Goal: Task Accomplishment & Management: Manage account settings

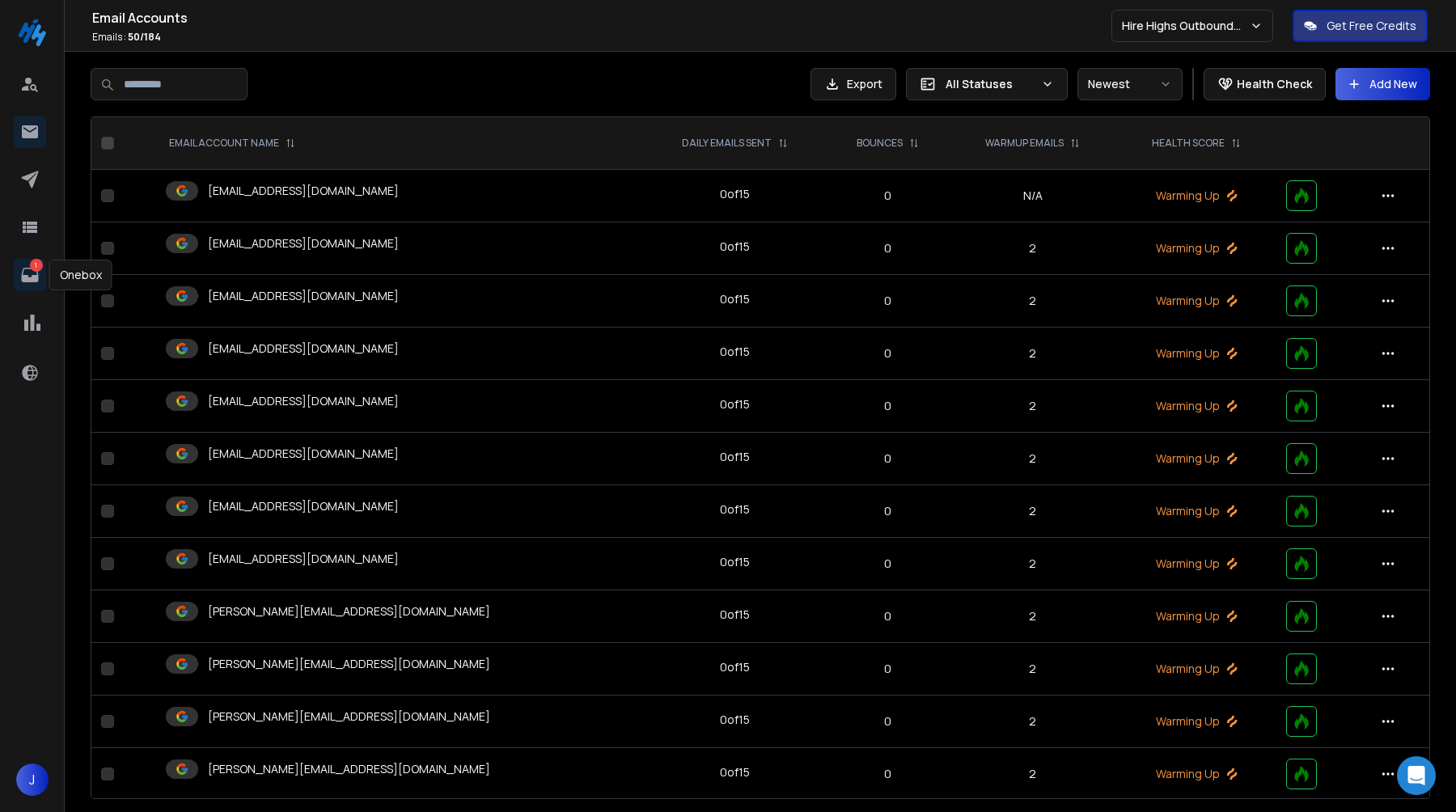
click at [32, 268] on p "1" at bounding box center [37, 266] width 13 height 13
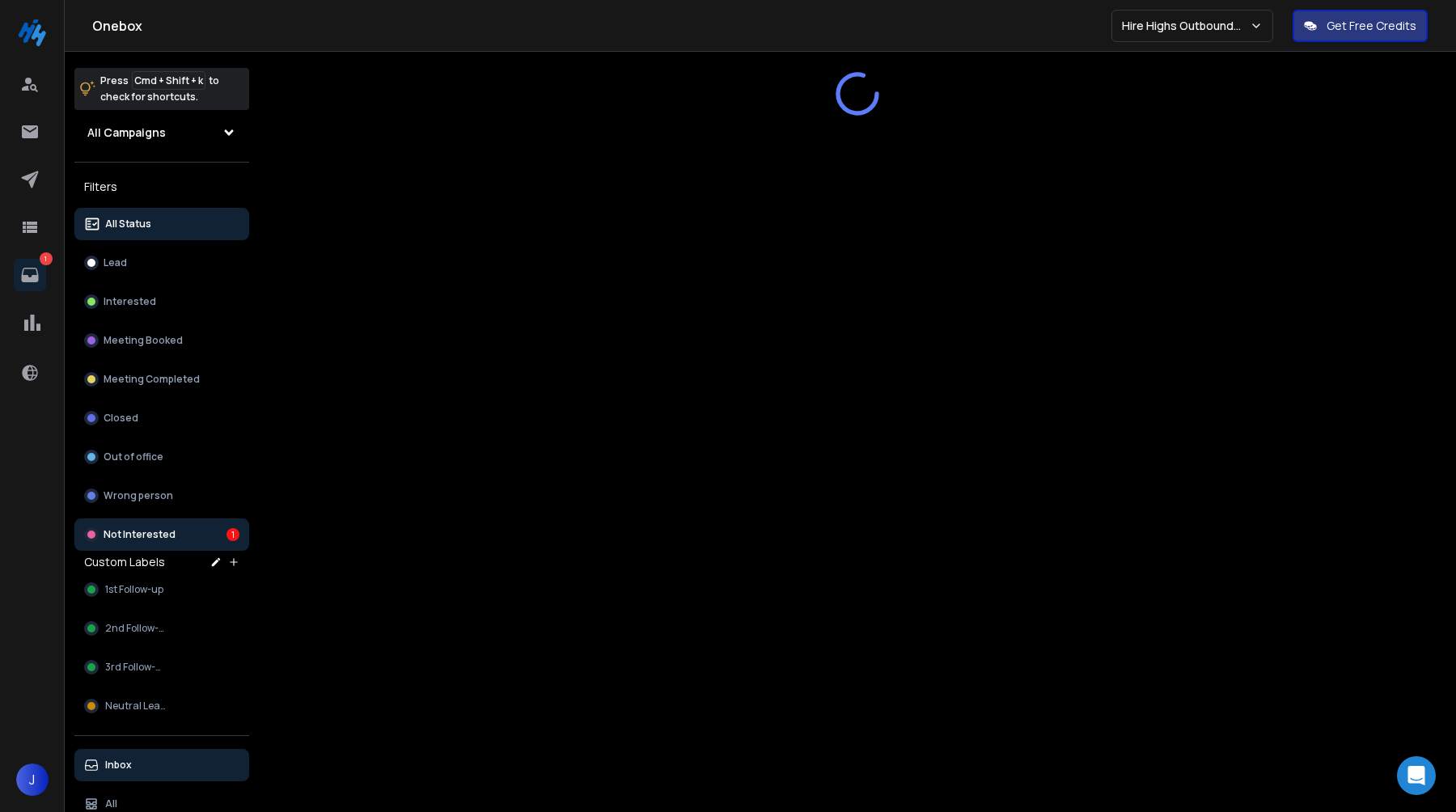
click at [155, 531] on p "Not Interested" at bounding box center [139, 535] width 72 height 13
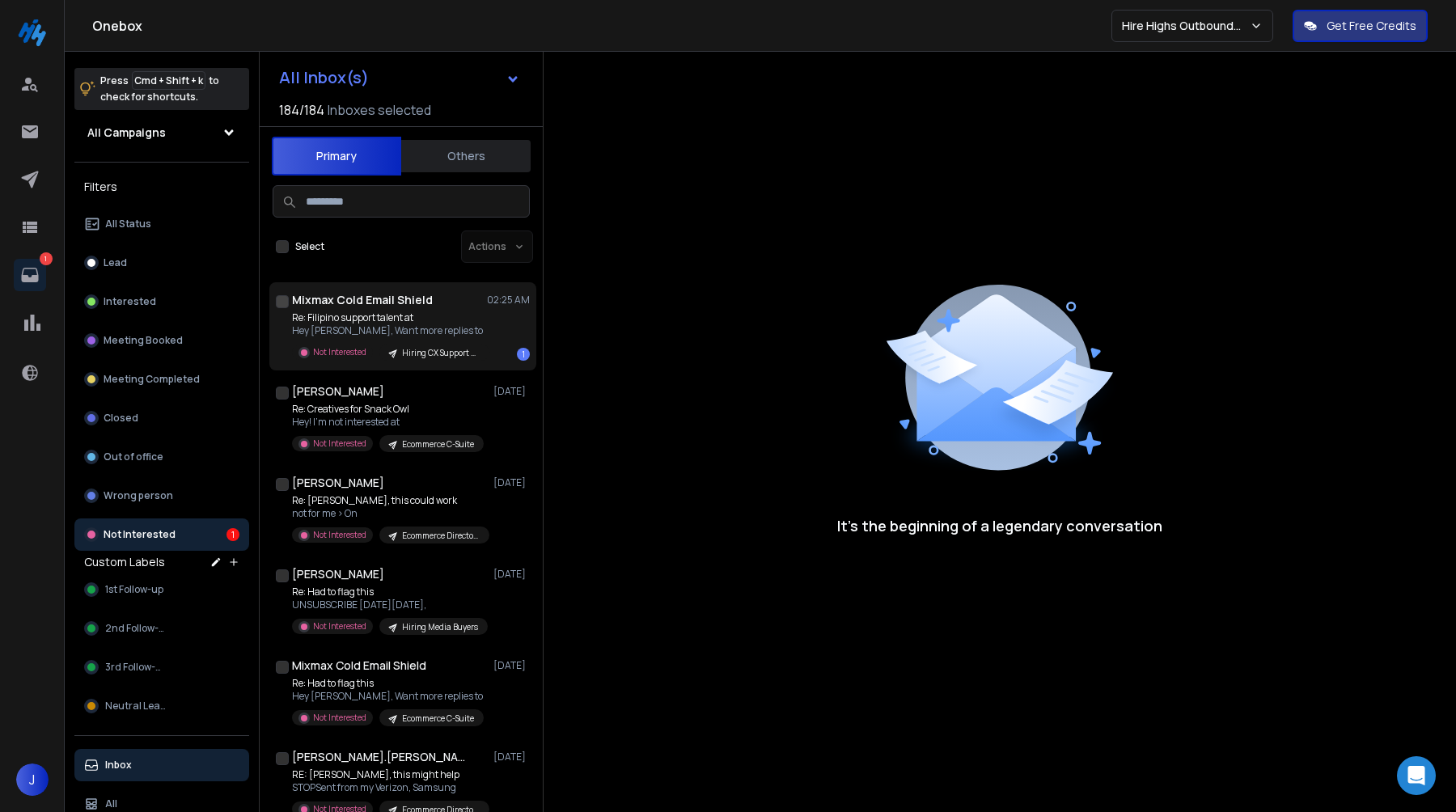
click at [437, 336] on p "Hey Jessica, Want more replies to" at bounding box center [389, 331] width 194 height 13
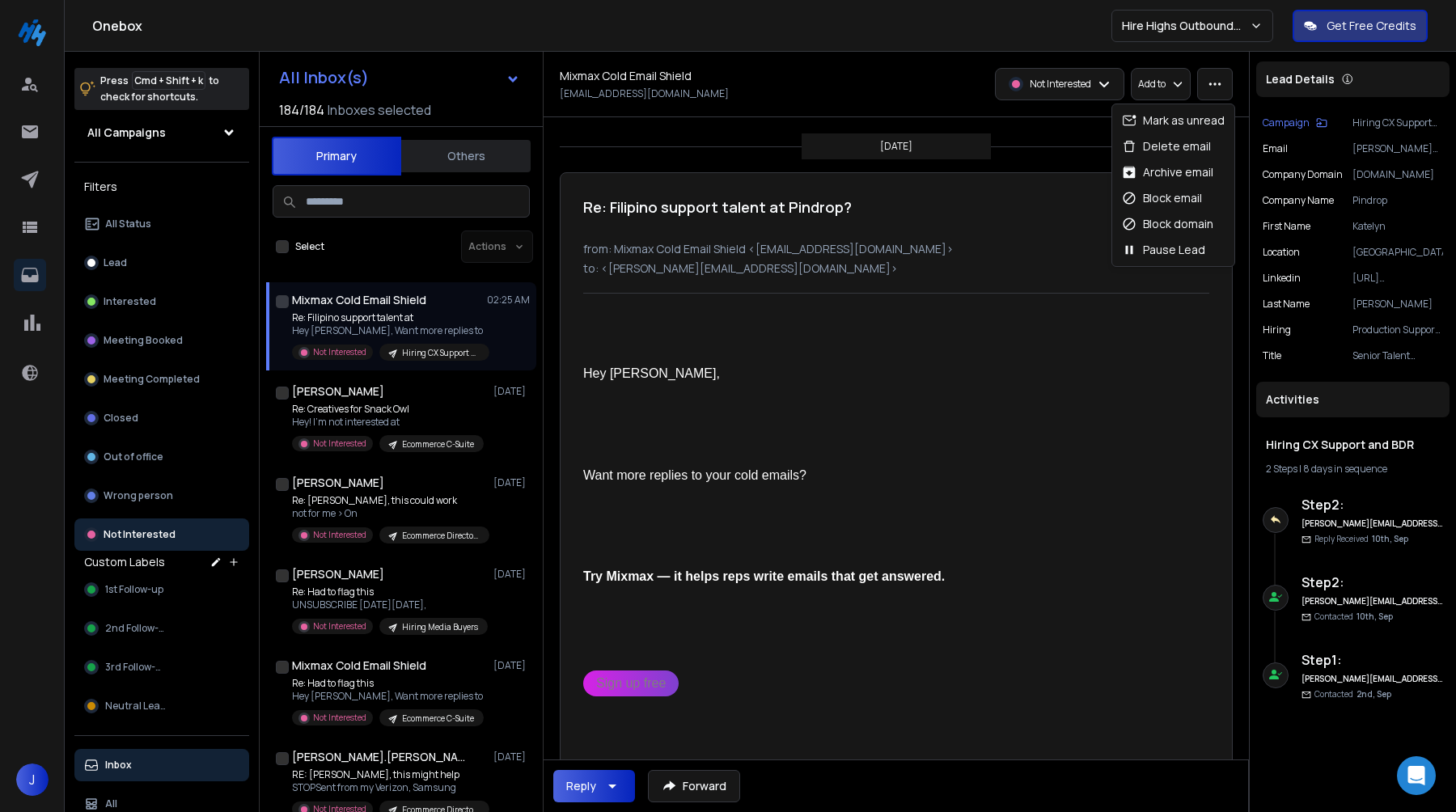
click at [1203, 82] on button "button" at bounding box center [1215, 84] width 36 height 32
click at [1164, 215] on div "Block domain" at bounding box center [1173, 224] width 116 height 26
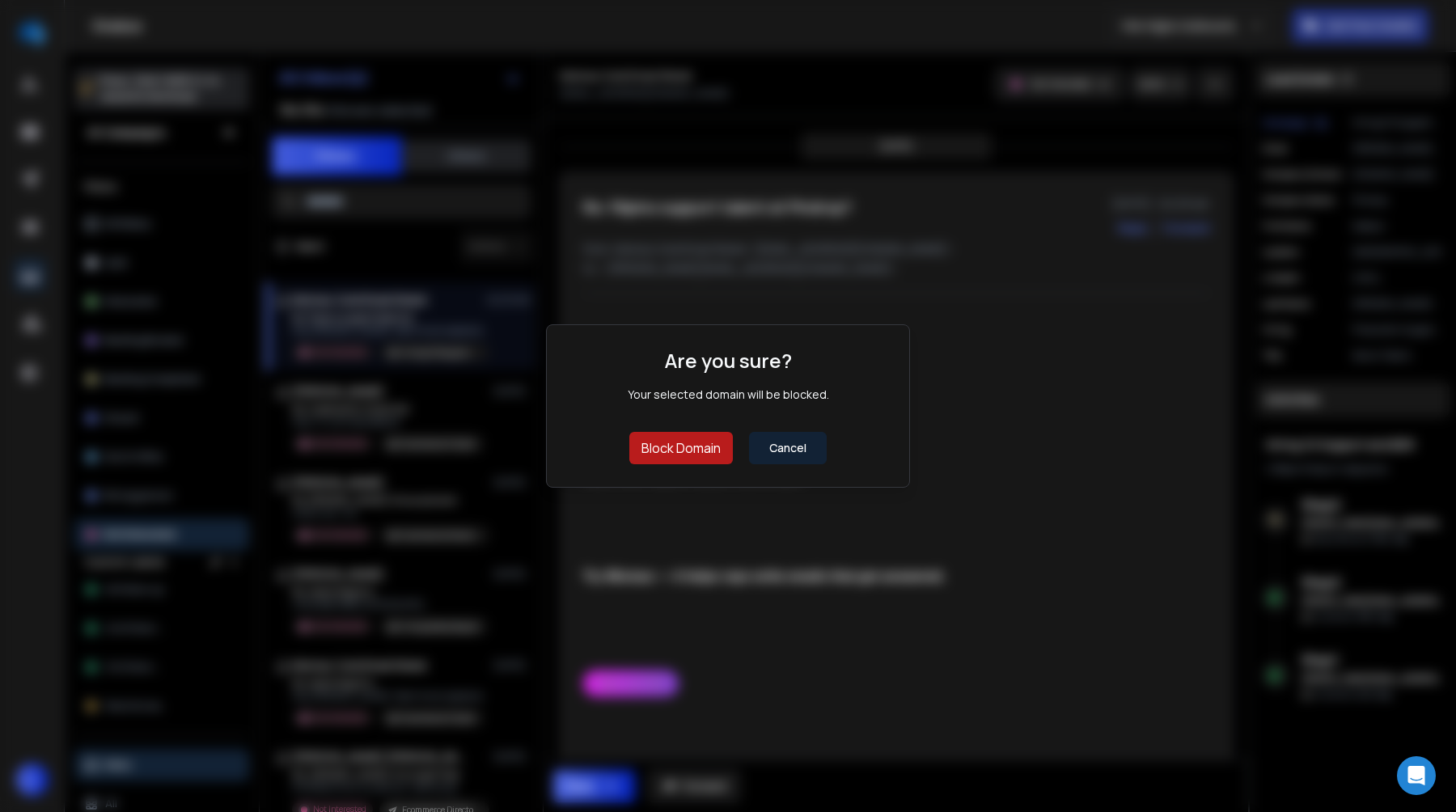
click at [699, 451] on button "Block Domain" at bounding box center [681, 448] width 103 height 32
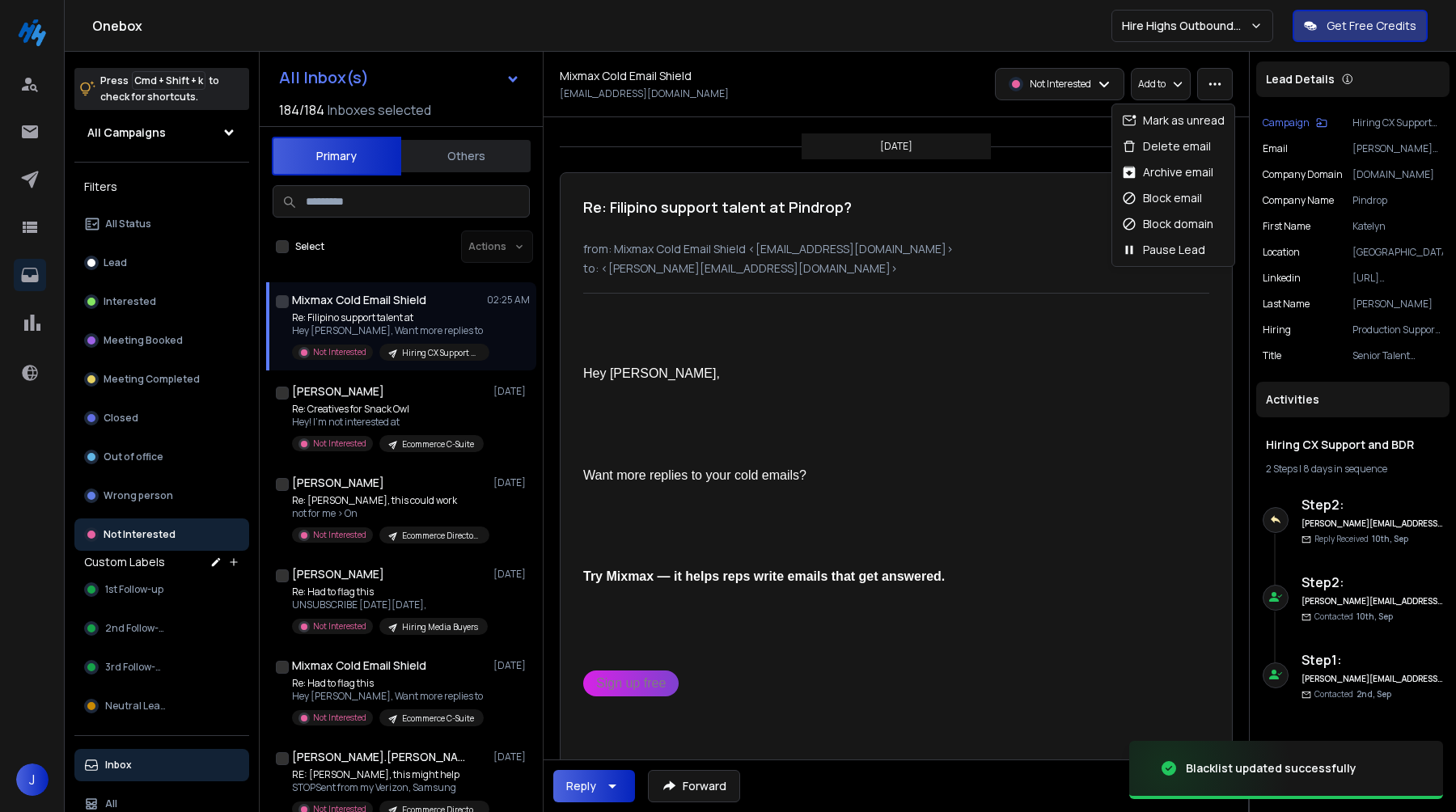
click at [1215, 87] on icon "button" at bounding box center [1214, 83] width 14 height 14
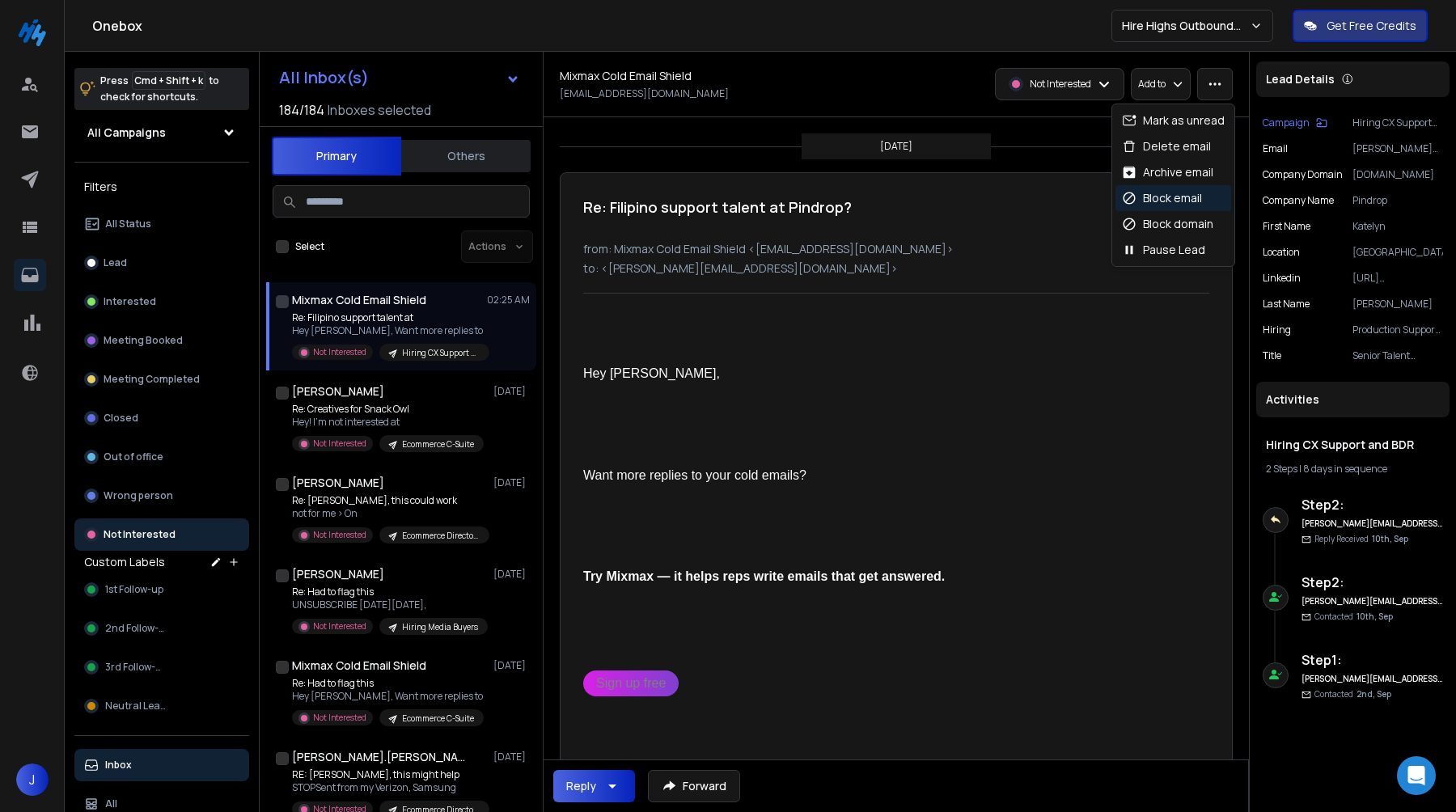
click at [1196, 195] on div "Block email" at bounding box center [1162, 197] width 80 height 16
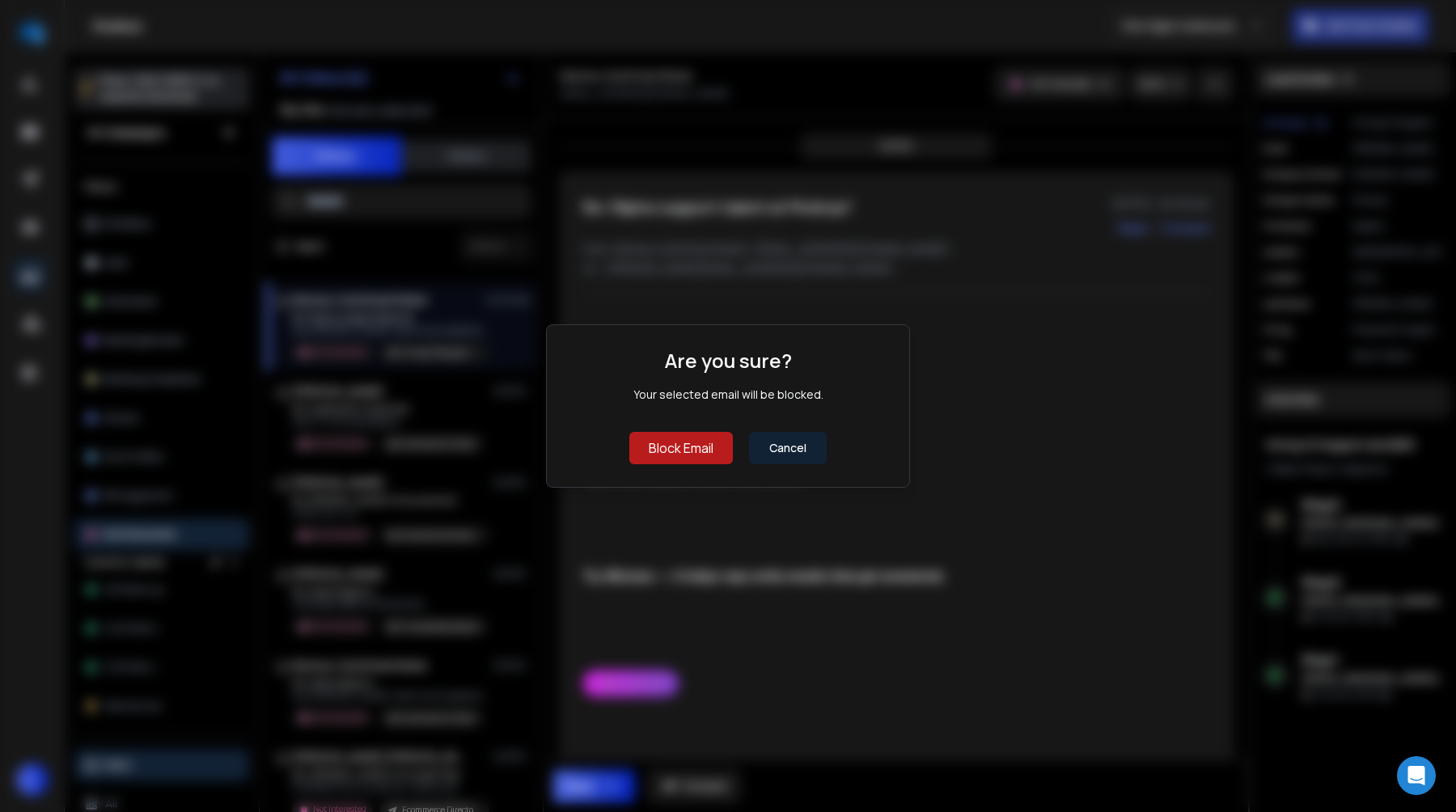
click at [682, 456] on button "Block Email" at bounding box center [681, 448] width 103 height 32
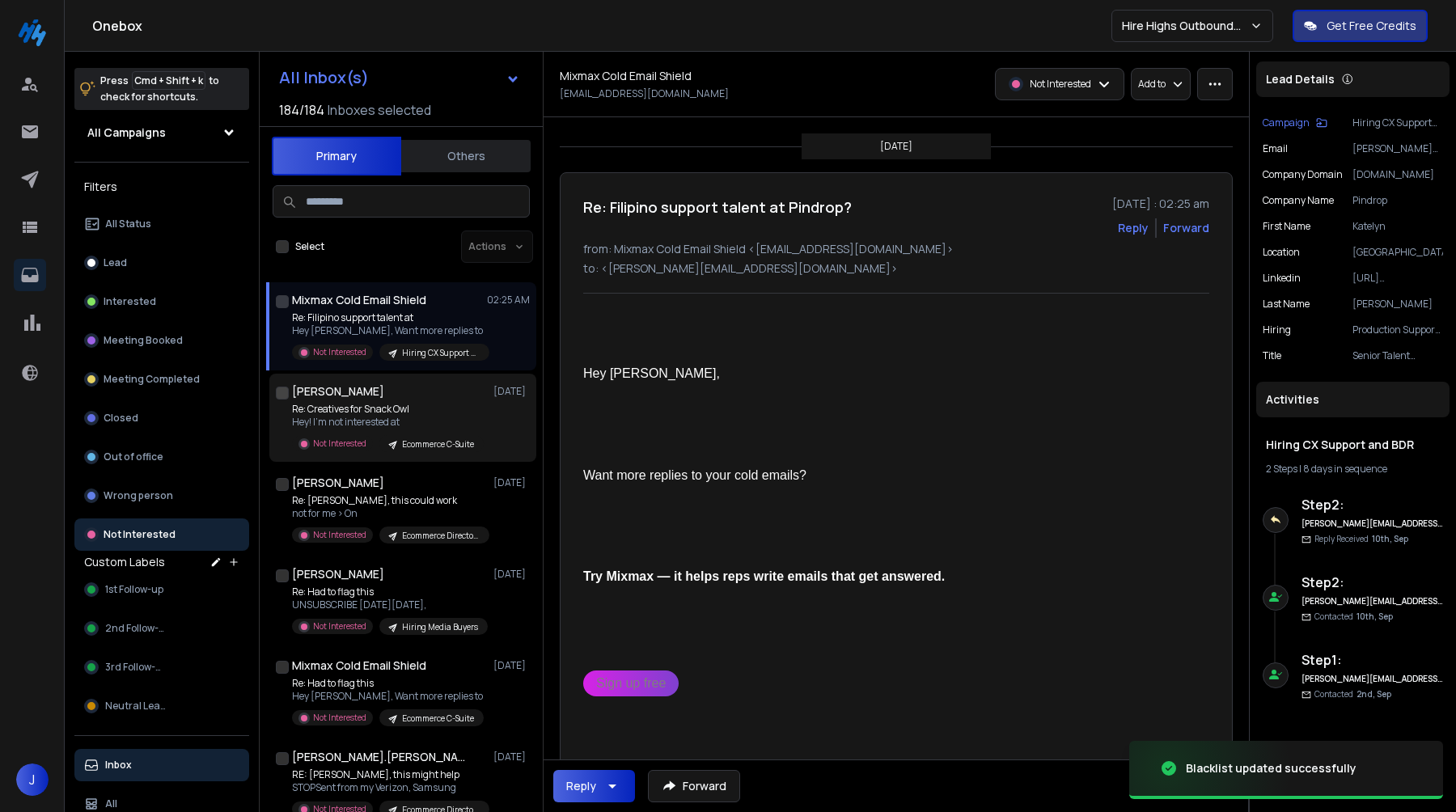
scroll to position [52, 0]
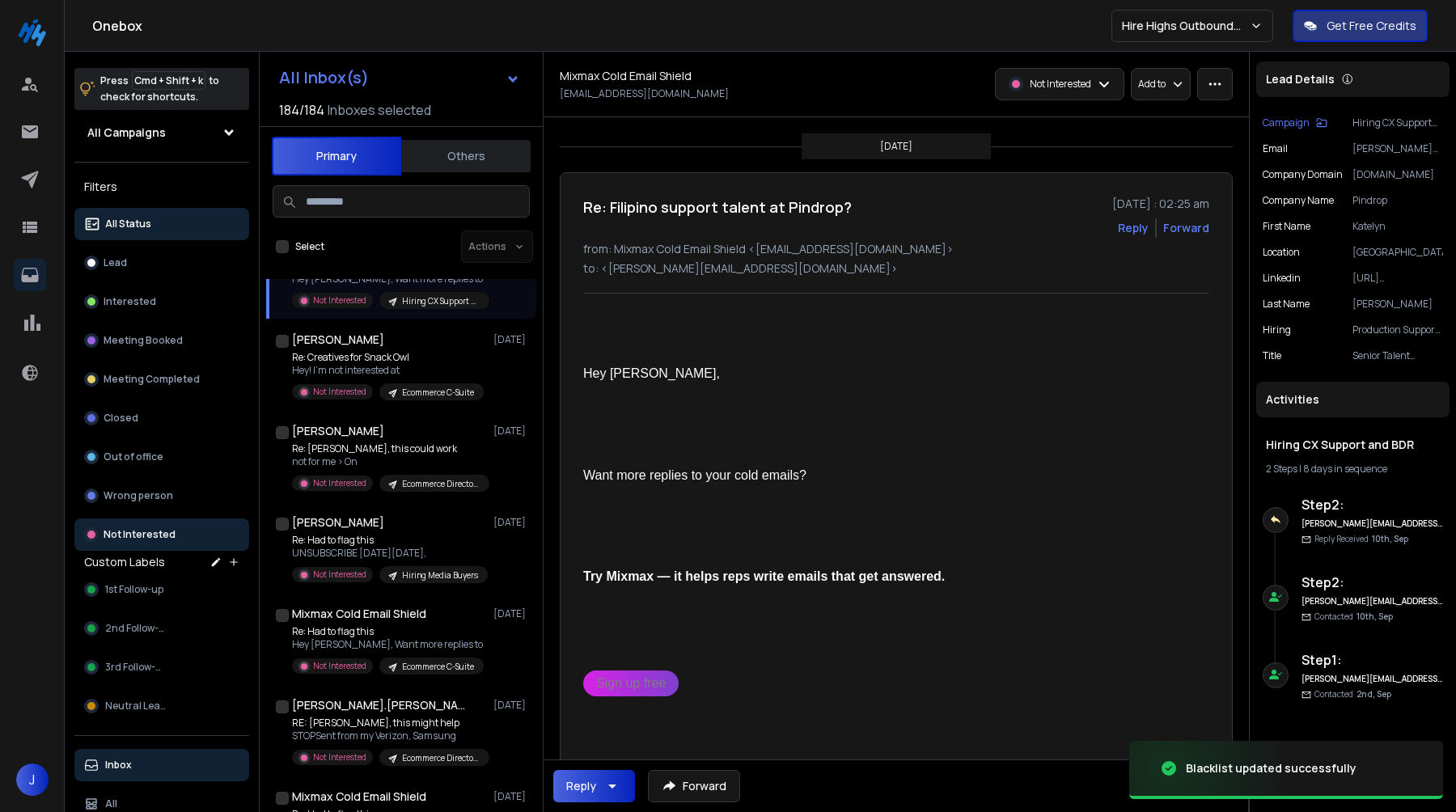
click at [183, 231] on button "All Status" at bounding box center [162, 224] width 175 height 32
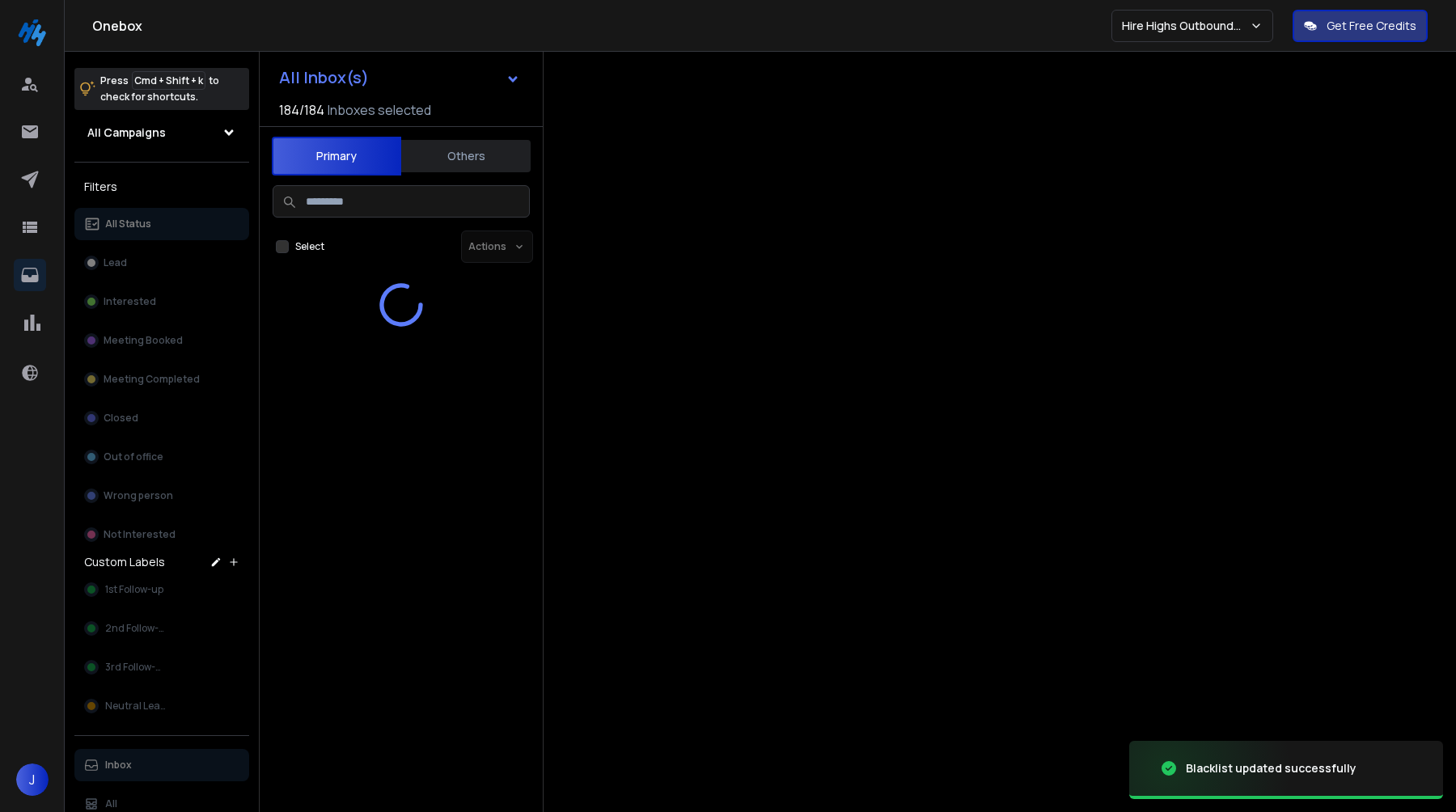
scroll to position [0, 0]
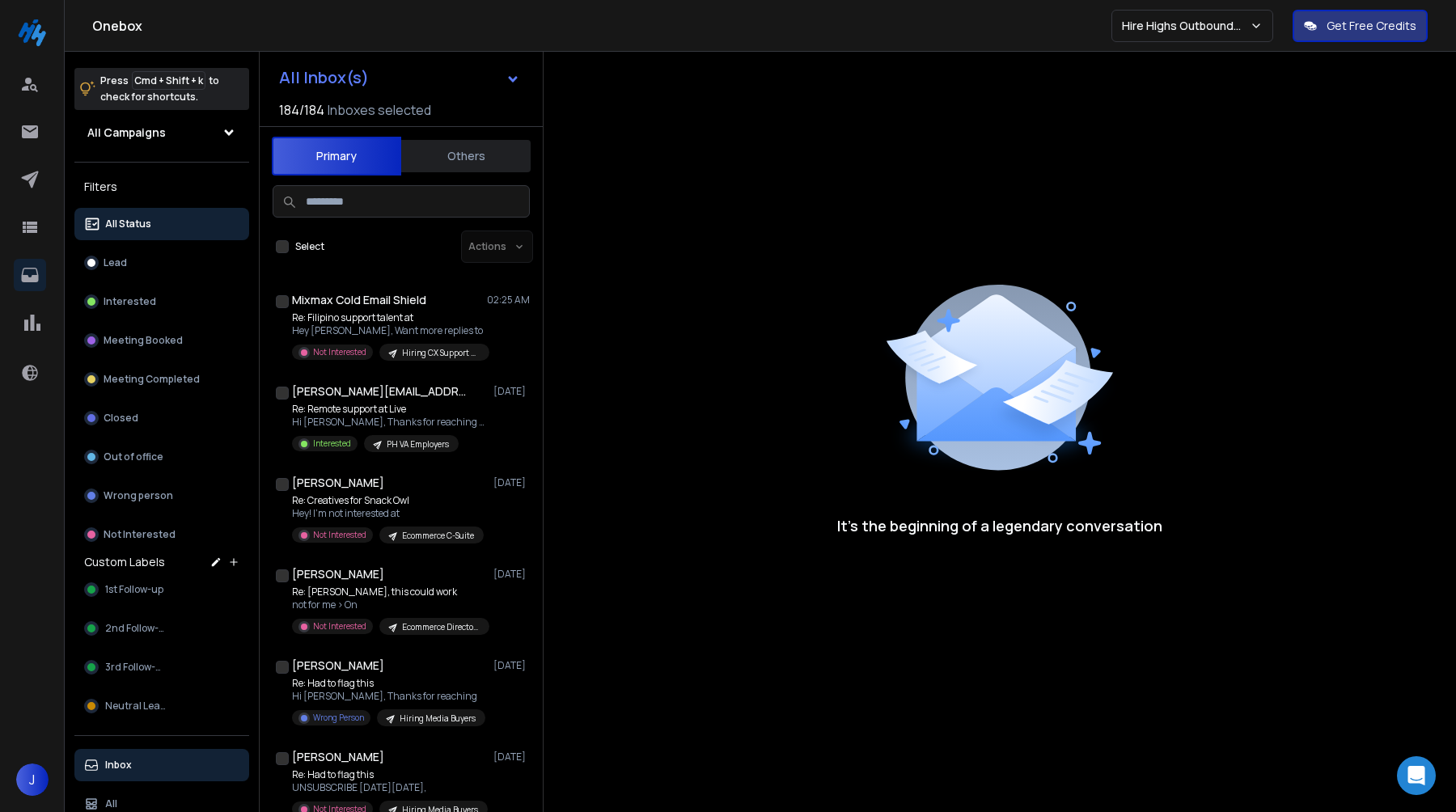
click at [456, 152] on button "Others" at bounding box center [466, 156] width 129 height 36
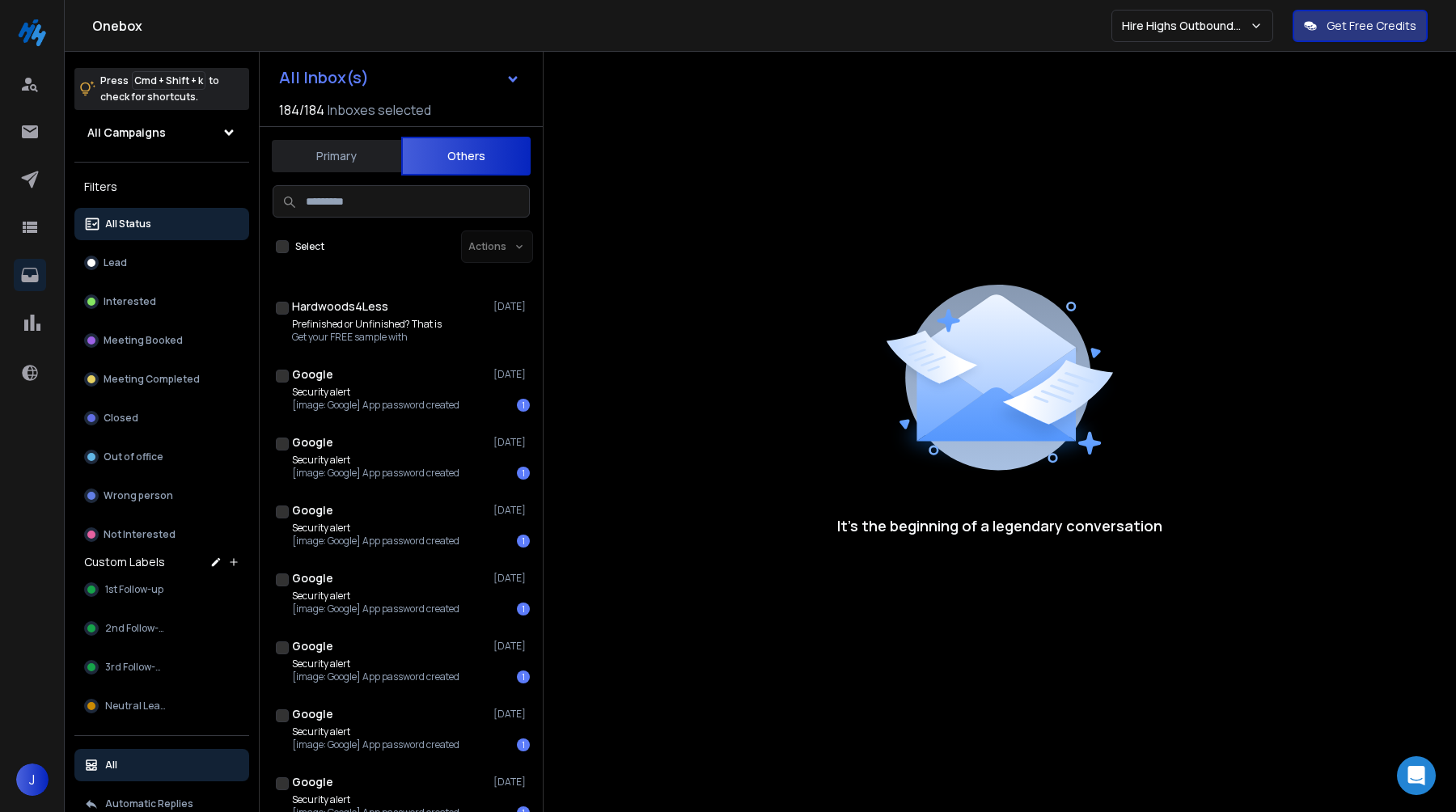
scroll to position [2299, 0]
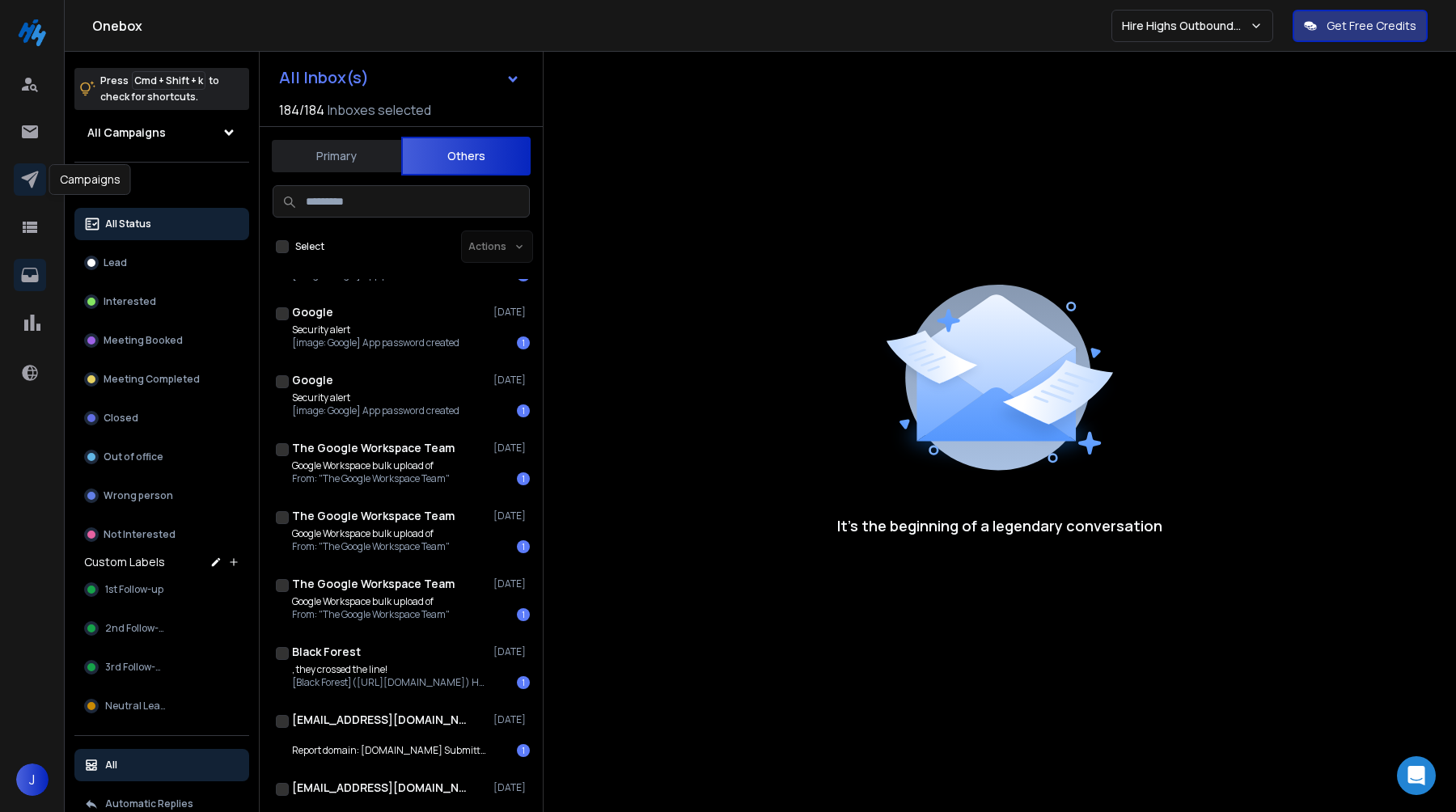
click at [32, 178] on icon at bounding box center [29, 180] width 17 height 17
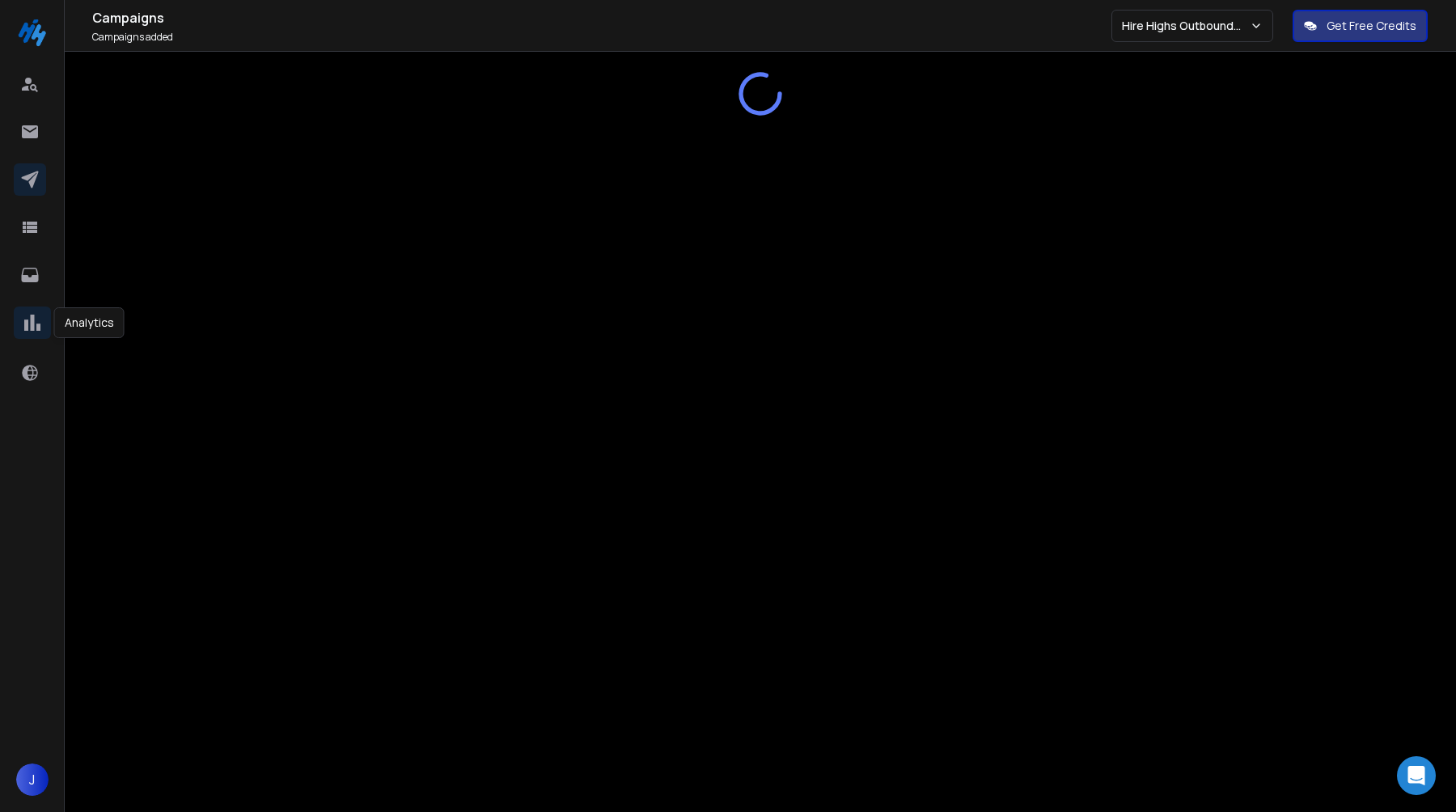
click at [28, 328] on icon at bounding box center [32, 322] width 24 height 24
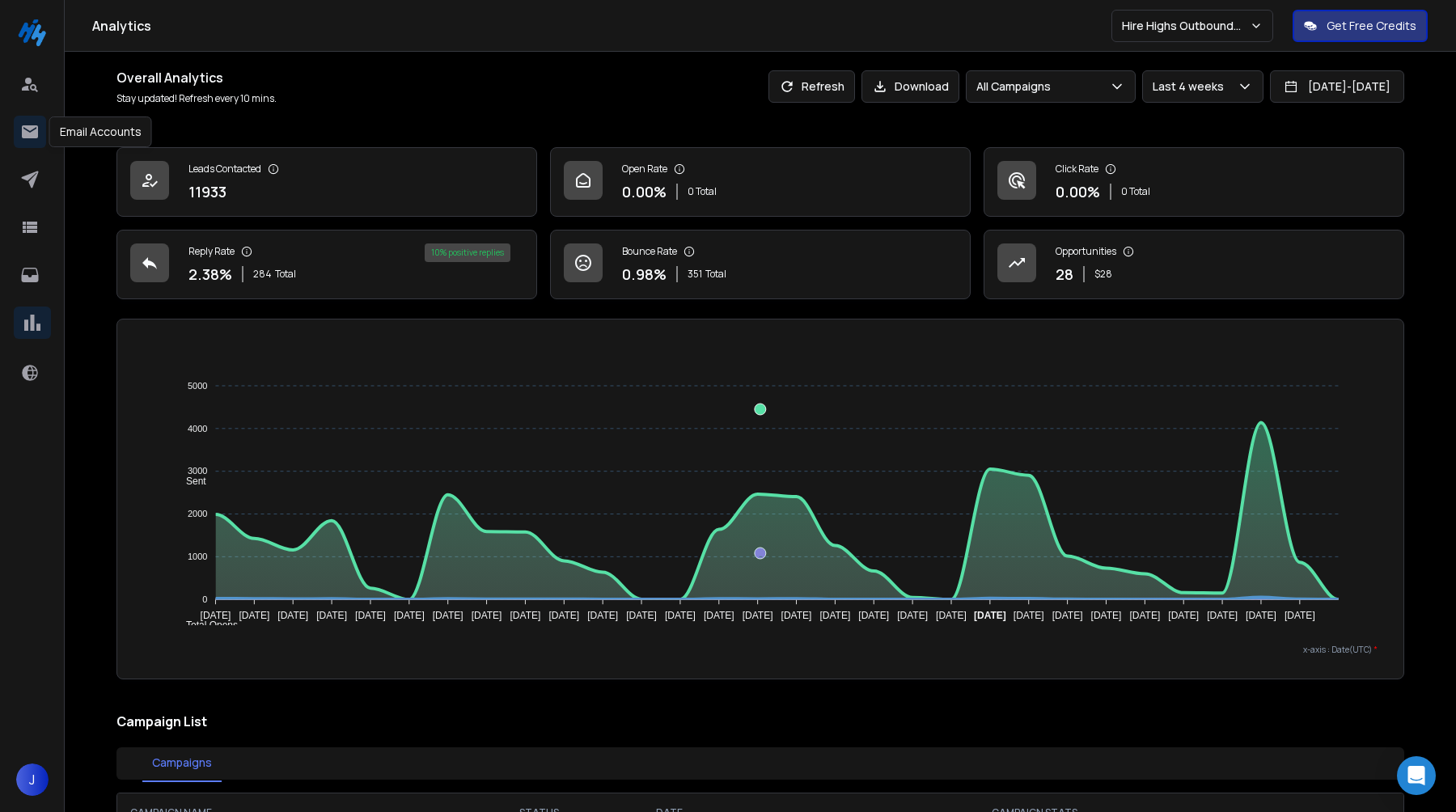
click at [31, 126] on icon at bounding box center [29, 132] width 16 height 13
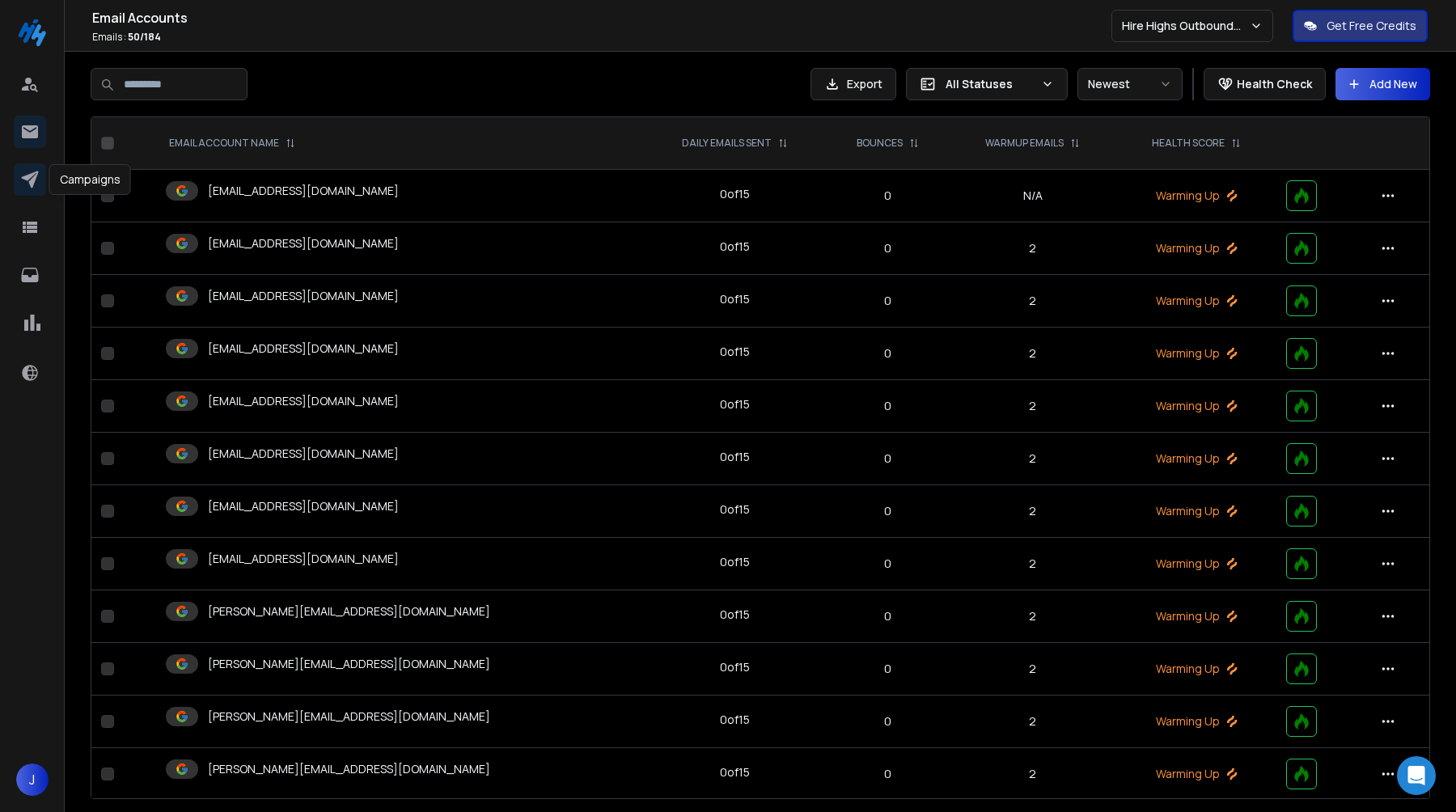
click at [17, 178] on link at bounding box center [30, 179] width 32 height 32
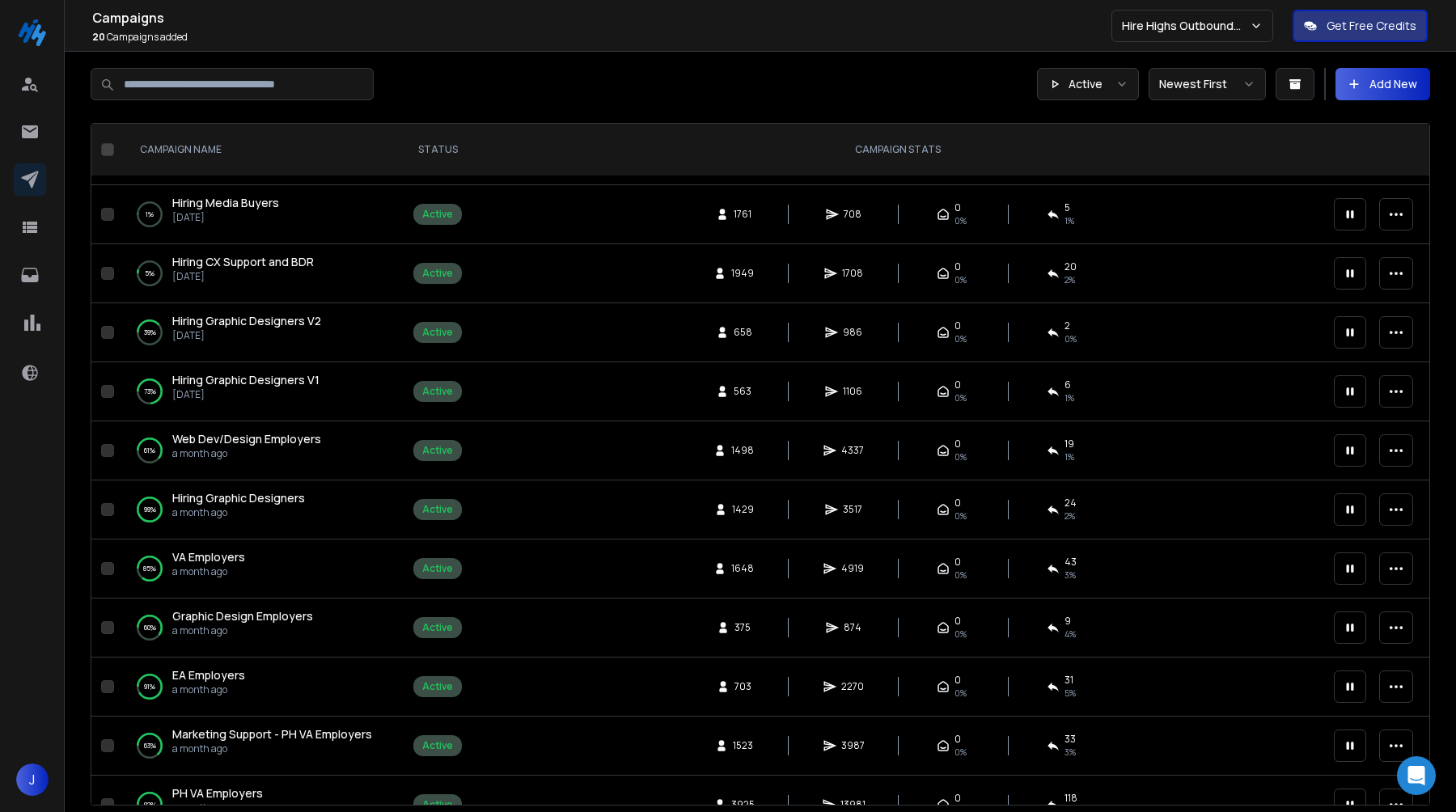
scroll to position [269, 0]
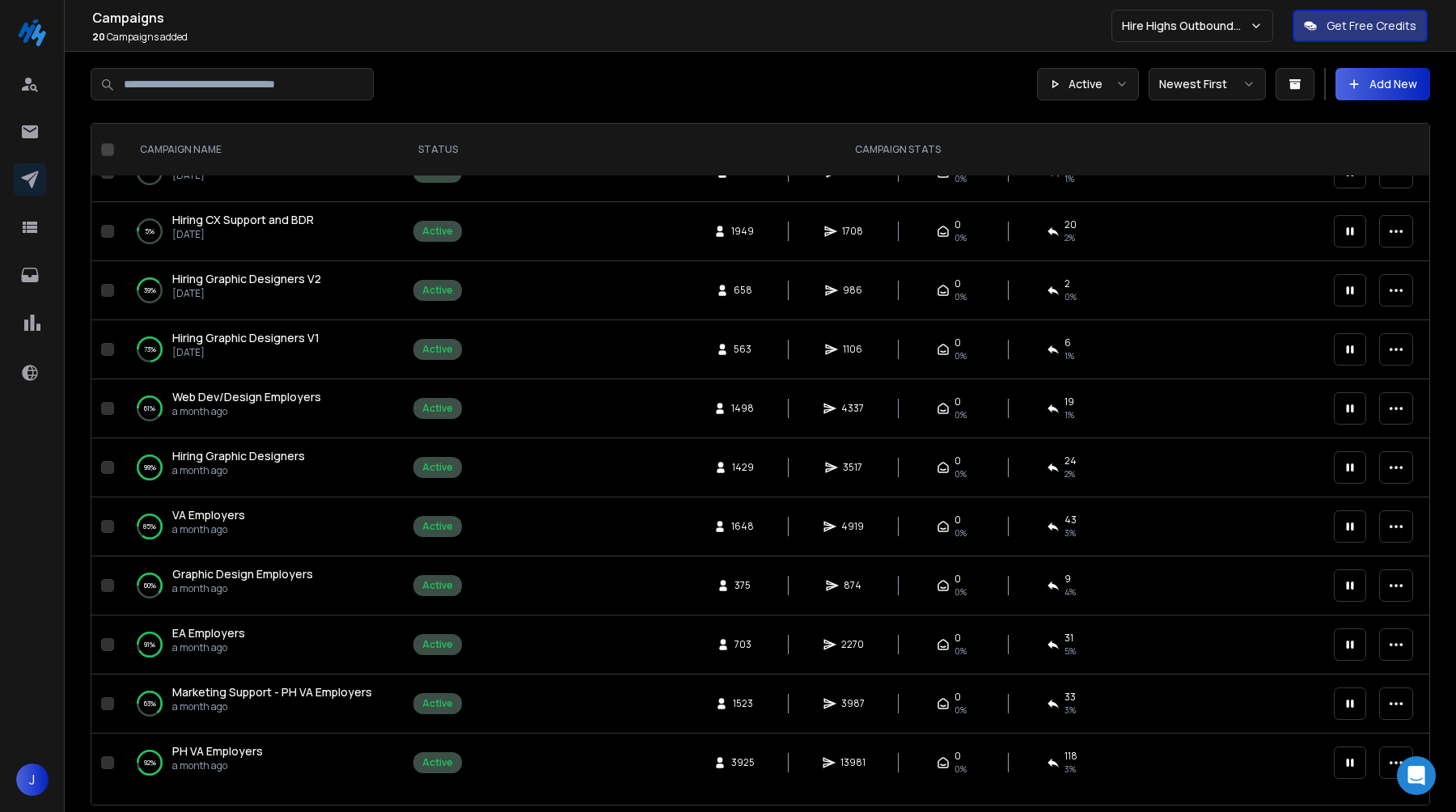
click at [1382, 756] on button "button" at bounding box center [1396, 763] width 34 height 32
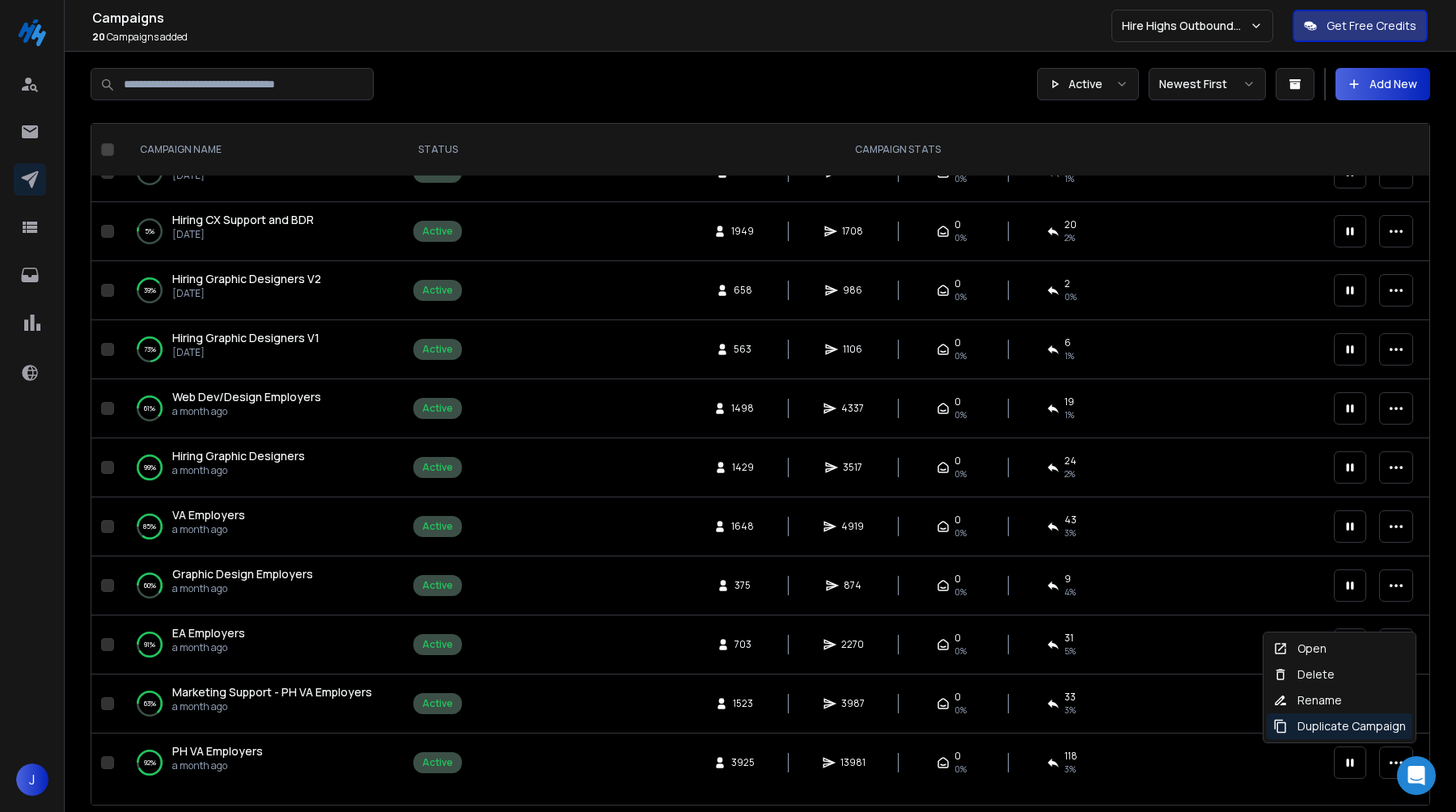
click at [1369, 723] on div "Duplicate Campaign" at bounding box center [1339, 726] width 132 height 16
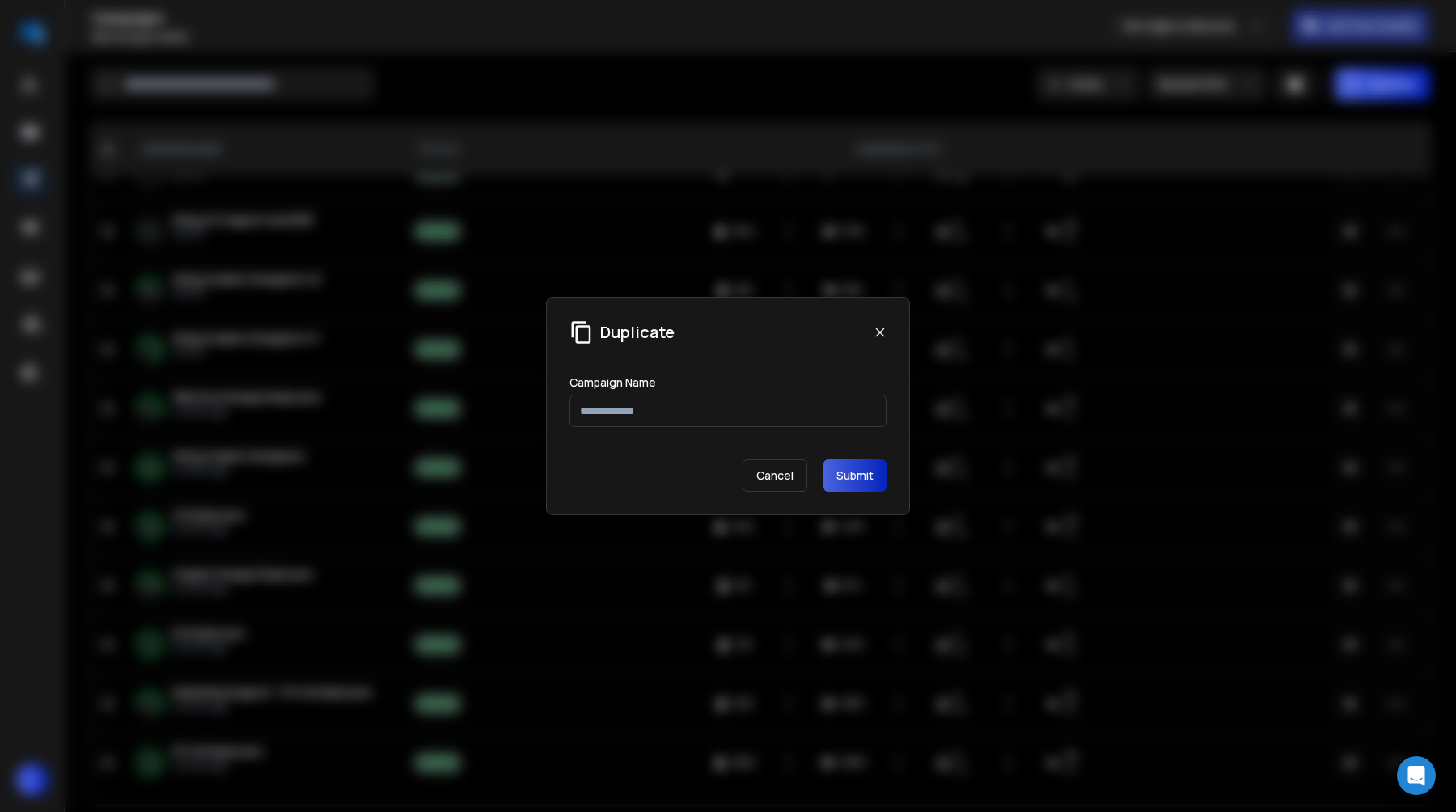
click at [722, 403] on input "text" at bounding box center [728, 411] width 317 height 32
type input "**********"
click at [885, 473] on button "Submit" at bounding box center [855, 476] width 63 height 32
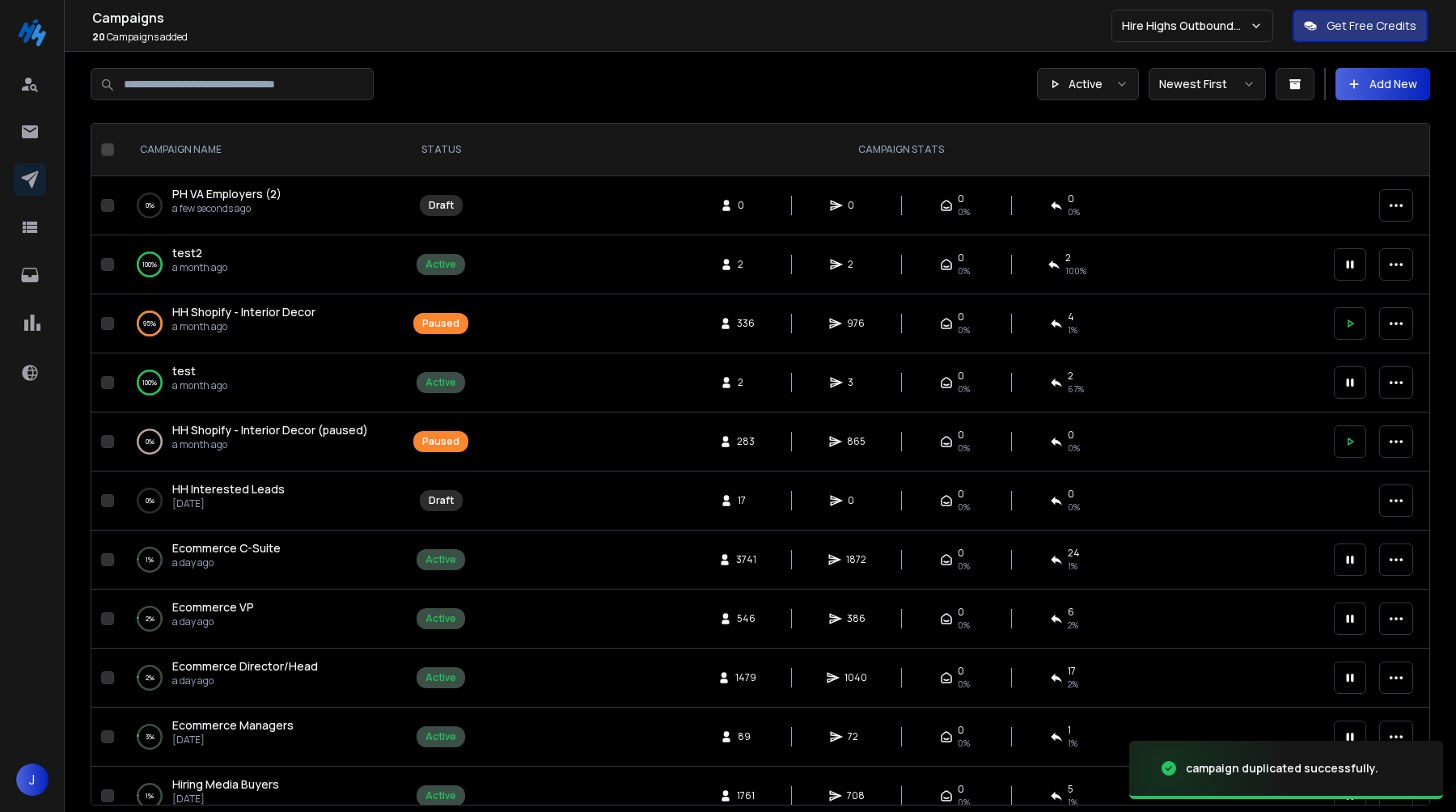
scroll to position [624, 0]
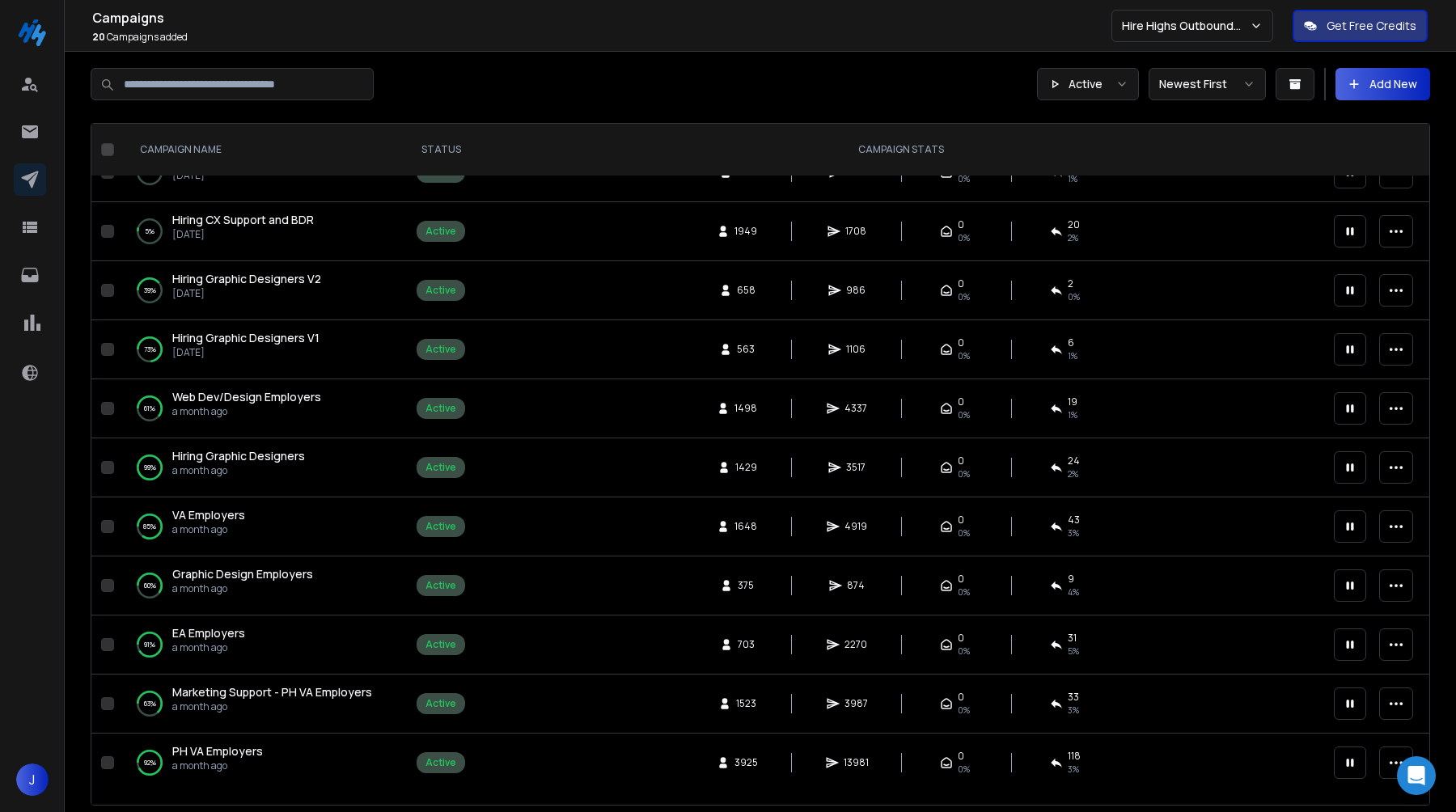
click at [226, 756] on span "PH VA Employers" at bounding box center [217, 751] width 91 height 15
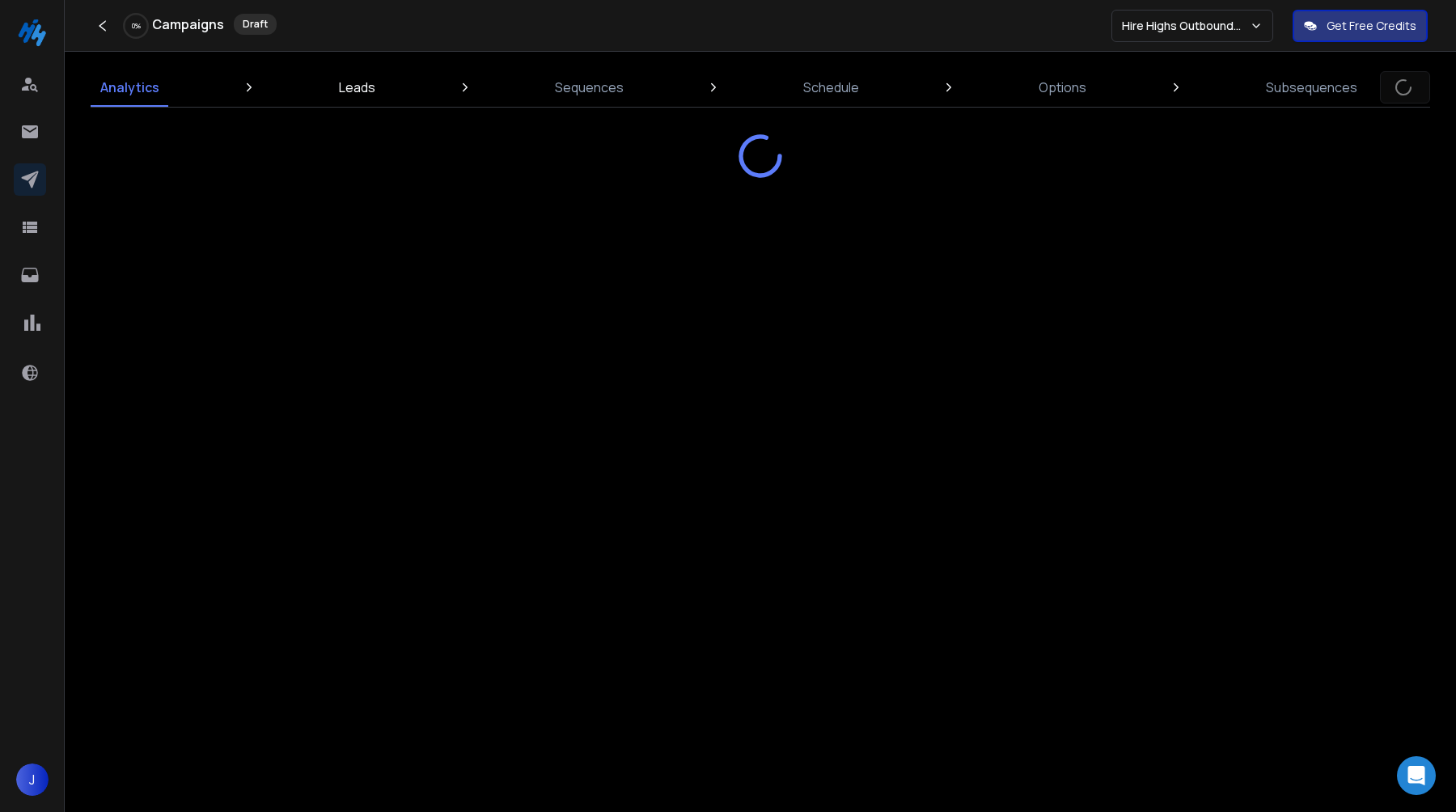
click at [375, 95] on link "Leads" at bounding box center [357, 87] width 56 height 39
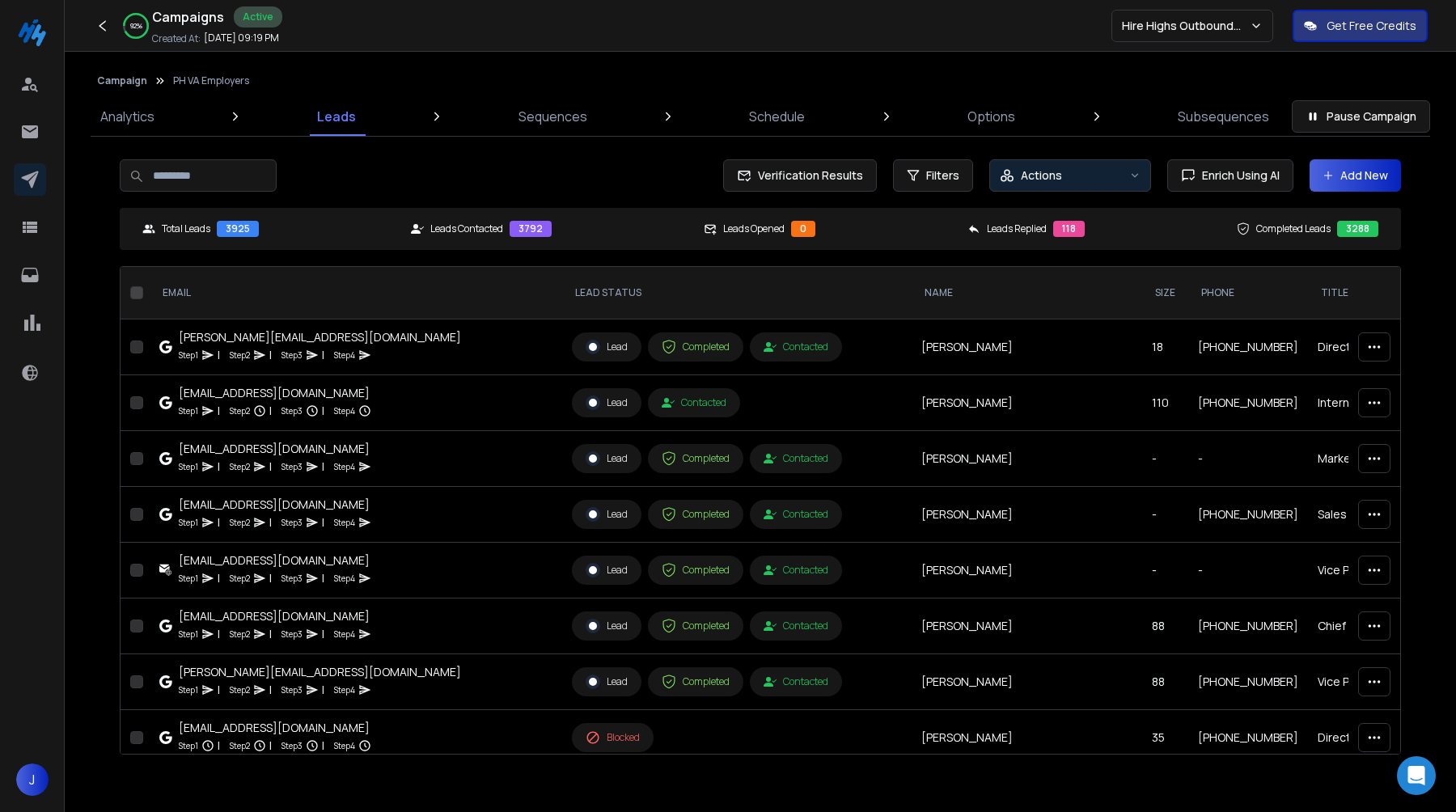
click at [1029, 175] on p "Actions" at bounding box center [1042, 175] width 42 height 16
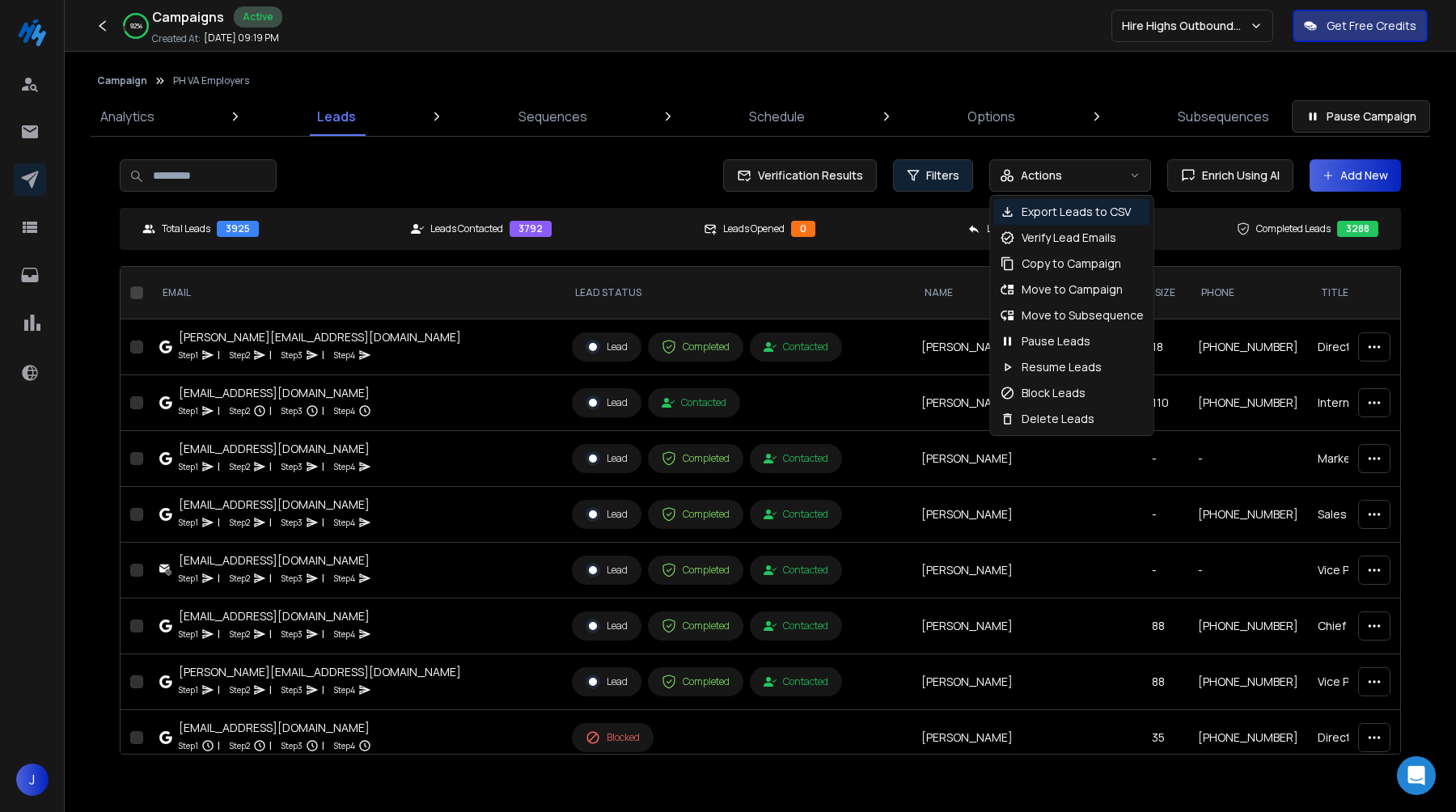
click at [917, 177] on icon "button" at bounding box center [914, 176] width 13 height 13
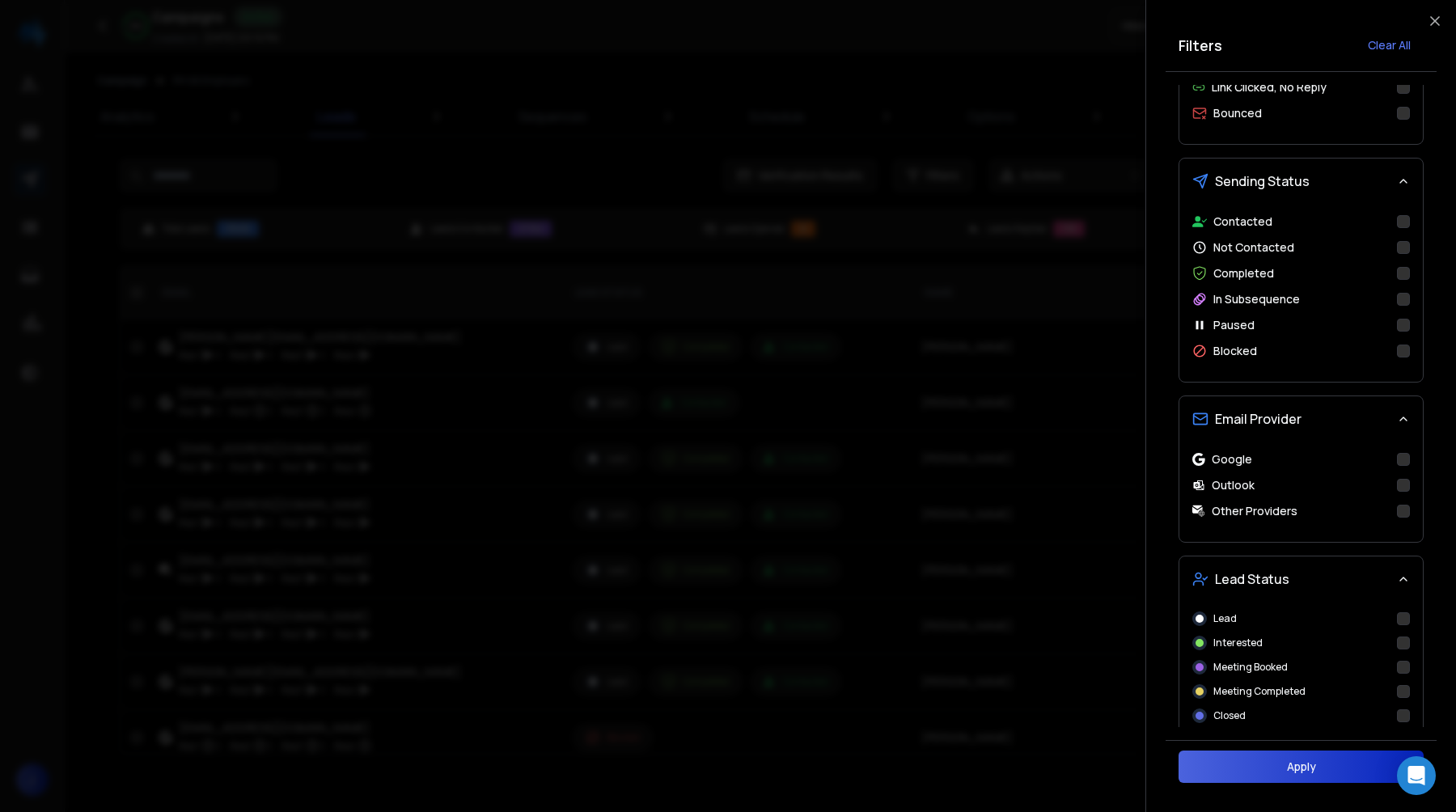
scroll to position [254, 0]
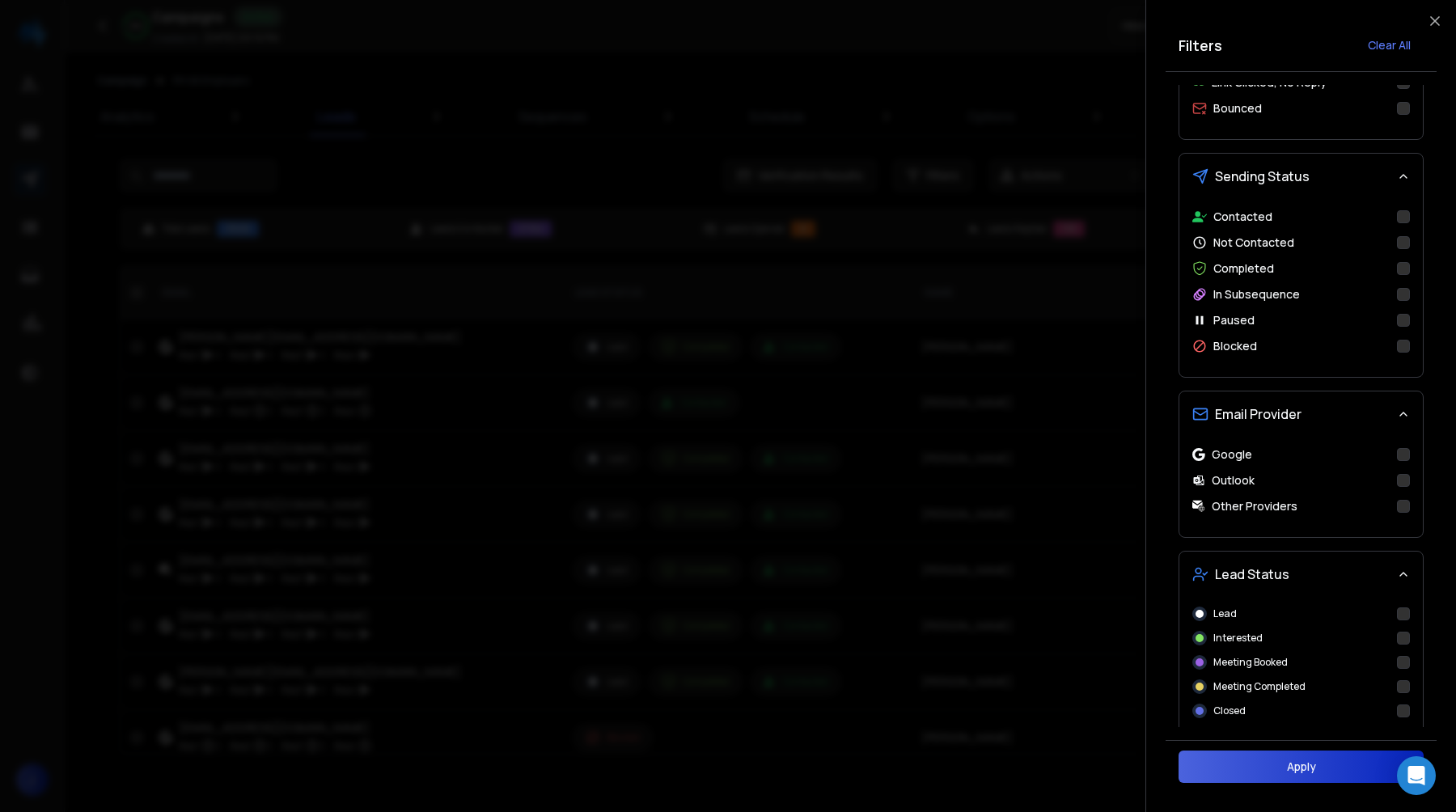
click at [1408, 211] on button "Contacted" at bounding box center [1404, 217] width 13 height 13
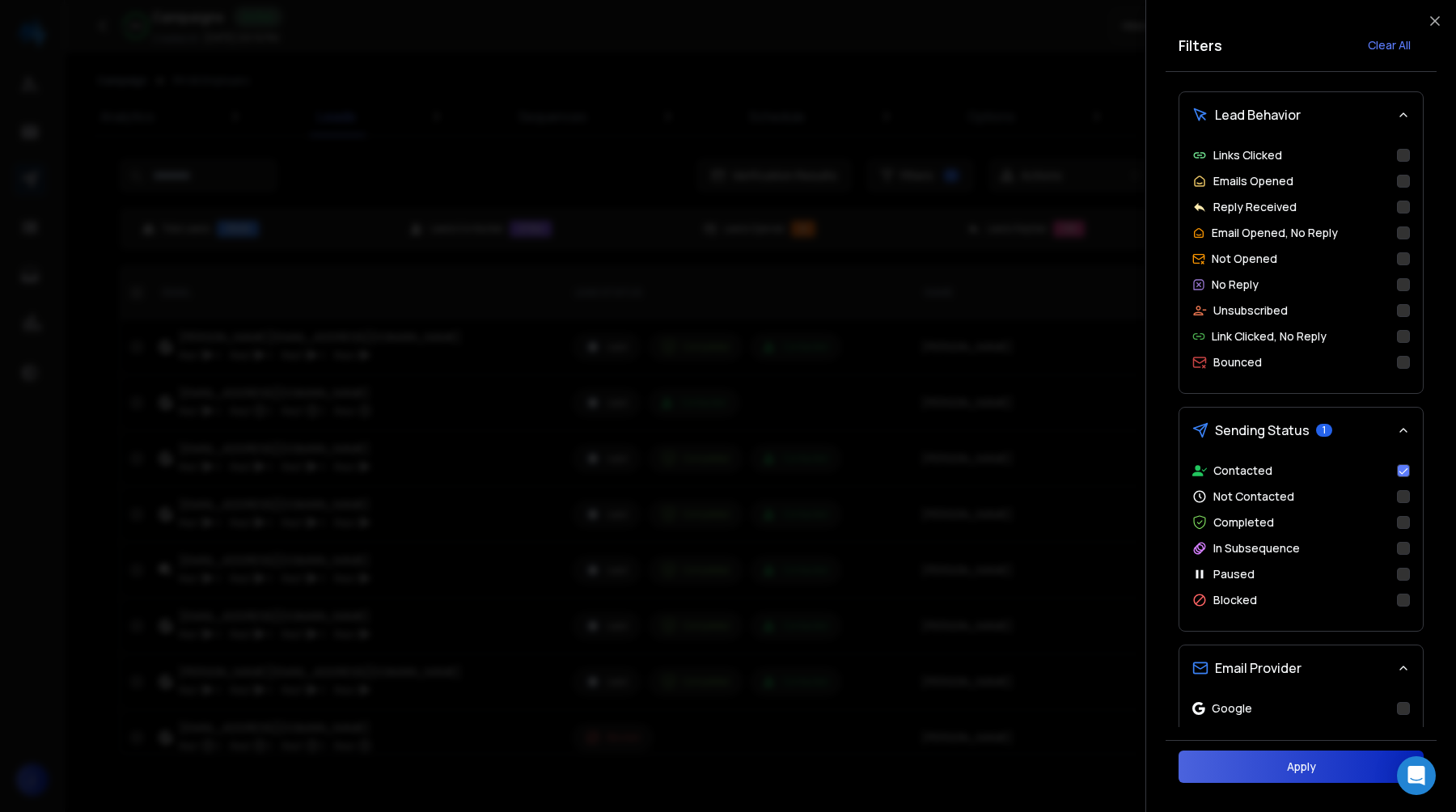
scroll to position [1, 0]
click at [1403, 290] on button "No Reply" at bounding box center [1404, 284] width 13 height 13
click at [1414, 708] on div "Google Outlook Other Providers" at bounding box center [1301, 745] width 243 height 91
click at [1408, 708] on button "Google" at bounding box center [1404, 708] width 13 height 13
click at [1339, 772] on button "Apply" at bounding box center [1301, 766] width 245 height 32
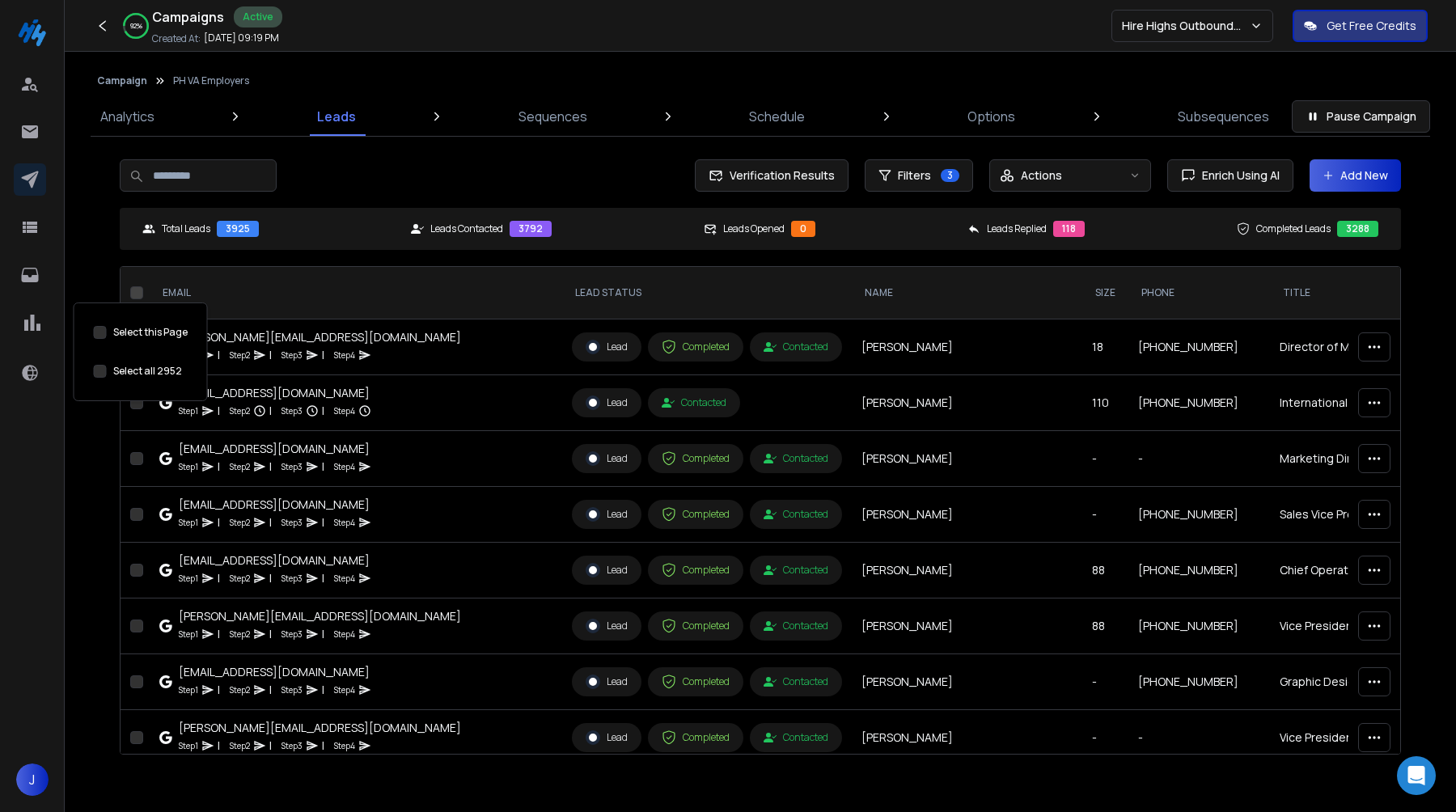
click at [98, 371] on button "Select this Page" at bounding box center [101, 371] width 13 height 13
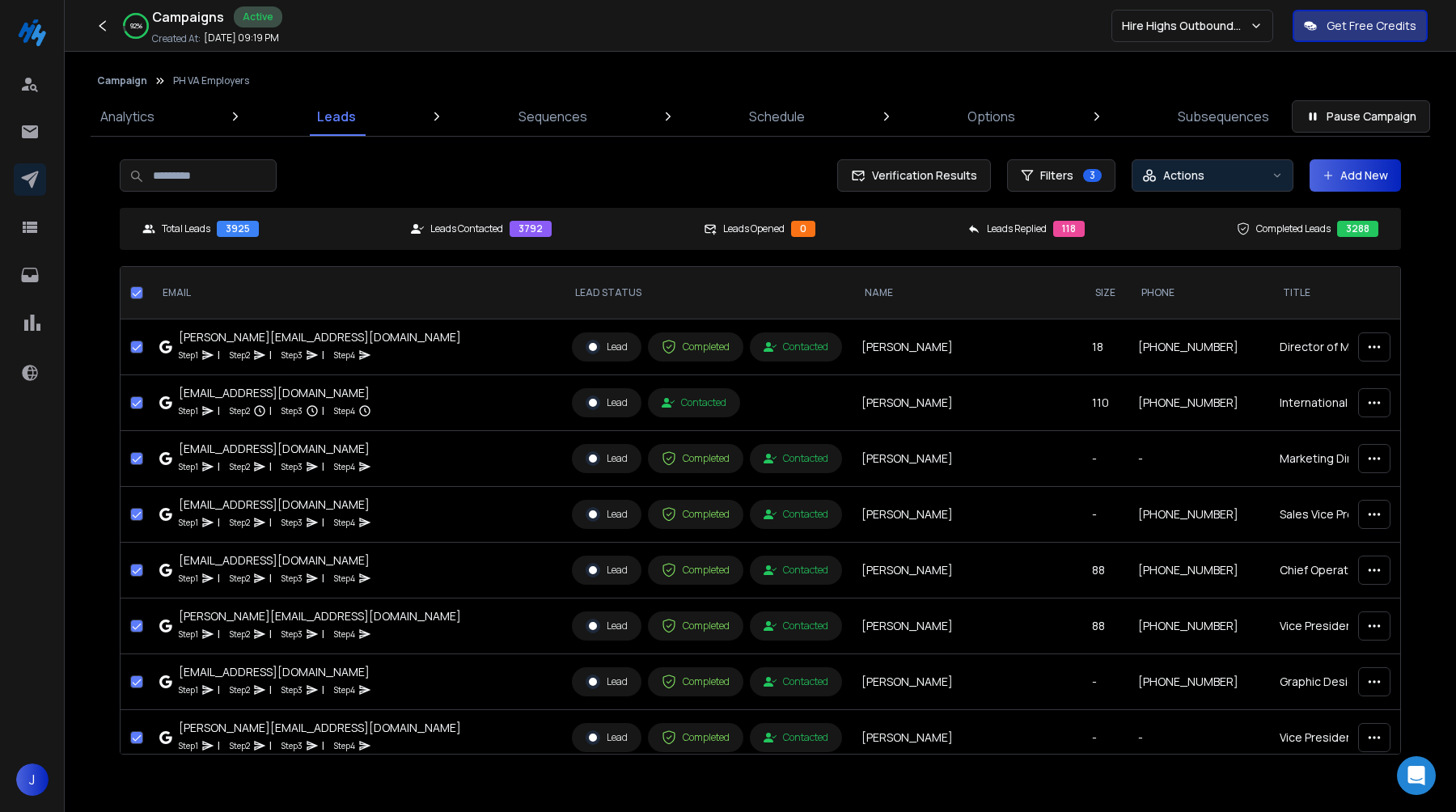
click at [1202, 184] on button "Actions" at bounding box center [1213, 175] width 162 height 32
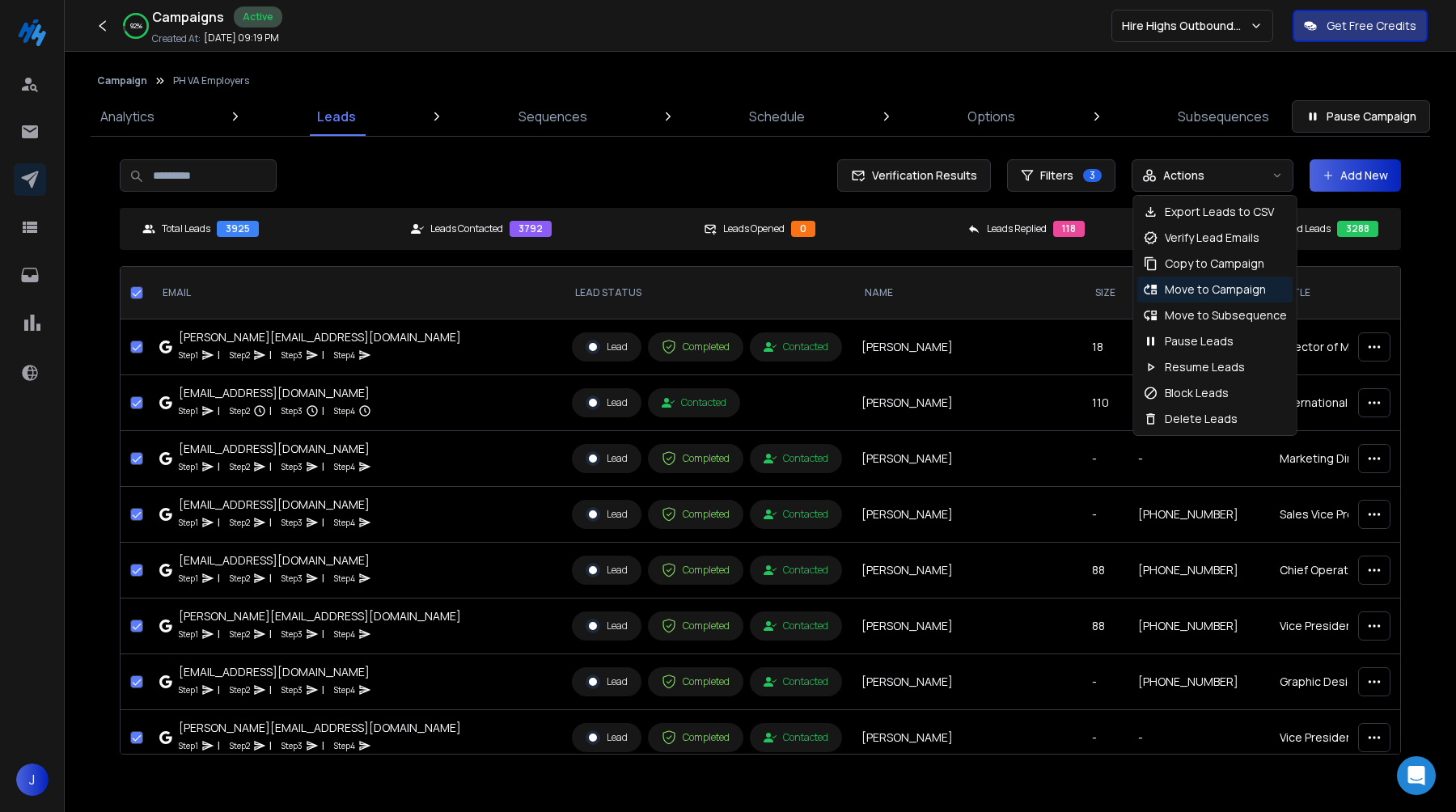
click at [1219, 290] on p "Move to Campaign" at bounding box center [1215, 289] width 101 height 16
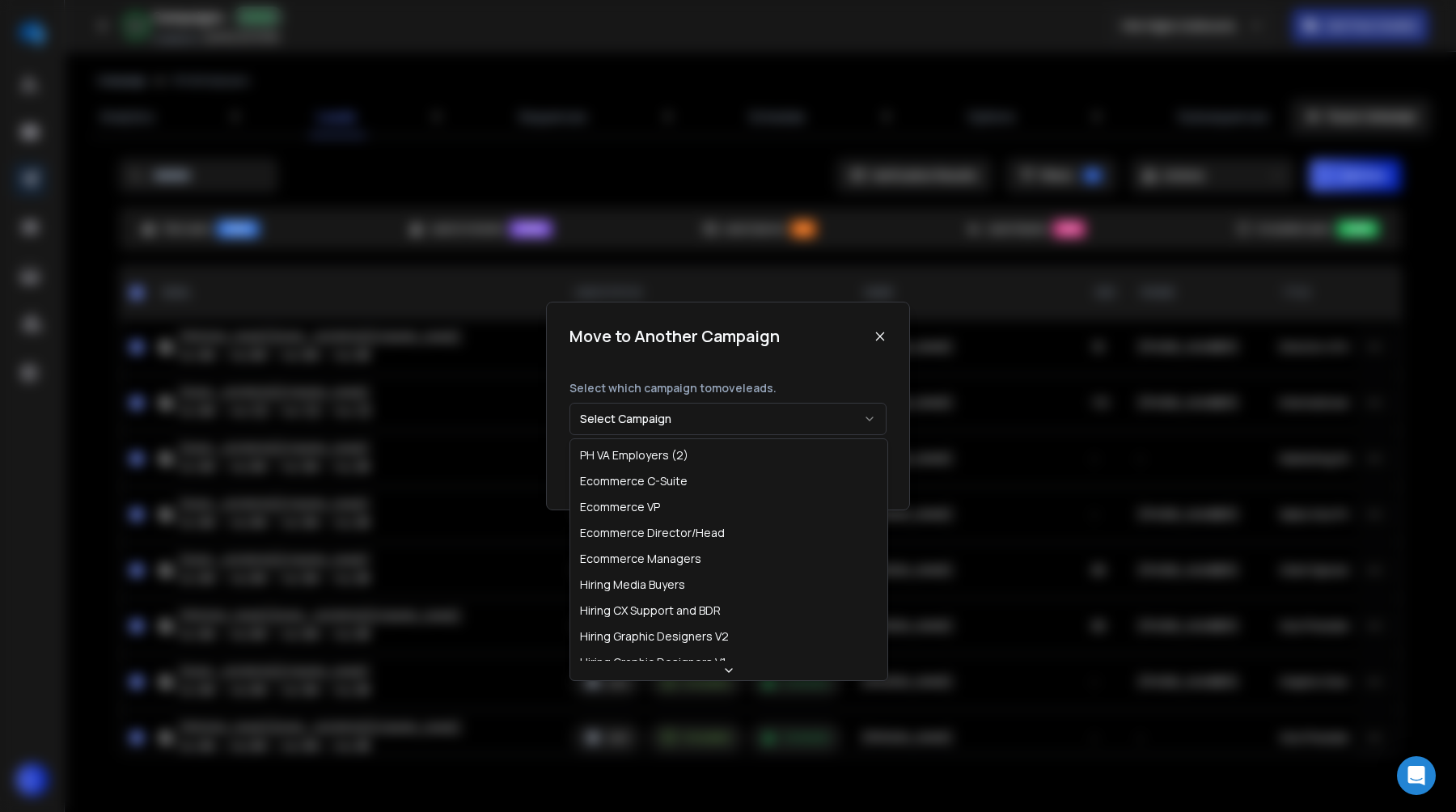
click at [822, 403] on button "Select Campaign" at bounding box center [728, 419] width 317 height 32
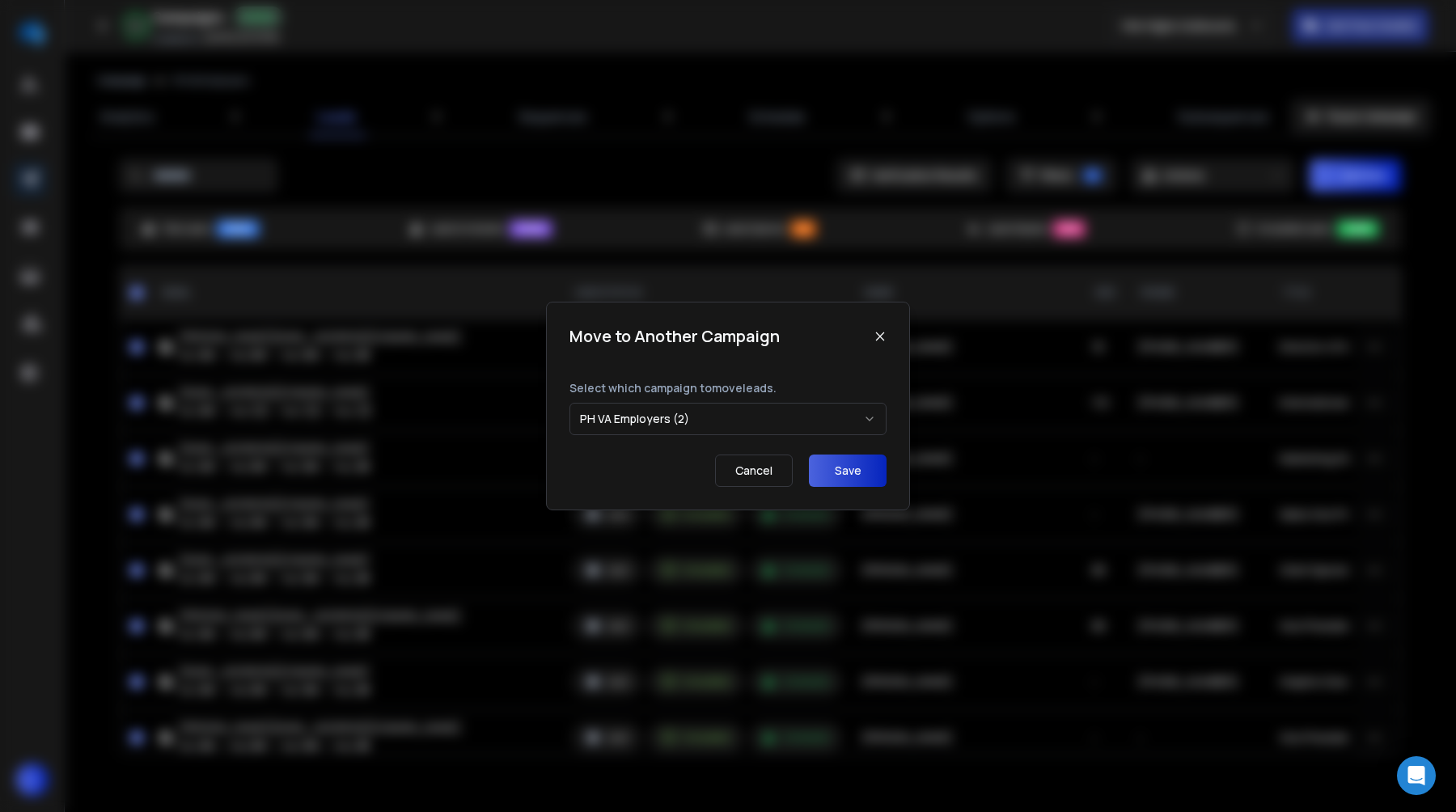
click at [849, 485] on button "Save" at bounding box center [847, 471] width 77 height 32
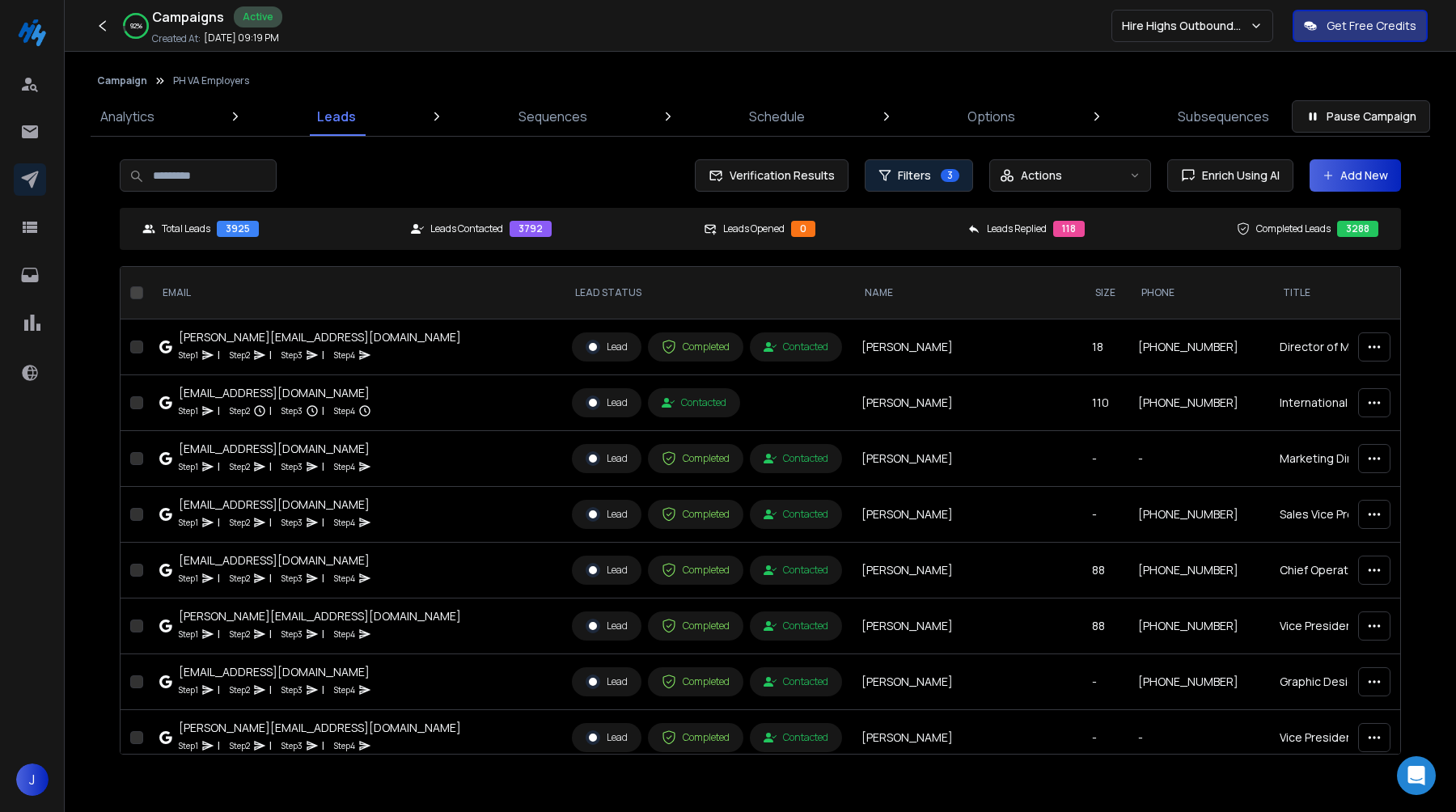
click at [950, 172] on span "3" at bounding box center [950, 176] width 18 height 13
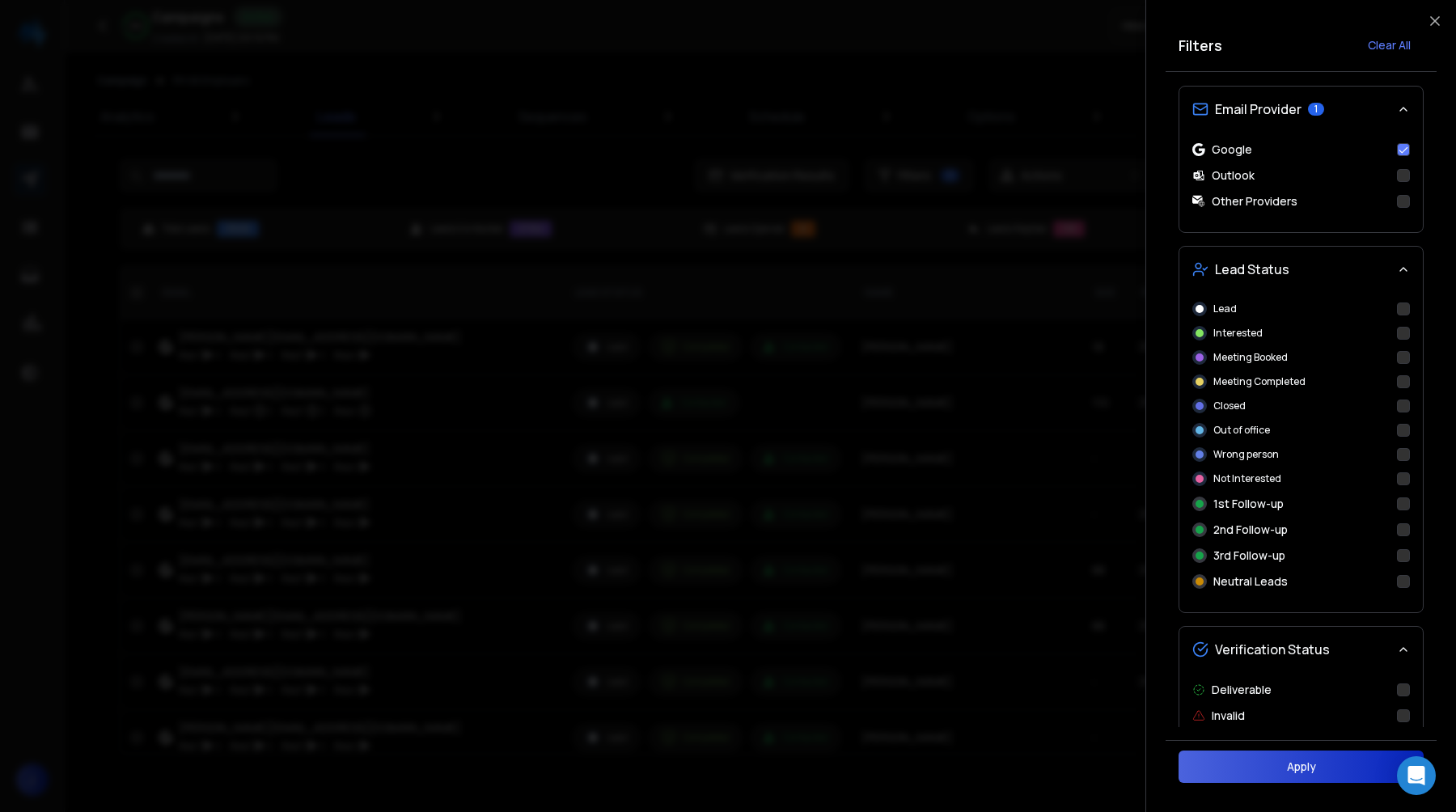
scroll to position [555, 0]
click at [1407, 154] on button "Google" at bounding box center [1404, 153] width 13 height 13
click at [1406, 212] on div "Other Providers" at bounding box center [1301, 204] width 217 height 16
click at [1407, 207] on button "Other Providers" at bounding box center [1404, 205] width 13 height 13
click at [1298, 758] on button "Apply" at bounding box center [1301, 766] width 245 height 32
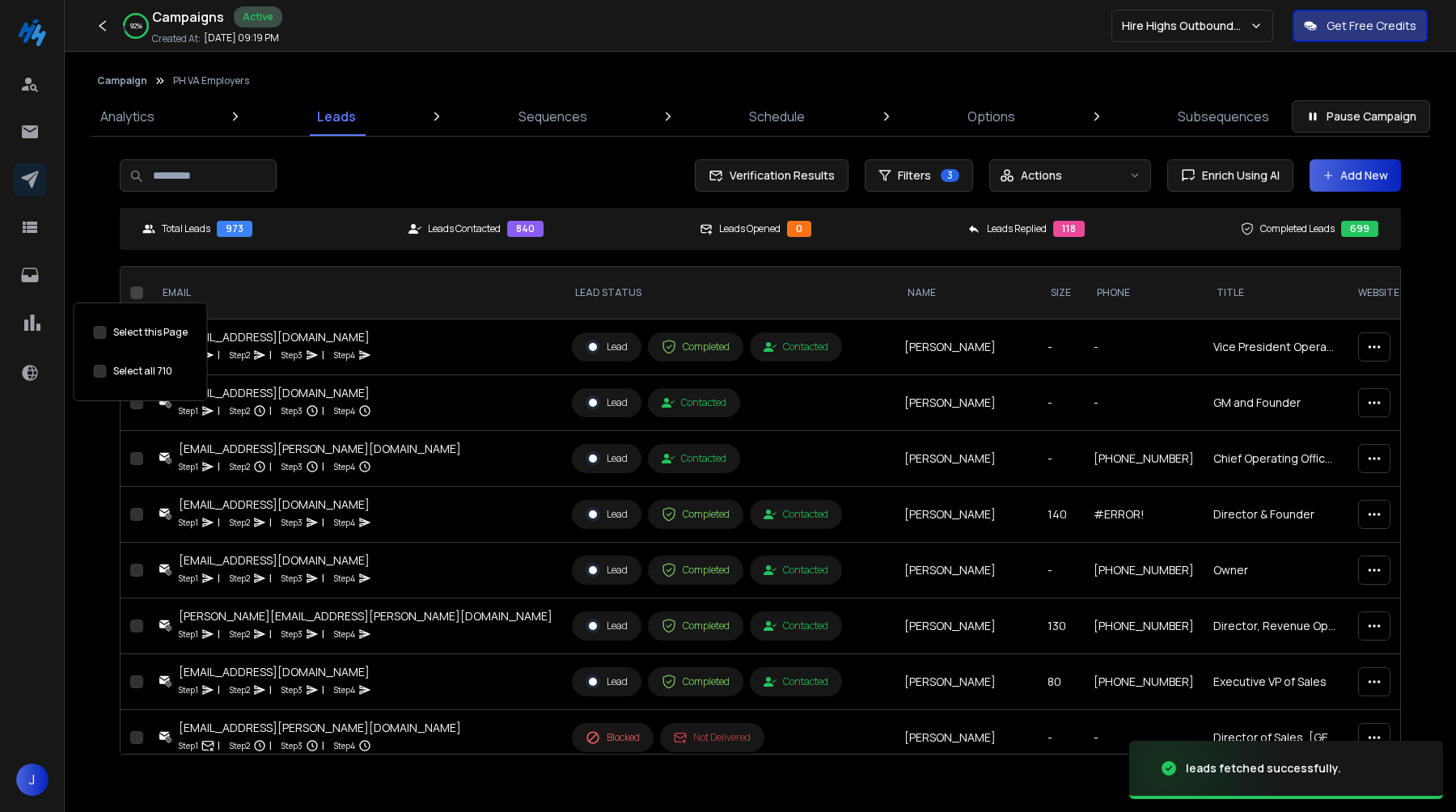
click at [99, 372] on button "Select this Page" at bounding box center [101, 371] width 13 height 13
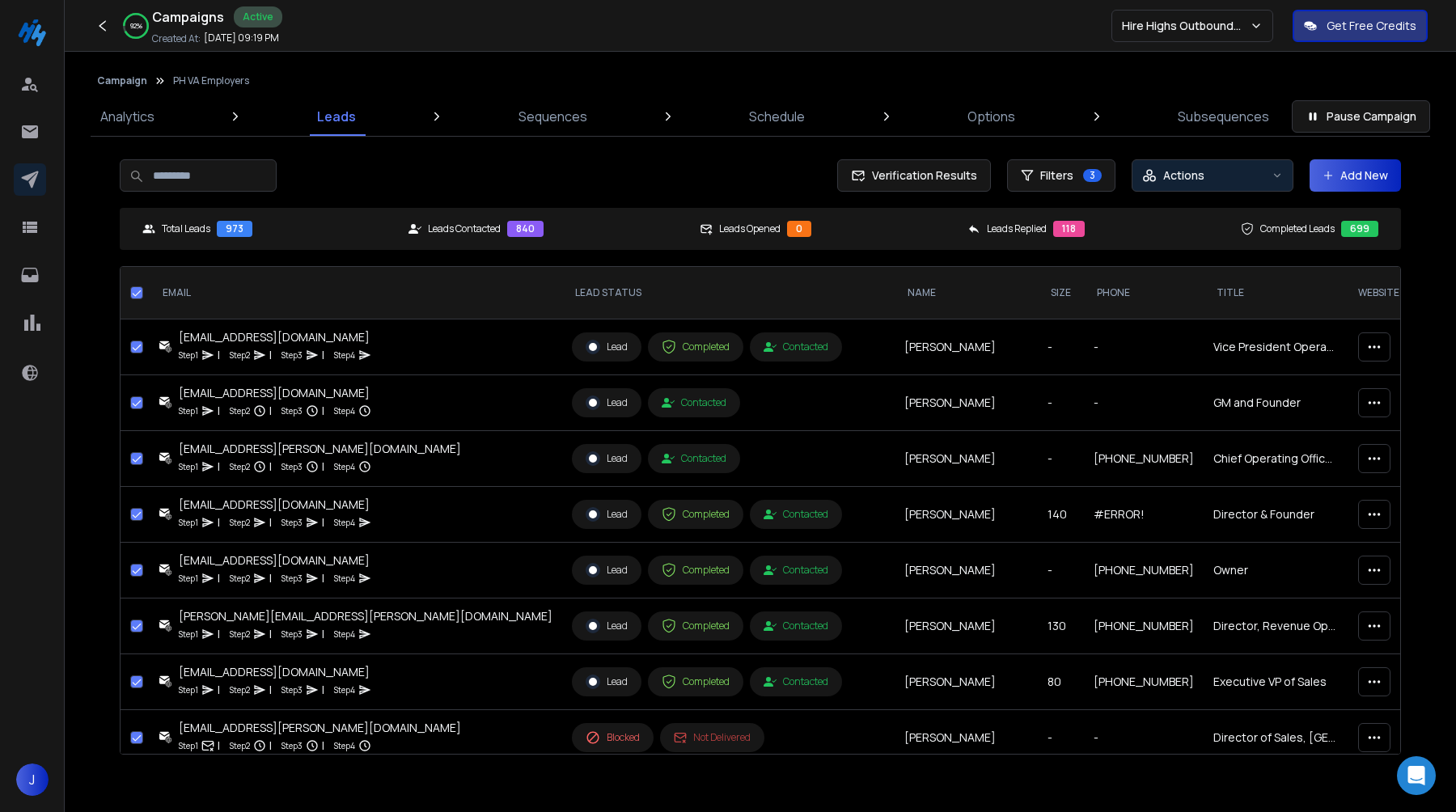
click at [1171, 175] on p "Actions" at bounding box center [1184, 175] width 42 height 16
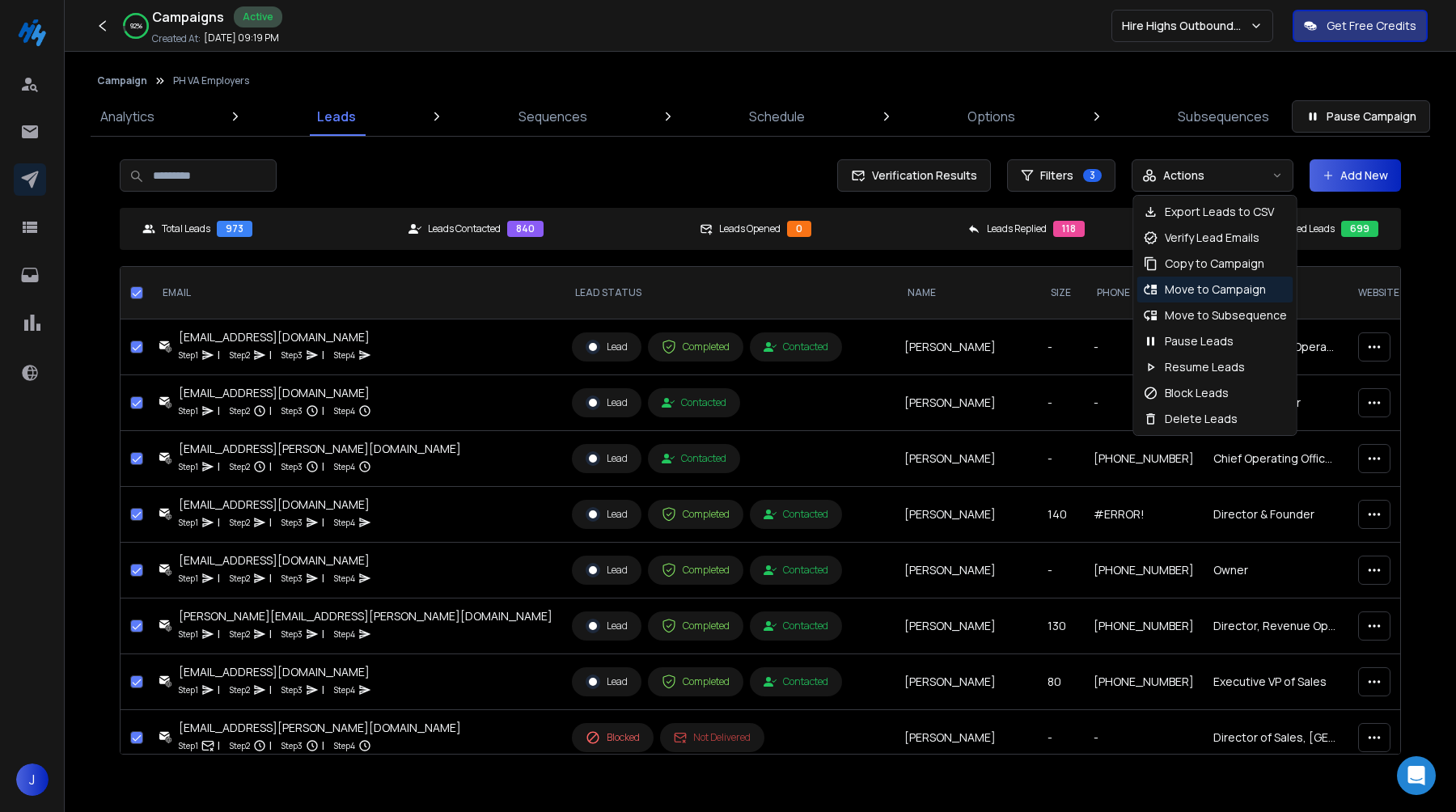
click at [1204, 295] on p "Move to Campaign" at bounding box center [1215, 289] width 101 height 16
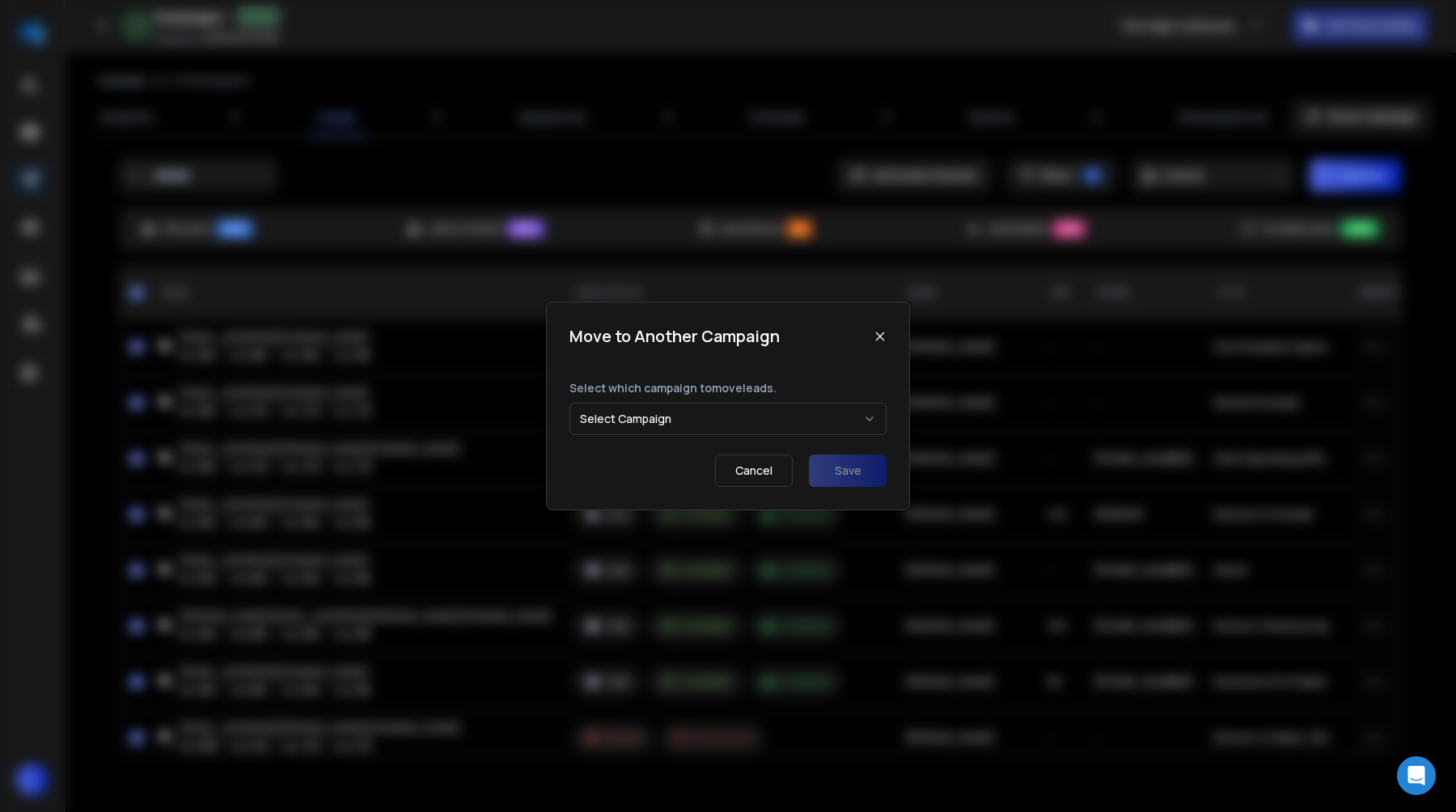
click at [775, 411] on button "Select Campaign" at bounding box center [728, 419] width 317 height 32
click at [885, 485] on button "Save" at bounding box center [847, 471] width 77 height 32
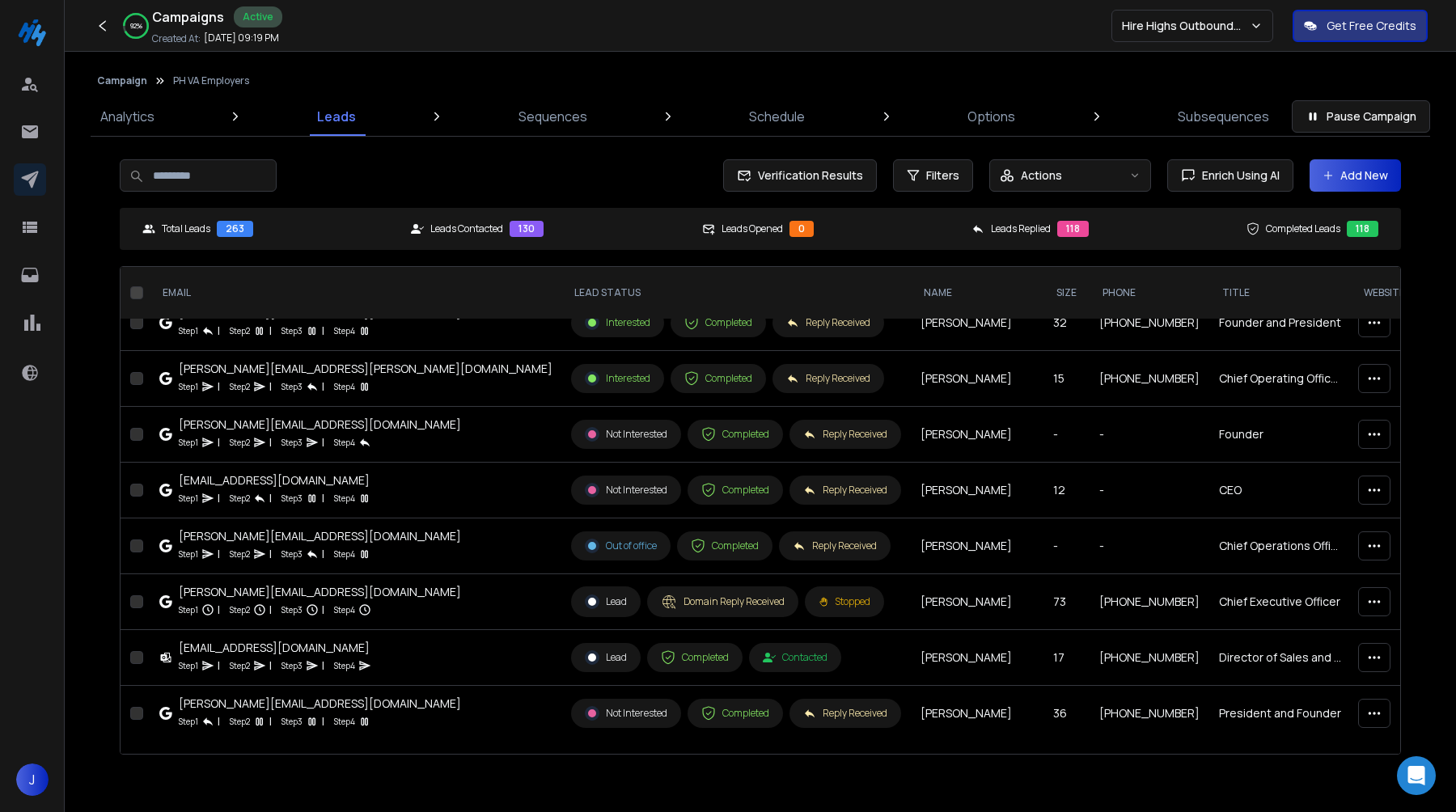
scroll to position [3663, 1]
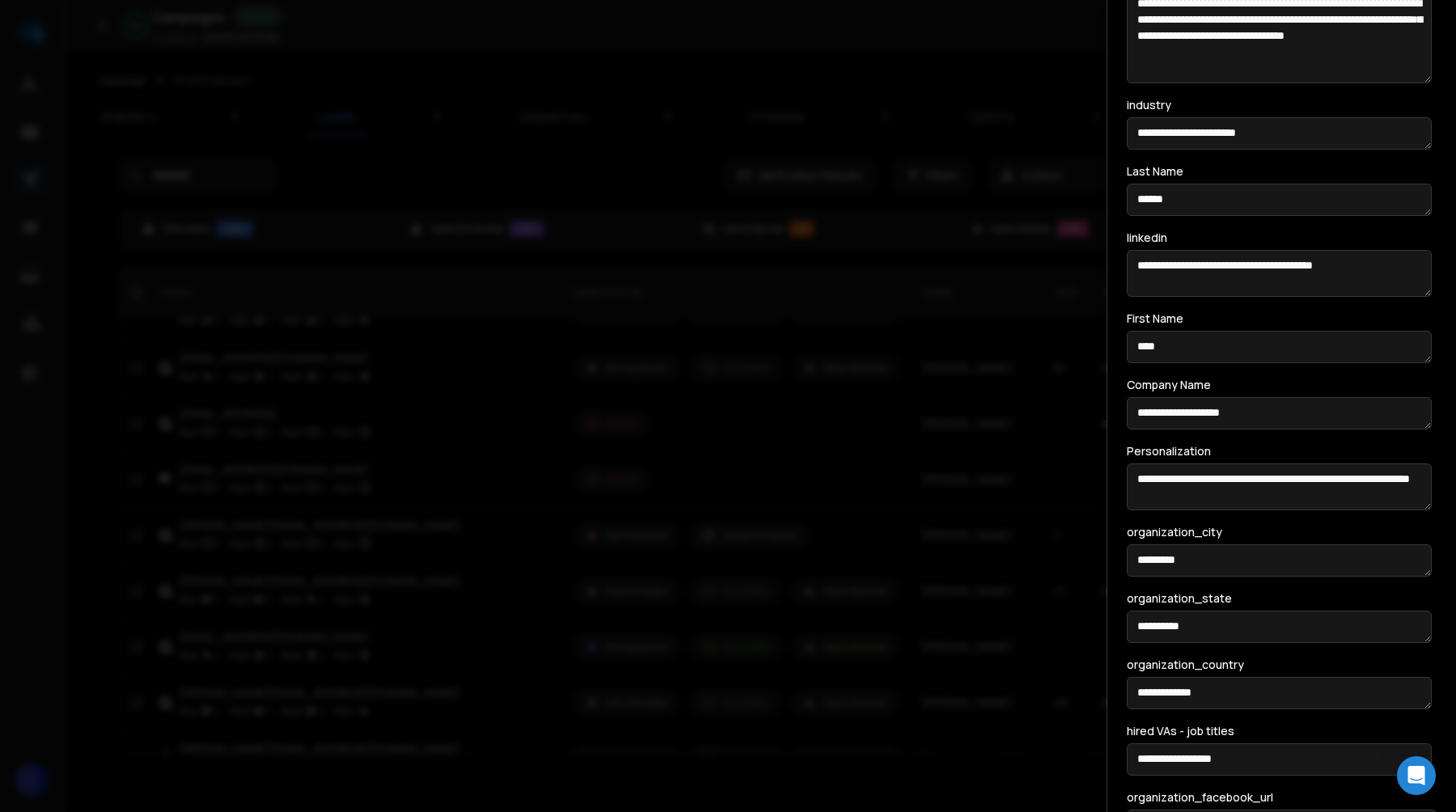
scroll to position [0, 0]
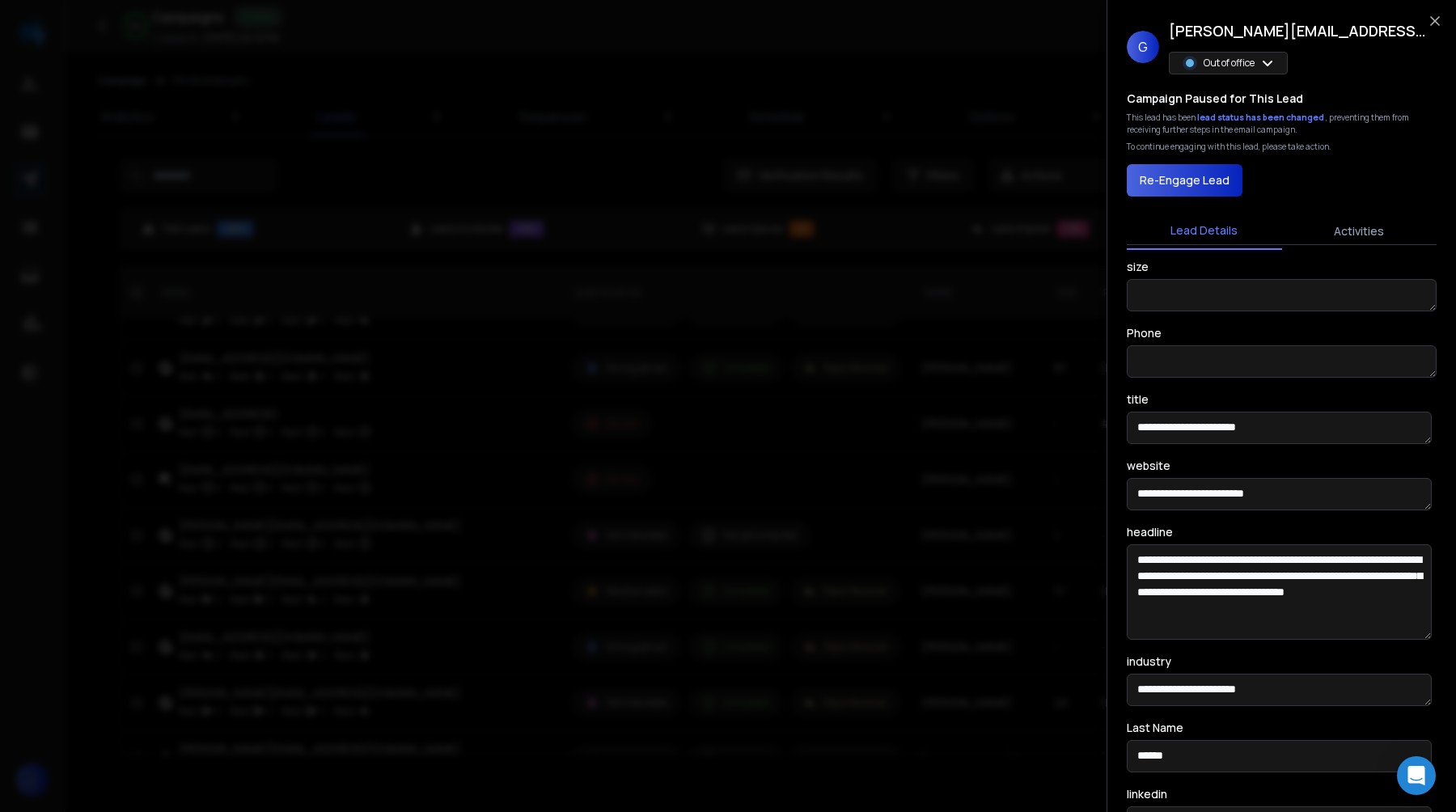
click at [629, 427] on div at bounding box center [728, 406] width 1456 height 812
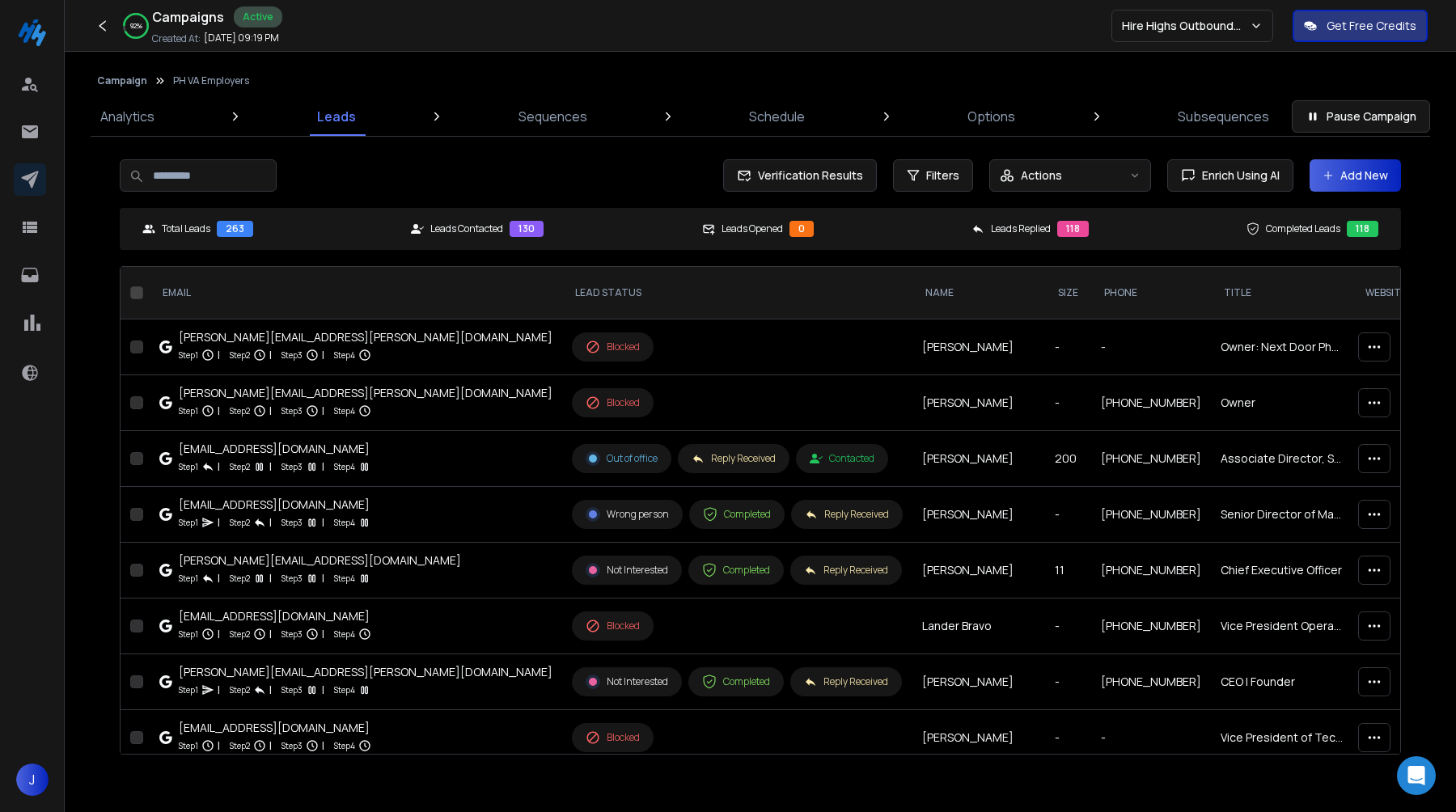
scroll to position [7033, 1]
click at [691, 460] on div "Reply Received" at bounding box center [733, 459] width 84 height 13
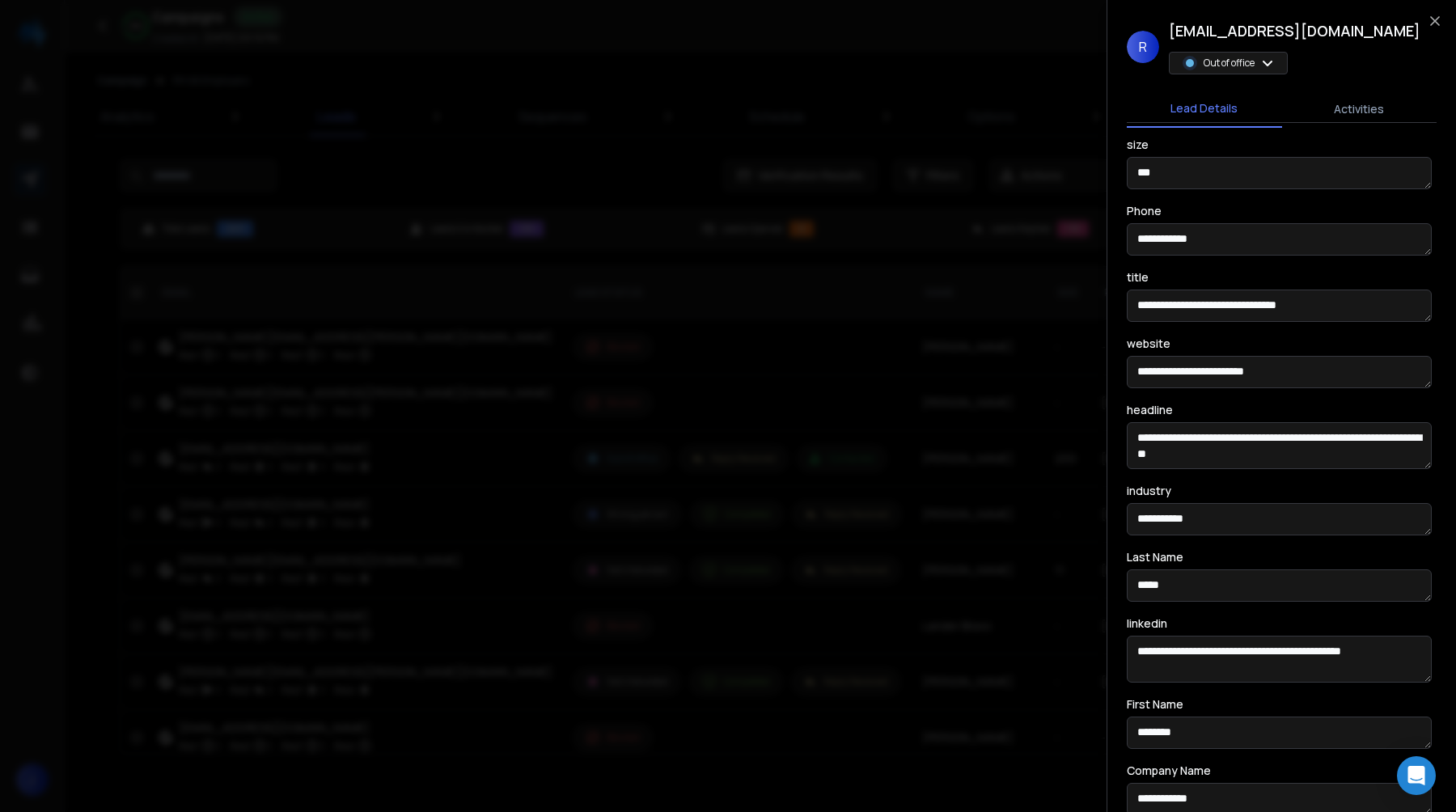
click at [501, 459] on div at bounding box center [728, 406] width 1456 height 812
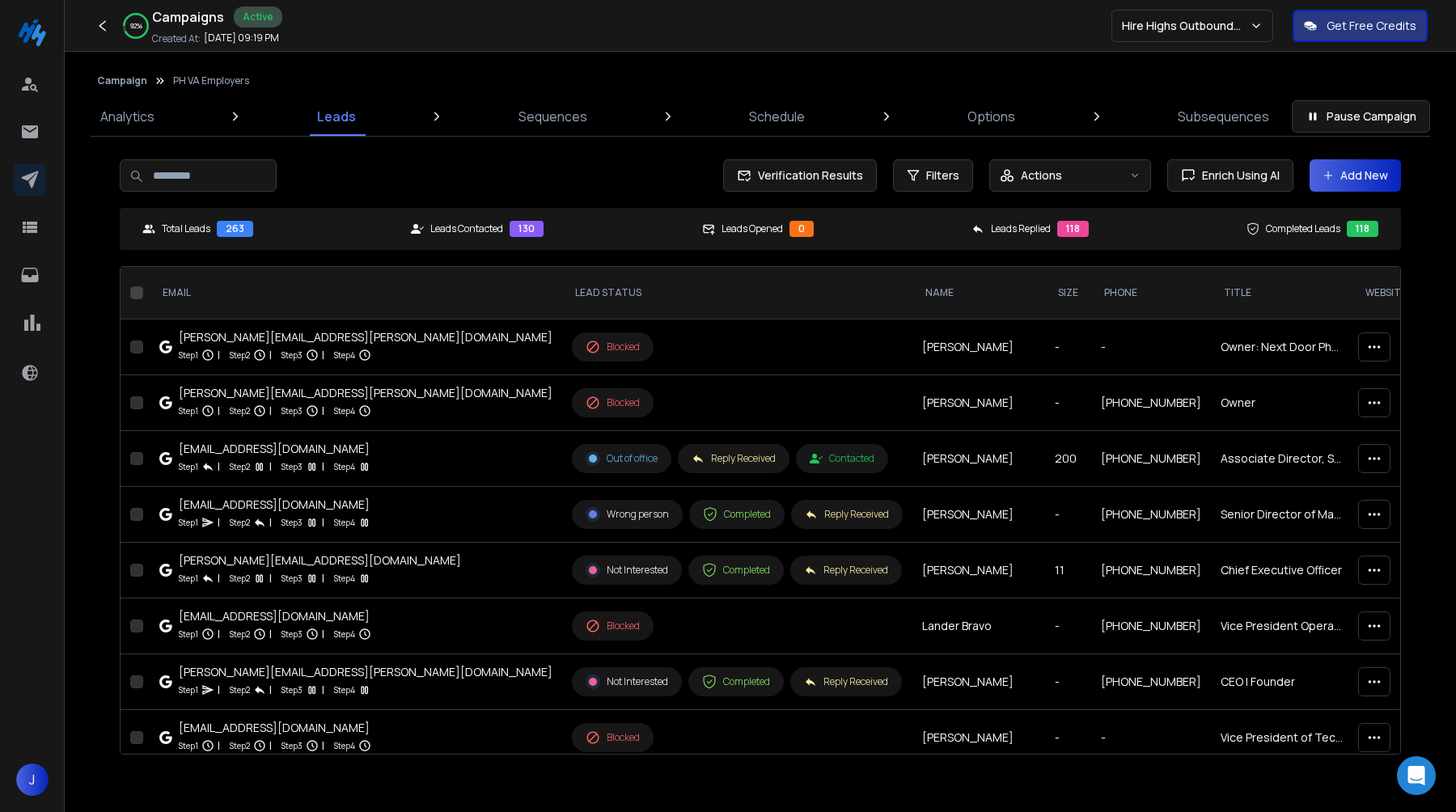
click at [314, 445] on div "residents@darwinhomes.com" at bounding box center [275, 448] width 192 height 16
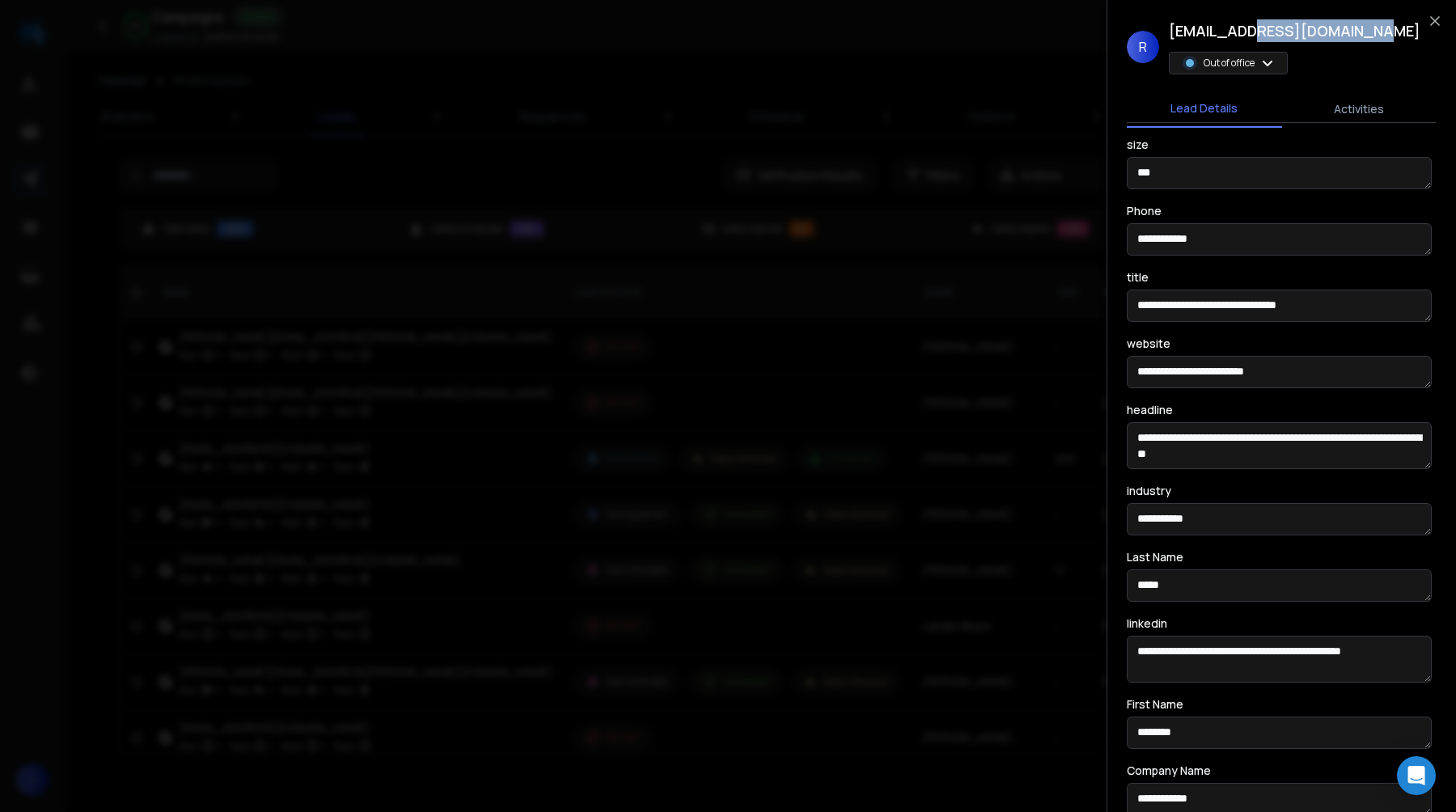
drag, startPoint x: 1382, startPoint y: 30, endPoint x: 1246, endPoint y: 36, distance: 136.1
click at [1246, 36] on div "R residents@darwinhomes.com Out of office" at bounding box center [1282, 47] width 310 height 55
copy h1 "darwinhomes.com"
click at [301, 434] on div at bounding box center [728, 406] width 1456 height 812
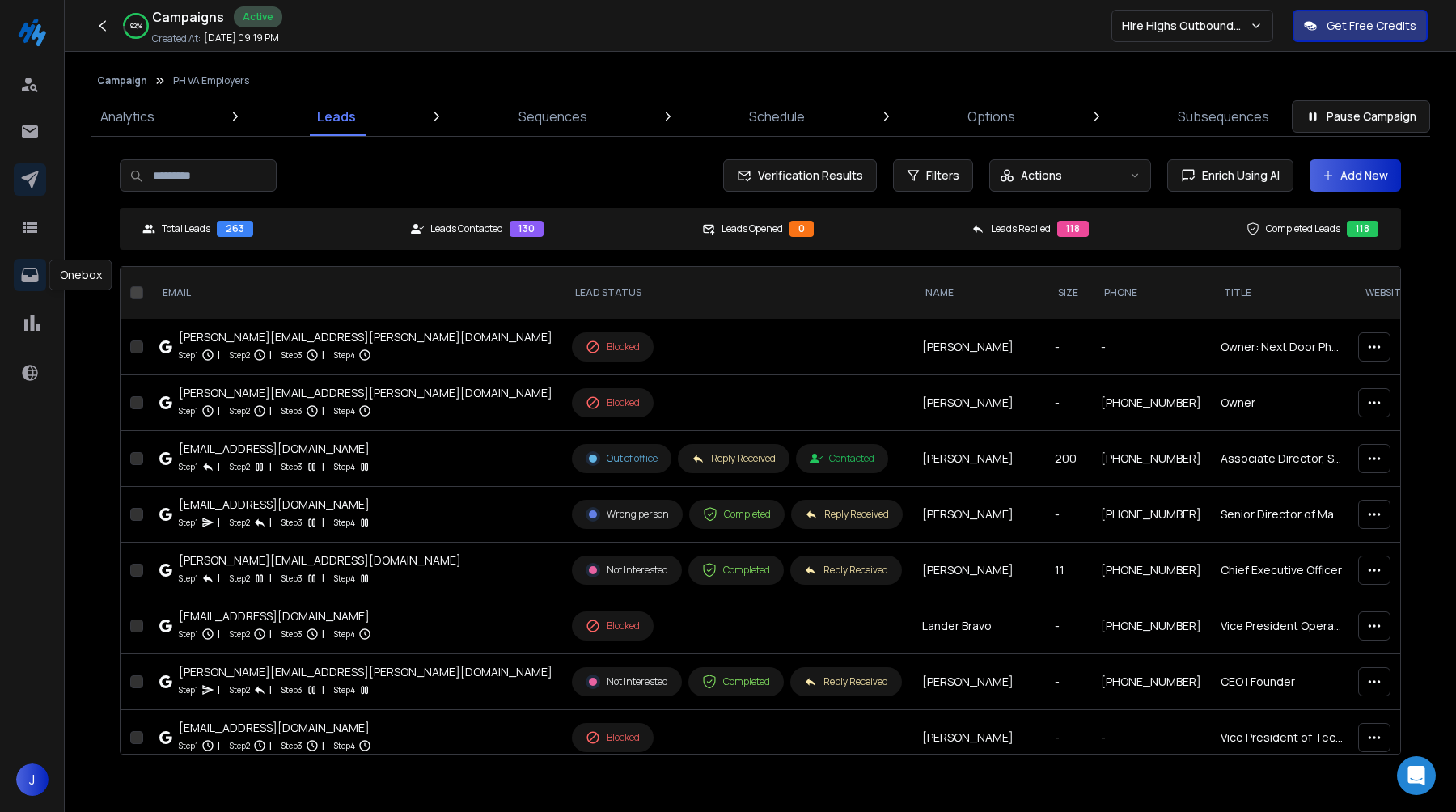
click at [32, 270] on icon at bounding box center [29, 275] width 19 height 19
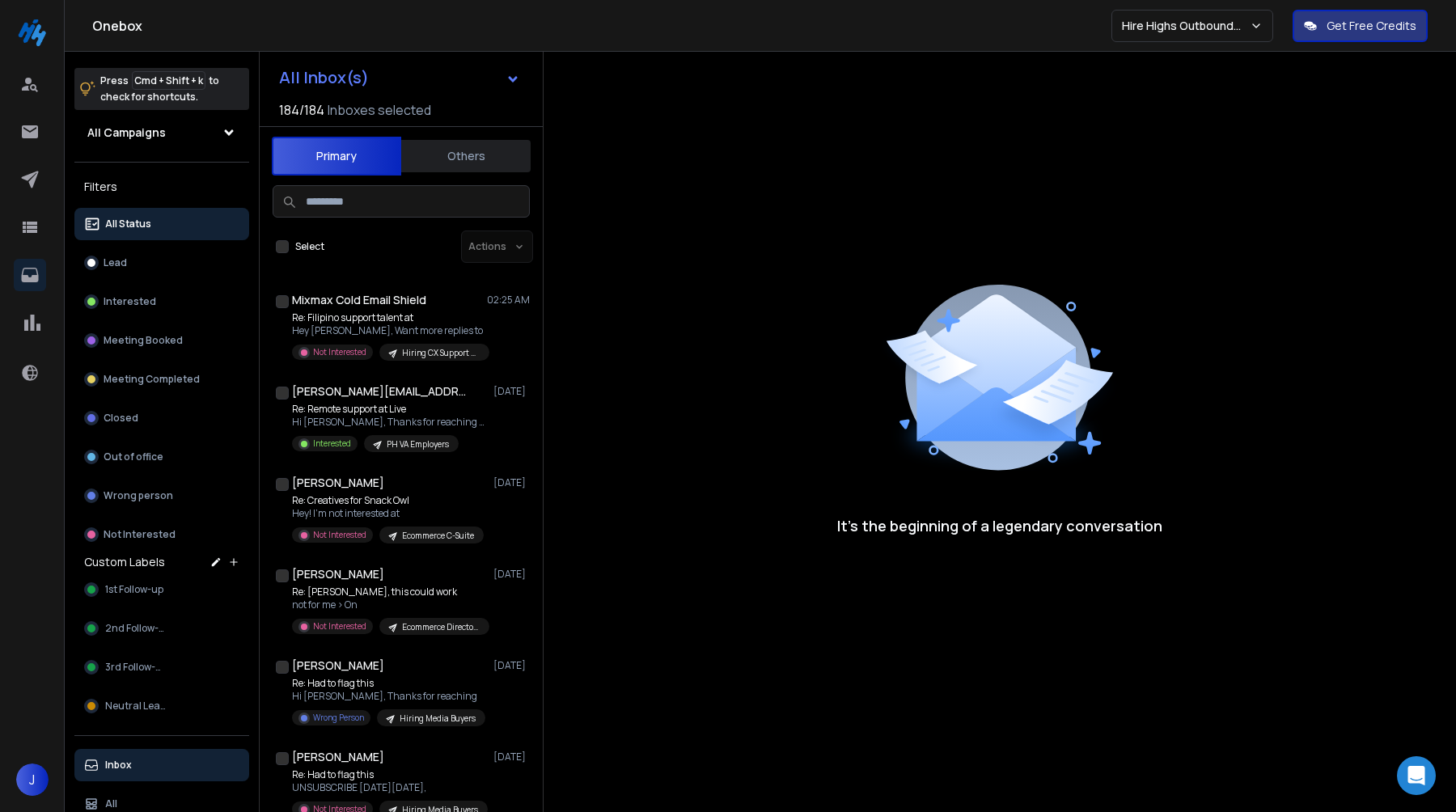
click at [336, 203] on input at bounding box center [401, 201] width 257 height 32
type input "*"
paste input "**********"
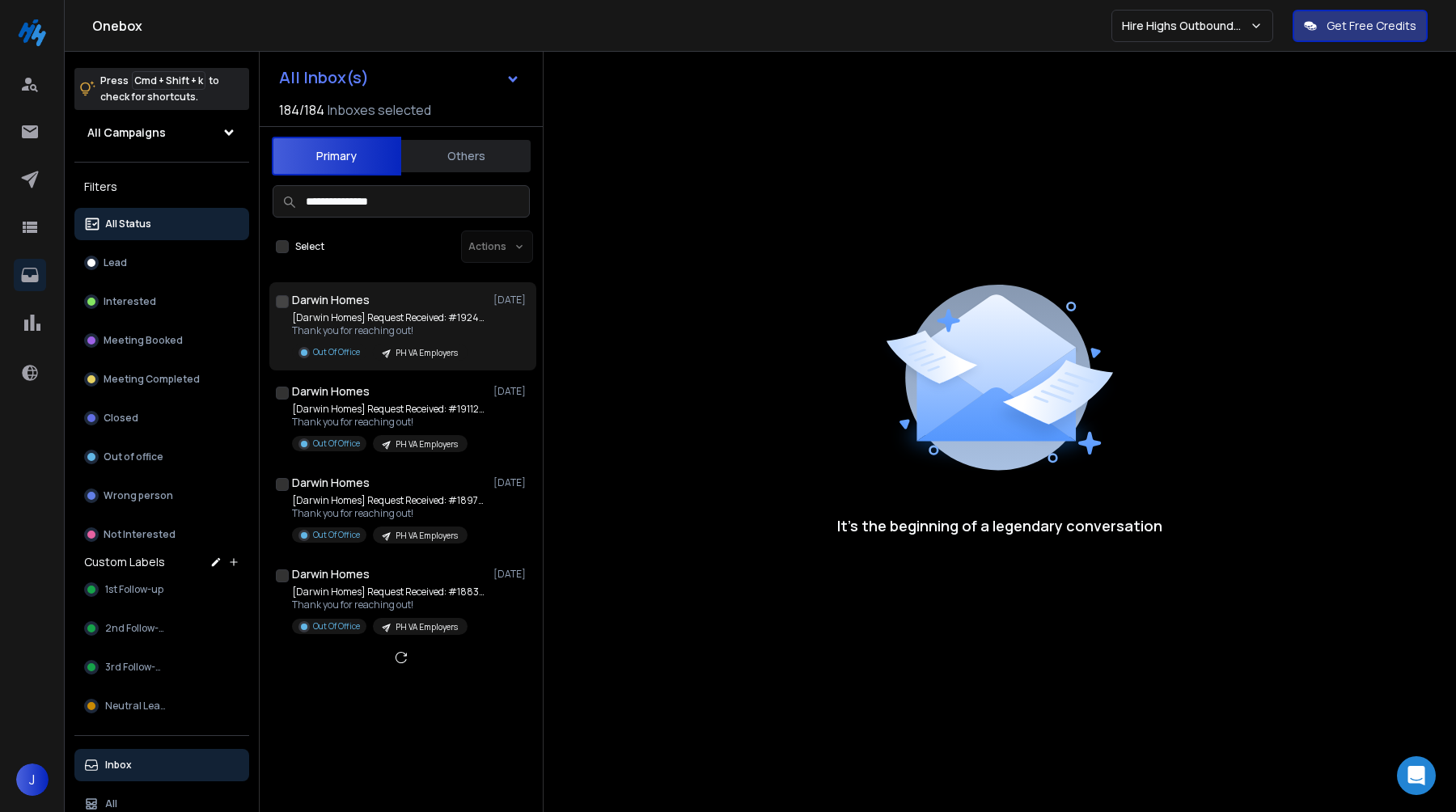
type input "**********"
click at [487, 325] on div "[Darwin Homes] Request Received: #1924234 Thank you for reaching out! Out Of Of…" at bounding box center [411, 336] width 238 height 49
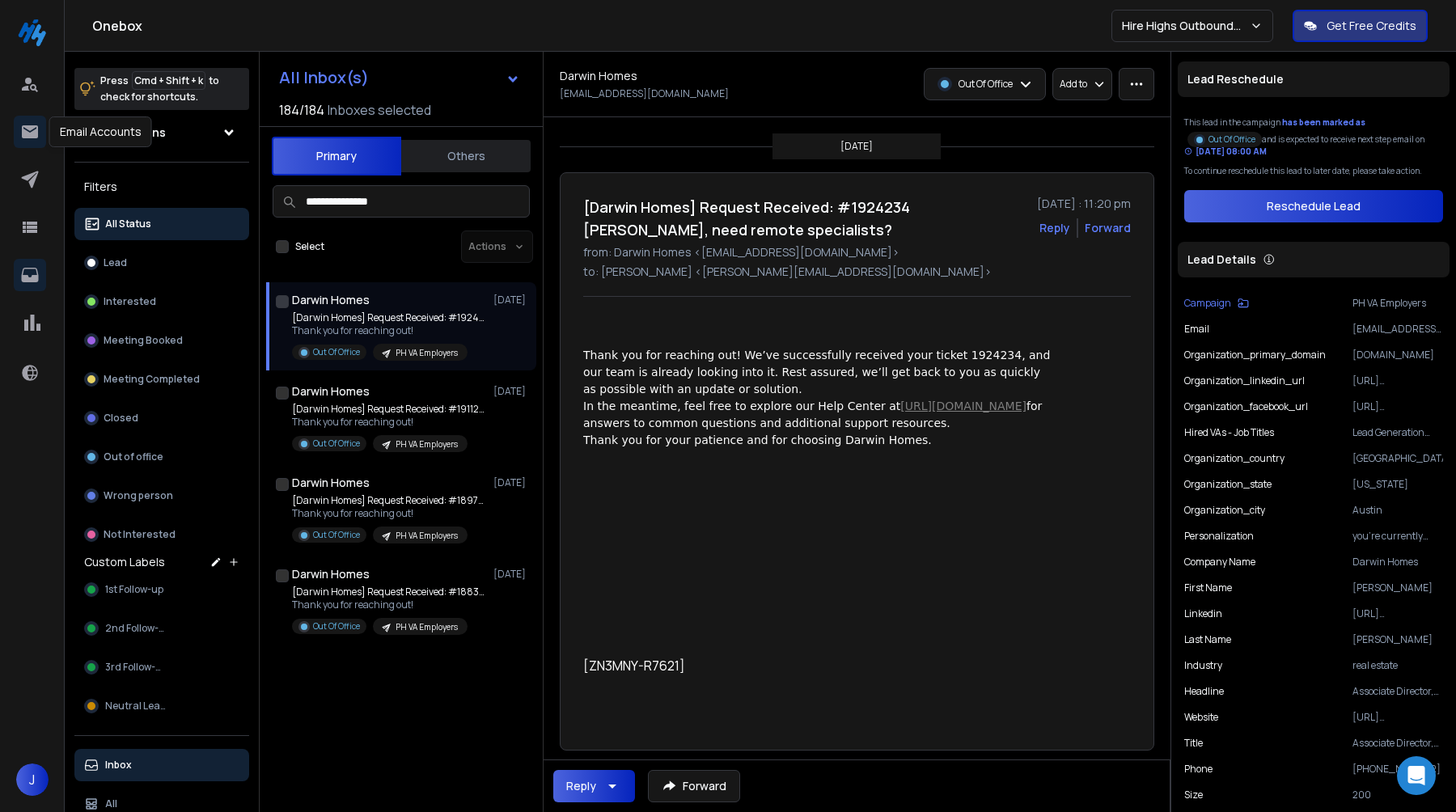
click at [40, 128] on link at bounding box center [30, 132] width 32 height 32
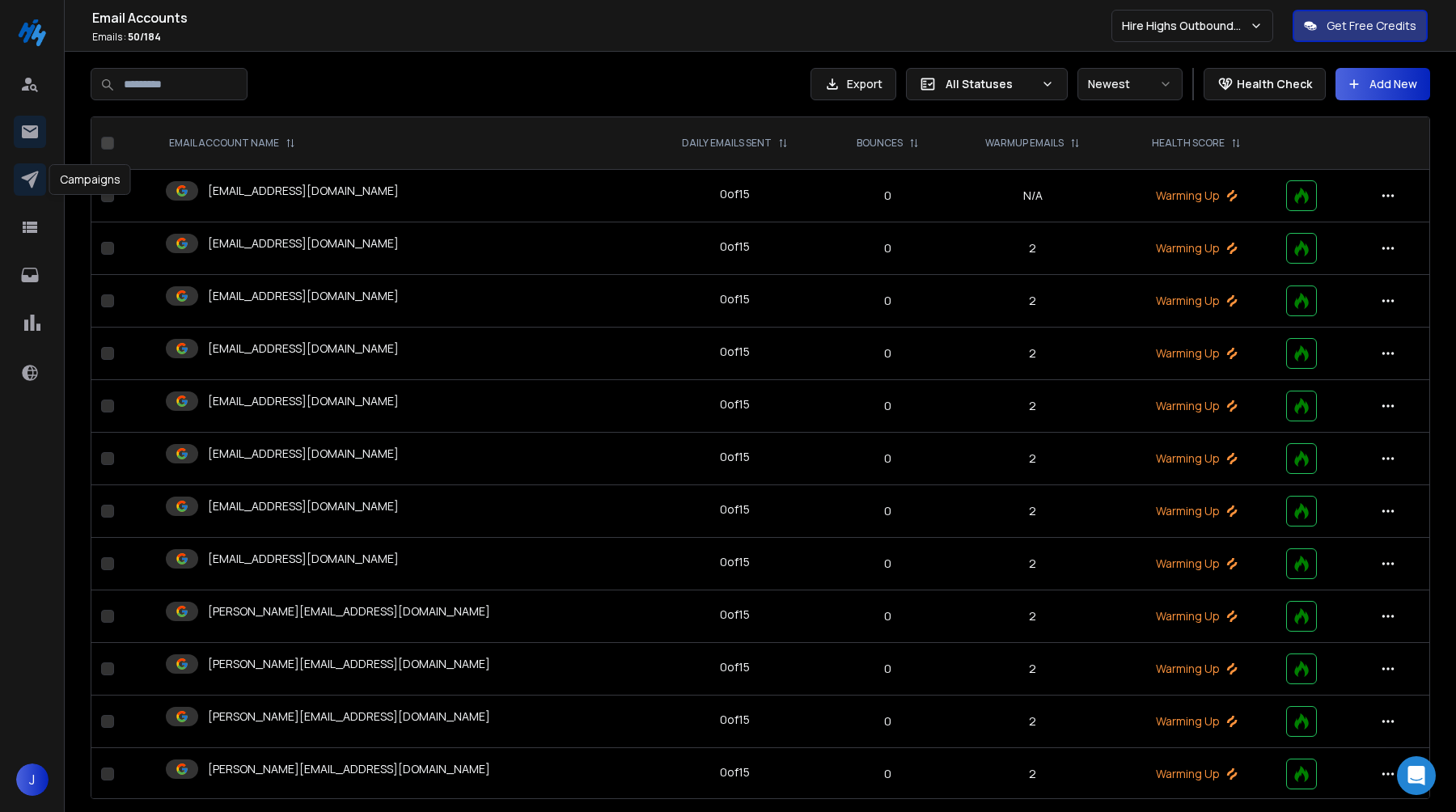
click at [32, 184] on icon at bounding box center [29, 180] width 17 height 17
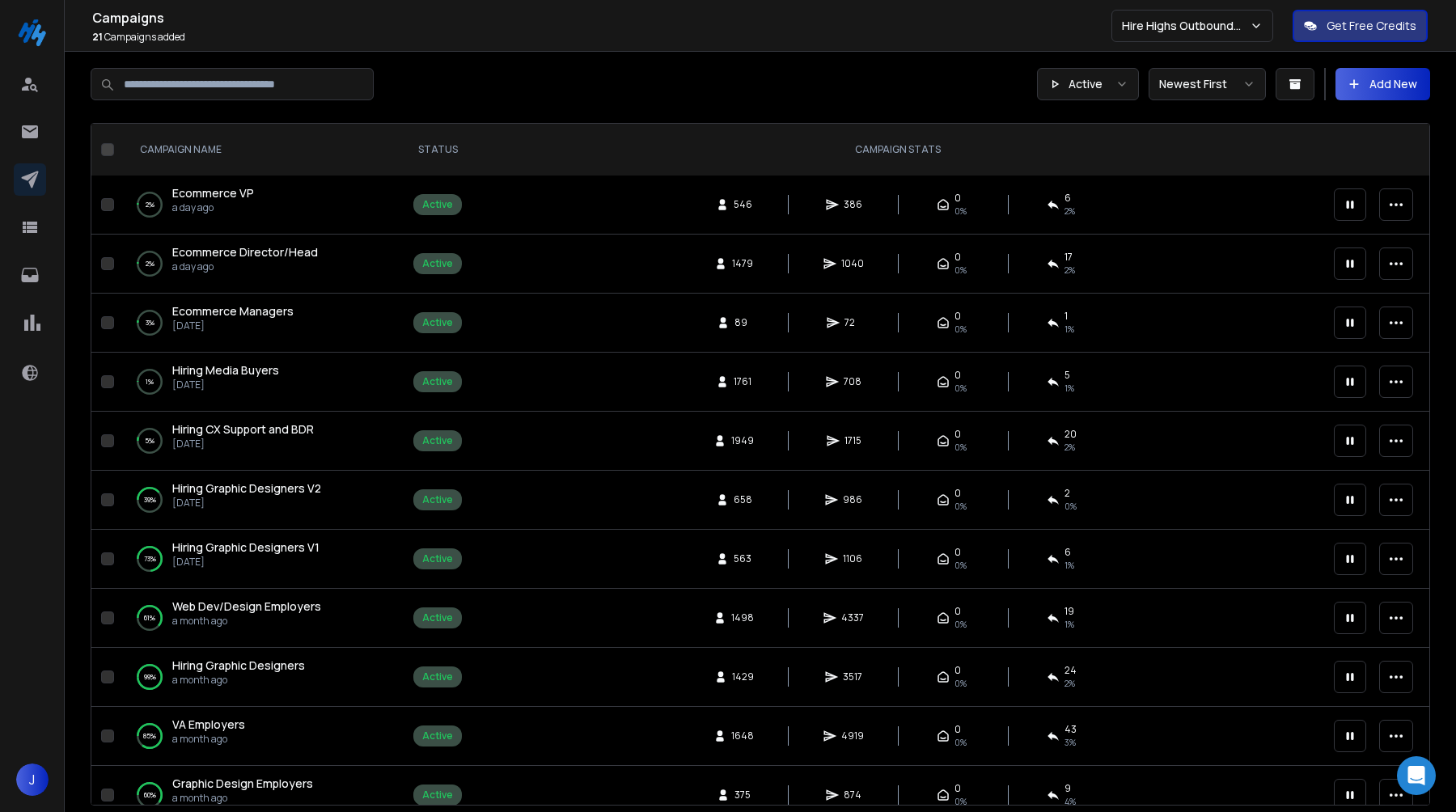
scroll to position [269, 0]
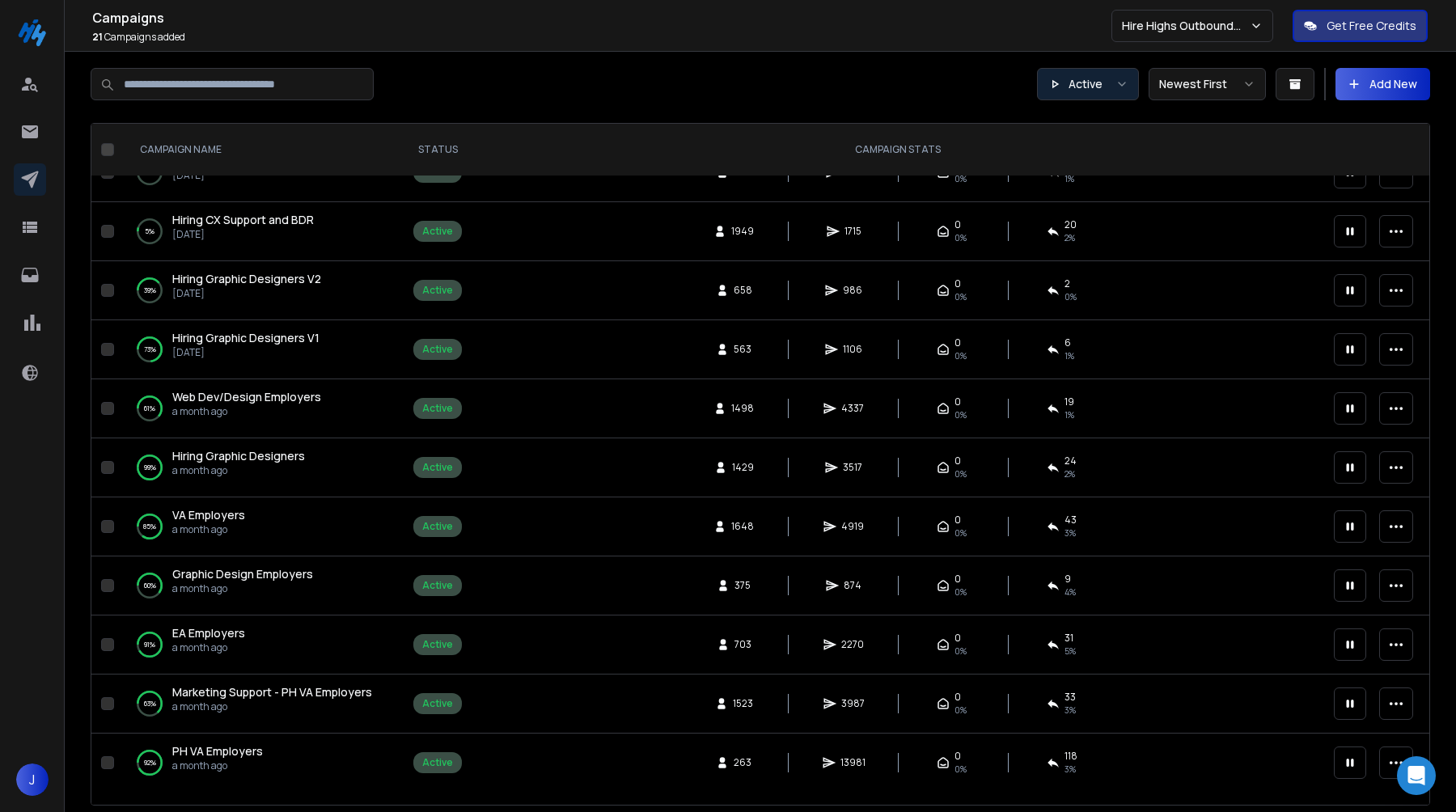
click at [1104, 98] on button "Active" at bounding box center [1088, 84] width 102 height 32
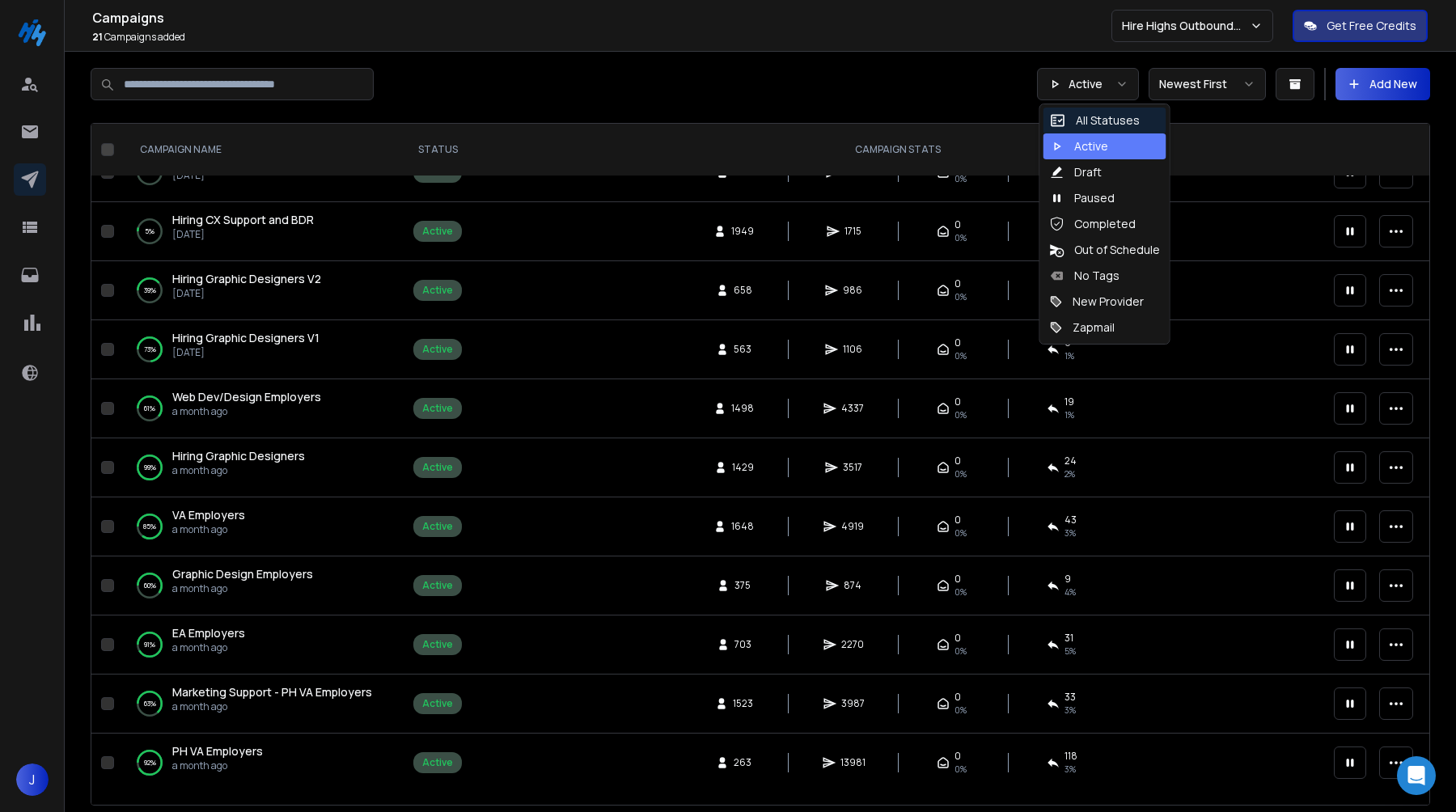
click at [1101, 126] on div "All Statuses" at bounding box center [1095, 120] width 90 height 16
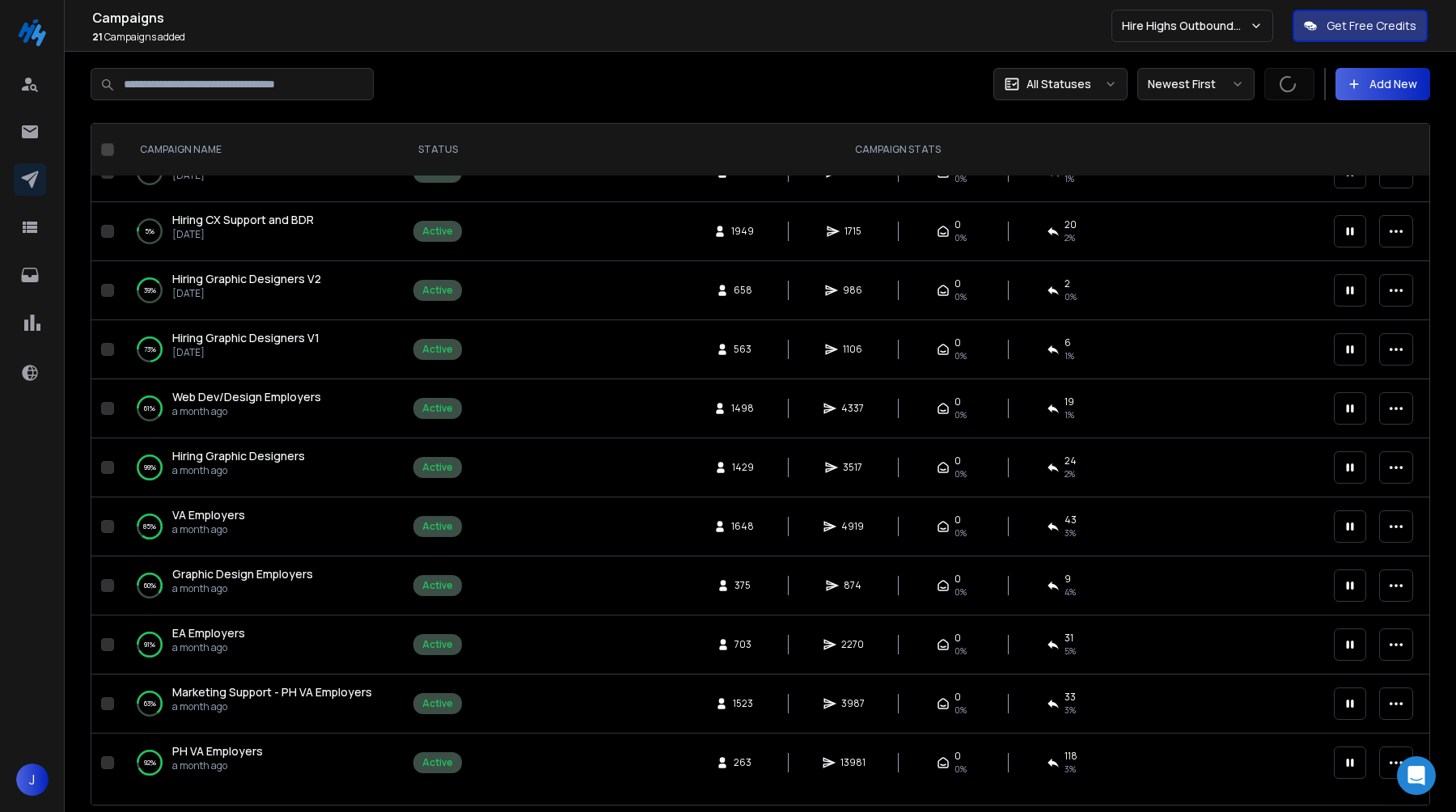
scroll to position [0, 0]
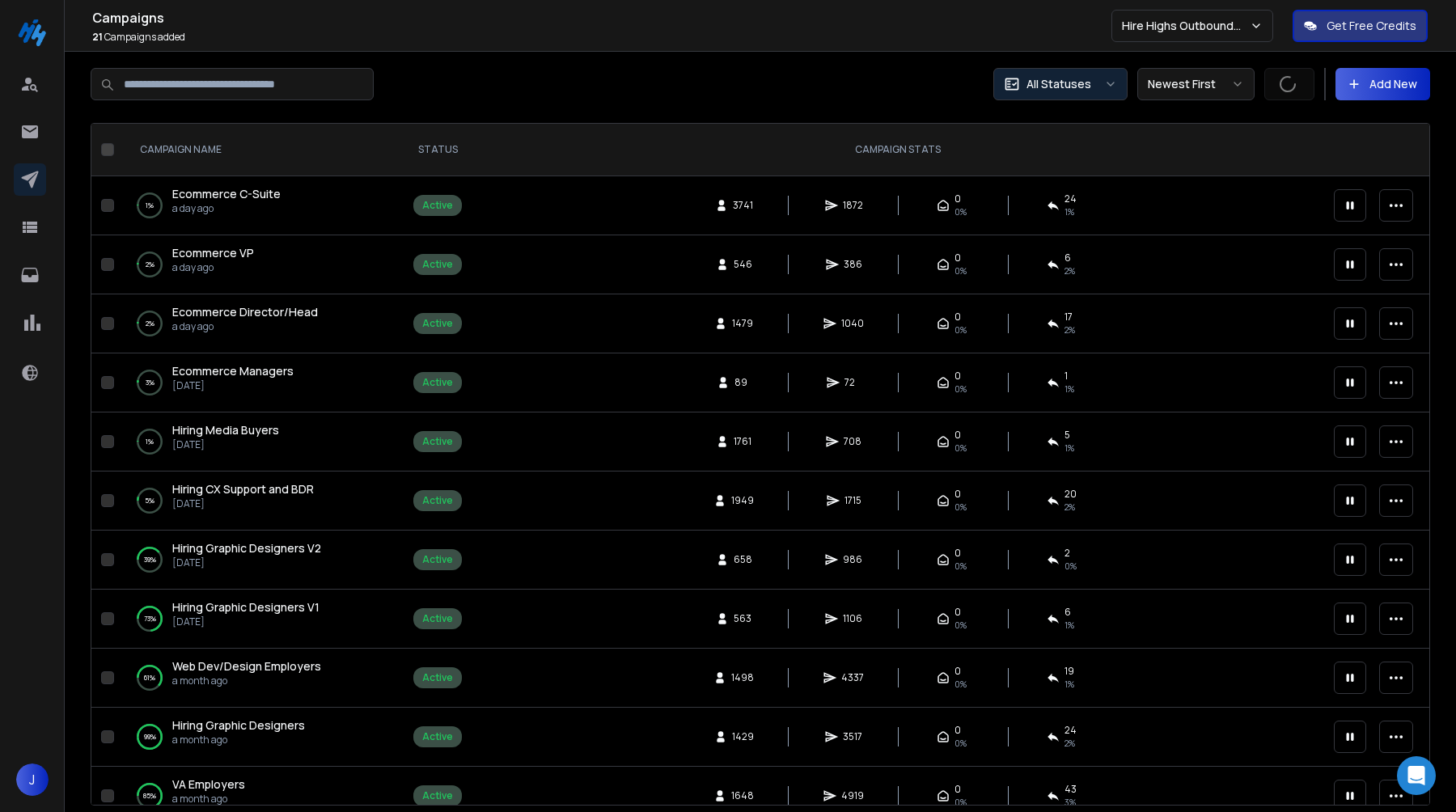
click at [1104, 95] on button "All Statuses" at bounding box center [1060, 84] width 134 height 32
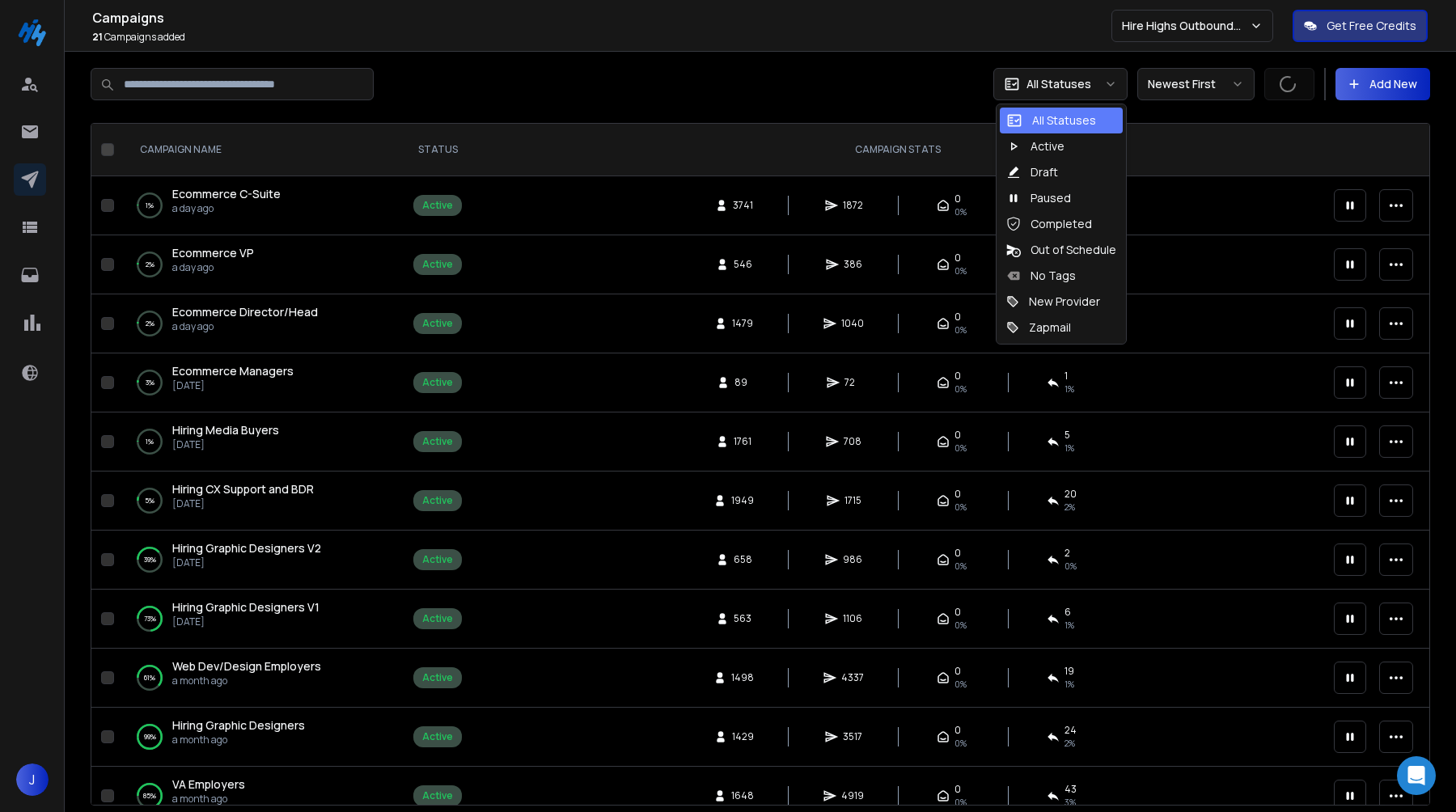
click at [1089, 116] on div "All Statuses" at bounding box center [1051, 120] width 90 height 16
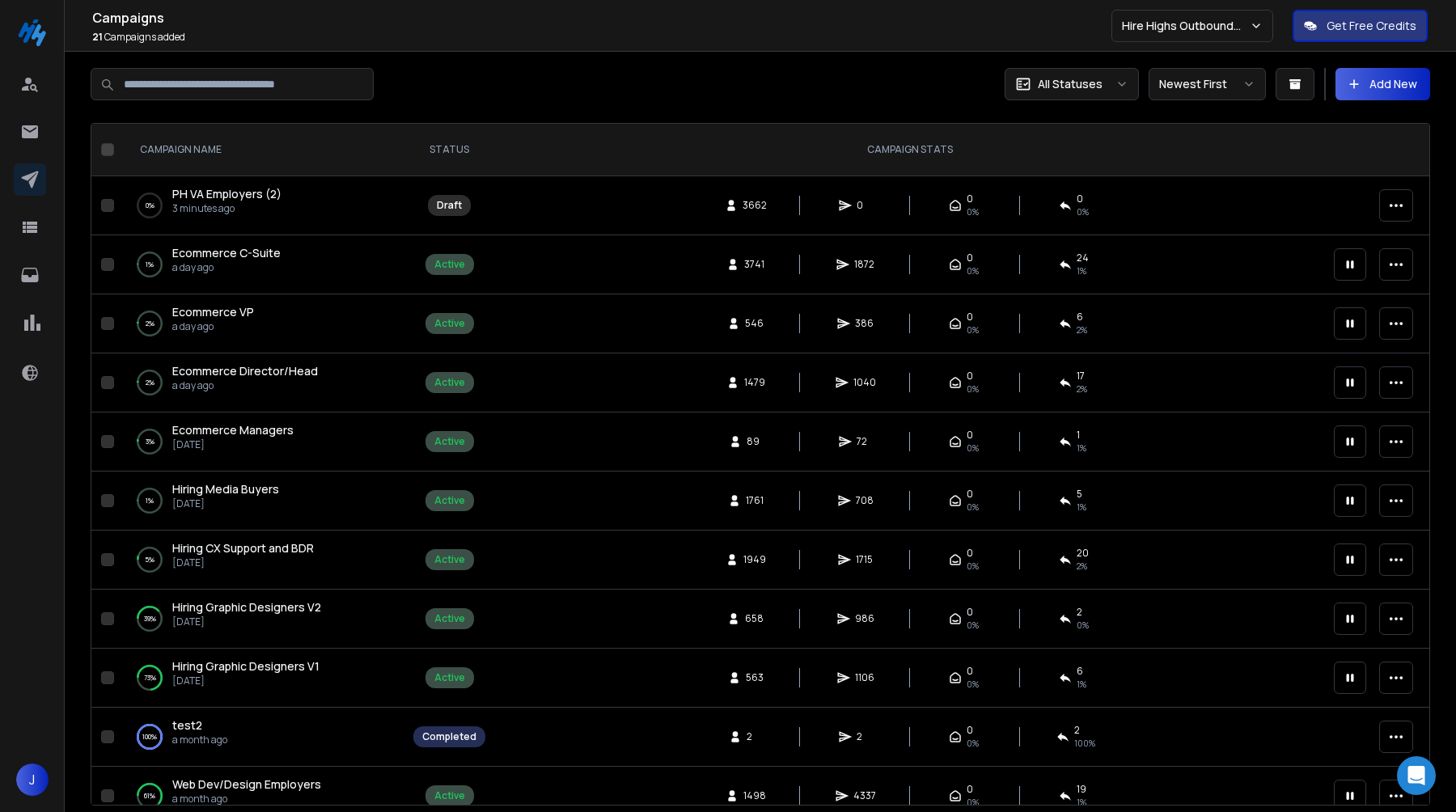
click at [991, 208] on div "3662 0 0 0% 0 0%" at bounding box center [910, 205] width 405 height 26
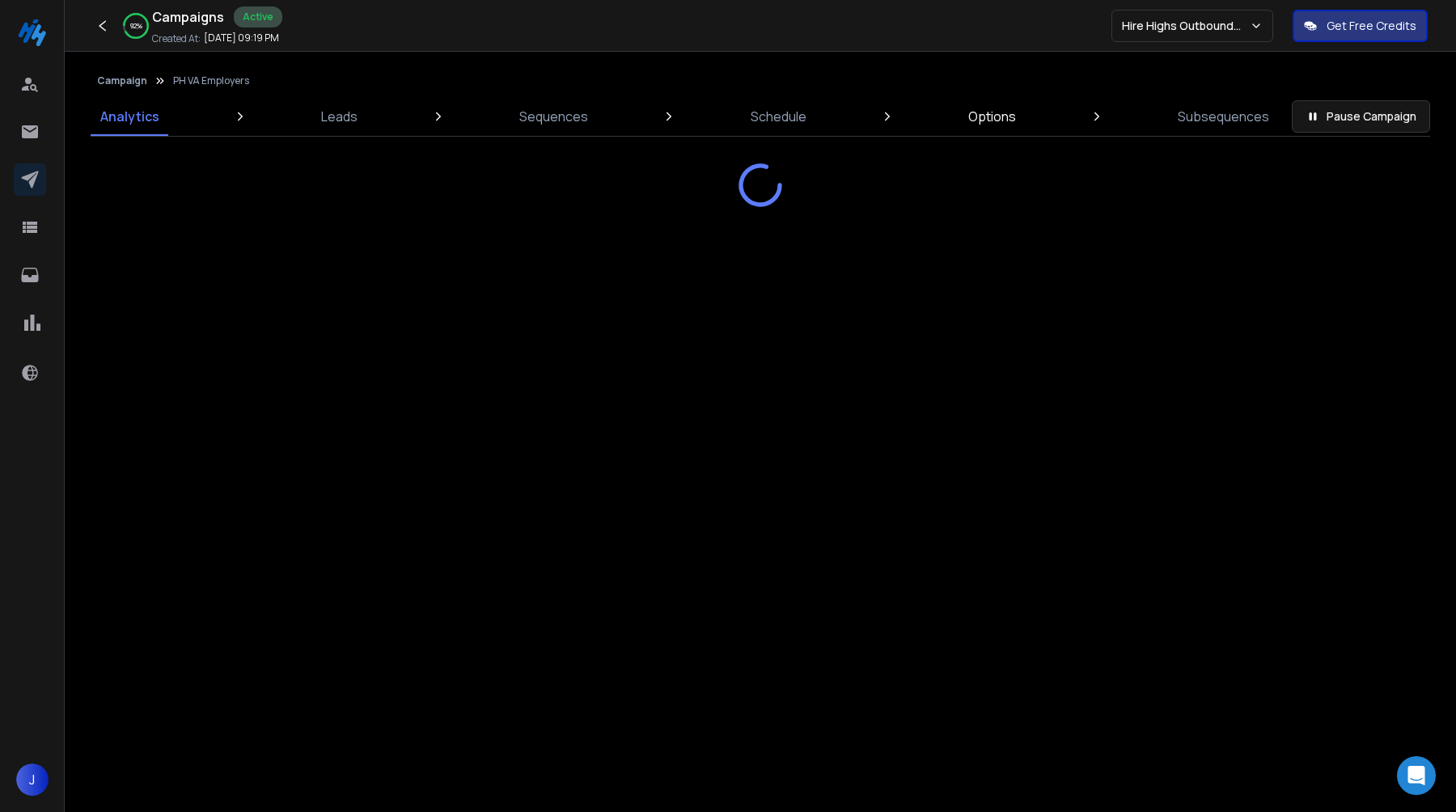
click at [1008, 117] on p "Options" at bounding box center [992, 116] width 47 height 19
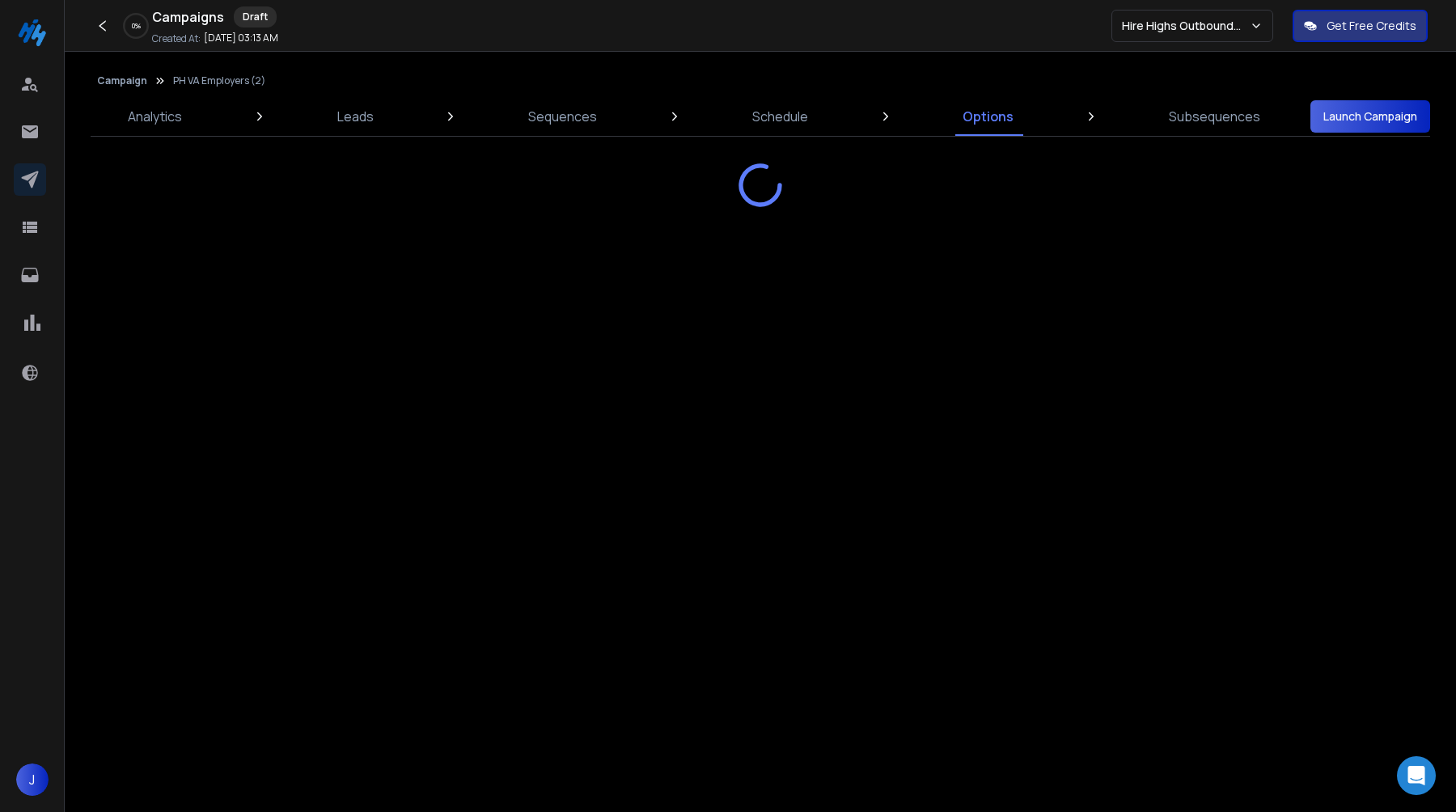
select select "*"
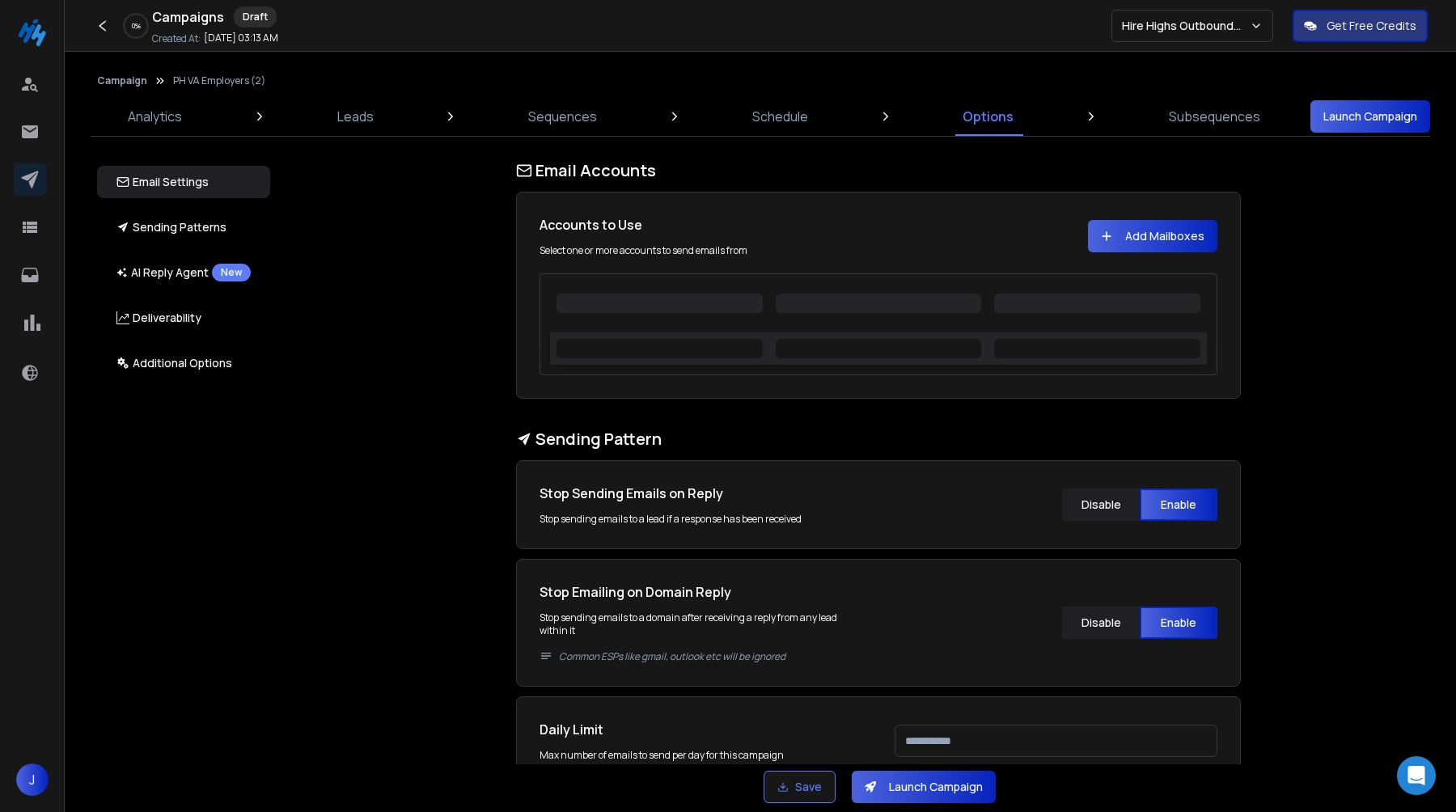
click at [1126, 240] on button "Add Mailboxes" at bounding box center [1152, 236] width 129 height 32
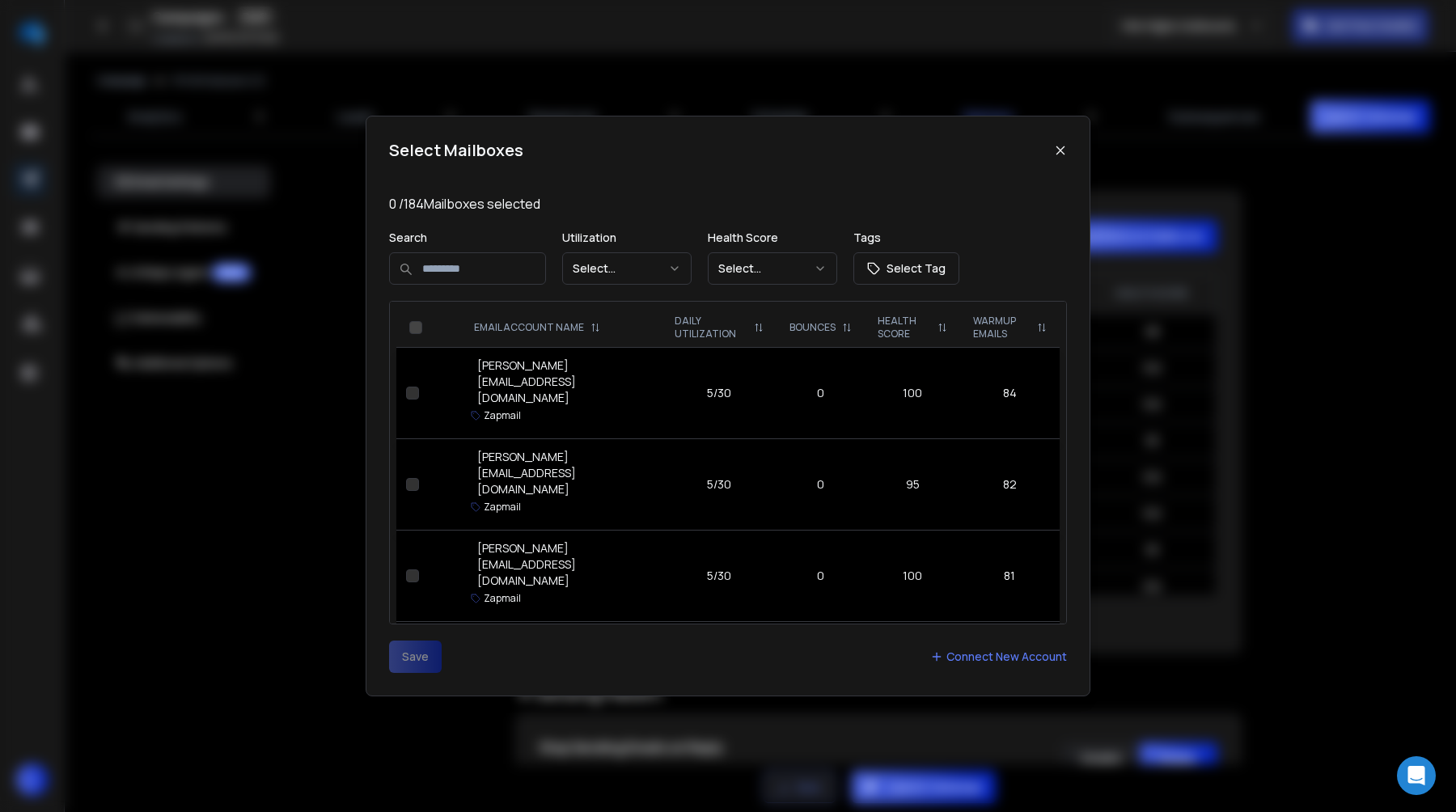
click at [827, 266] on icon "button" at bounding box center [820, 269] width 13 height 13
click at [391, 409] on button "Select this Page" at bounding box center [396, 406] width 13 height 13
click at [415, 657] on button "Save" at bounding box center [415, 656] width 52 height 32
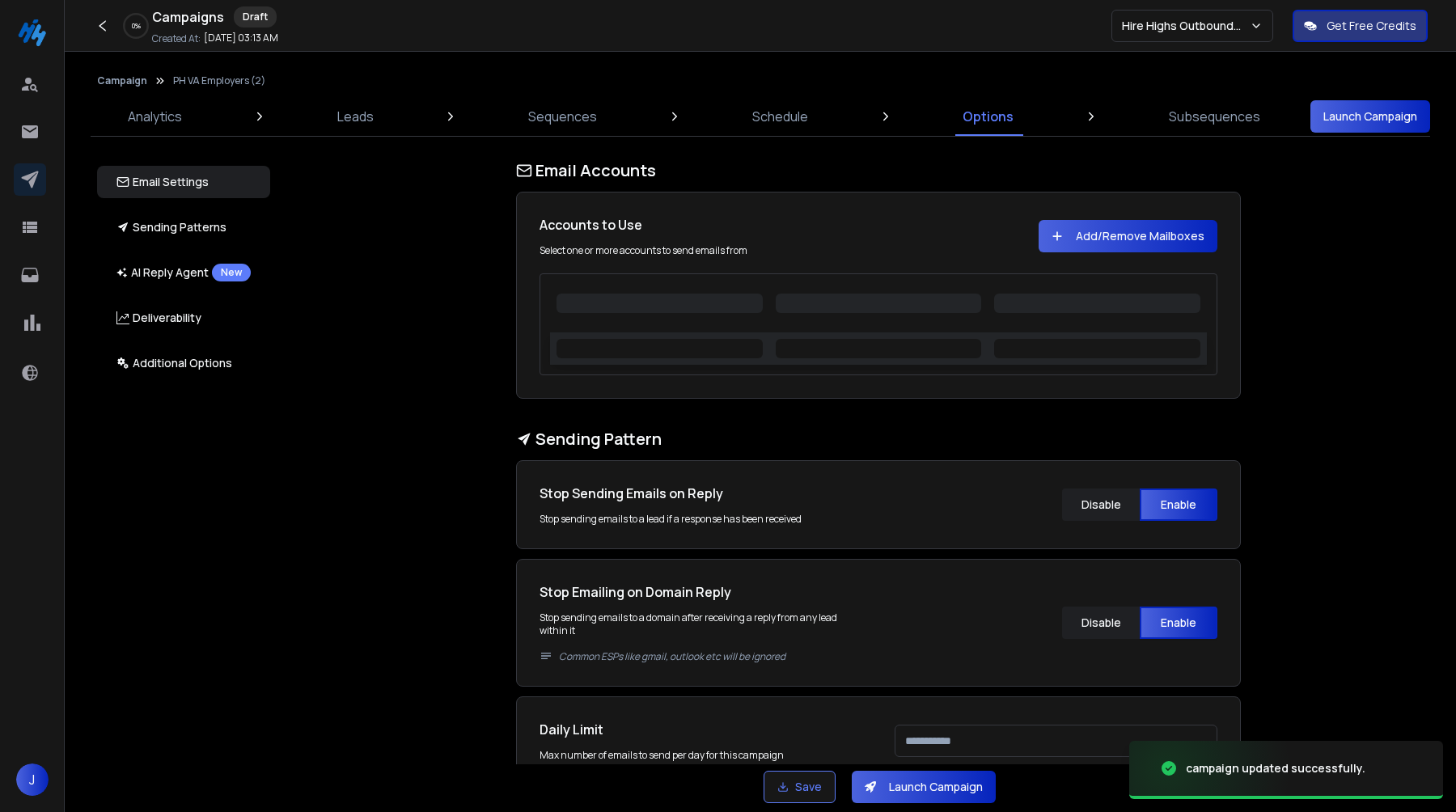
click at [934, 787] on button "Launch Campaign" at bounding box center [924, 787] width 144 height 32
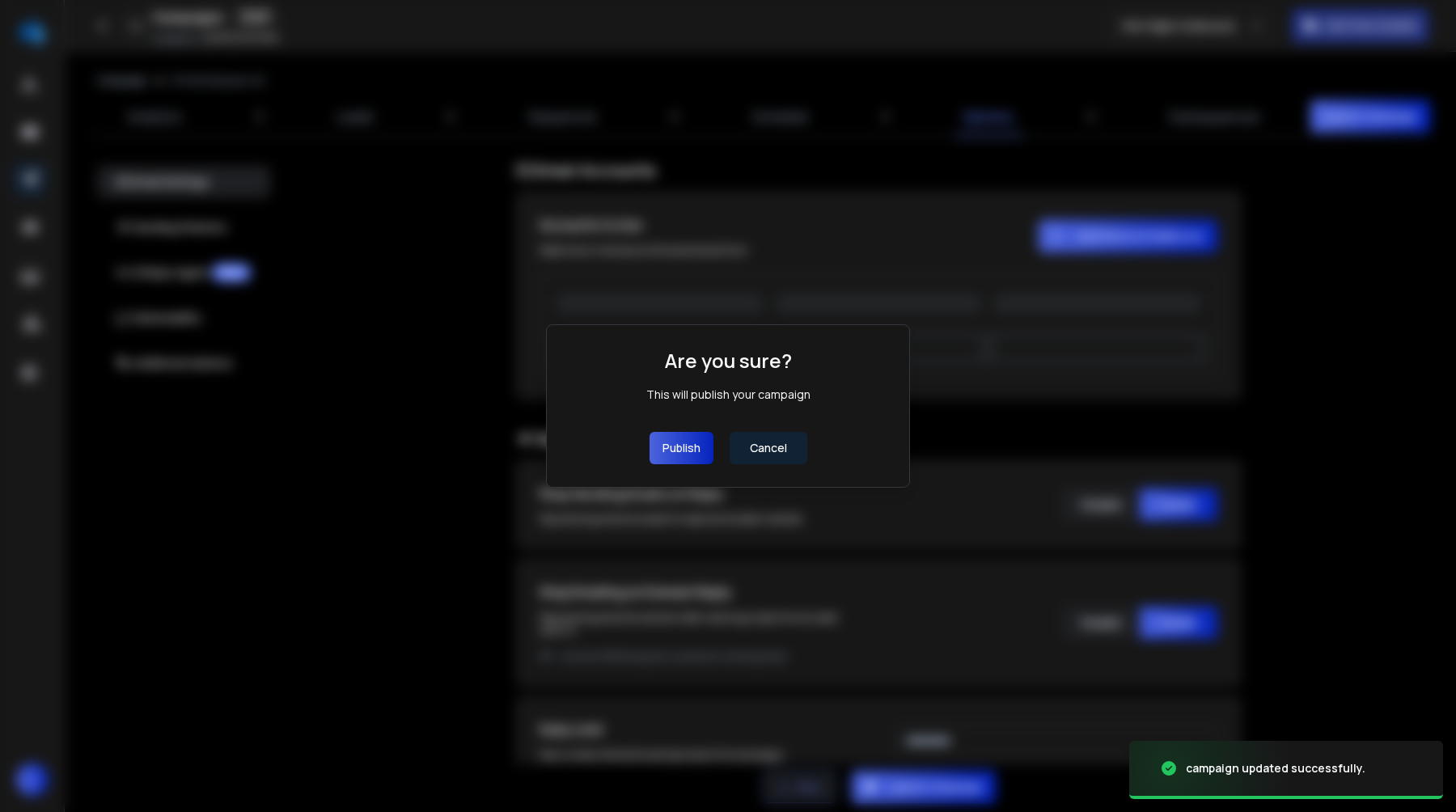
click at [698, 446] on button "Publish" at bounding box center [681, 448] width 64 height 32
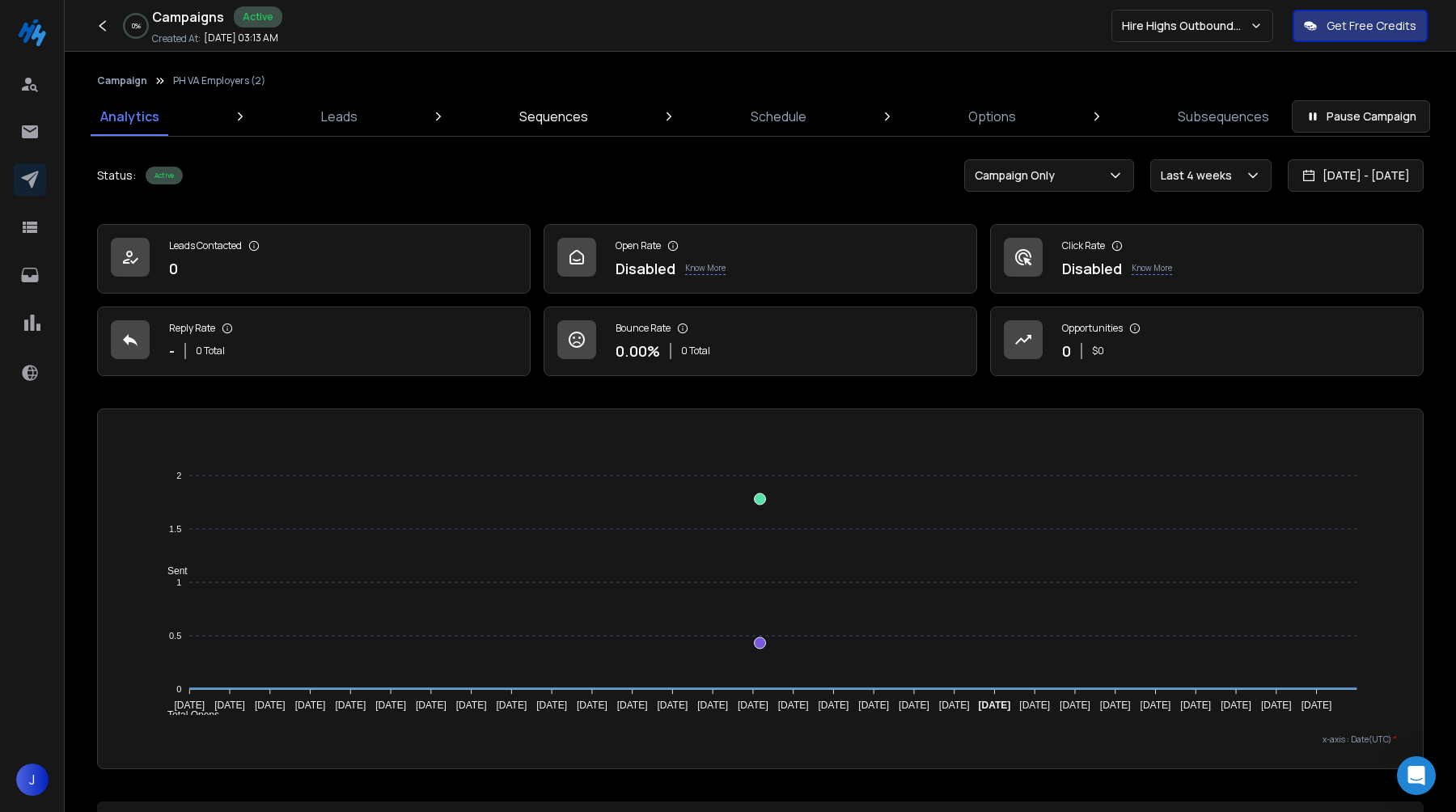
click at [536, 112] on p "Sequences" at bounding box center [554, 116] width 69 height 19
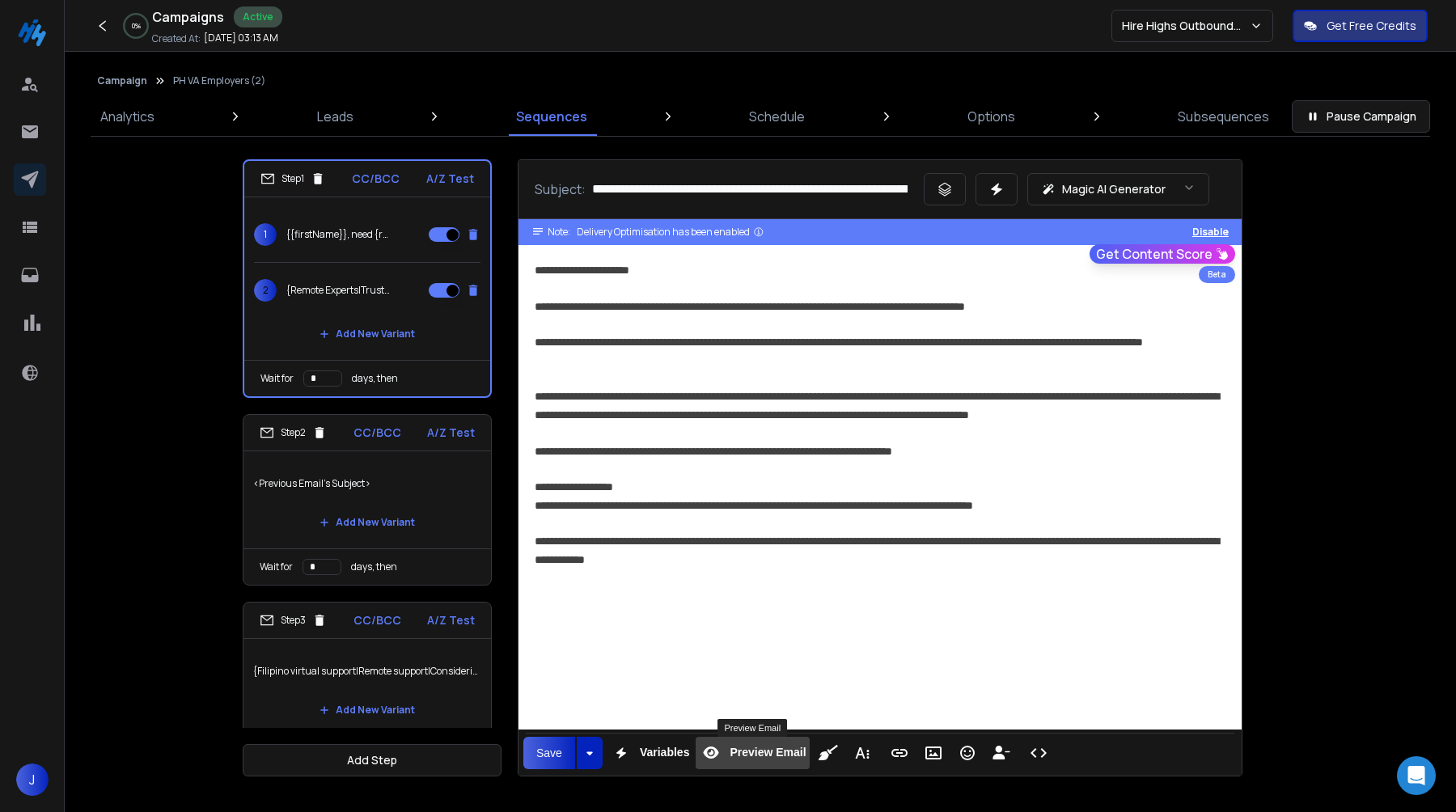
click at [759, 748] on span "Preview Email" at bounding box center [767, 753] width 82 height 14
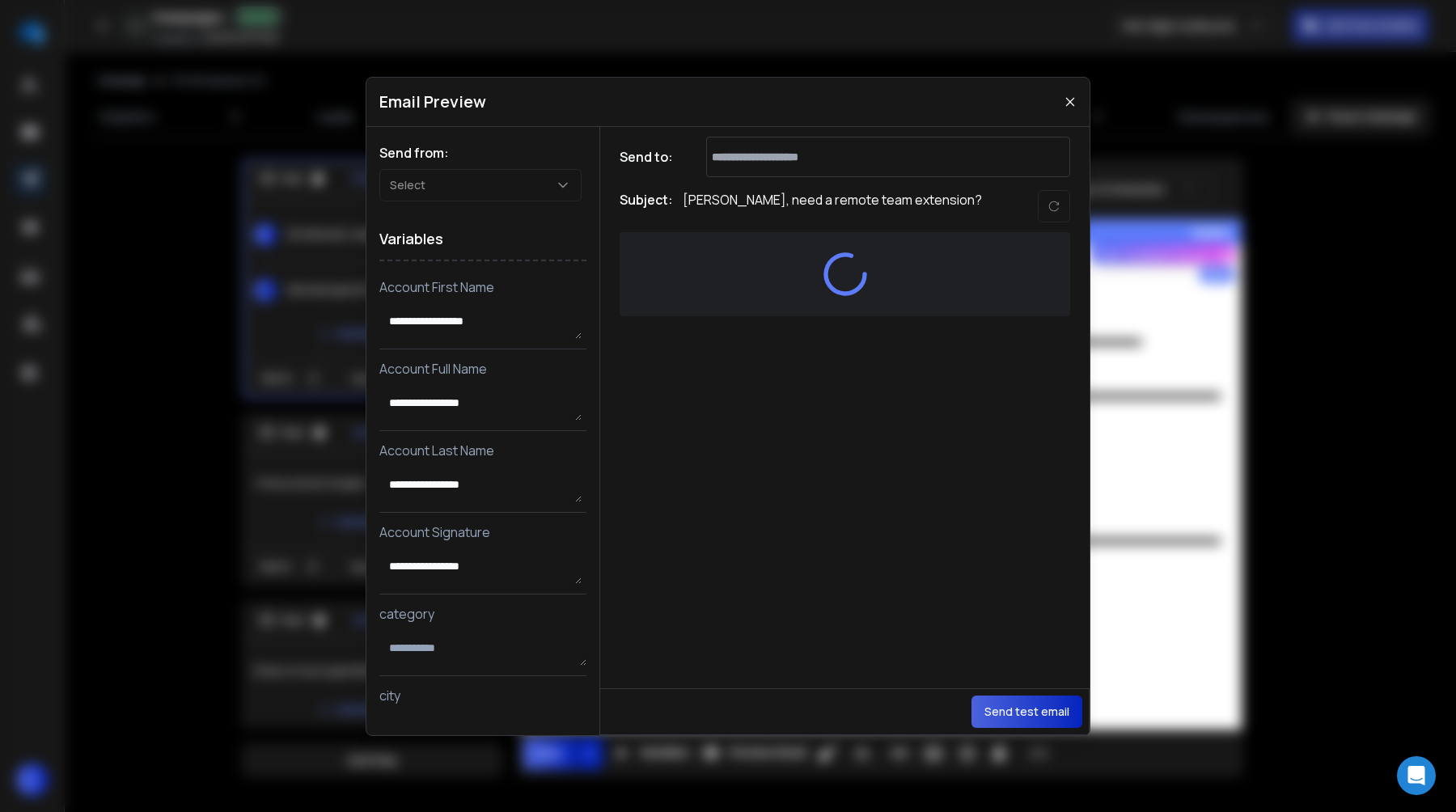
type textarea "**********"
type textarea "******"
type textarea "**********"
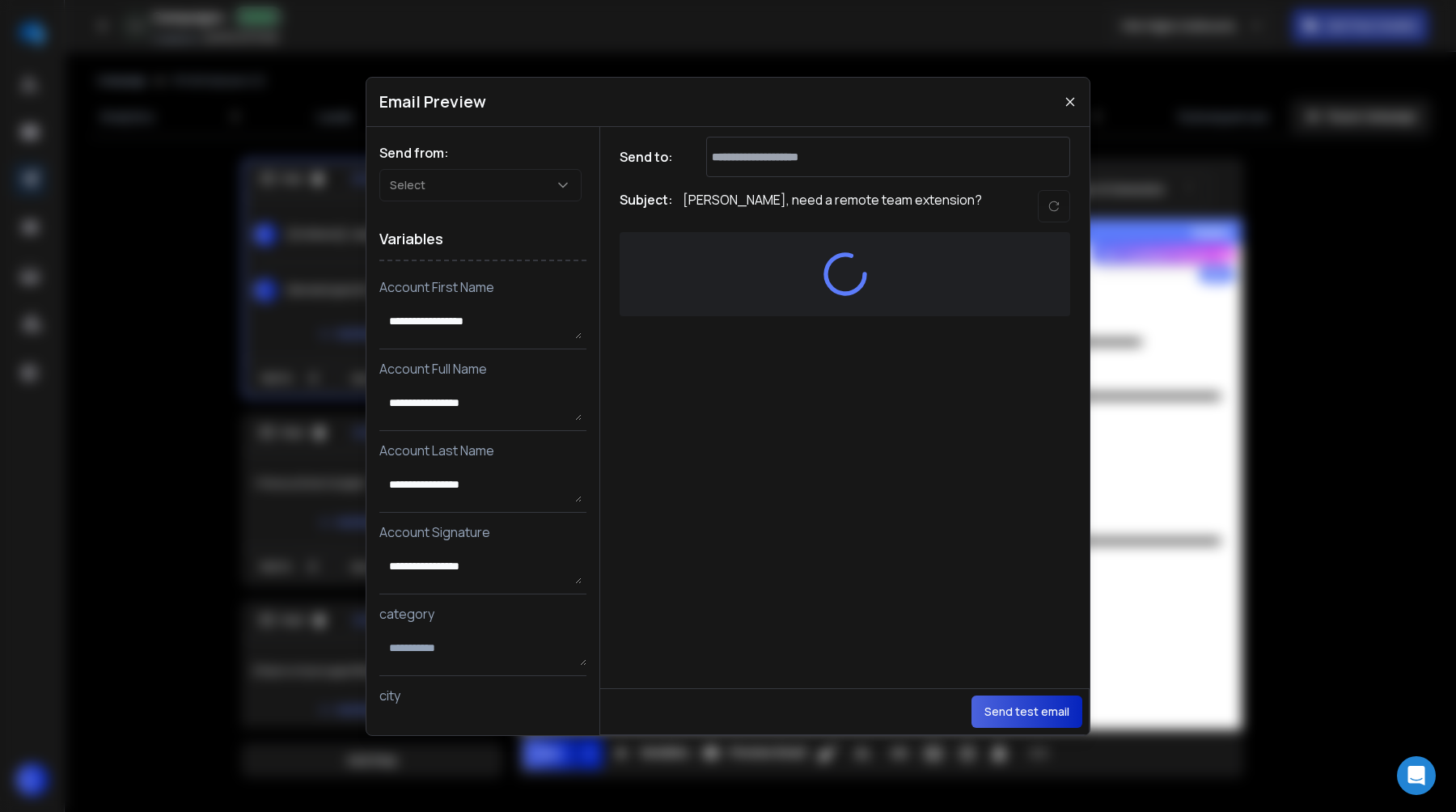
type textarea "**********"
type textarea "*****"
type textarea "**********"
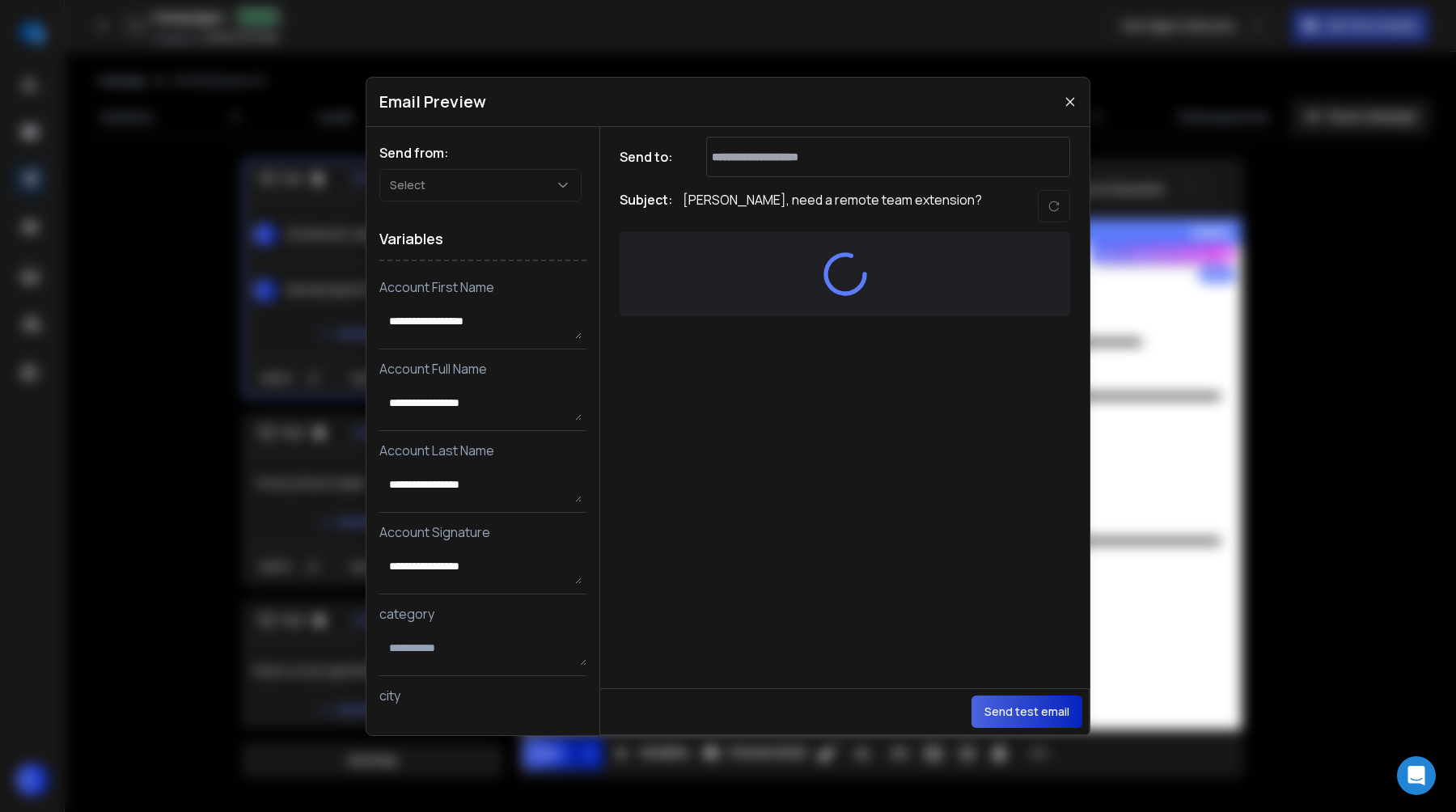
type textarea "**********"
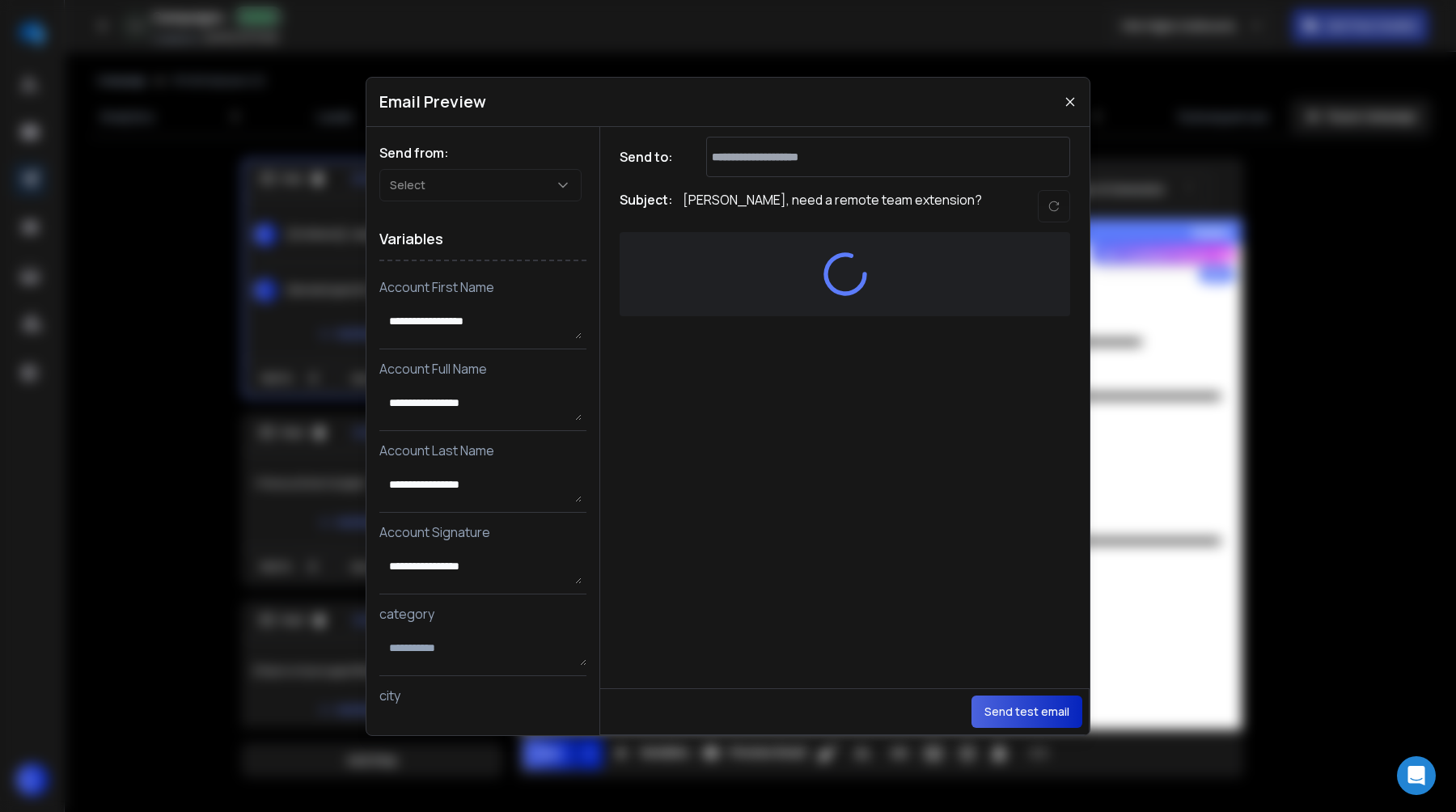
type textarea "***"
type textarea "**********"
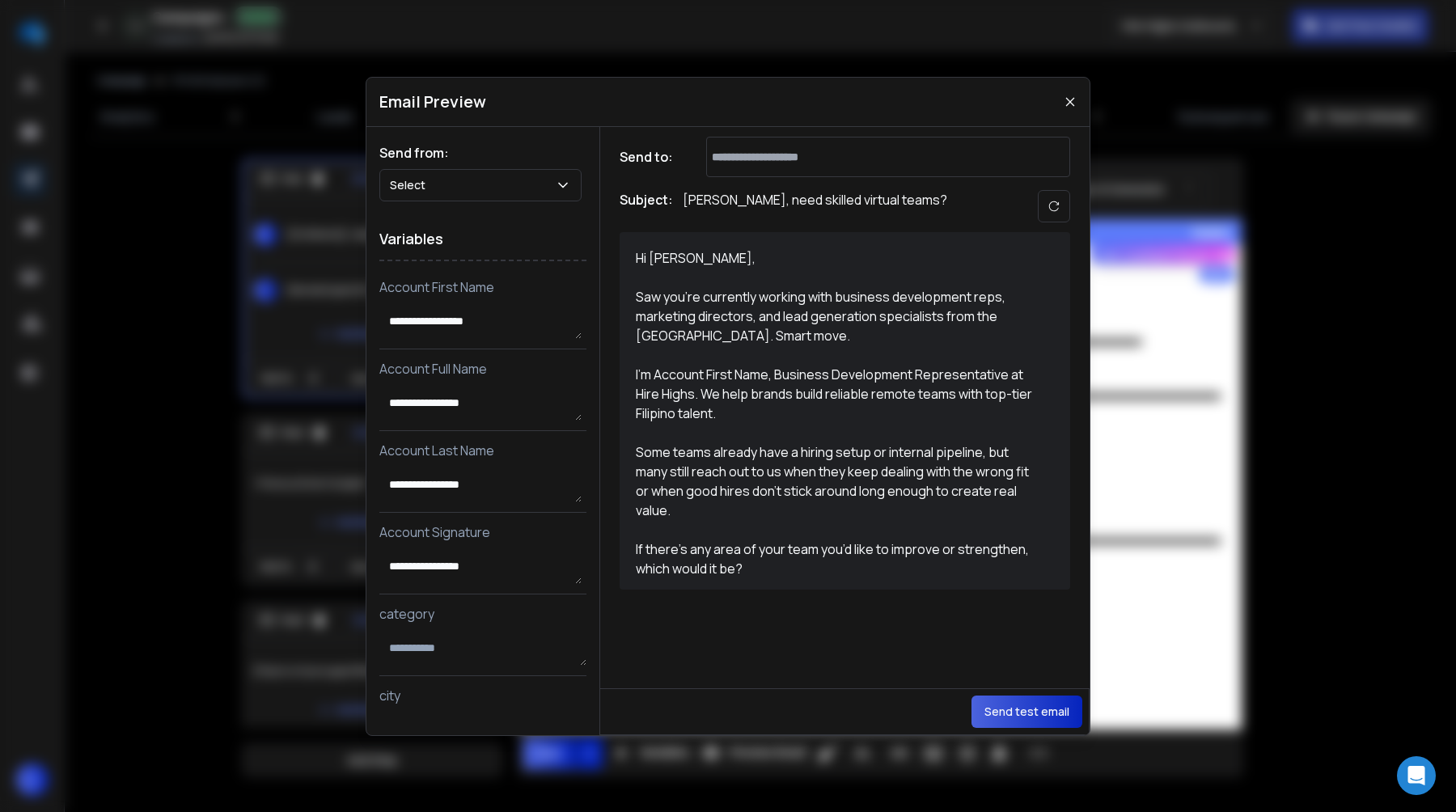
type textarea "*******"
type textarea "**********"
type textarea "******"
type textarea "*******"
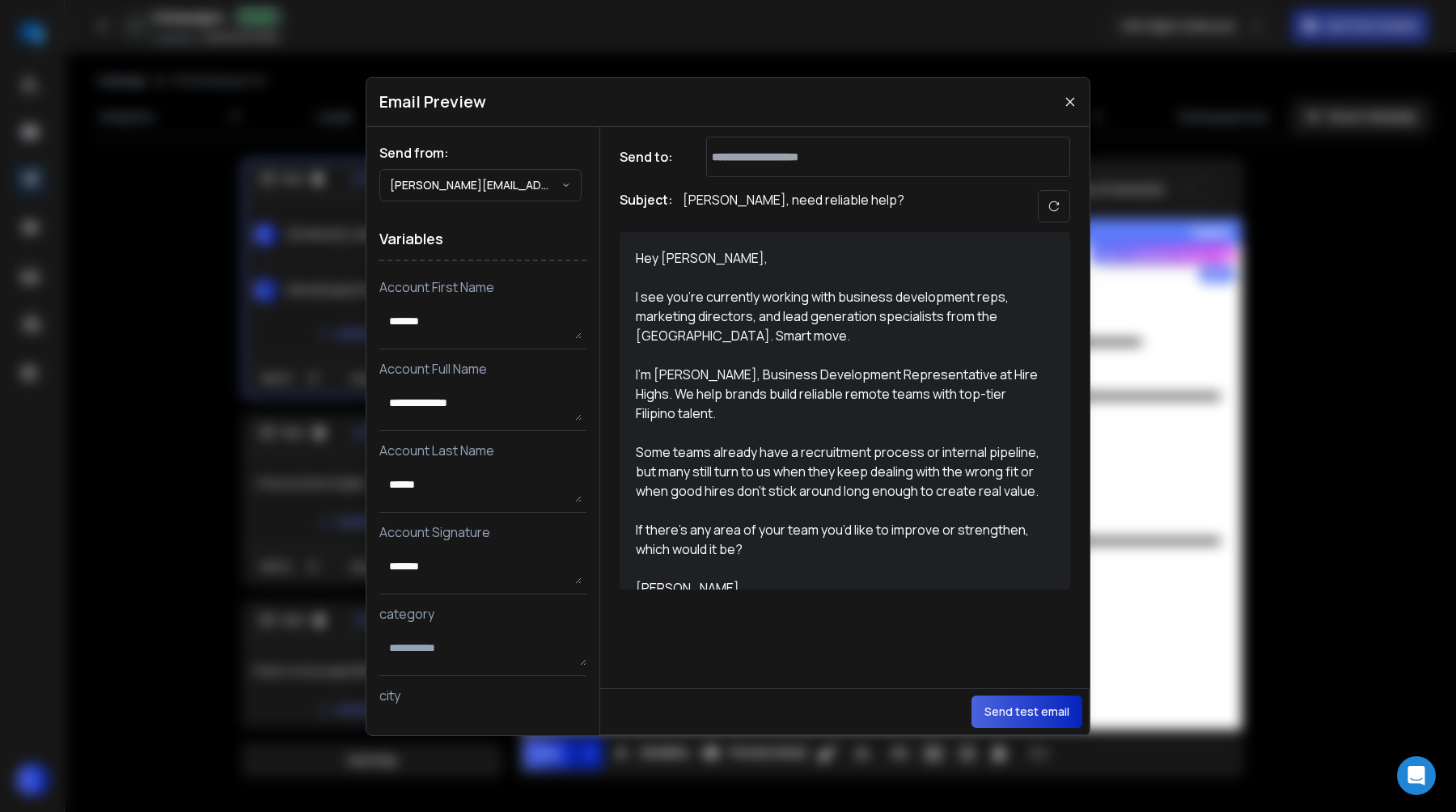
click at [1070, 107] on icon at bounding box center [1070, 102] width 13 height 13
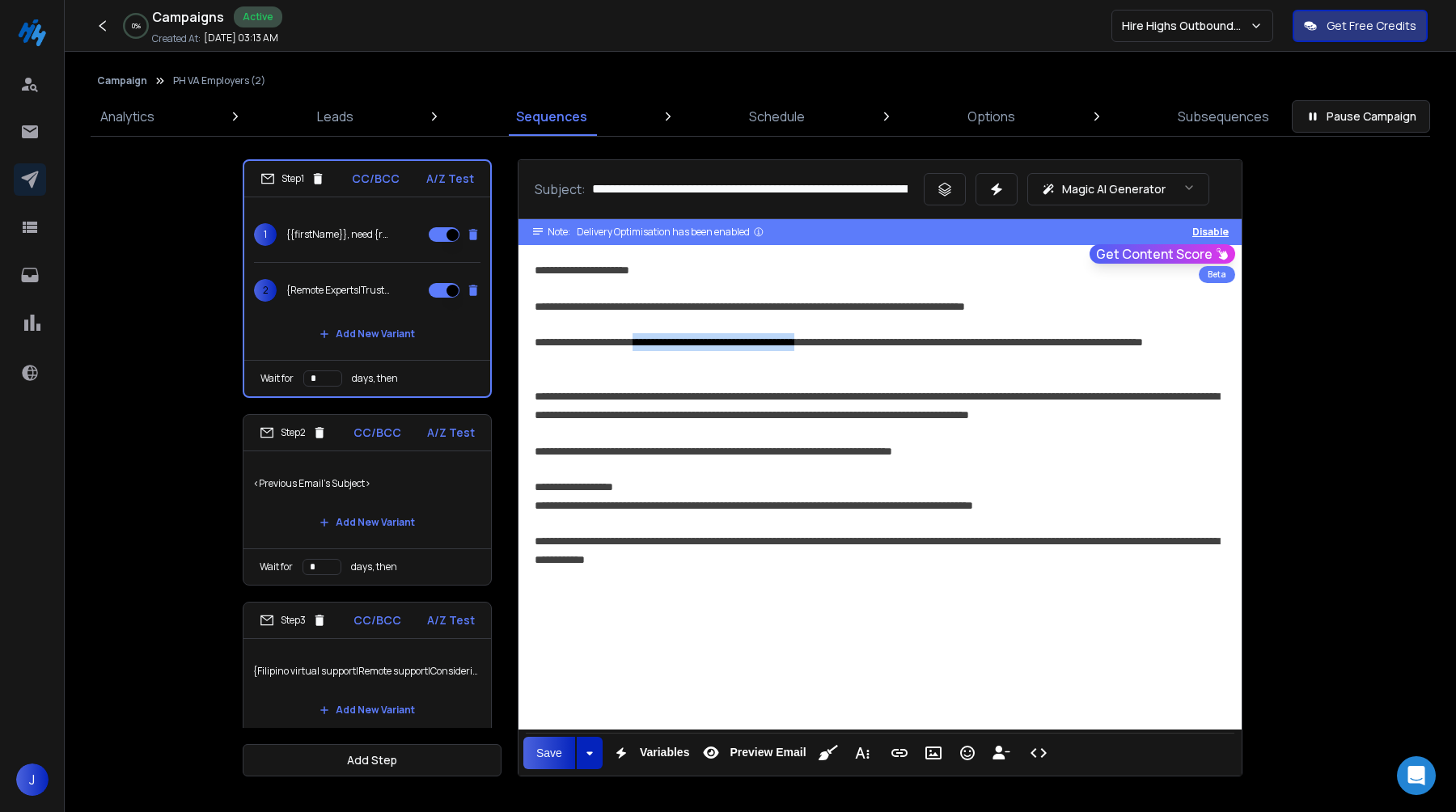
drag, startPoint x: 875, startPoint y: 336, endPoint x: 661, endPoint y: 337, distance: 214.0
click at [661, 337] on div "**********" at bounding box center [880, 351] width 691 height 37
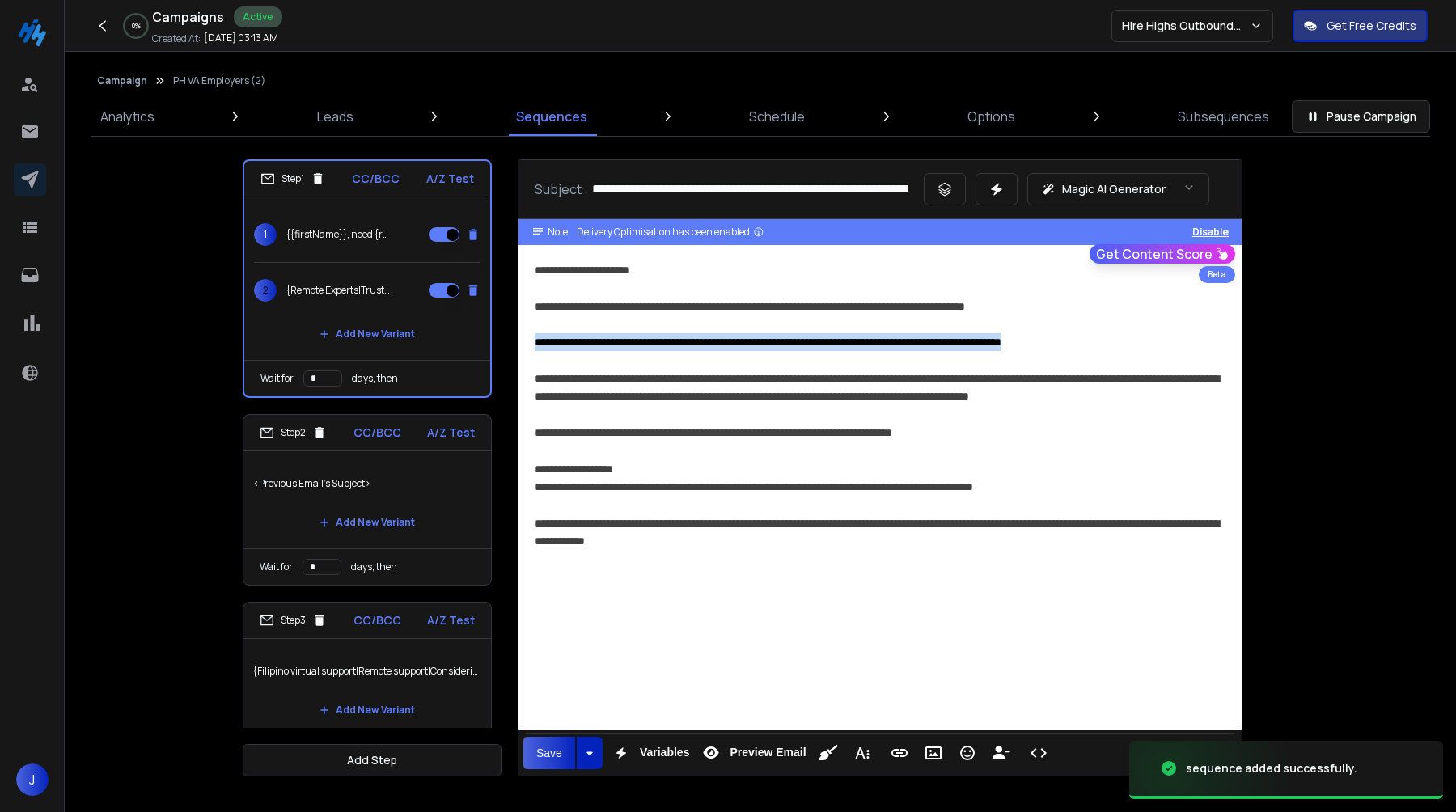
drag, startPoint x: 1114, startPoint y: 342, endPoint x: 482, endPoint y: 341, distance: 632.0
click at [482, 341] on div "**********" at bounding box center [760, 467] width 1035 height 617
click at [353, 233] on p "{{firstName}}, need {remote experts|remote support|skilled virtual teams|top ta…" at bounding box center [338, 235] width 103 height 13
drag, startPoint x: 364, startPoint y: 286, endPoint x: 381, endPoint y: 286, distance: 17.0
click at [363, 286] on p "{Remote Experts|Trusted Remote Support|Skilled Virtual Teams|Top Remote Talent|…" at bounding box center [338, 291] width 103 height 13
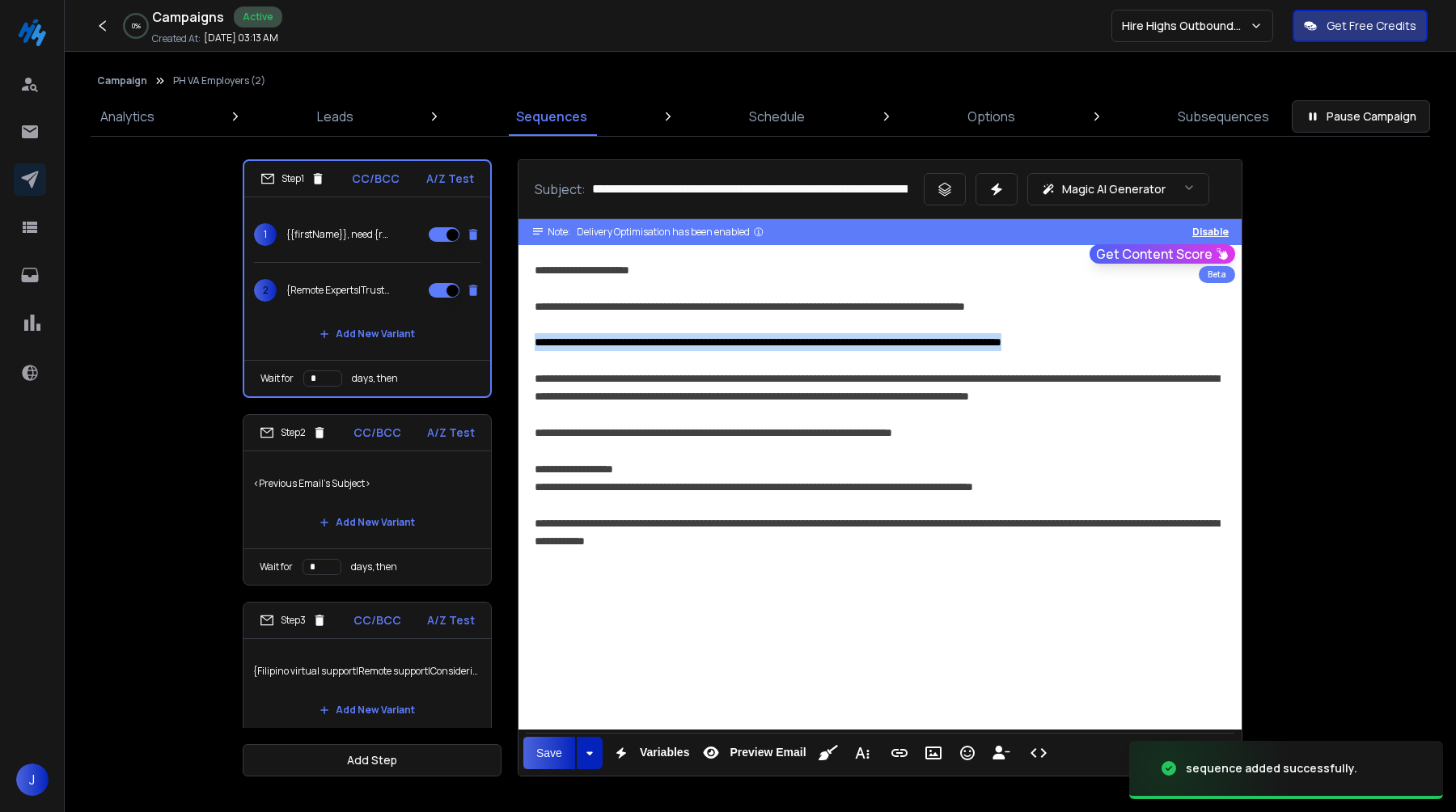
type input "**********"
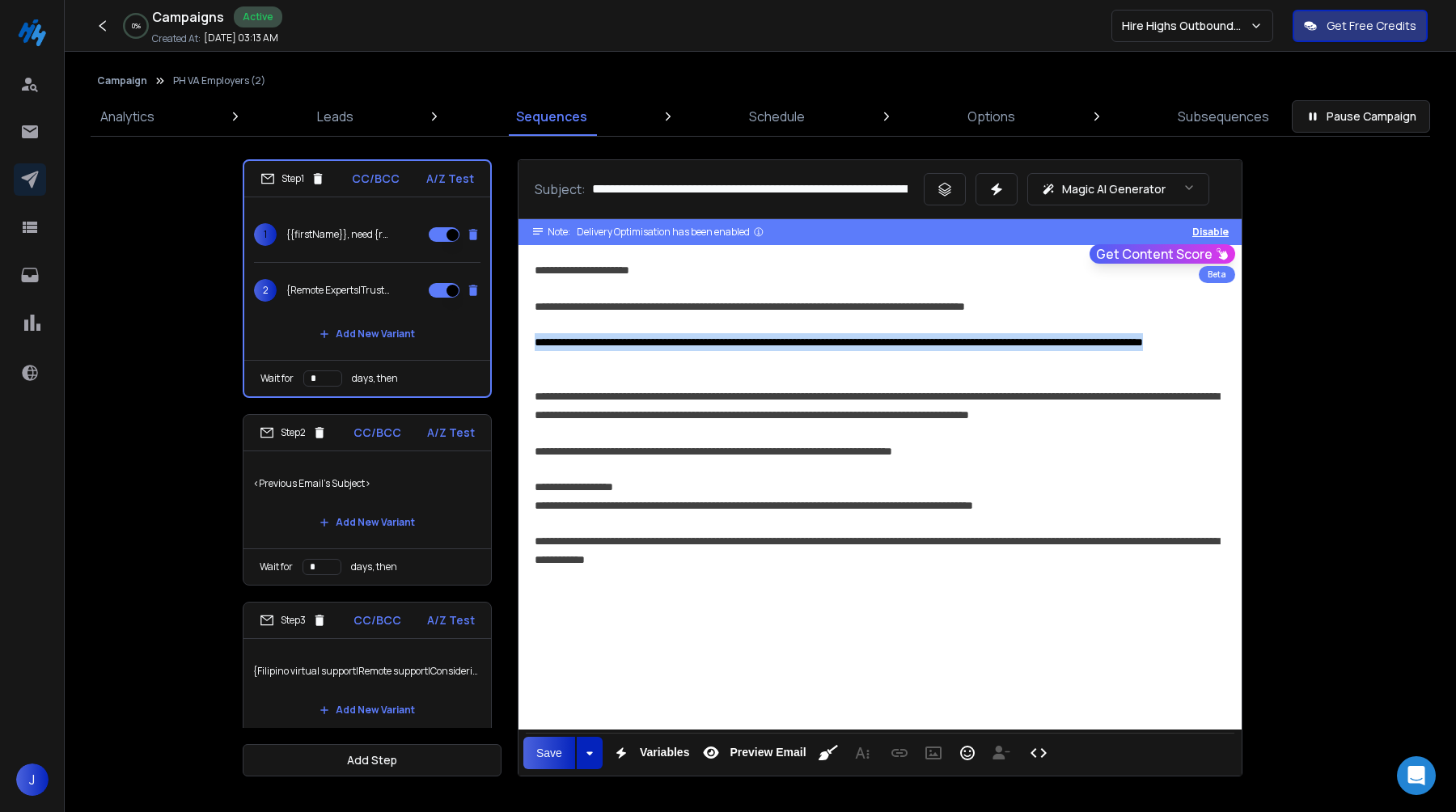
drag, startPoint x: 636, startPoint y: 357, endPoint x: 470, endPoint y: 346, distance: 166.4
click at [470, 346] on div "**********" at bounding box center [760, 467] width 1035 height 617
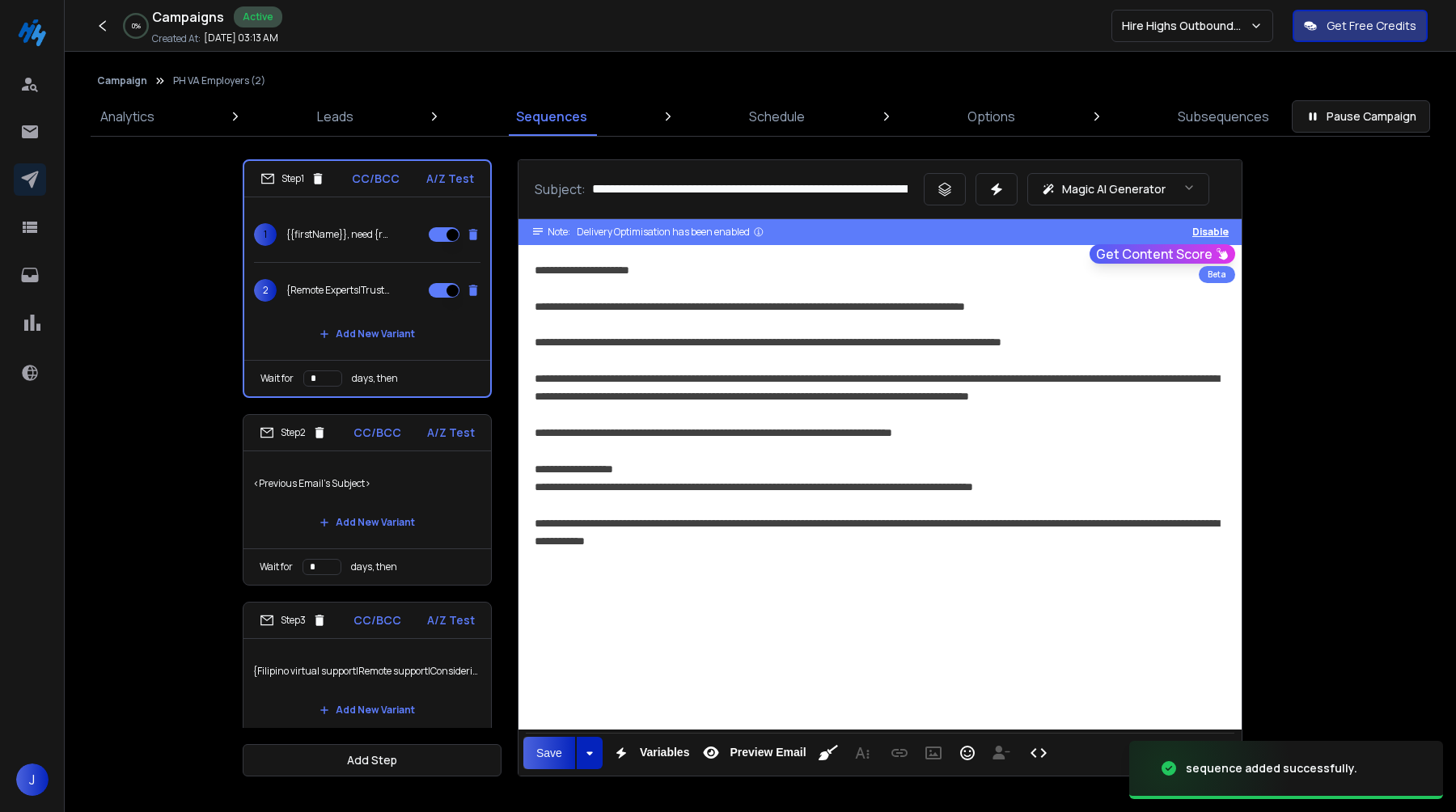
click at [358, 494] on p "<Previous Email's Subject>" at bounding box center [367, 484] width 228 height 45
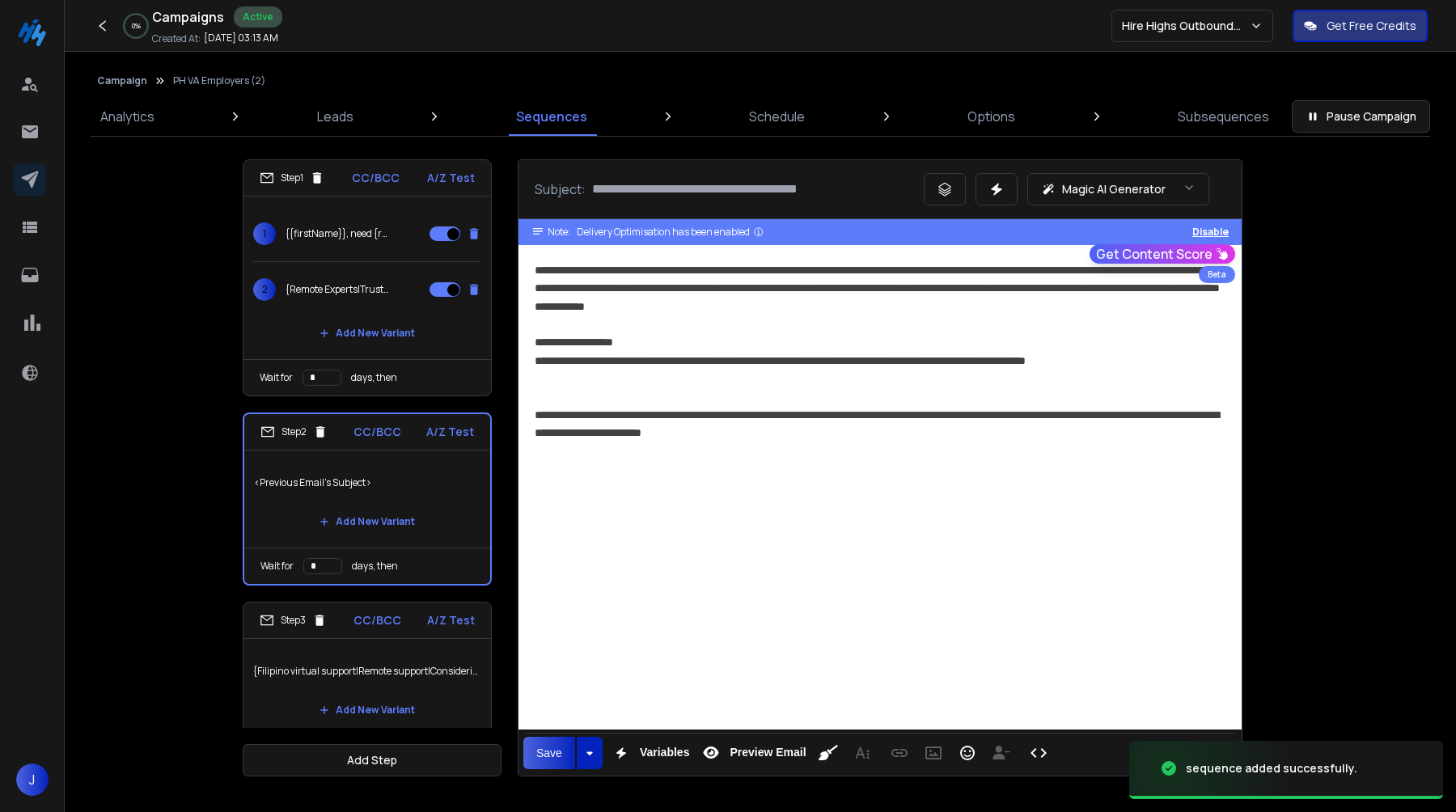
click at [347, 669] on p "{Filipino virtual support|Remote support|Considering [DEMOGRAPHIC_DATA] talent|…" at bounding box center [367, 671] width 228 height 45
type input "**********"
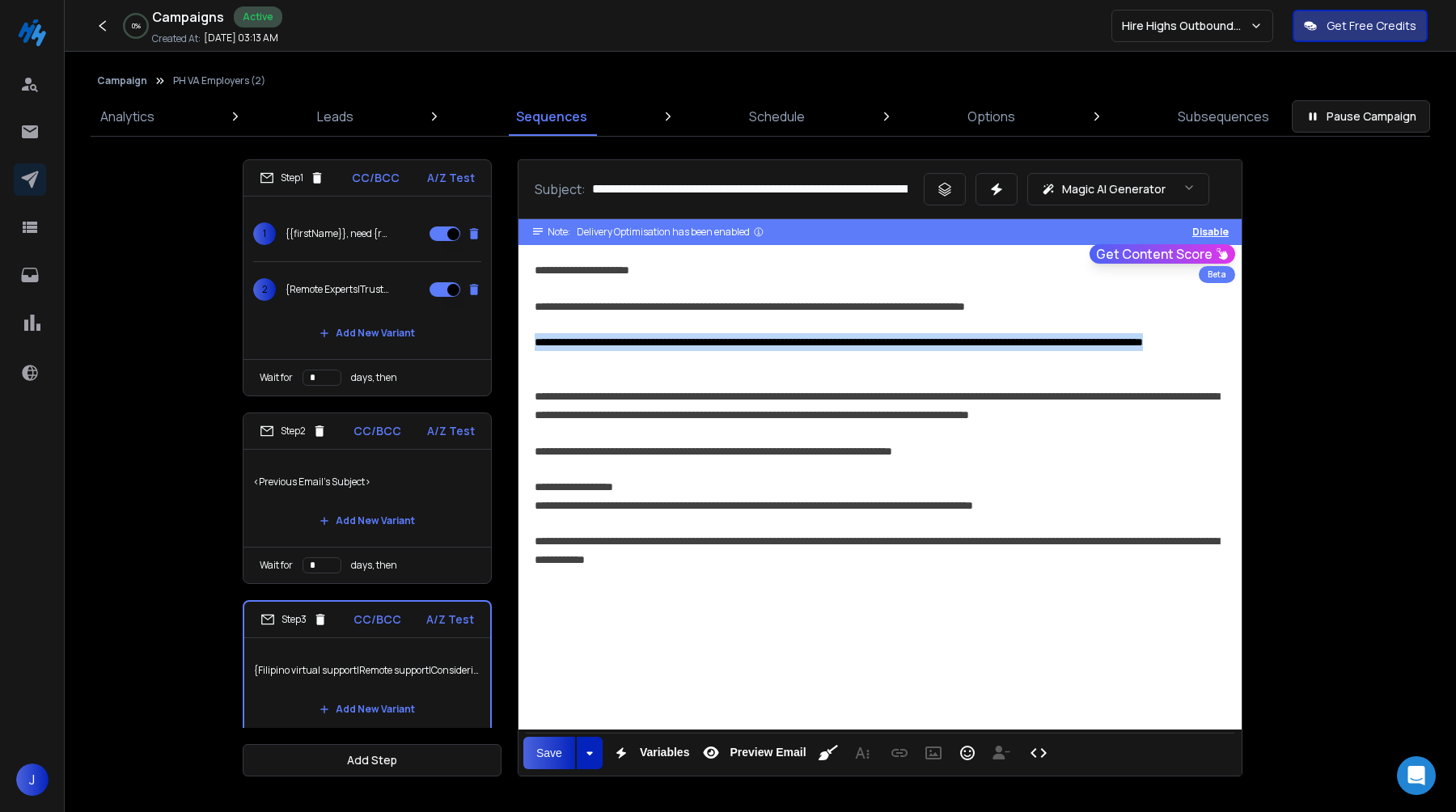
drag, startPoint x: 694, startPoint y: 361, endPoint x: 499, endPoint y: 349, distance: 195.4
click at [499, 349] on div "**********" at bounding box center [760, 467] width 1035 height 617
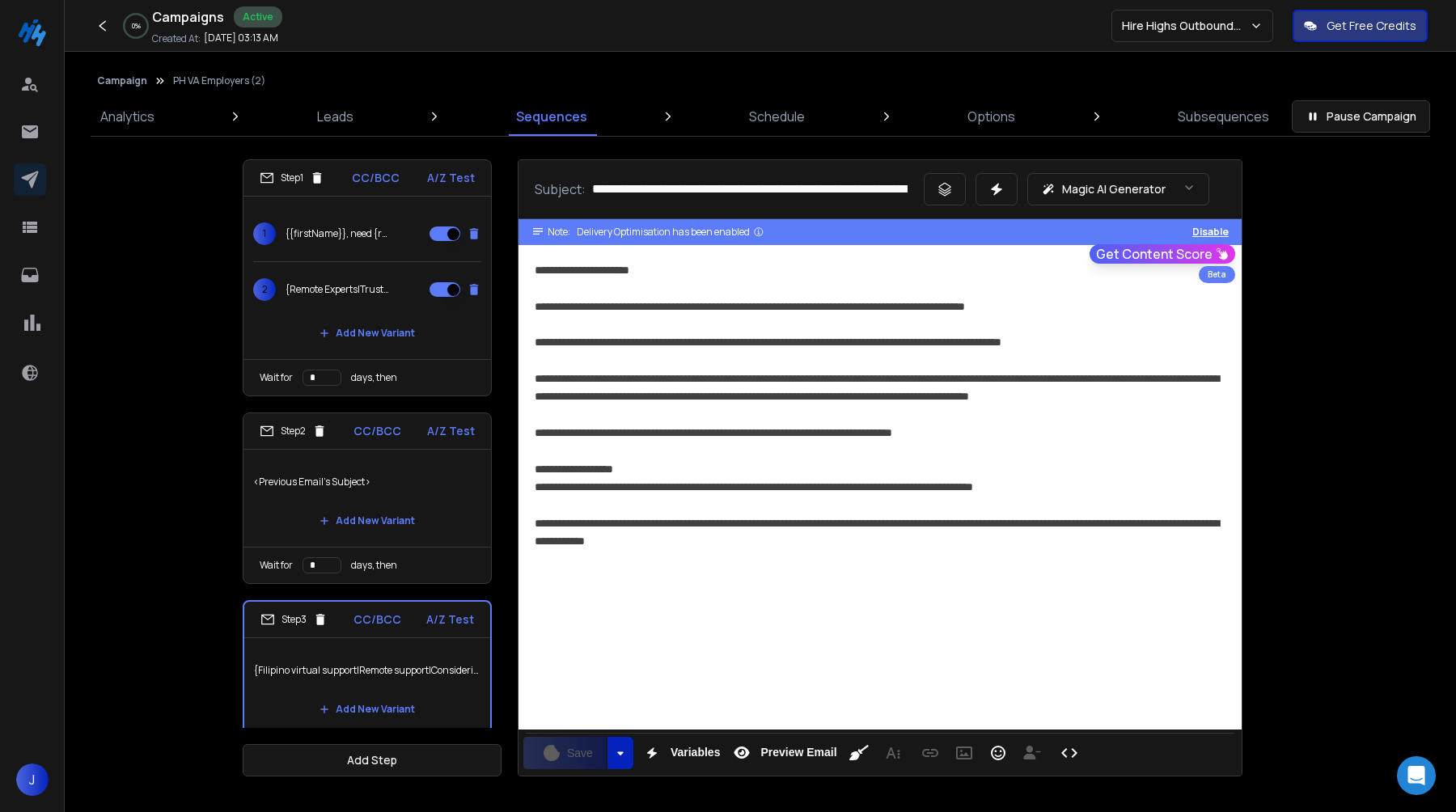
scroll to position [197, 0]
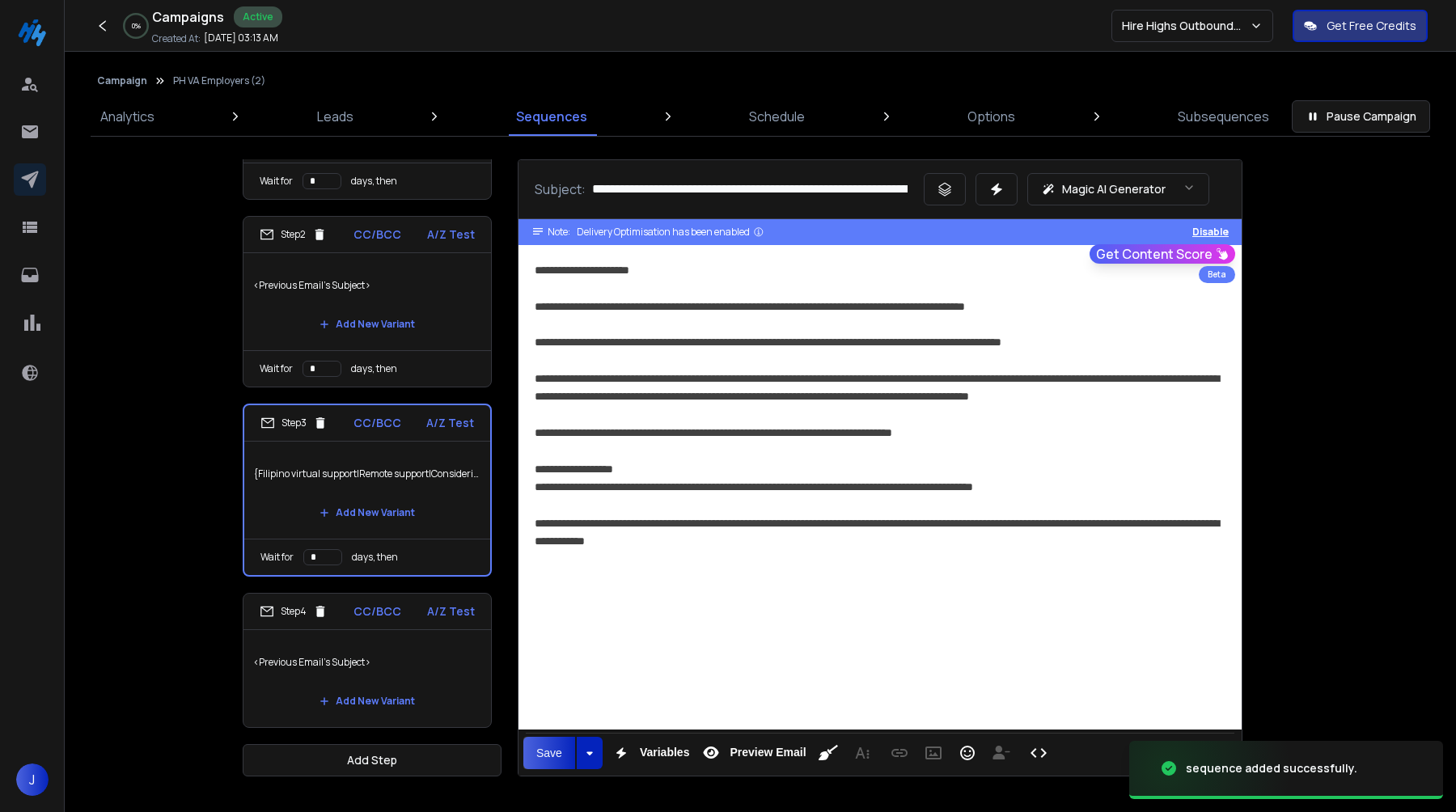
click at [396, 660] on p "<Previous Email's Subject>" at bounding box center [367, 662] width 228 height 45
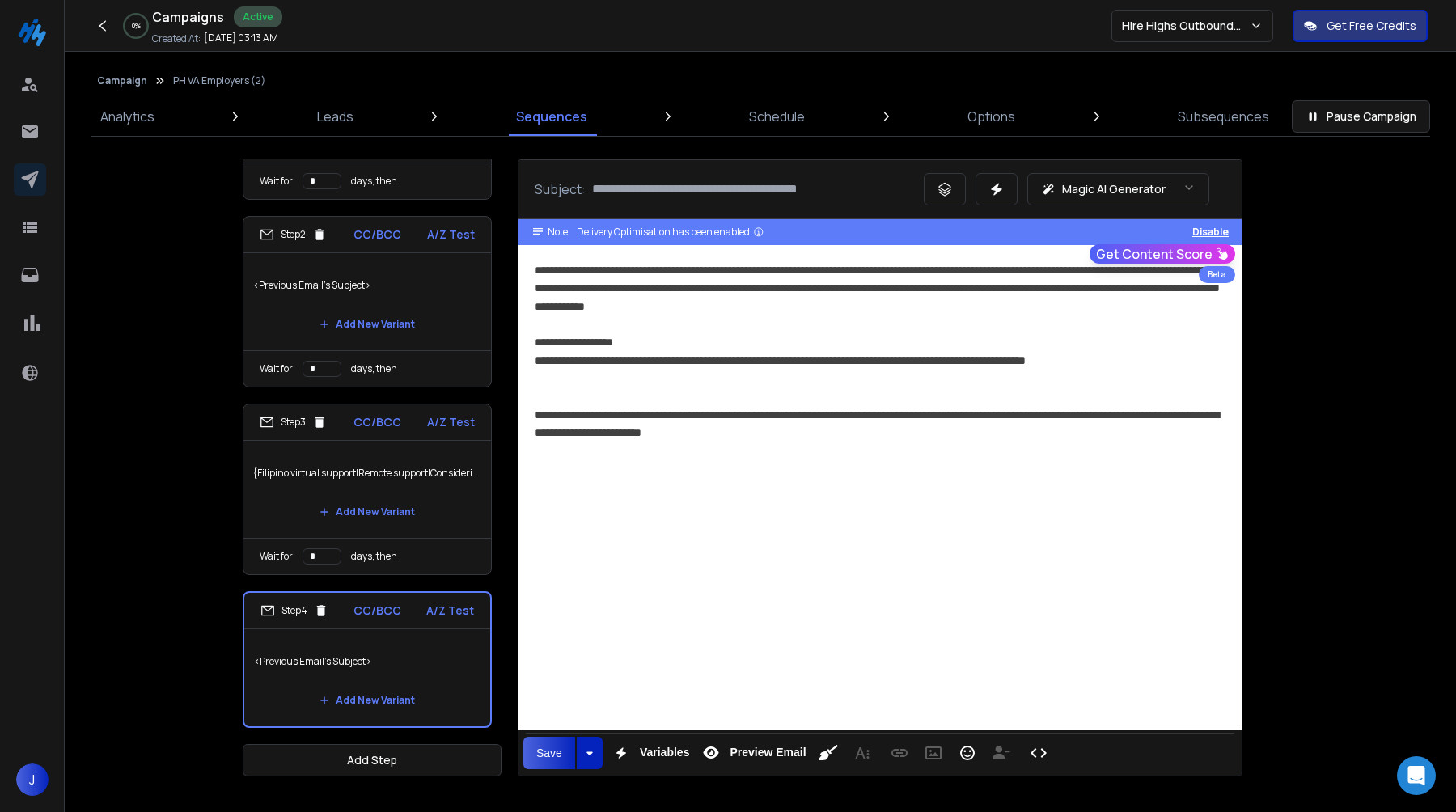
drag, startPoint x: 319, startPoint y: 366, endPoint x: 286, endPoint y: 366, distance: 33.0
click at [286, 366] on div "Wait for * days, then" at bounding box center [366, 369] width 247 height 37
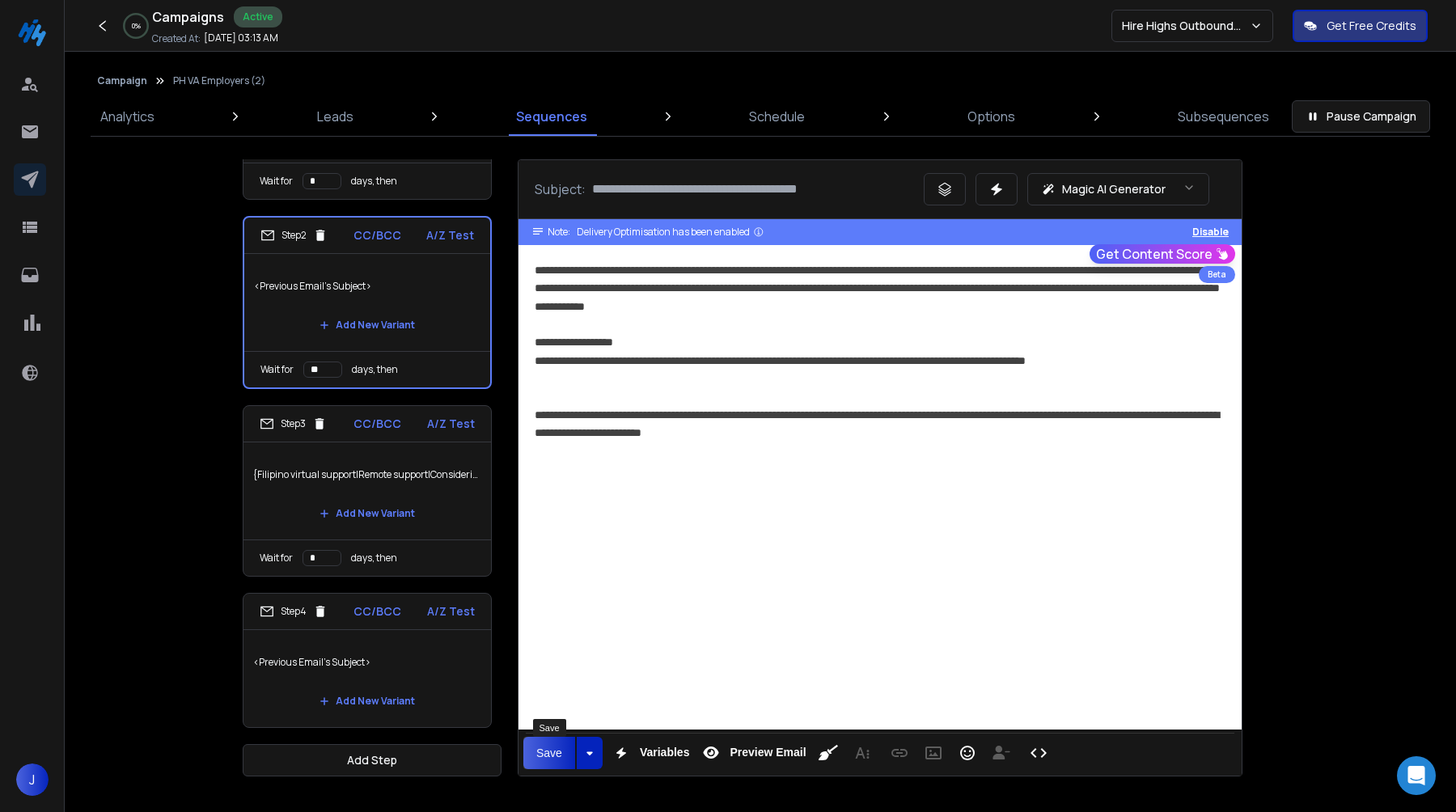
type input "**"
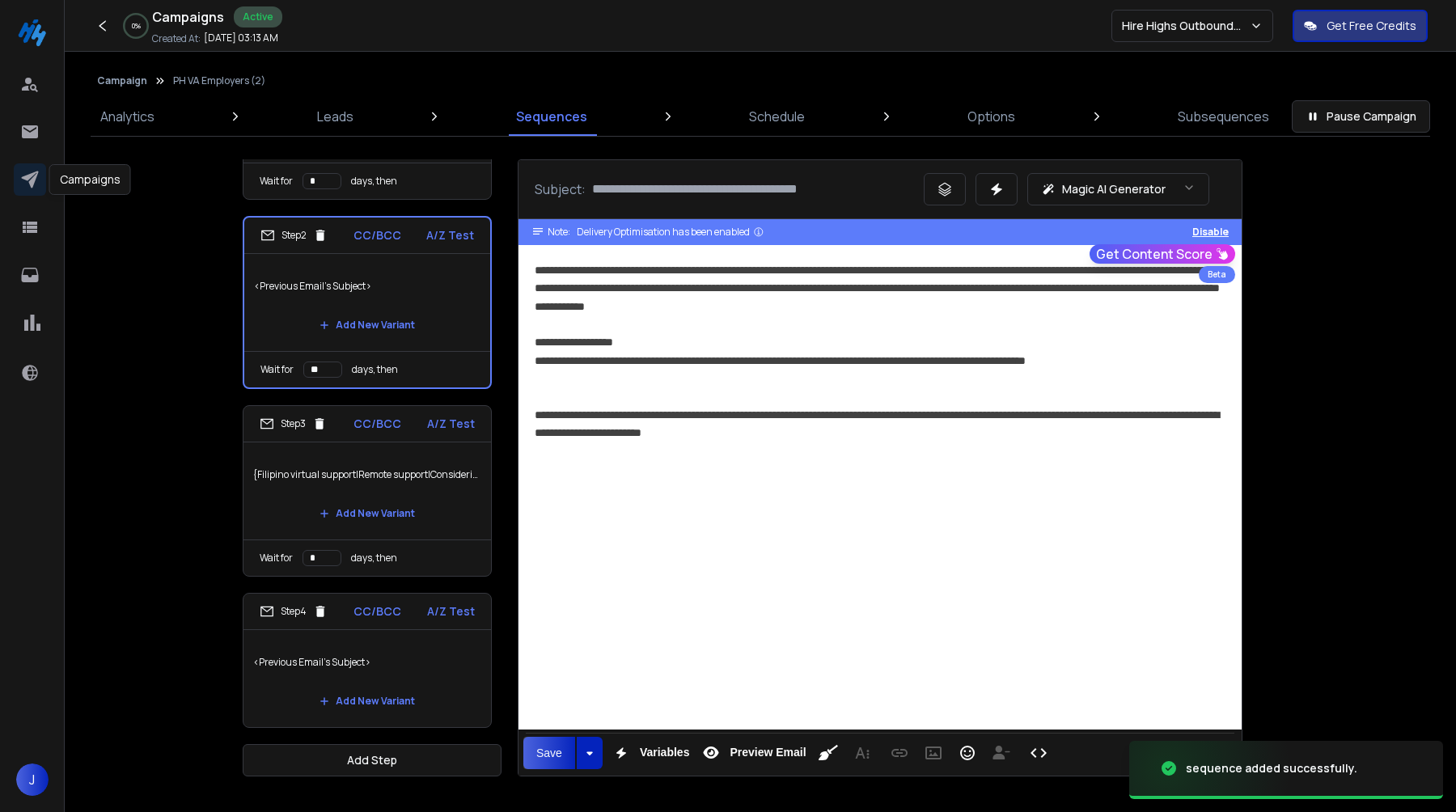
click at [39, 188] on link at bounding box center [30, 179] width 32 height 32
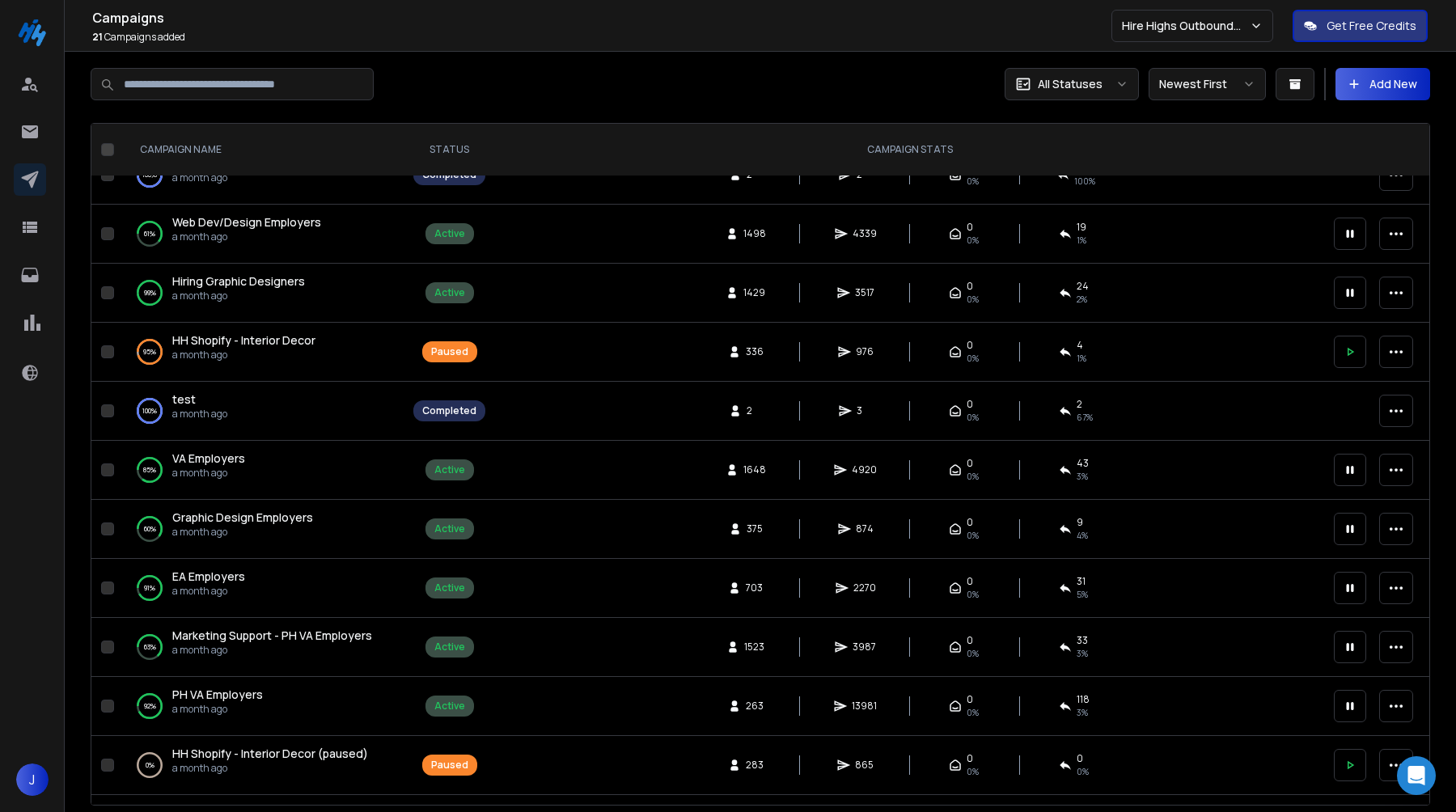
scroll to position [560, 0]
click at [360, 635] on span "Marketing Support - PH VA Employers" at bounding box center [272, 638] width 200 height 15
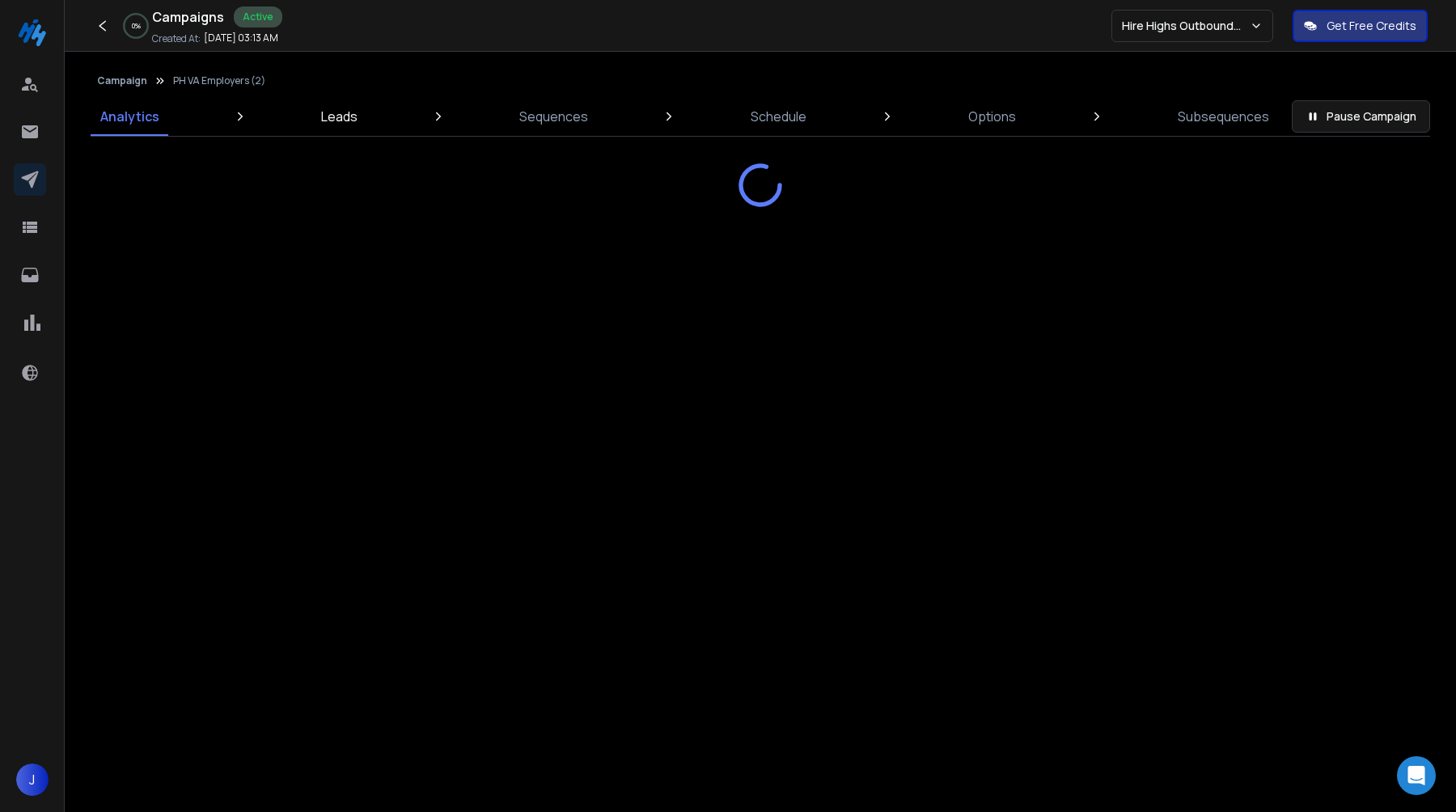
click at [342, 122] on p "Leads" at bounding box center [340, 116] width 37 height 19
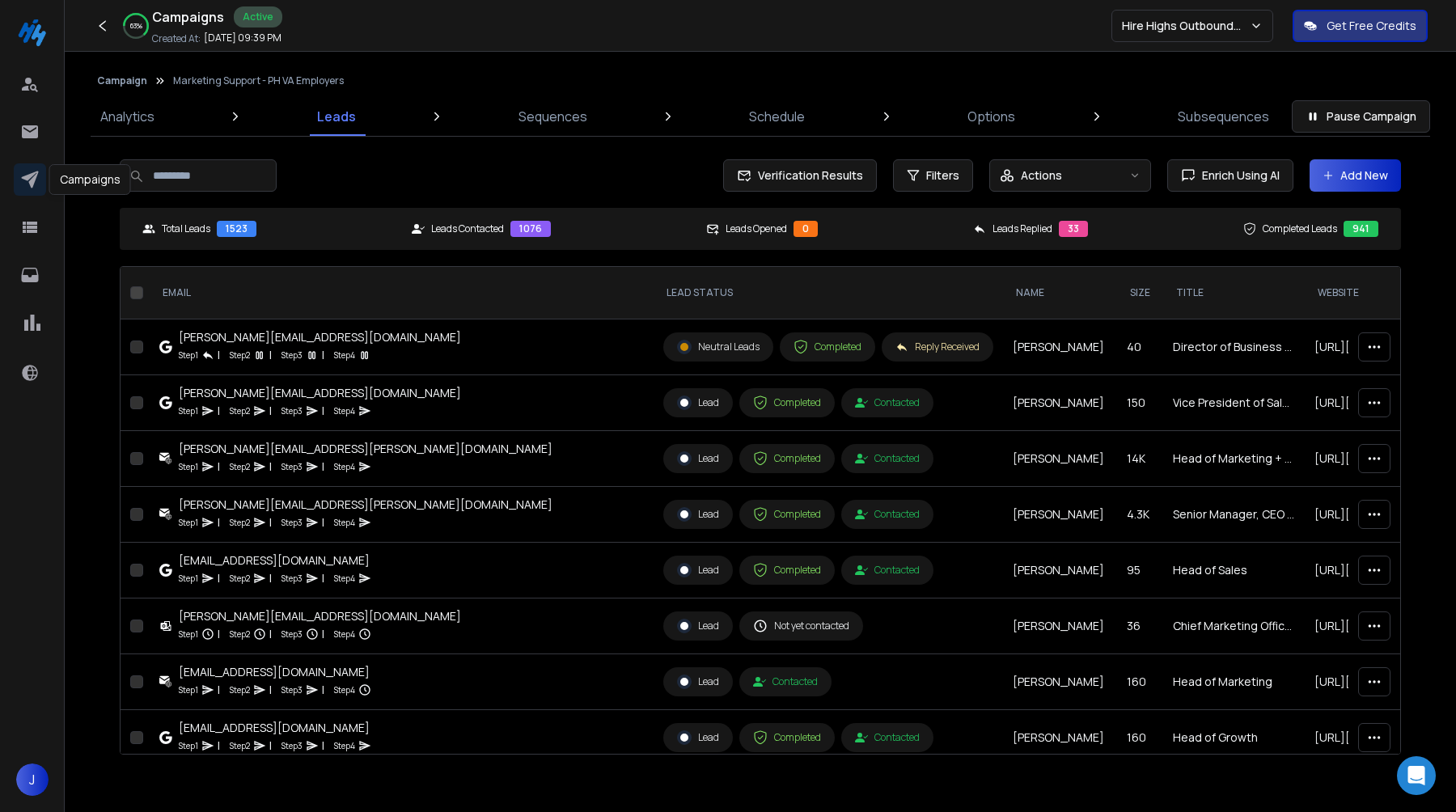
click at [42, 181] on link at bounding box center [30, 179] width 32 height 32
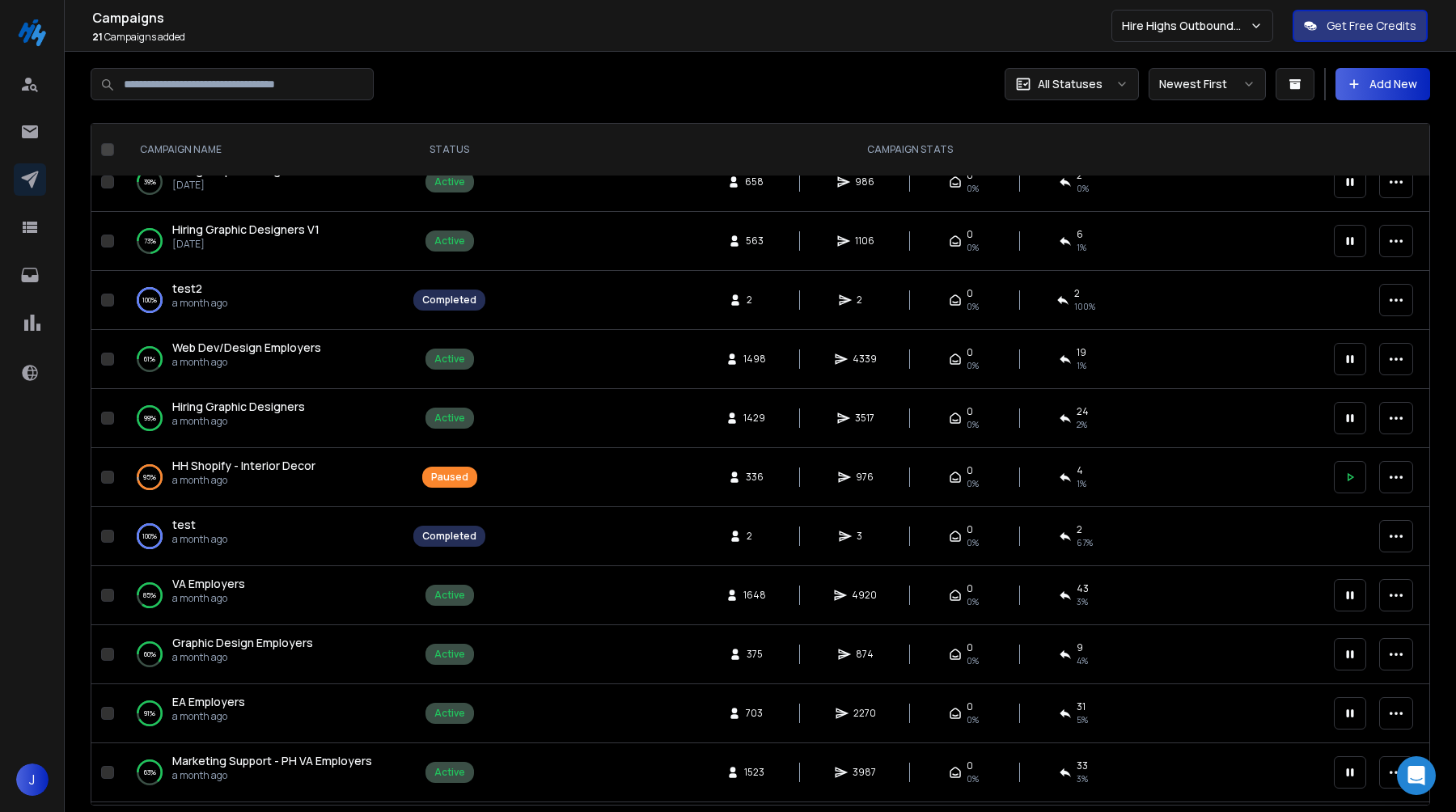
scroll to position [624, 0]
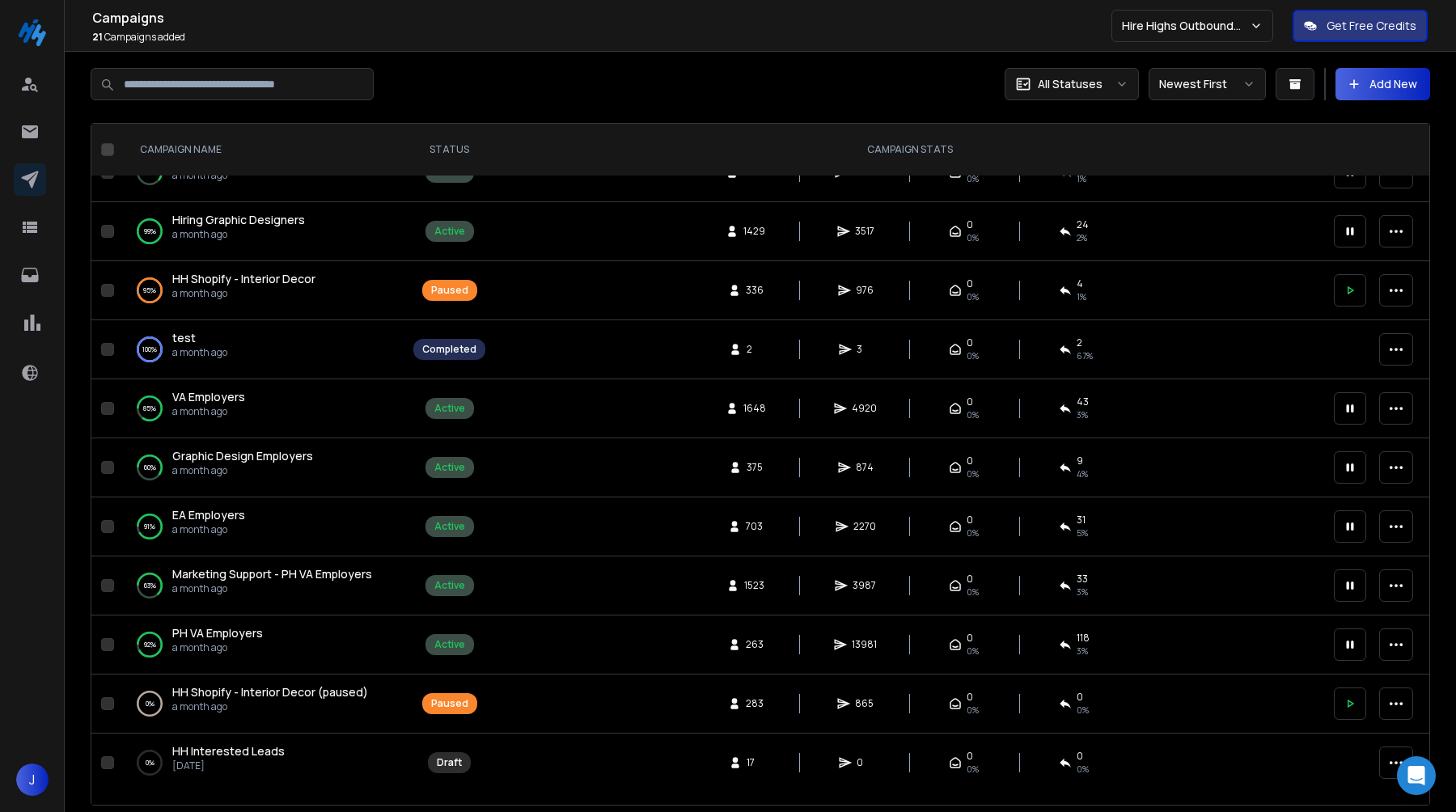
click at [1404, 592] on icon "button" at bounding box center [1396, 585] width 16 height 16
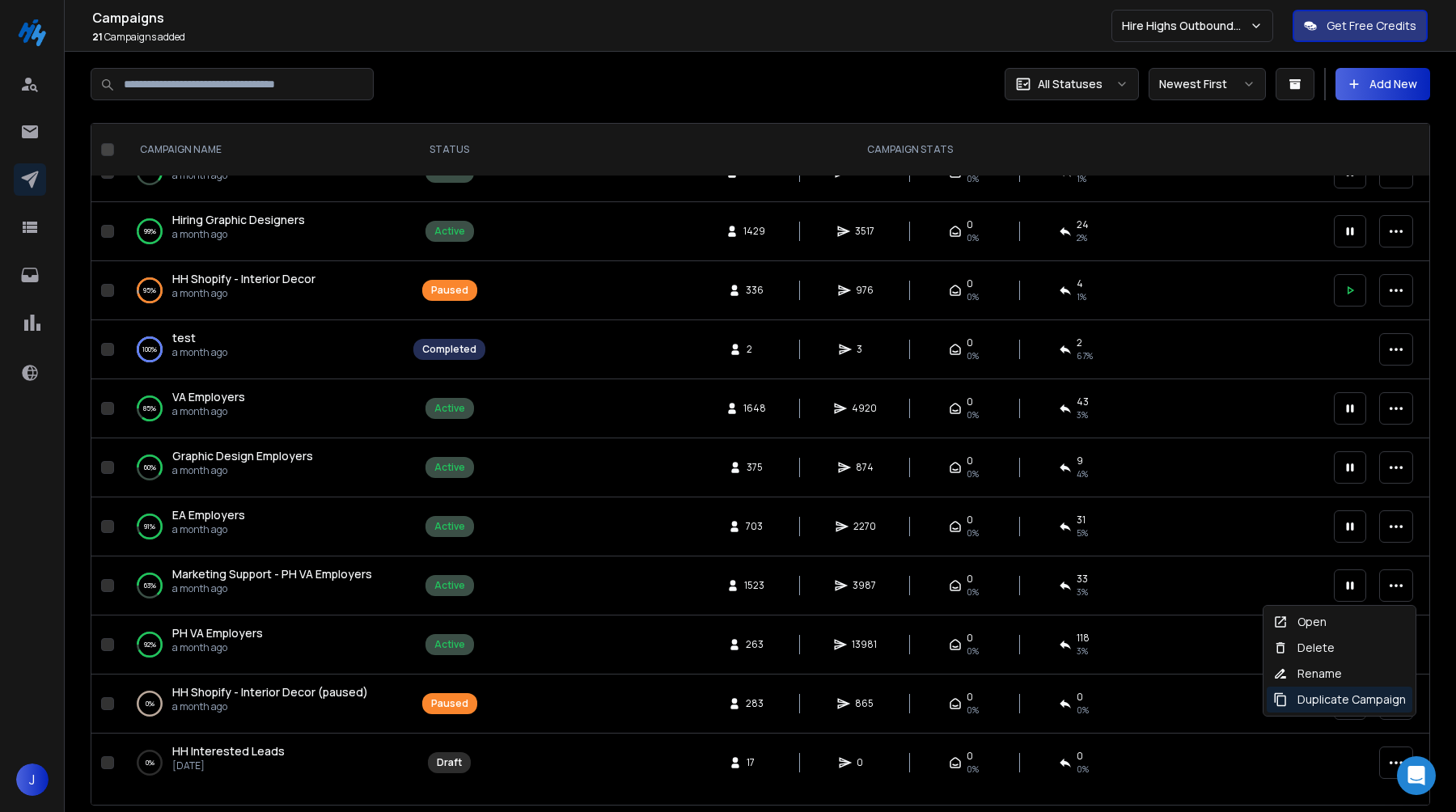
click at [1315, 703] on div "Duplicate Campaign" at bounding box center [1339, 699] width 132 height 16
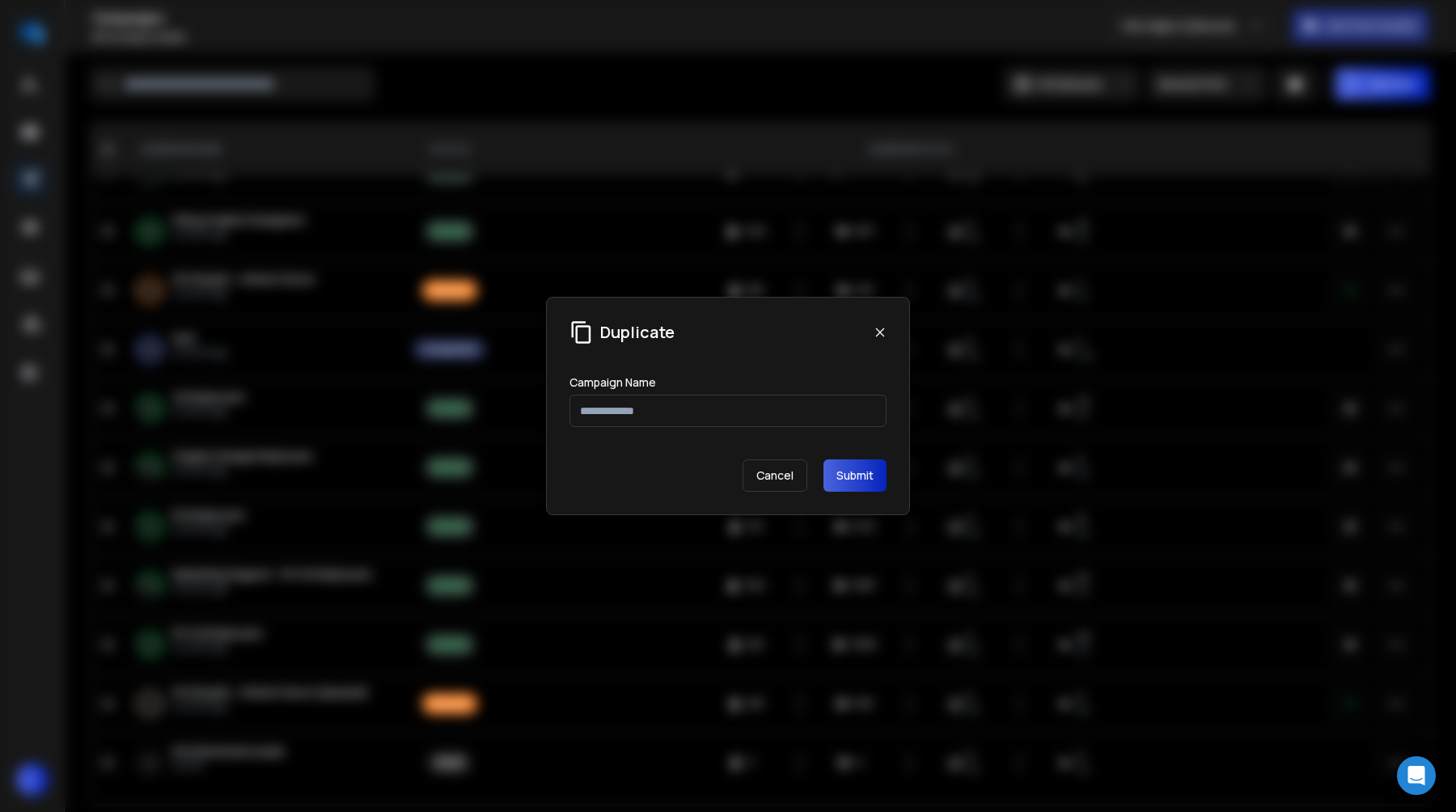
click at [815, 422] on input "text" at bounding box center [728, 411] width 317 height 32
type input "**********"
click at [856, 485] on button "Submit" at bounding box center [855, 476] width 63 height 32
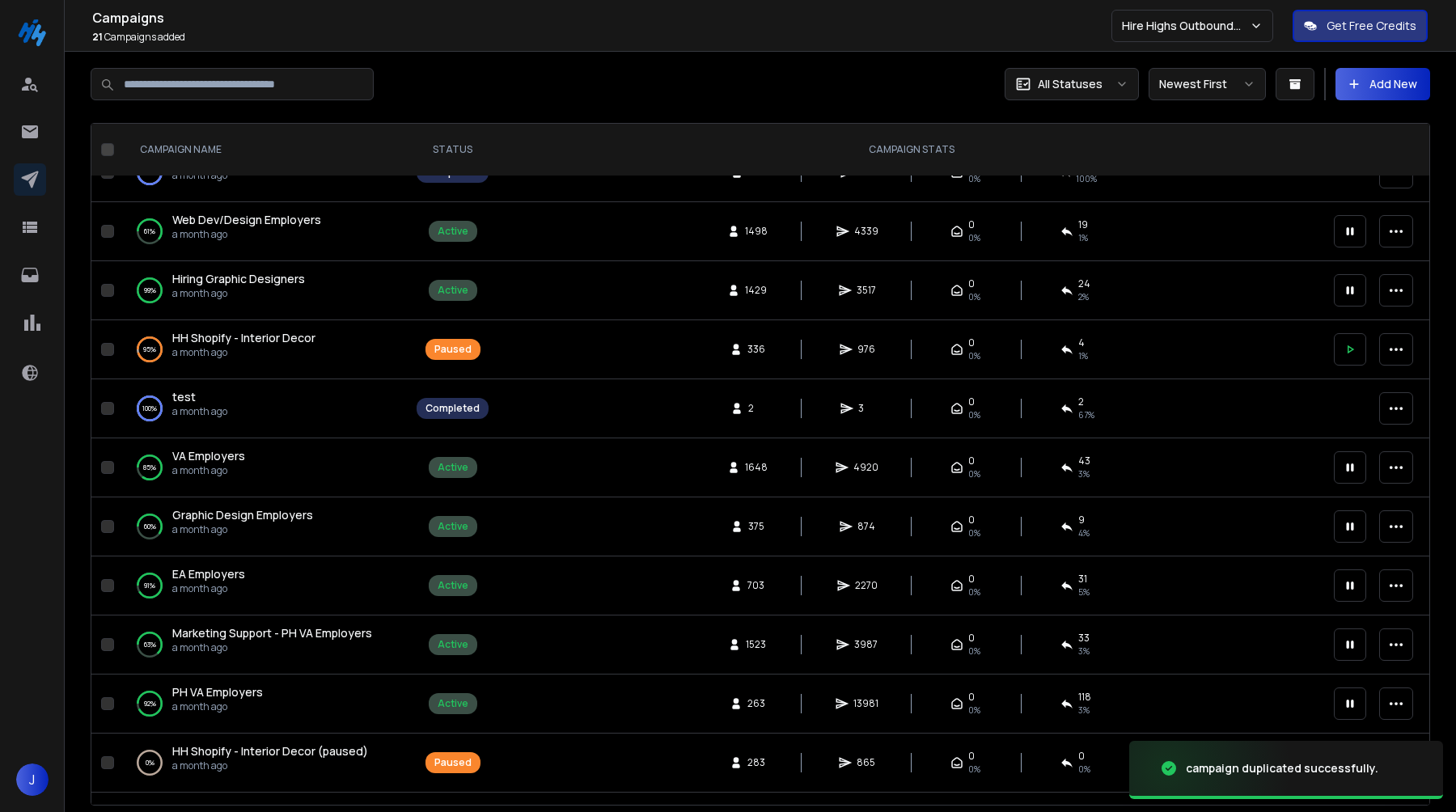
scroll to position [683, 0]
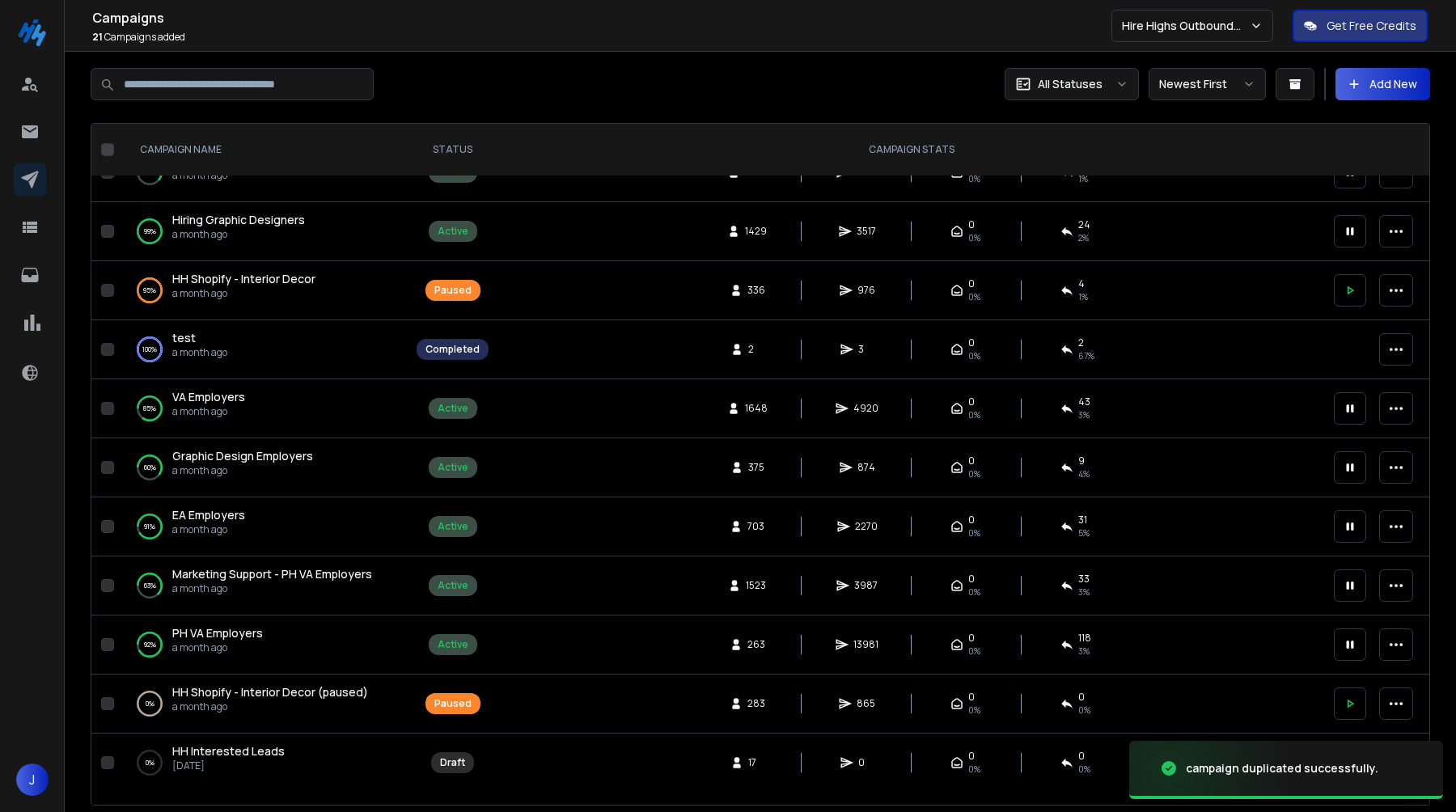
click at [282, 578] on span "Marketing Support - PH VA Employers" at bounding box center [272, 574] width 200 height 15
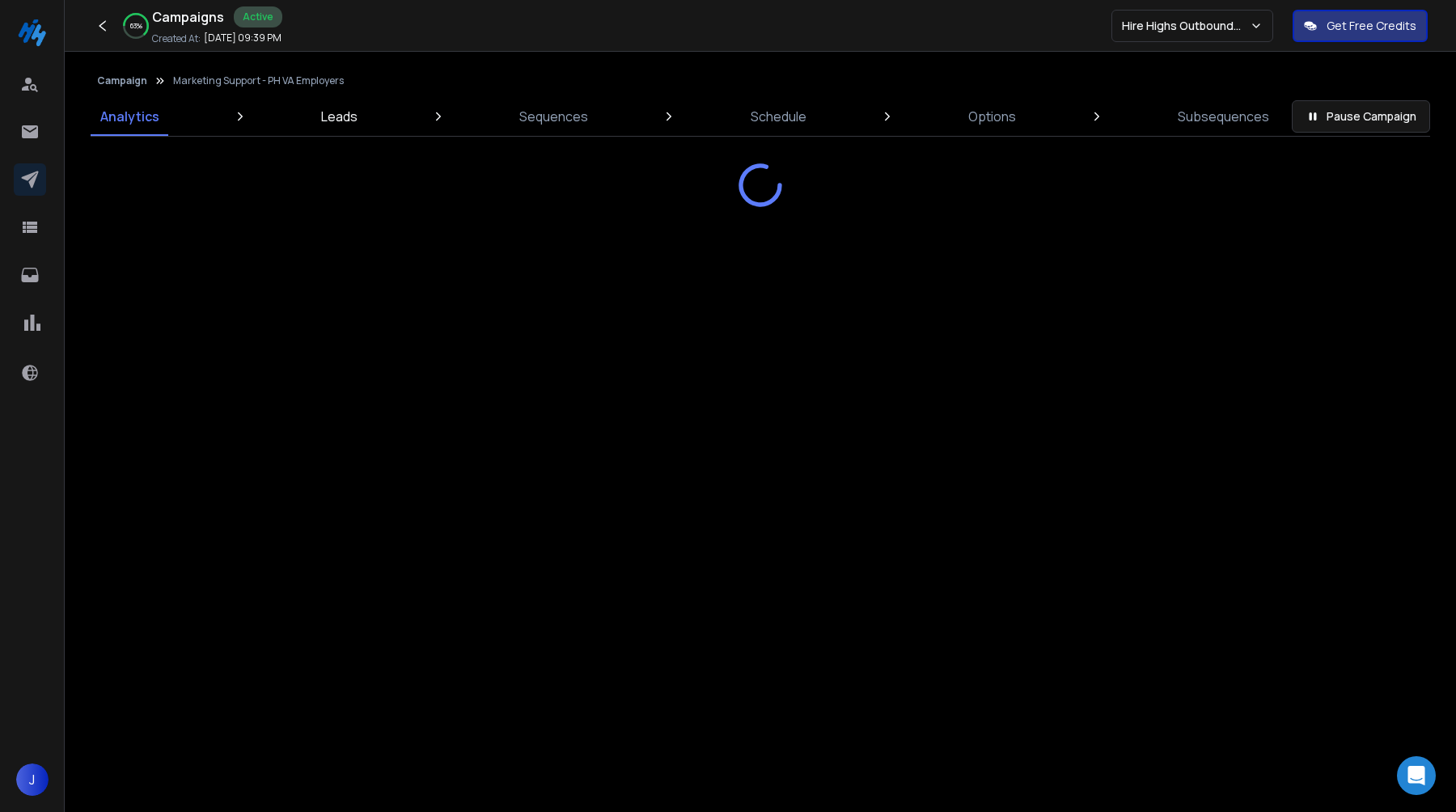
click at [346, 123] on p "Leads" at bounding box center [340, 116] width 37 height 19
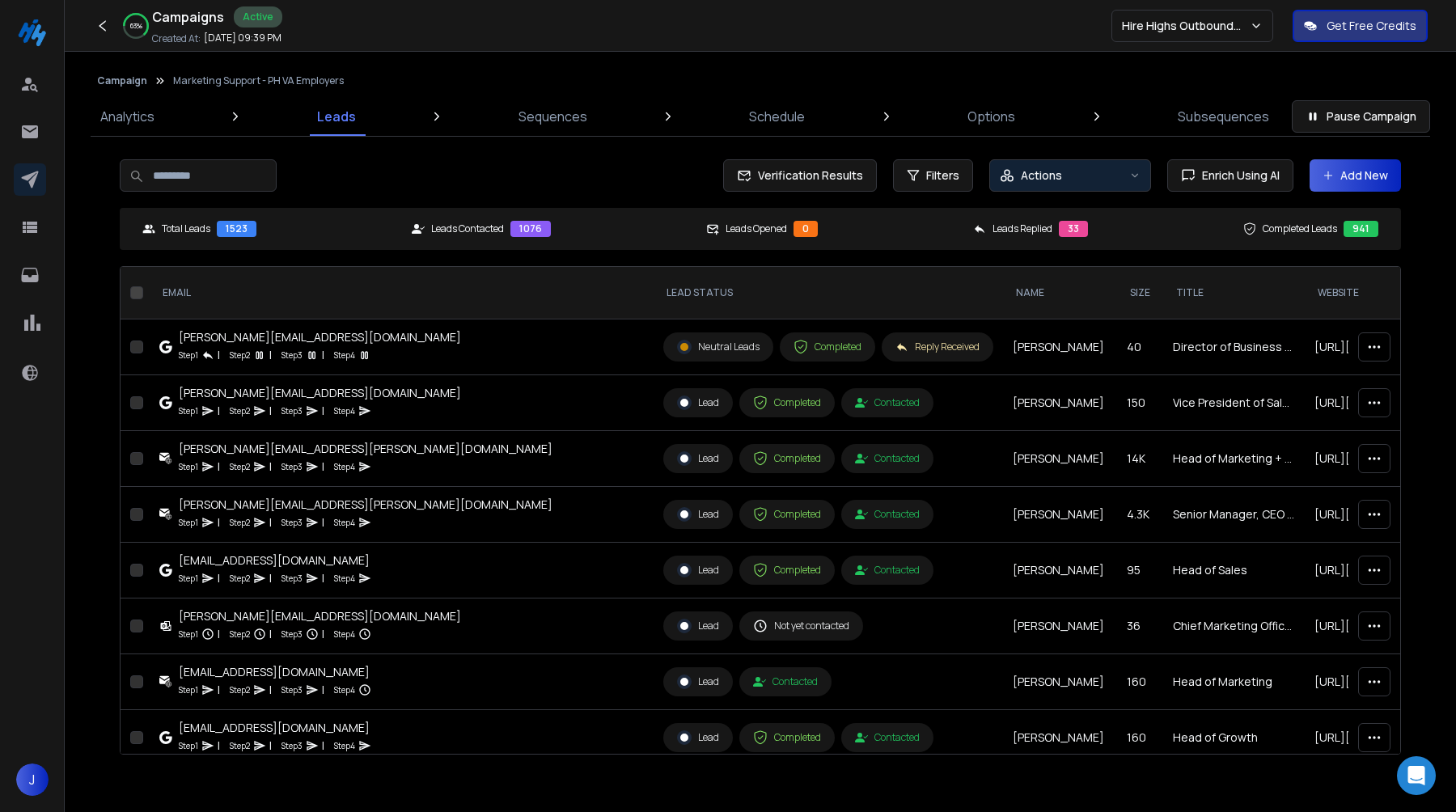
click at [1074, 177] on div "Actions" at bounding box center [1062, 175] width 123 height 16
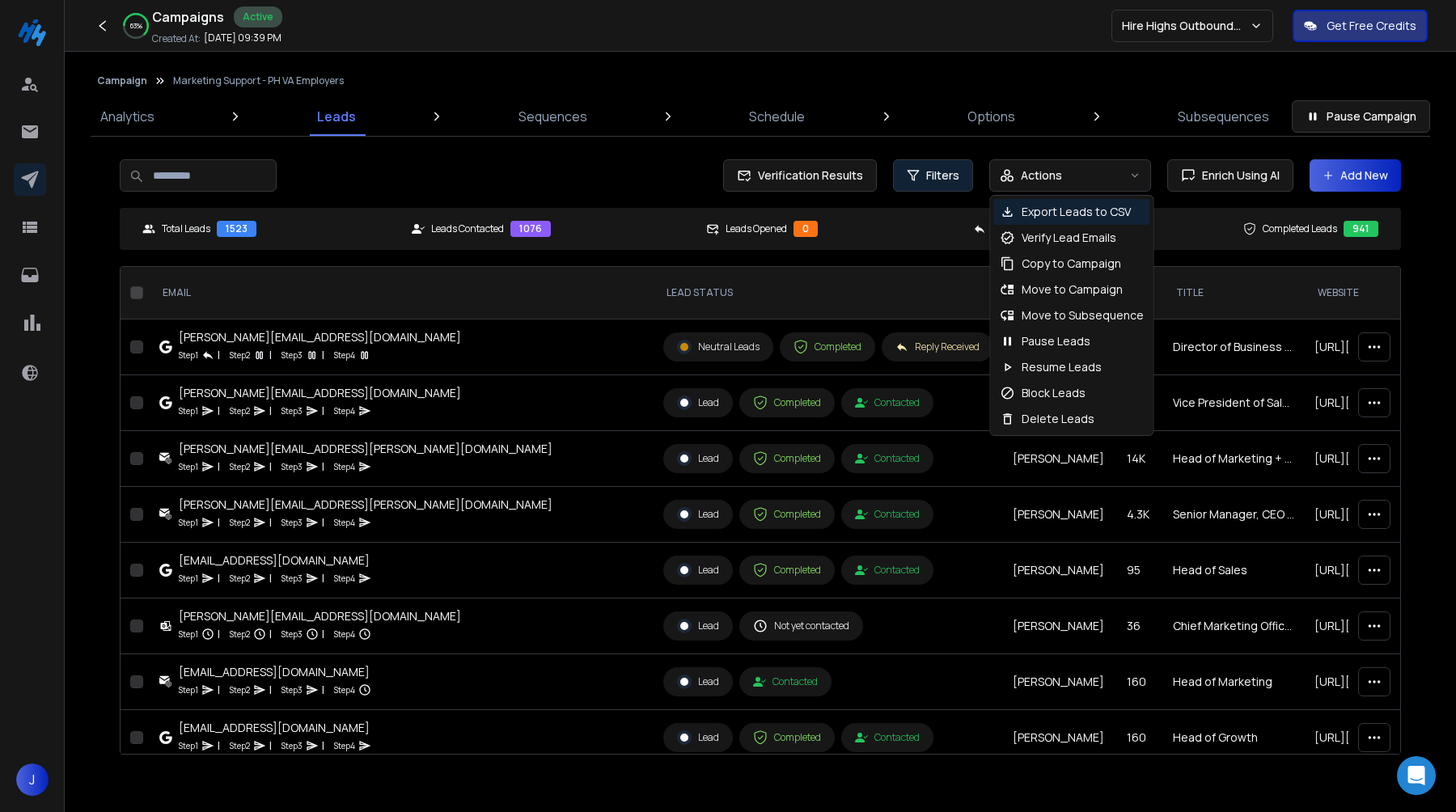
click at [918, 171] on polygon "button" at bounding box center [913, 176] width 11 height 10
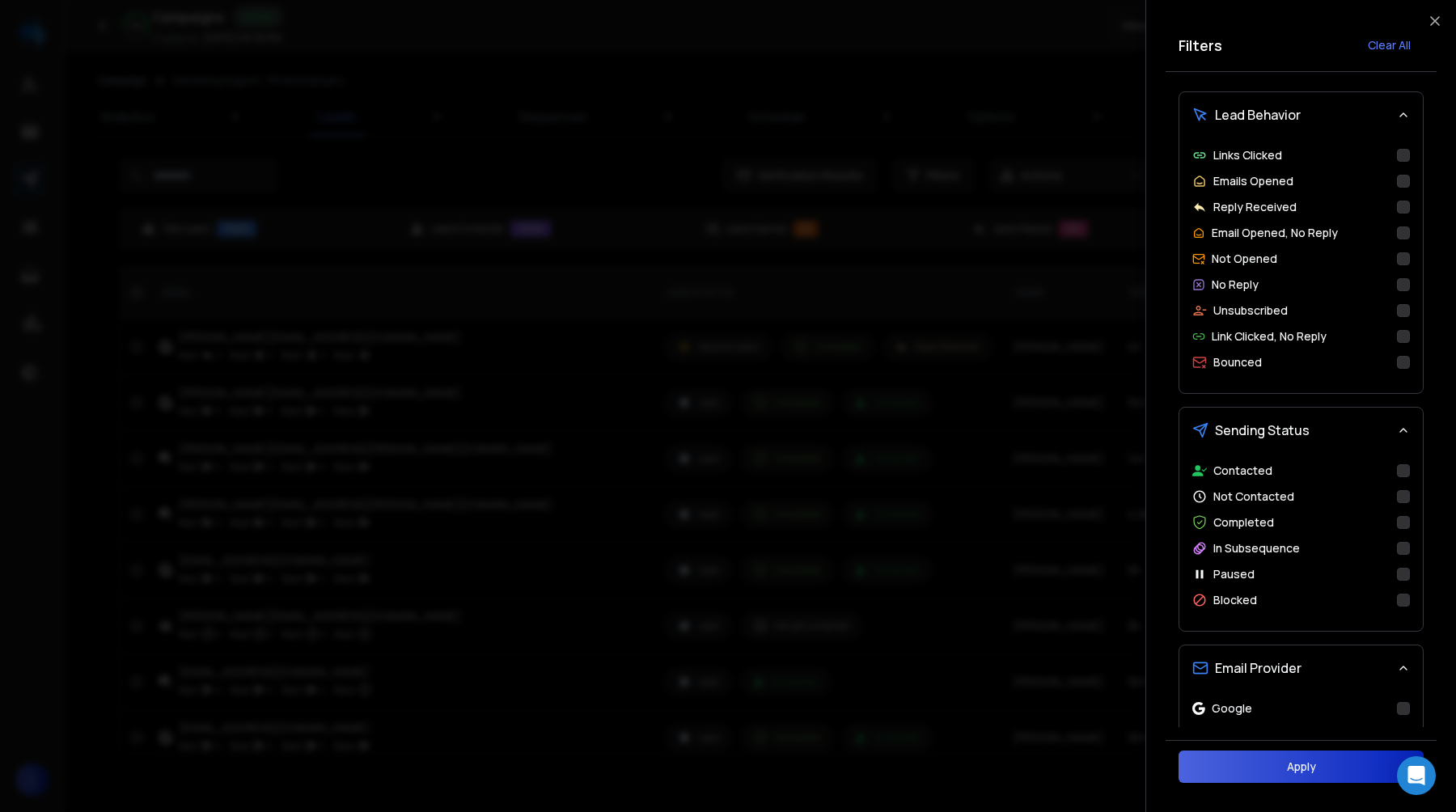
click at [1404, 289] on button "No Reply" at bounding box center [1404, 285] width 13 height 13
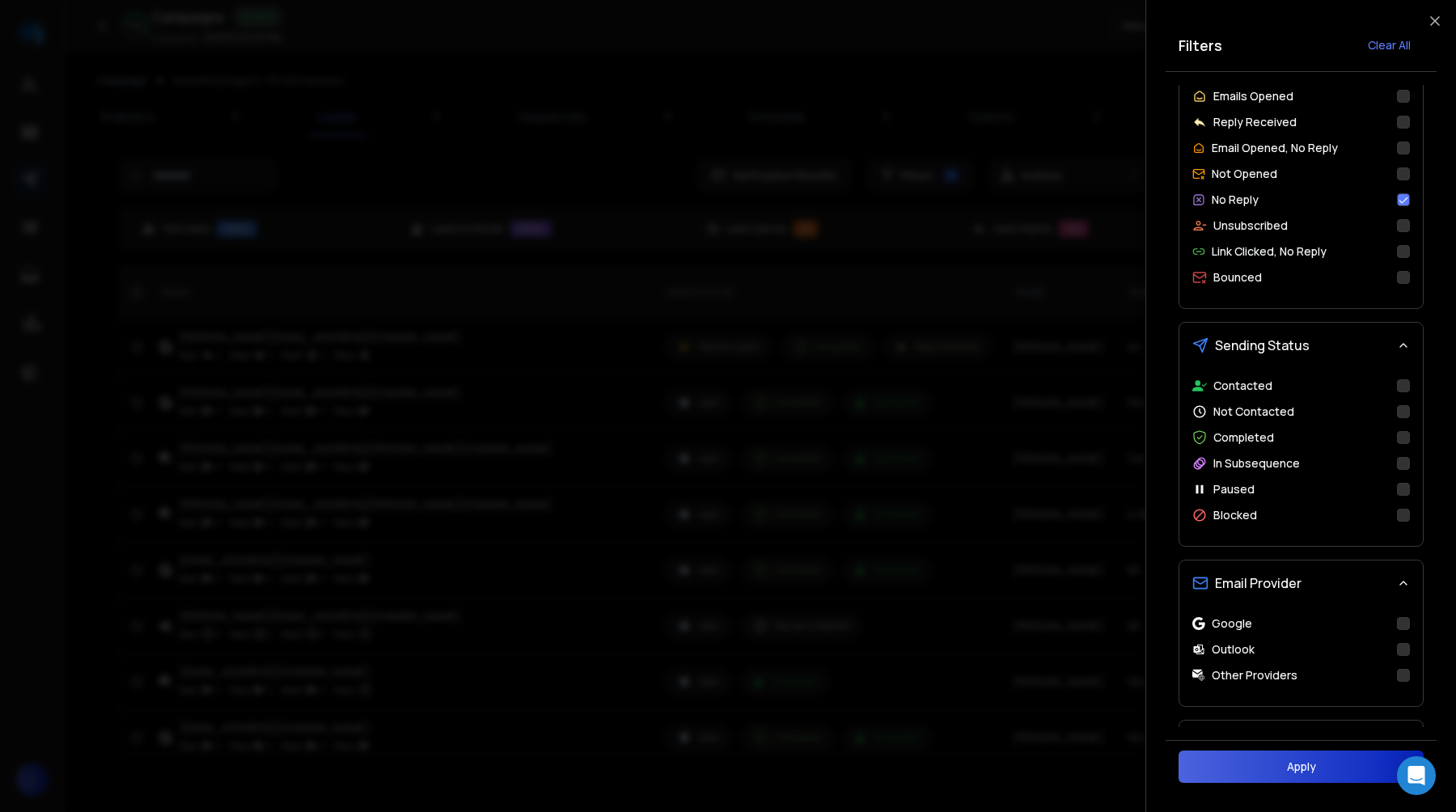
scroll to position [94, 0]
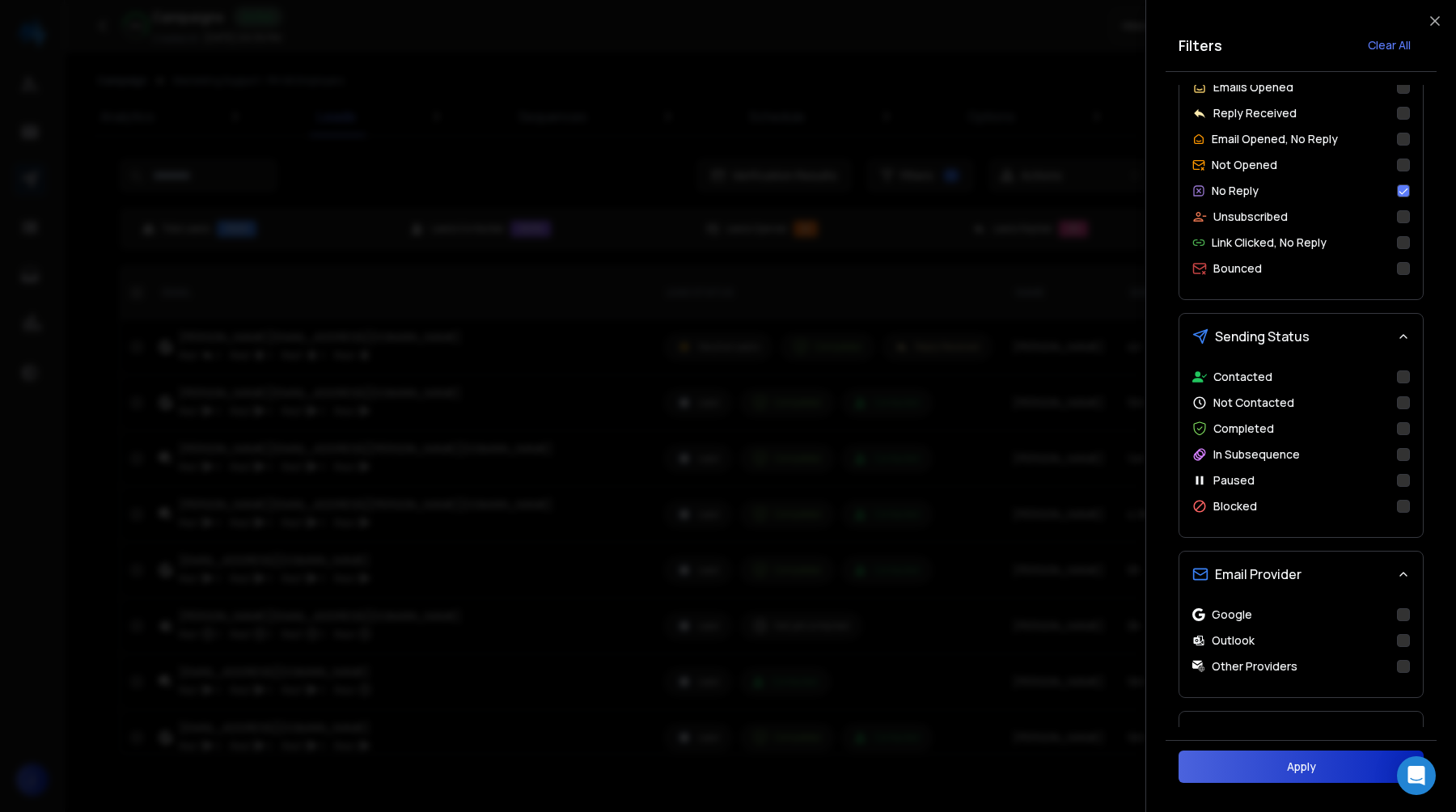
click at [1405, 432] on button "Completed" at bounding box center [1404, 429] width 13 height 13
click at [1259, 770] on button "Apply" at bounding box center [1301, 766] width 245 height 32
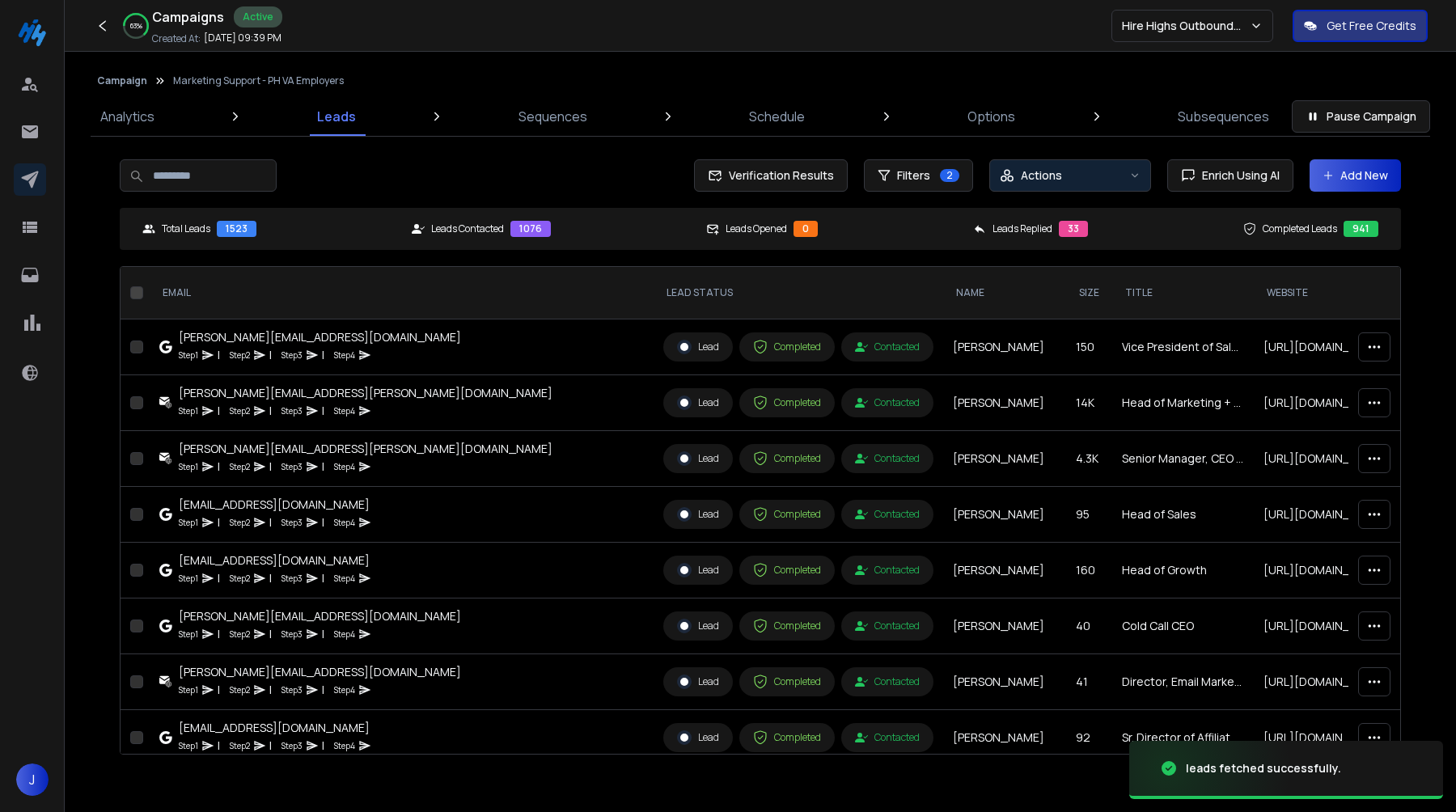
click at [1081, 182] on div "Actions" at bounding box center [1062, 175] width 123 height 16
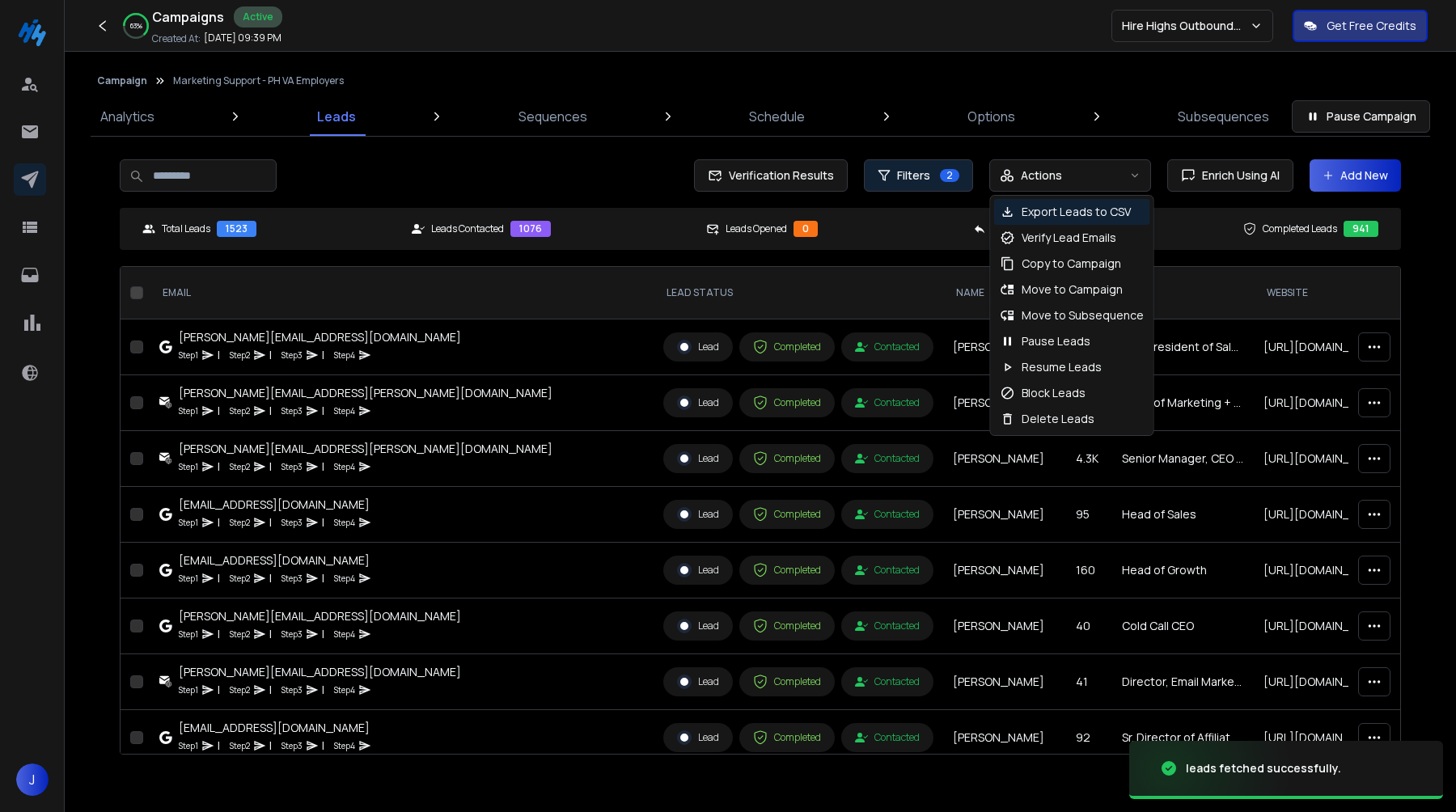
click at [929, 182] on span "Filters" at bounding box center [914, 175] width 33 height 16
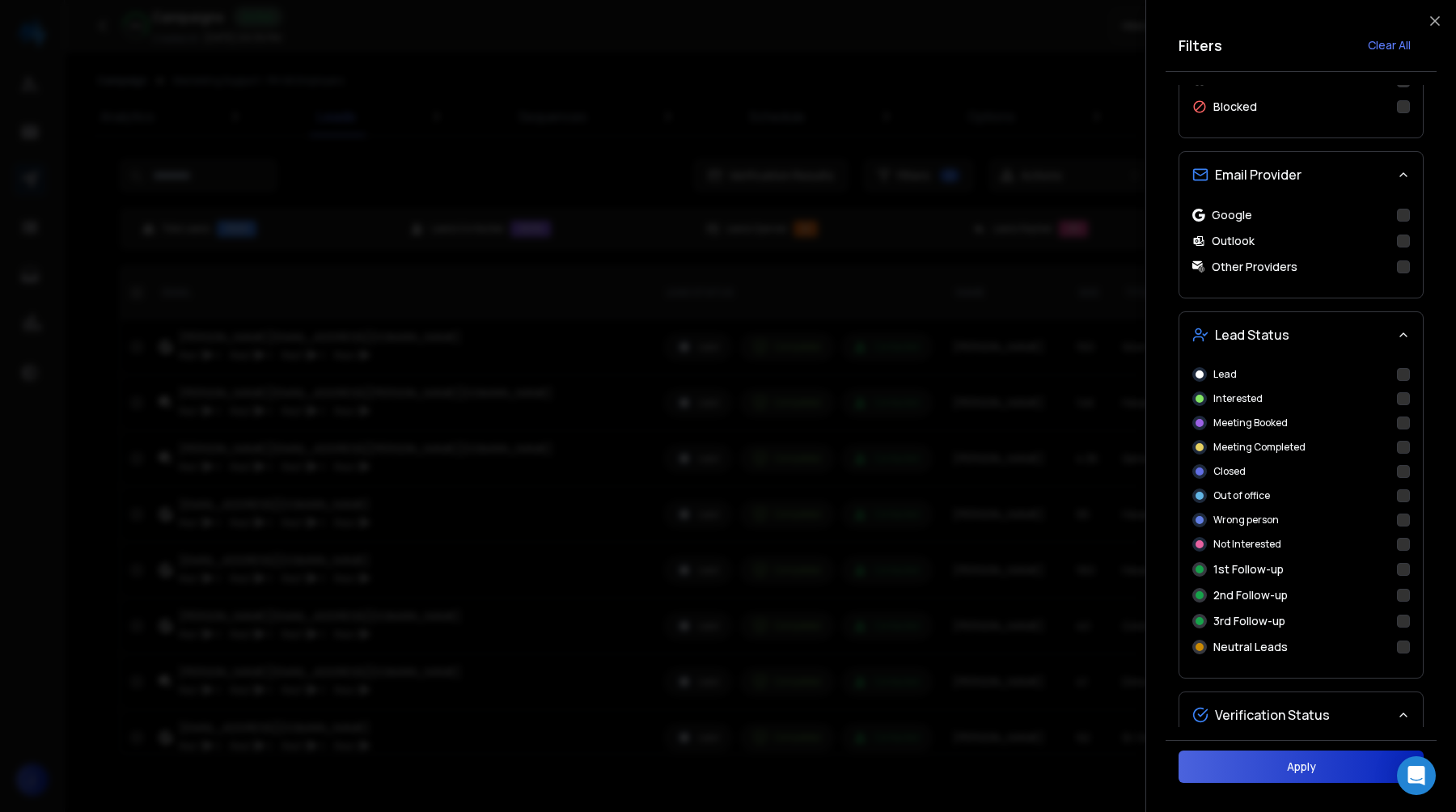
scroll to position [497, 0]
click at [1404, 214] on button "Google" at bounding box center [1404, 212] width 13 height 13
click at [1404, 263] on button "Other Providers" at bounding box center [1404, 263] width 13 height 13
click at [1224, 761] on button "Apply" at bounding box center [1301, 766] width 245 height 32
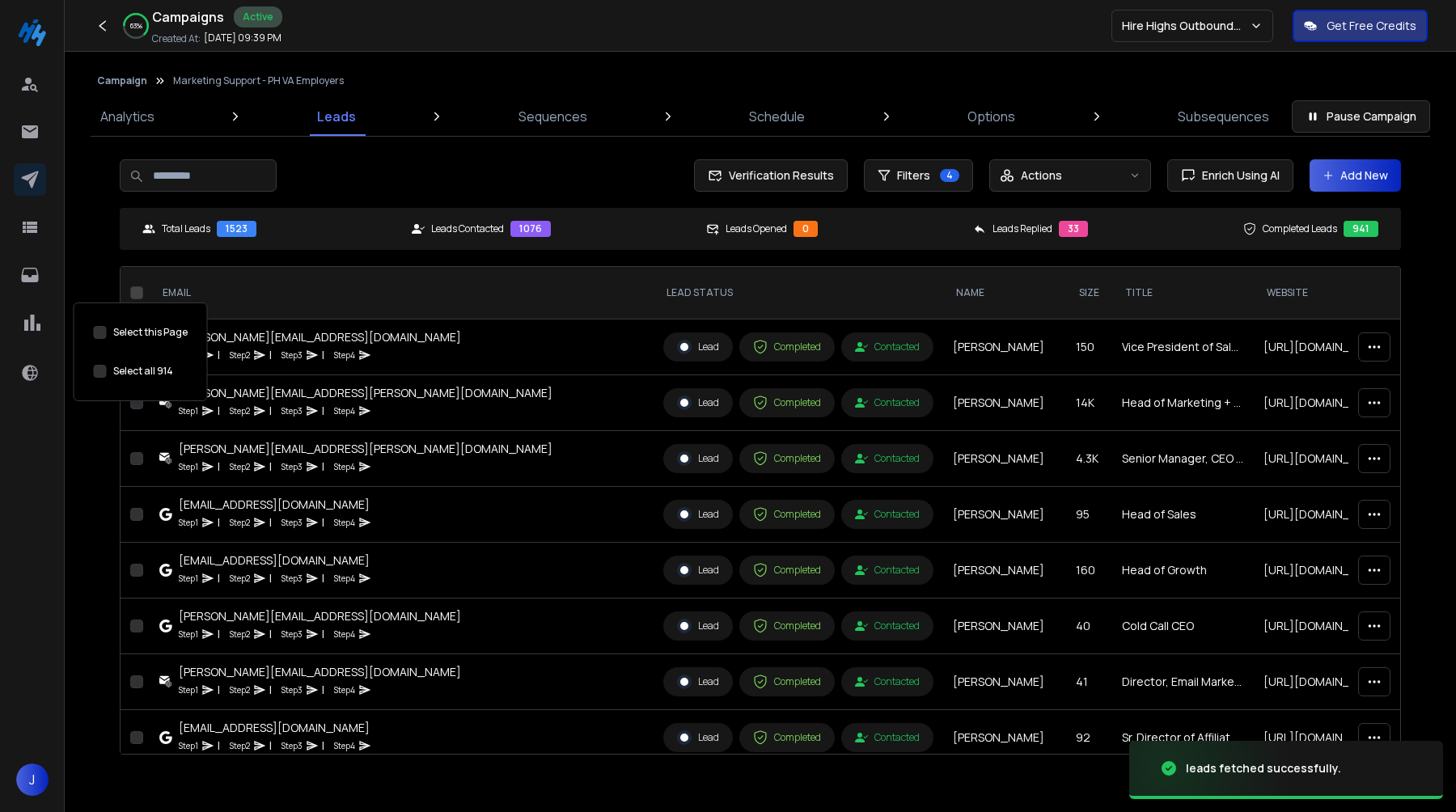
click at [98, 372] on button "Select this Page" at bounding box center [101, 371] width 13 height 13
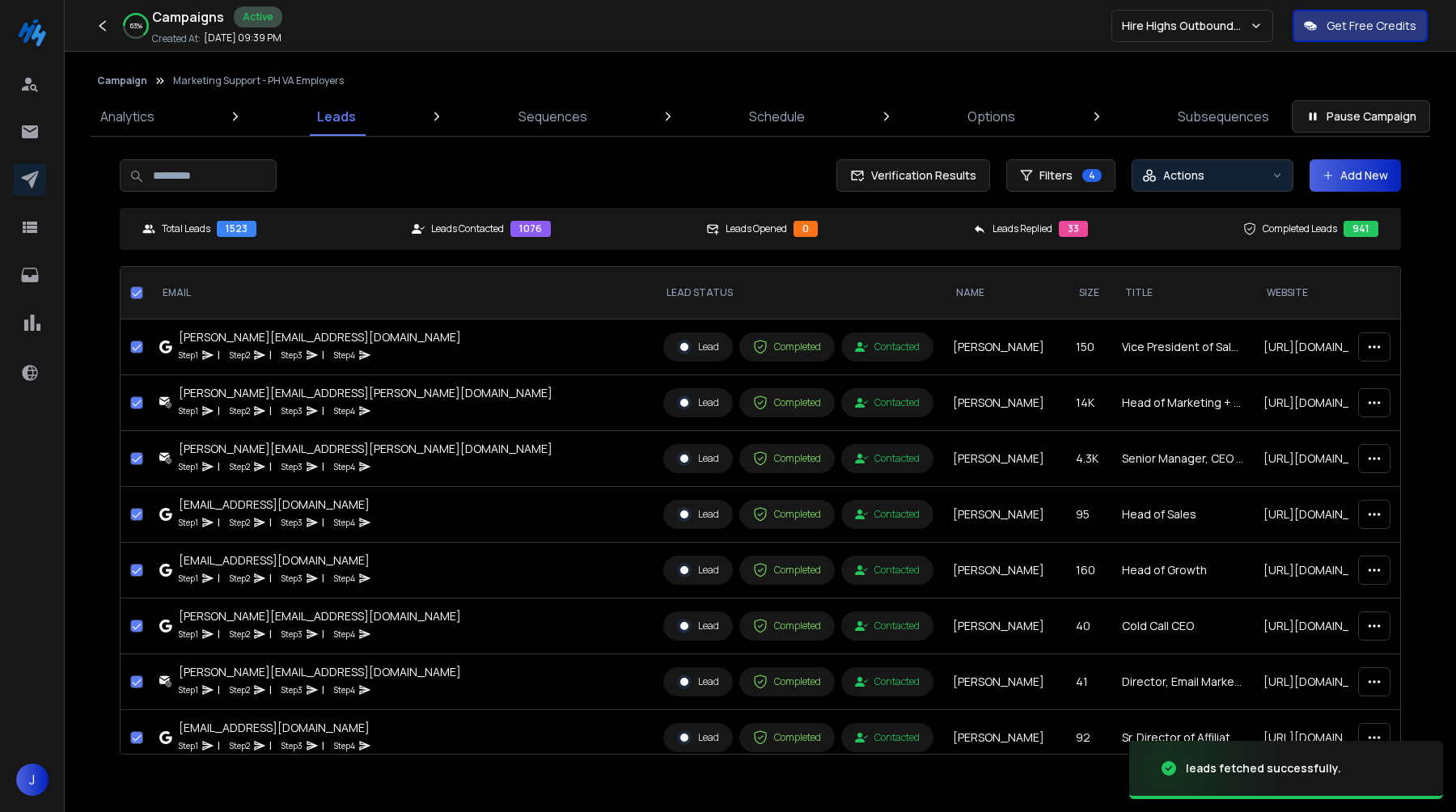
click at [1164, 181] on div "Actions" at bounding box center [1204, 175] width 123 height 16
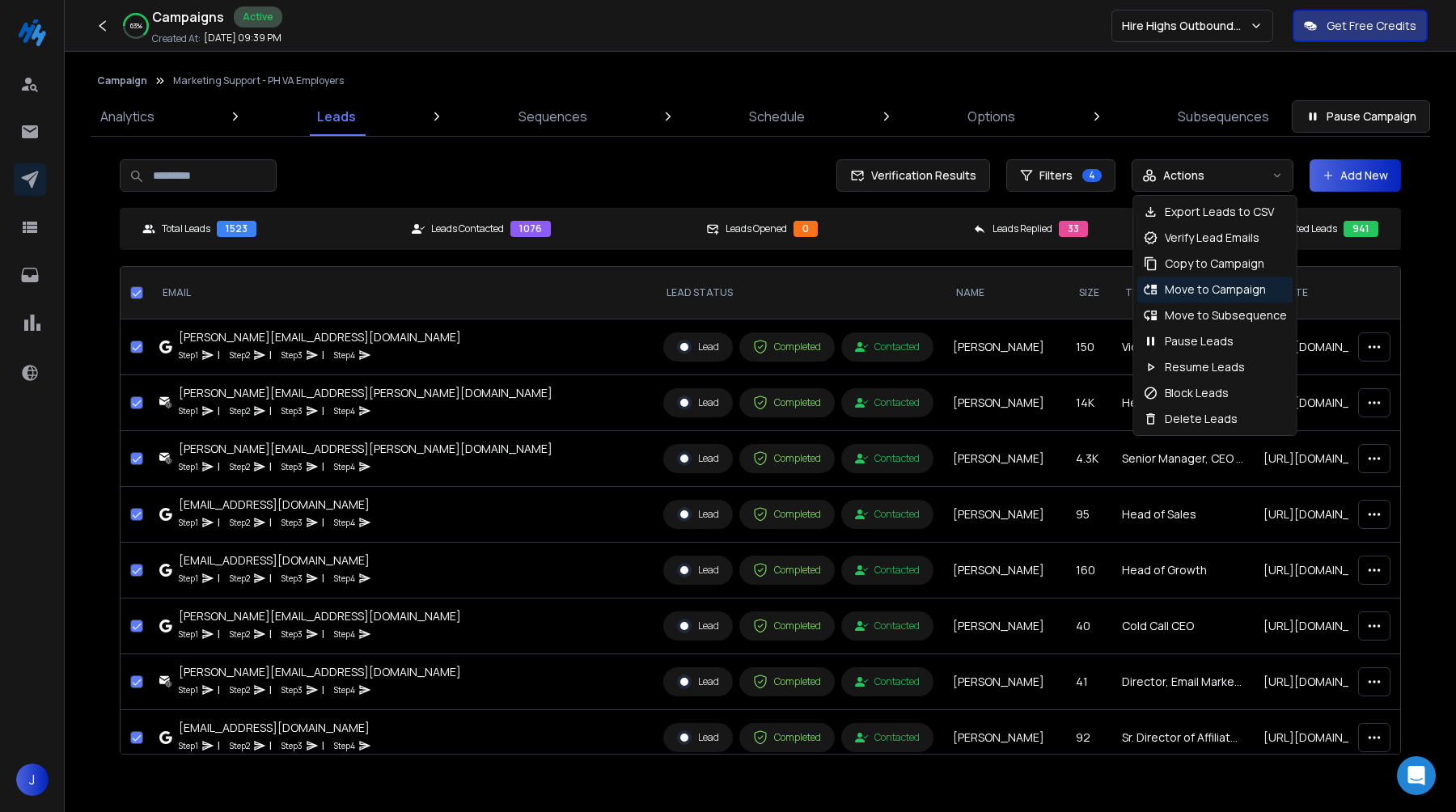
click at [1207, 291] on p "Move to Campaign" at bounding box center [1215, 289] width 101 height 16
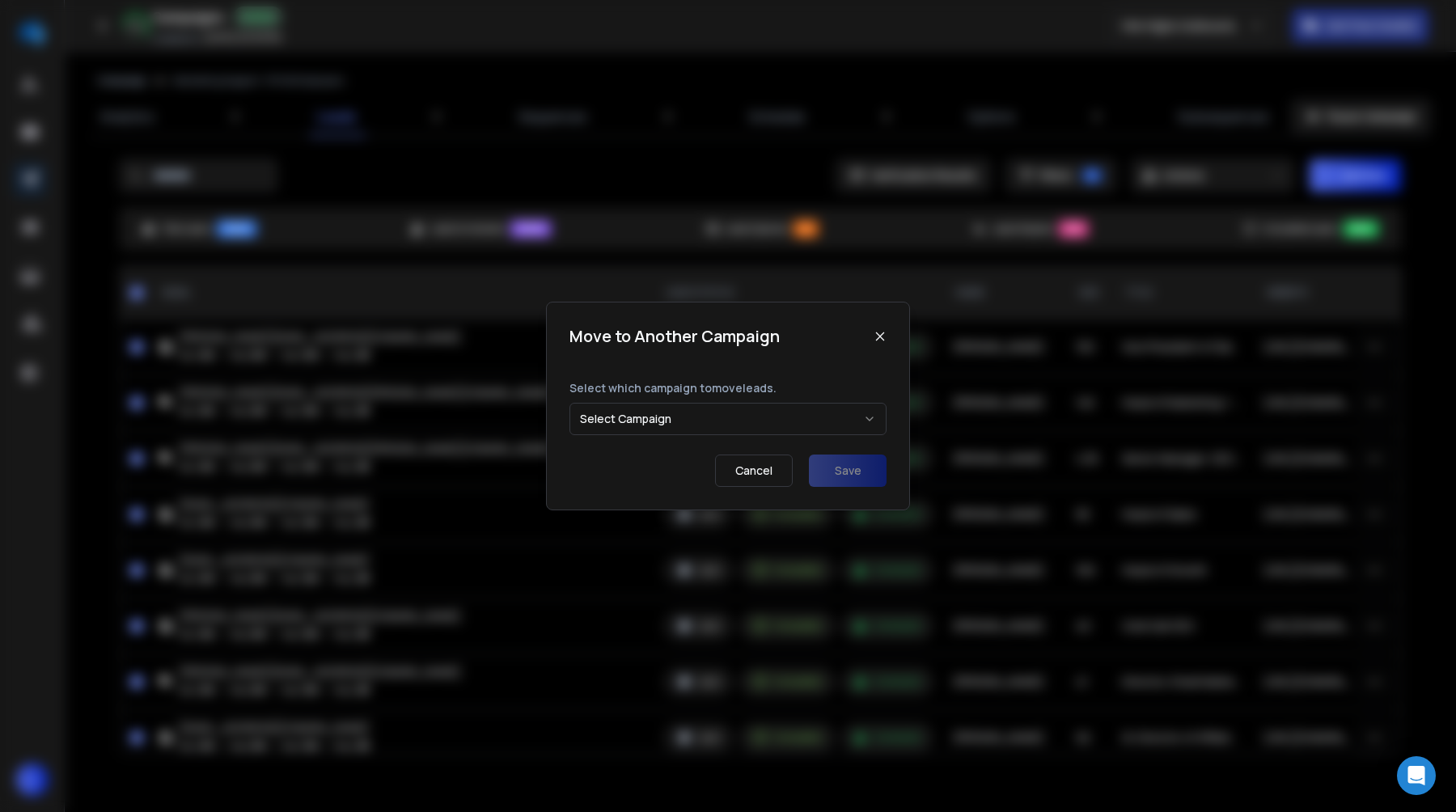
click at [669, 431] on button "Select Campaign" at bounding box center [728, 419] width 317 height 32
click at [866, 476] on button "Save" at bounding box center [847, 471] width 77 height 32
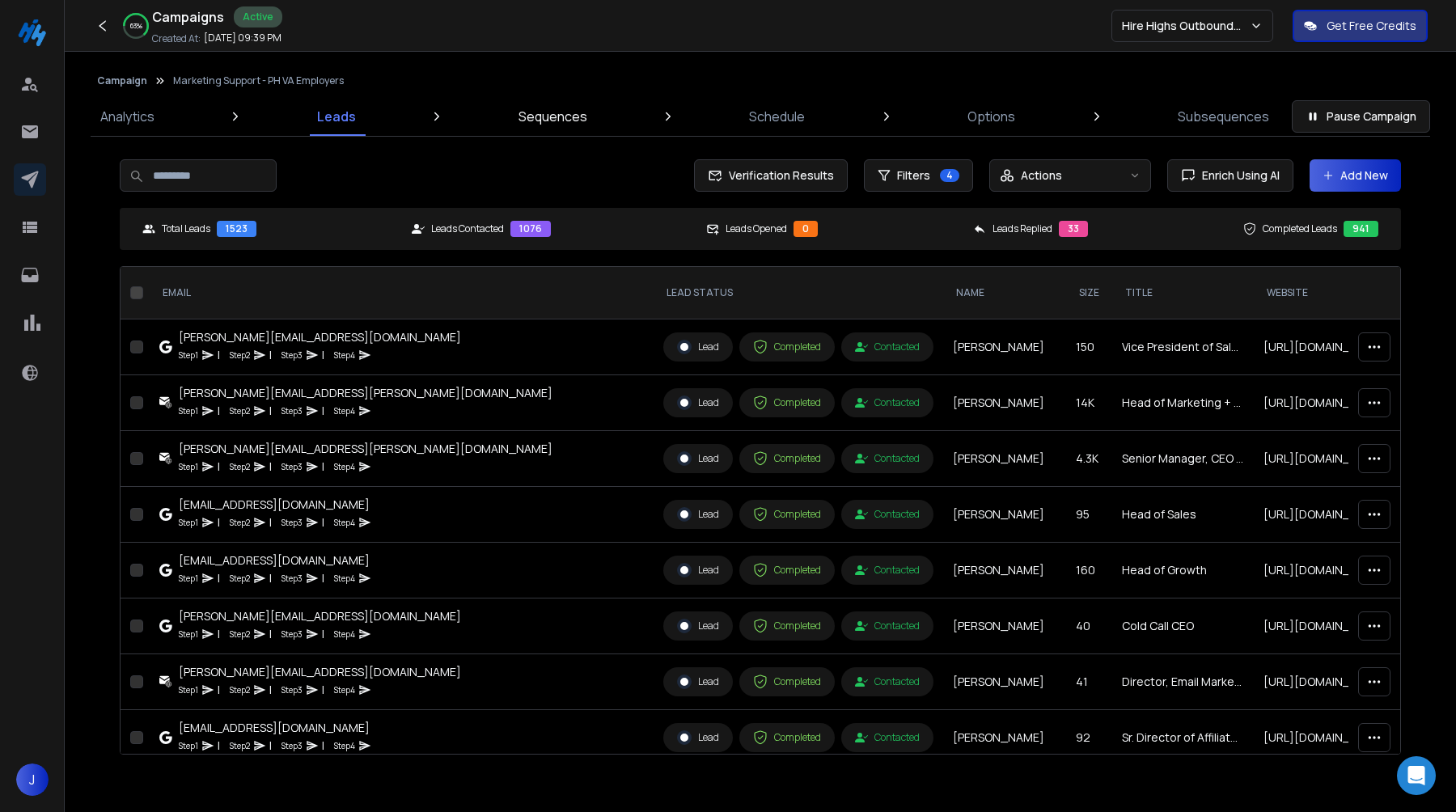
click at [556, 116] on p "Sequences" at bounding box center [553, 116] width 69 height 19
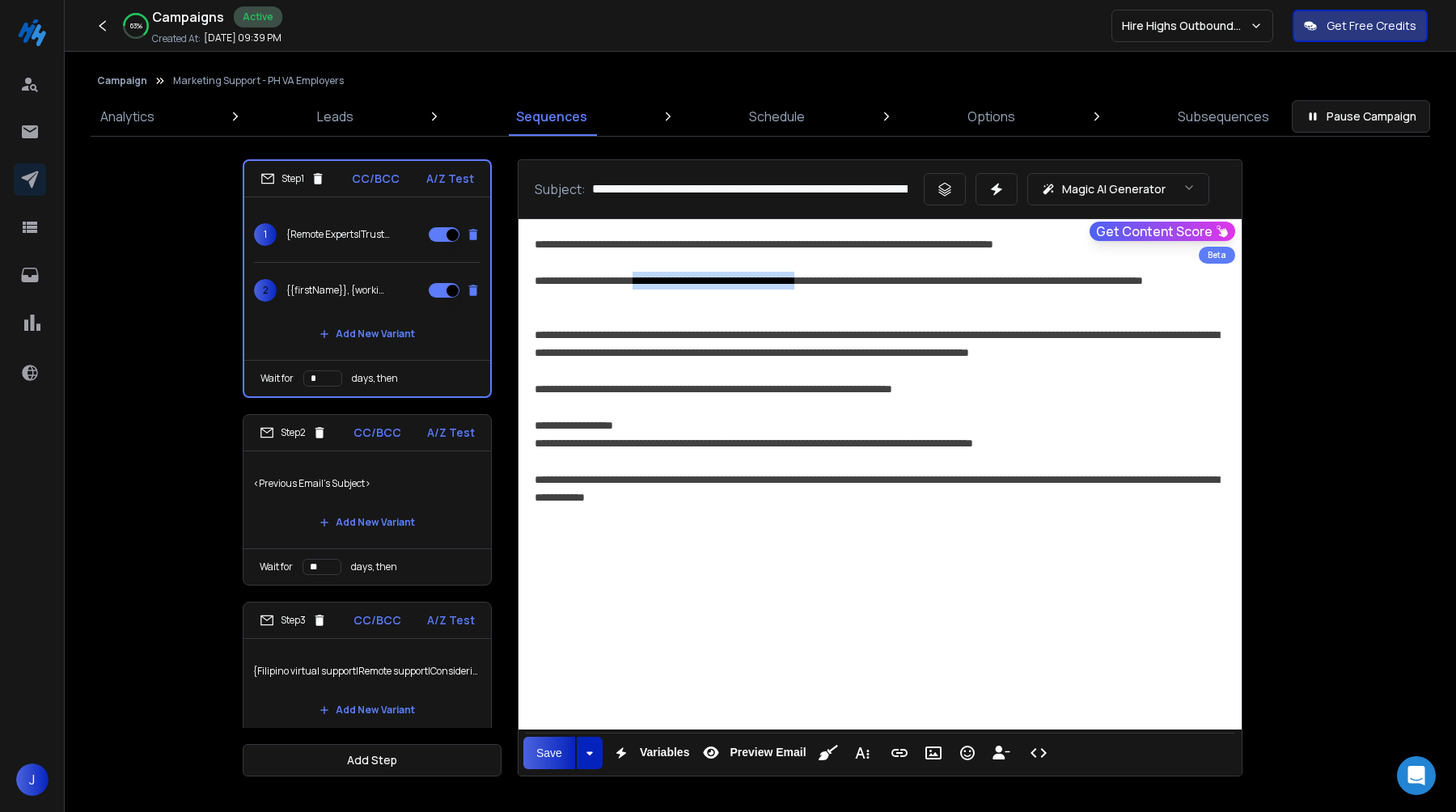
drag, startPoint x: 873, startPoint y: 277, endPoint x: 659, endPoint y: 280, distance: 214.0
click at [659, 280] on div "**********" at bounding box center [880, 290] width 691 height 37
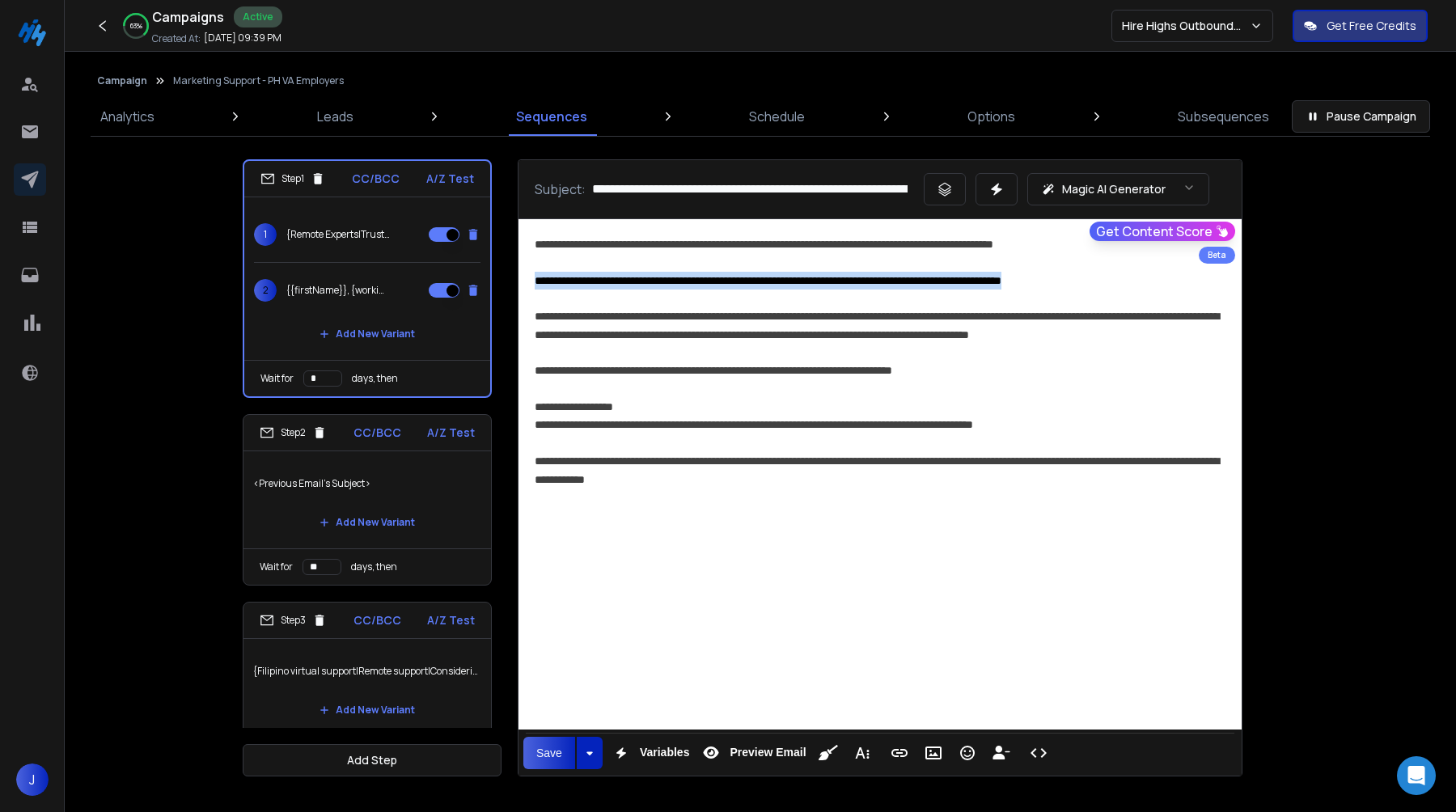
drag, startPoint x: 1074, startPoint y: 277, endPoint x: 519, endPoint y: 272, distance: 555.0
click at [519, 272] on div "**********" at bounding box center [880, 462] width 723 height 487
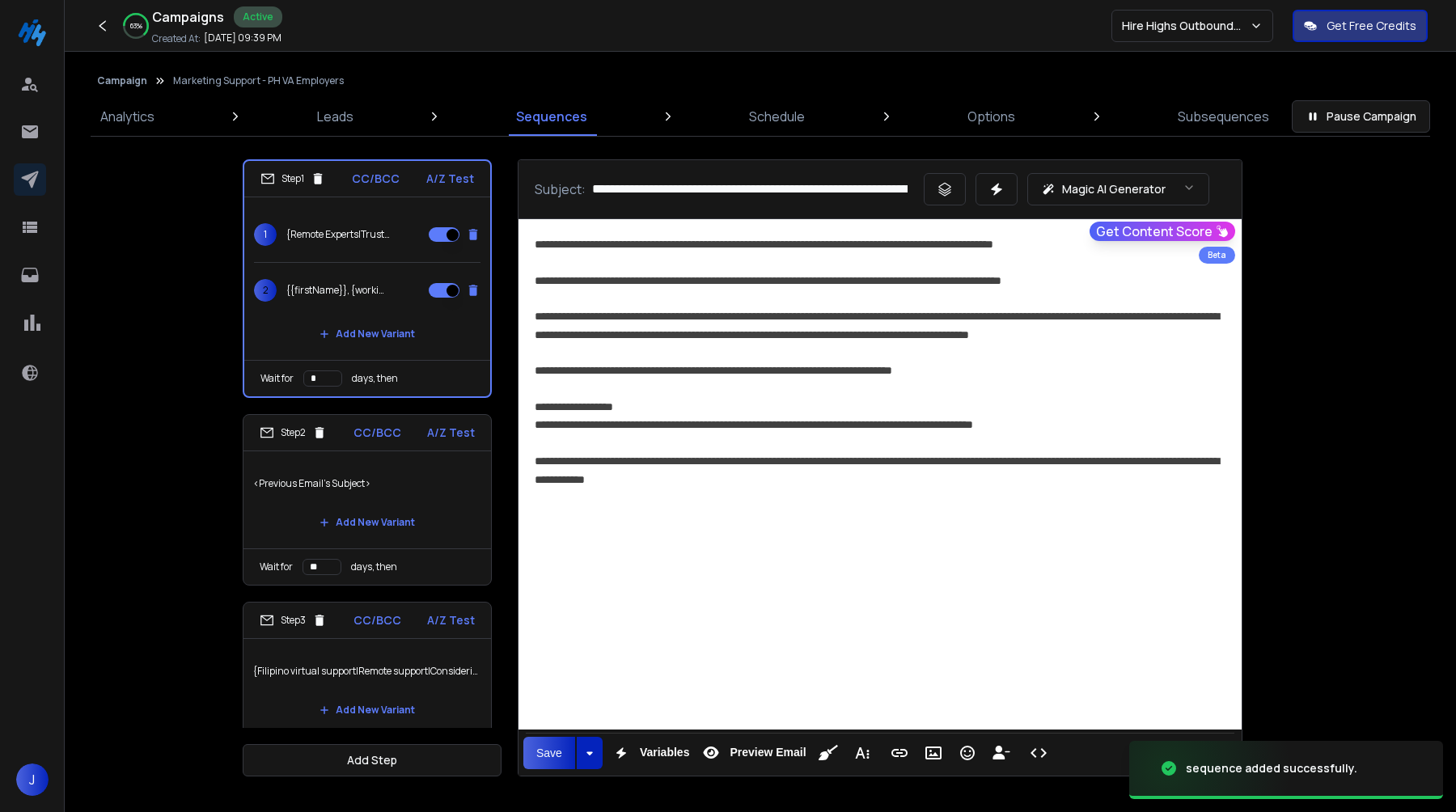
click at [351, 295] on p "{{firstName}}, {working behind the scenes|consistent coverage|what’s keeping pa…" at bounding box center [338, 291] width 103 height 13
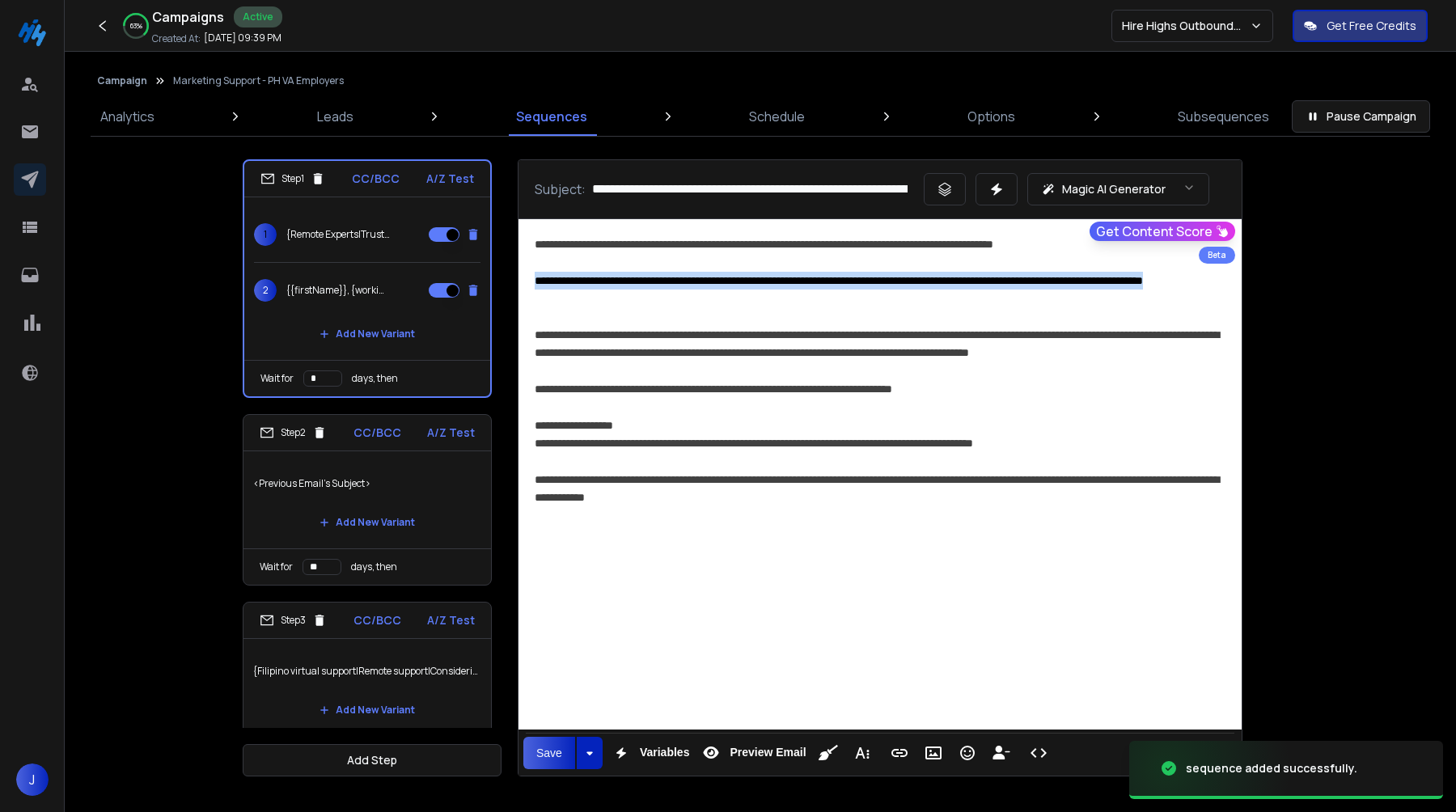
drag, startPoint x: 613, startPoint y: 299, endPoint x: 516, endPoint y: 284, distance: 98.2
click at [516, 283] on div "**********" at bounding box center [760, 467] width 1035 height 617
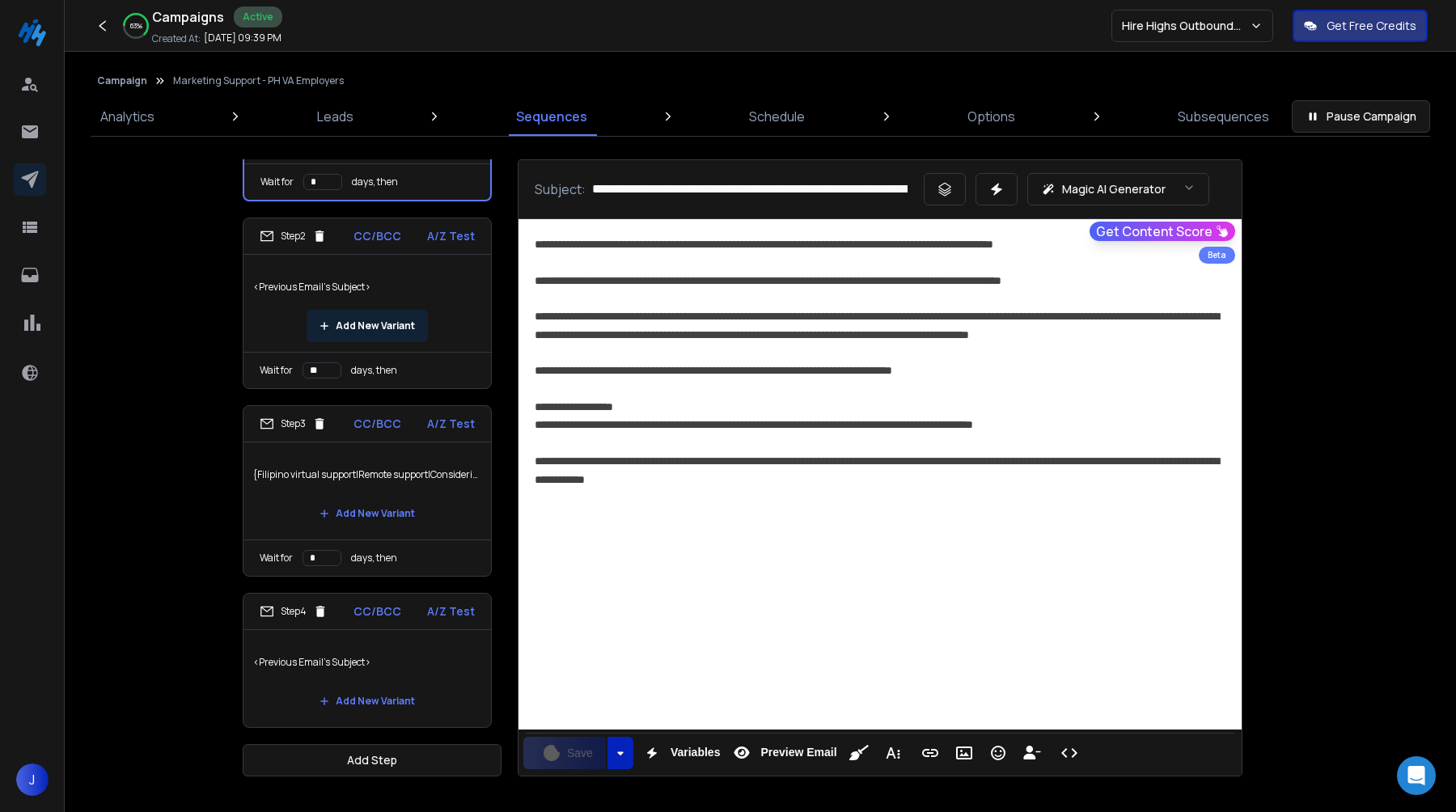
scroll to position [193, 0]
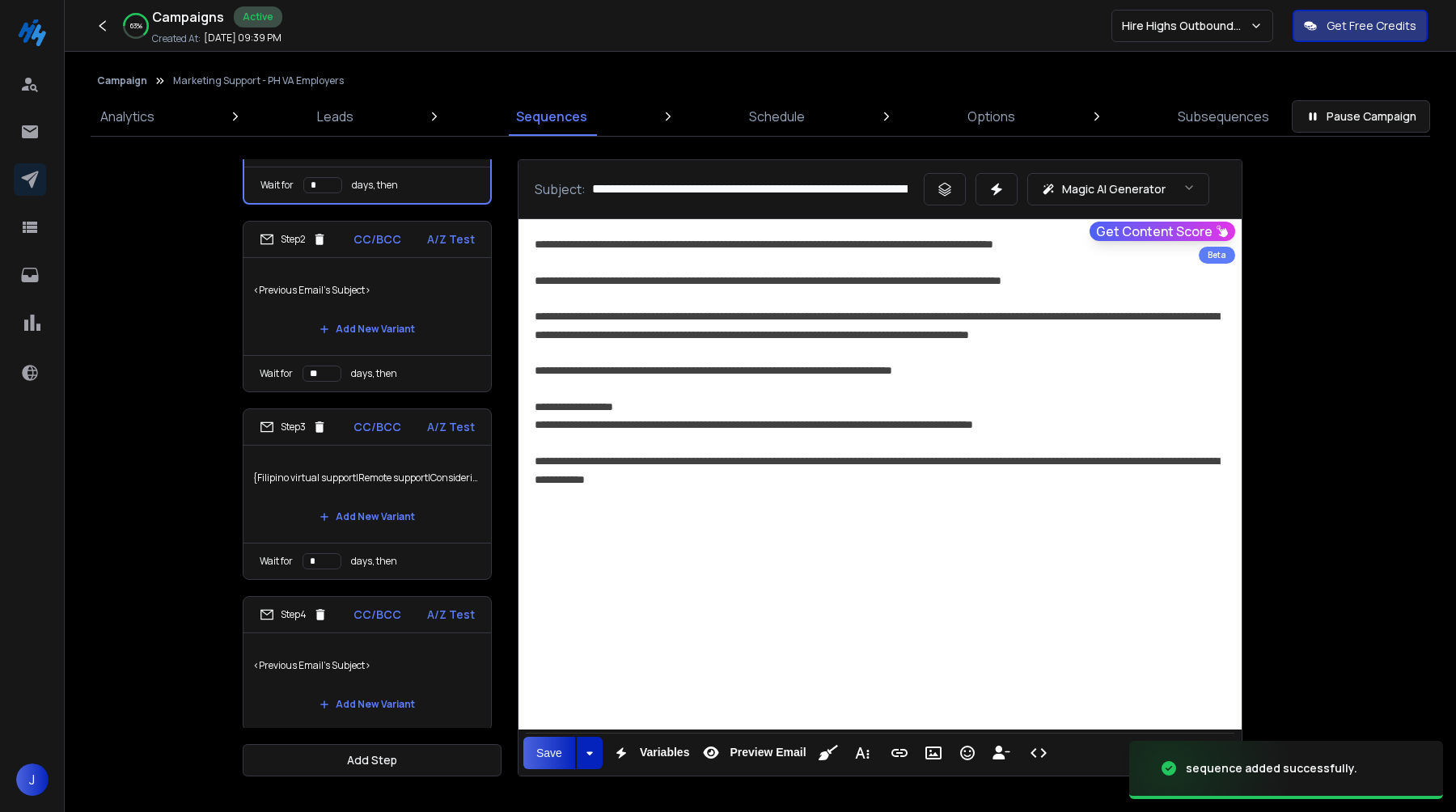
click at [327, 481] on p "{Filipino virtual support|Remote support|Considering Filipino talent|Filipino t…" at bounding box center [367, 478] width 228 height 45
type input "**********"
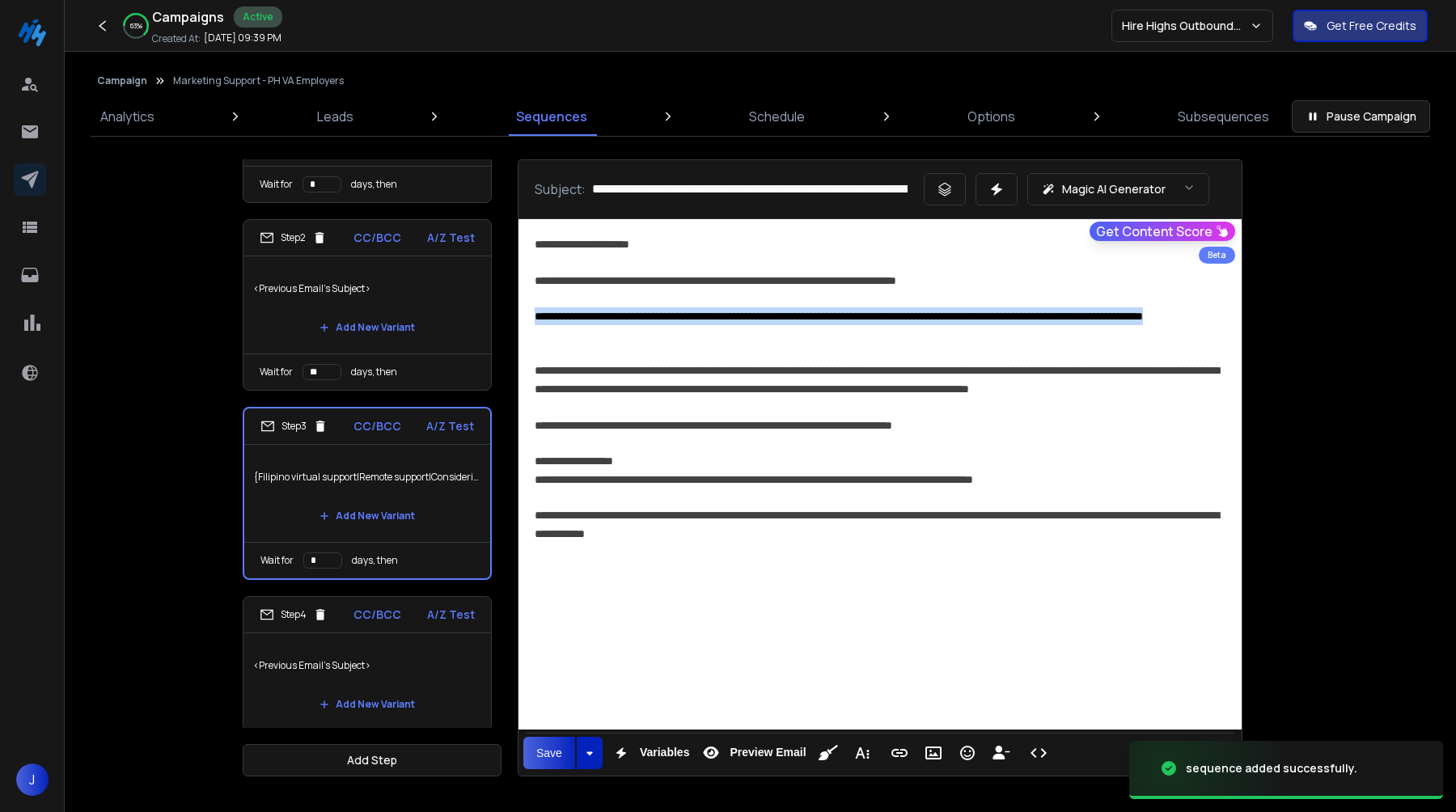
drag, startPoint x: 628, startPoint y: 336, endPoint x: 519, endPoint y: 317, distance: 110.6
click at [519, 317] on div "**********" at bounding box center [880, 462] width 723 height 487
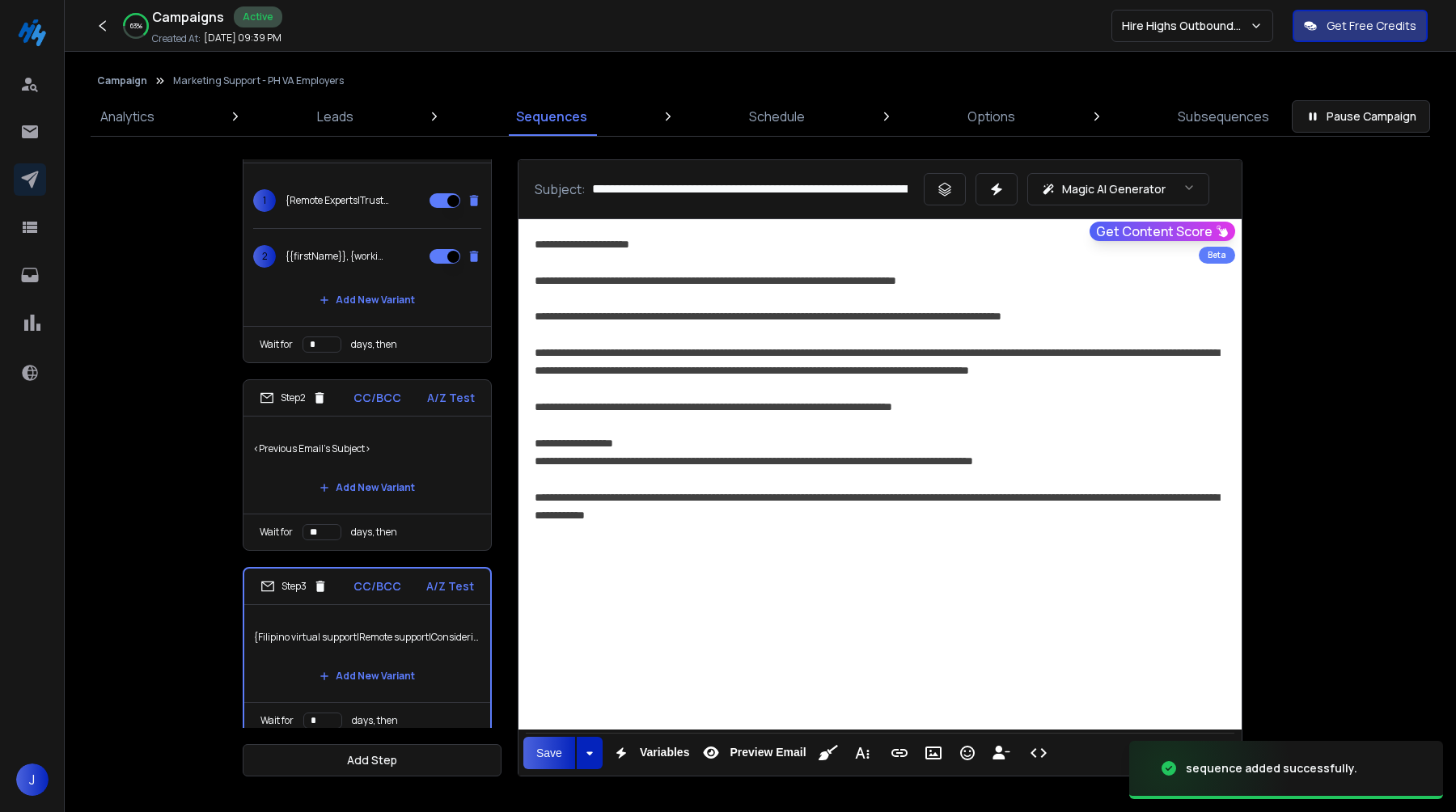
scroll to position [0, 0]
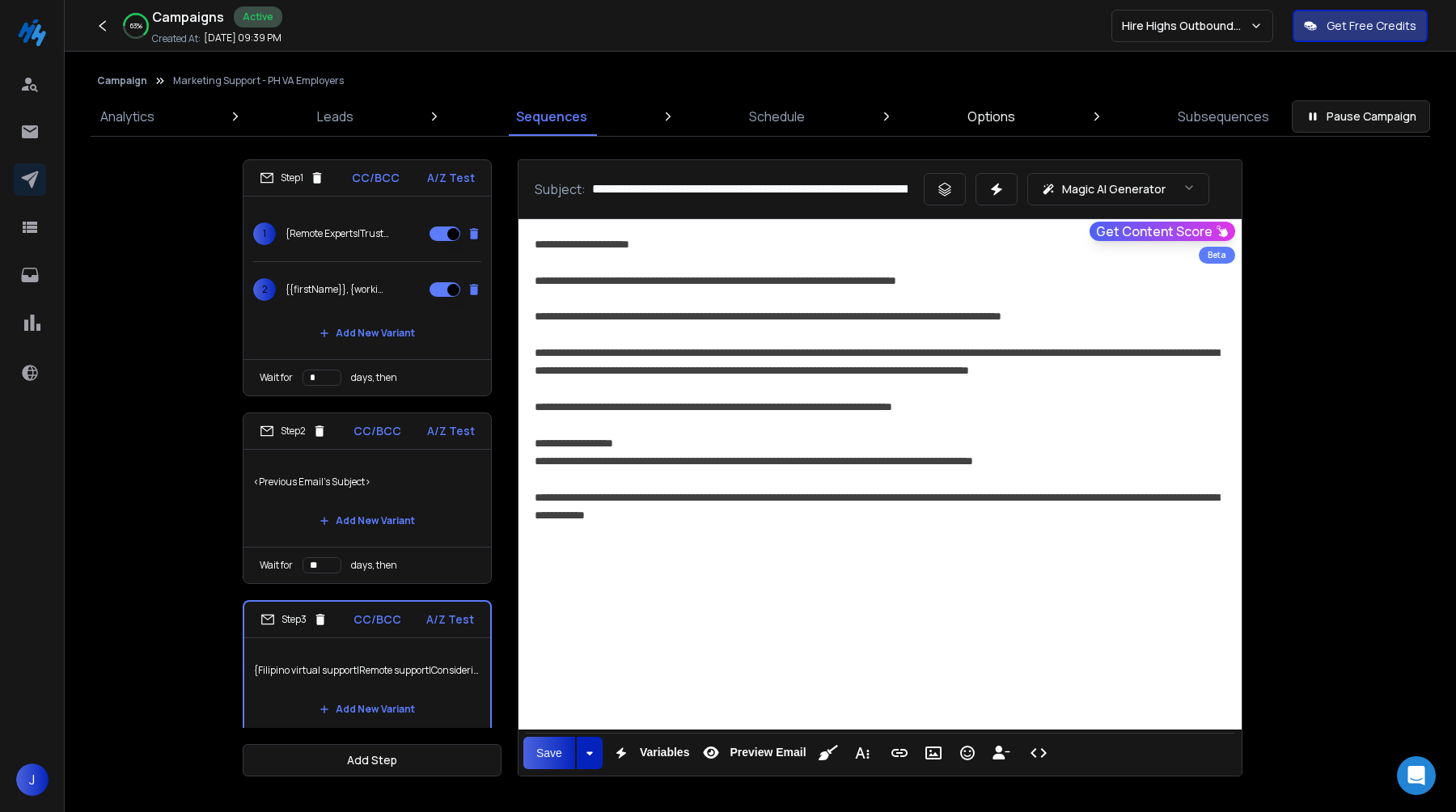
click at [965, 121] on link "Options" at bounding box center [991, 117] width 67 height 39
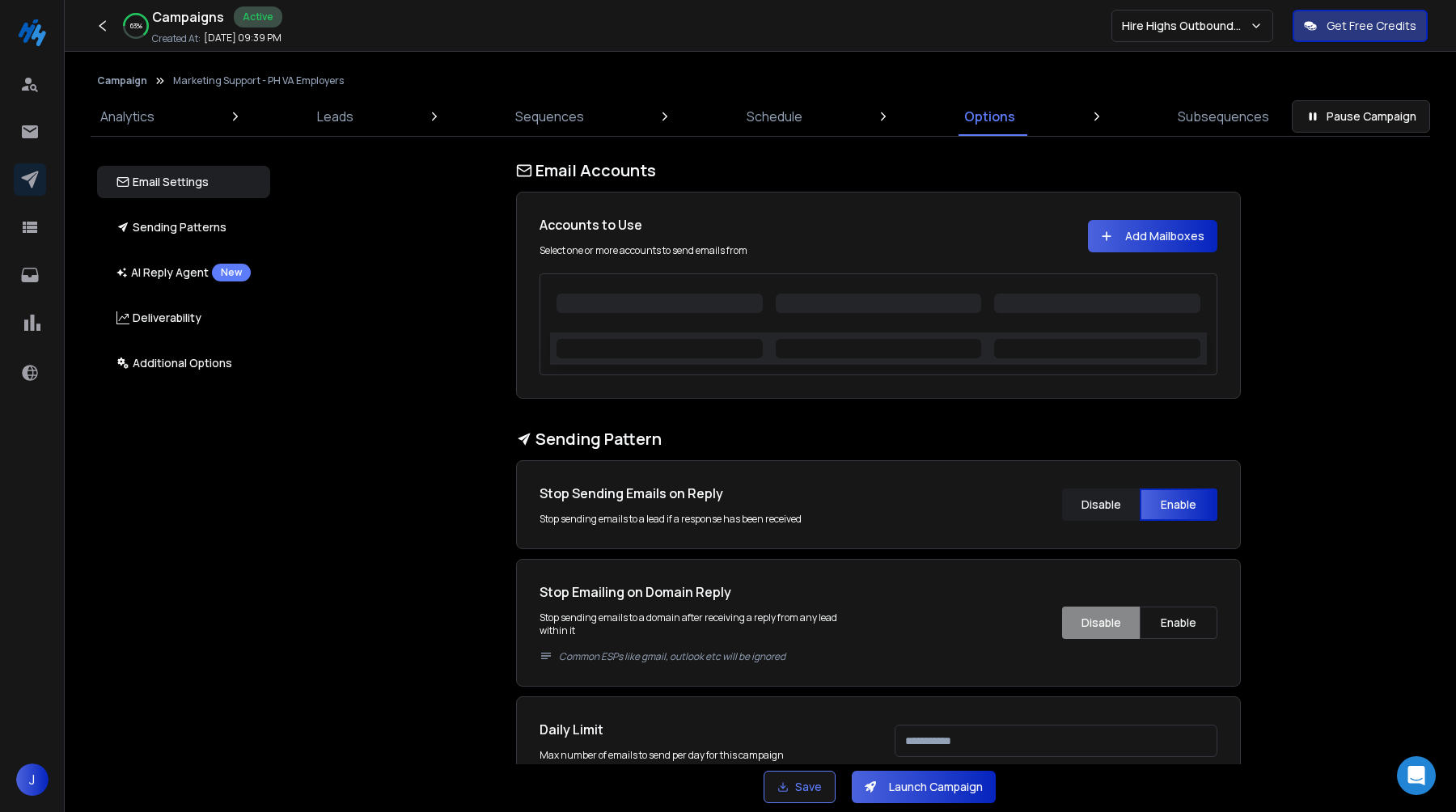
click at [1120, 235] on button "Add Mailboxes" at bounding box center [1152, 236] width 129 height 32
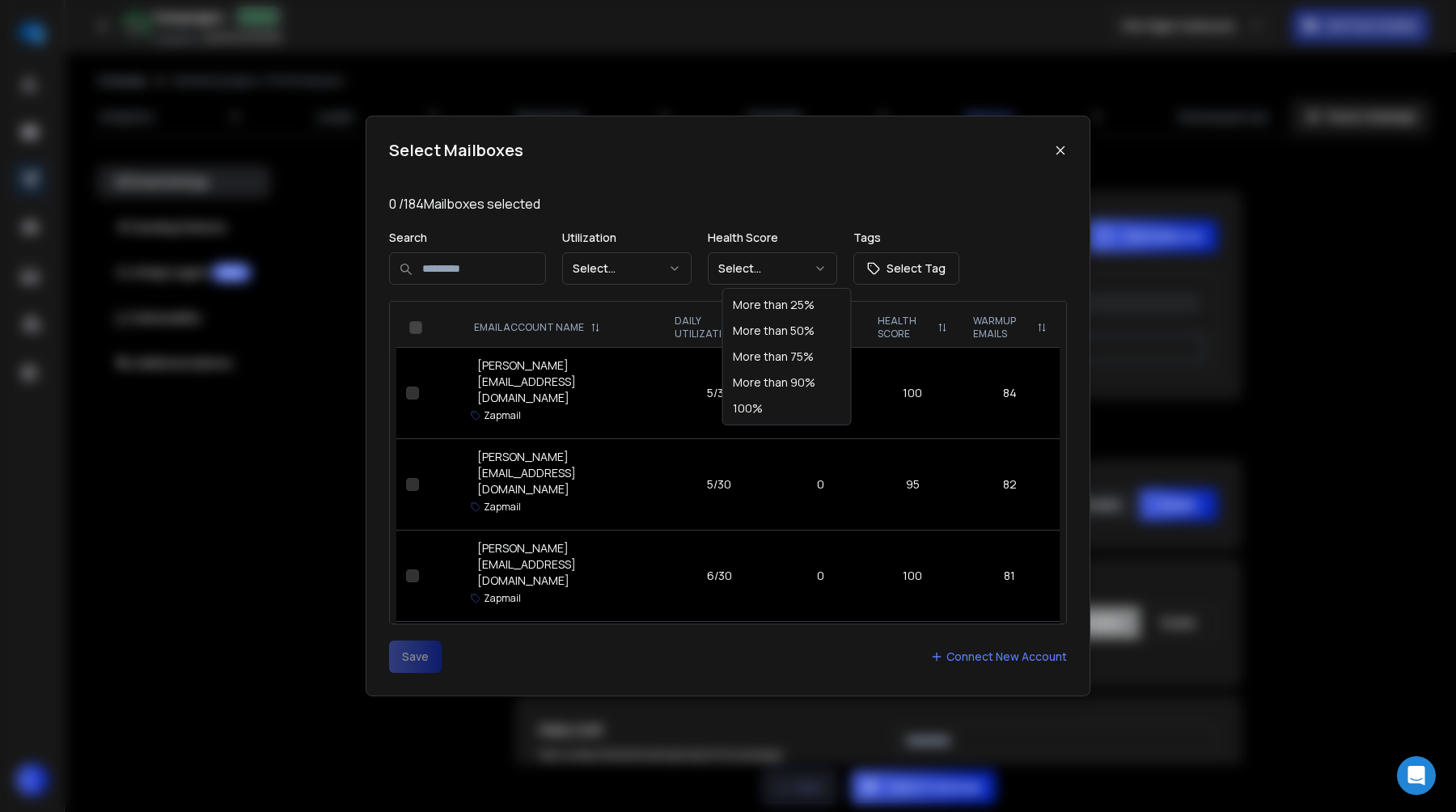
click at [805, 279] on button "Select..." at bounding box center [772, 268] width 129 height 32
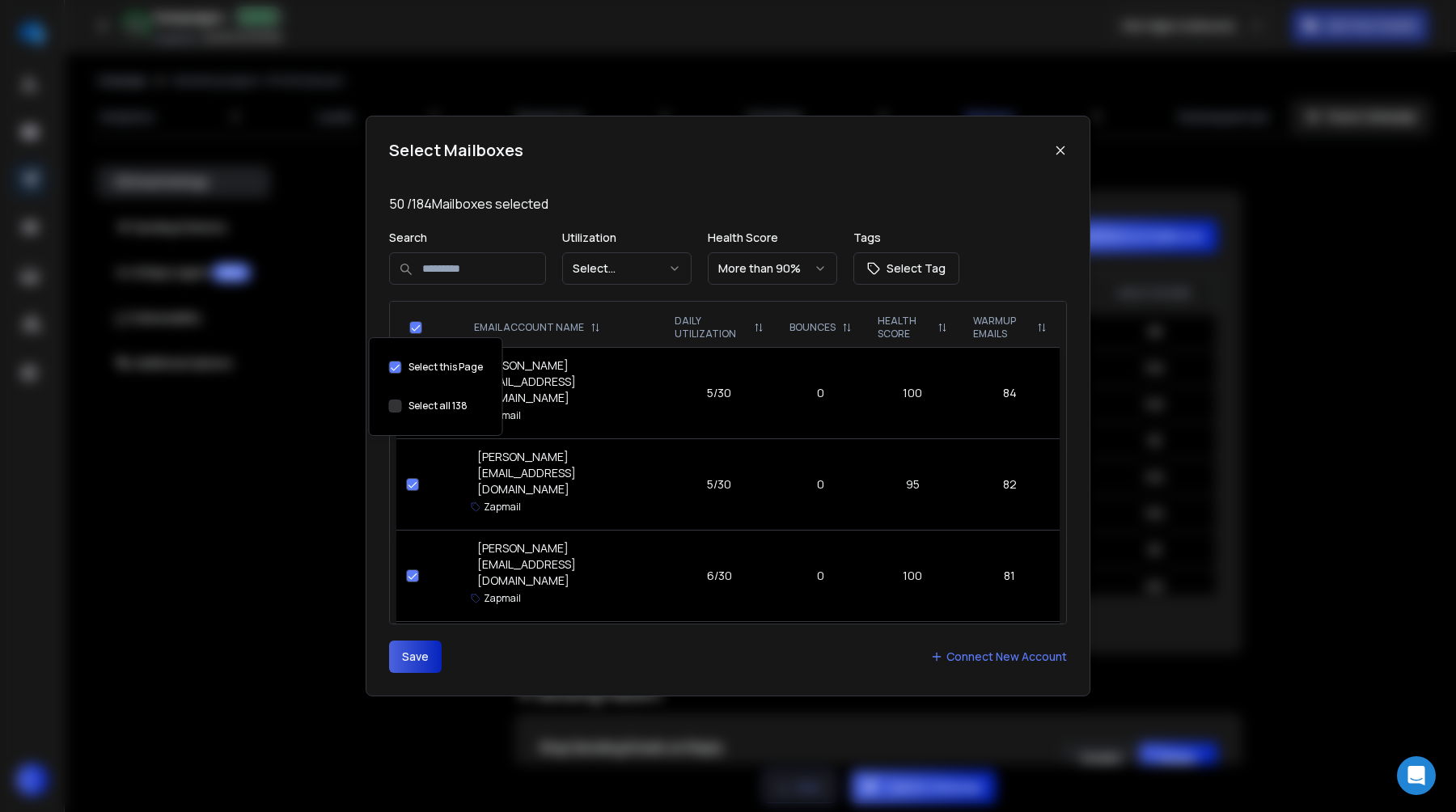
click at [396, 403] on button "Select this Page" at bounding box center [396, 406] width 13 height 13
click at [412, 645] on button "Save" at bounding box center [415, 656] width 52 height 32
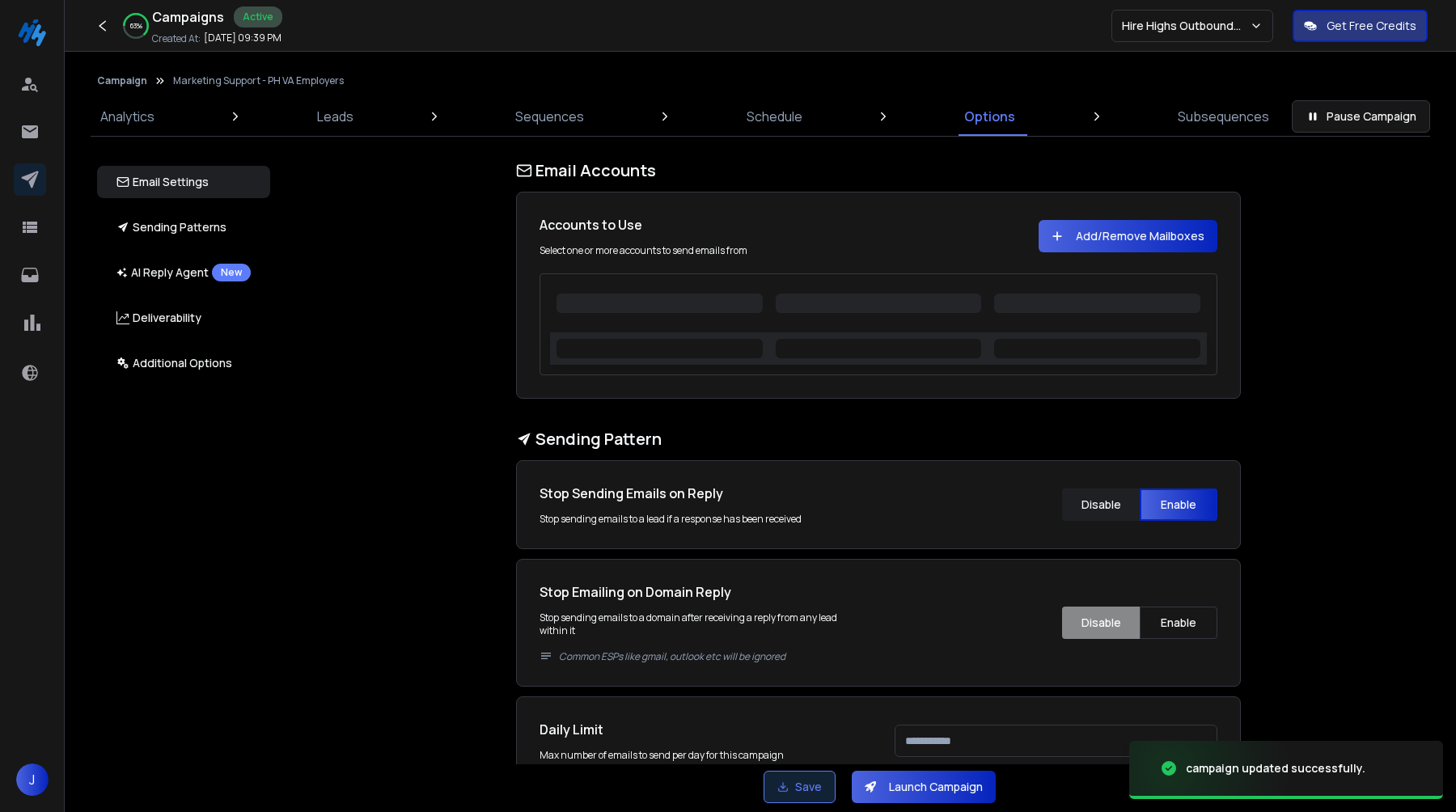
click at [789, 791] on button "Save" at bounding box center [800, 787] width 72 height 32
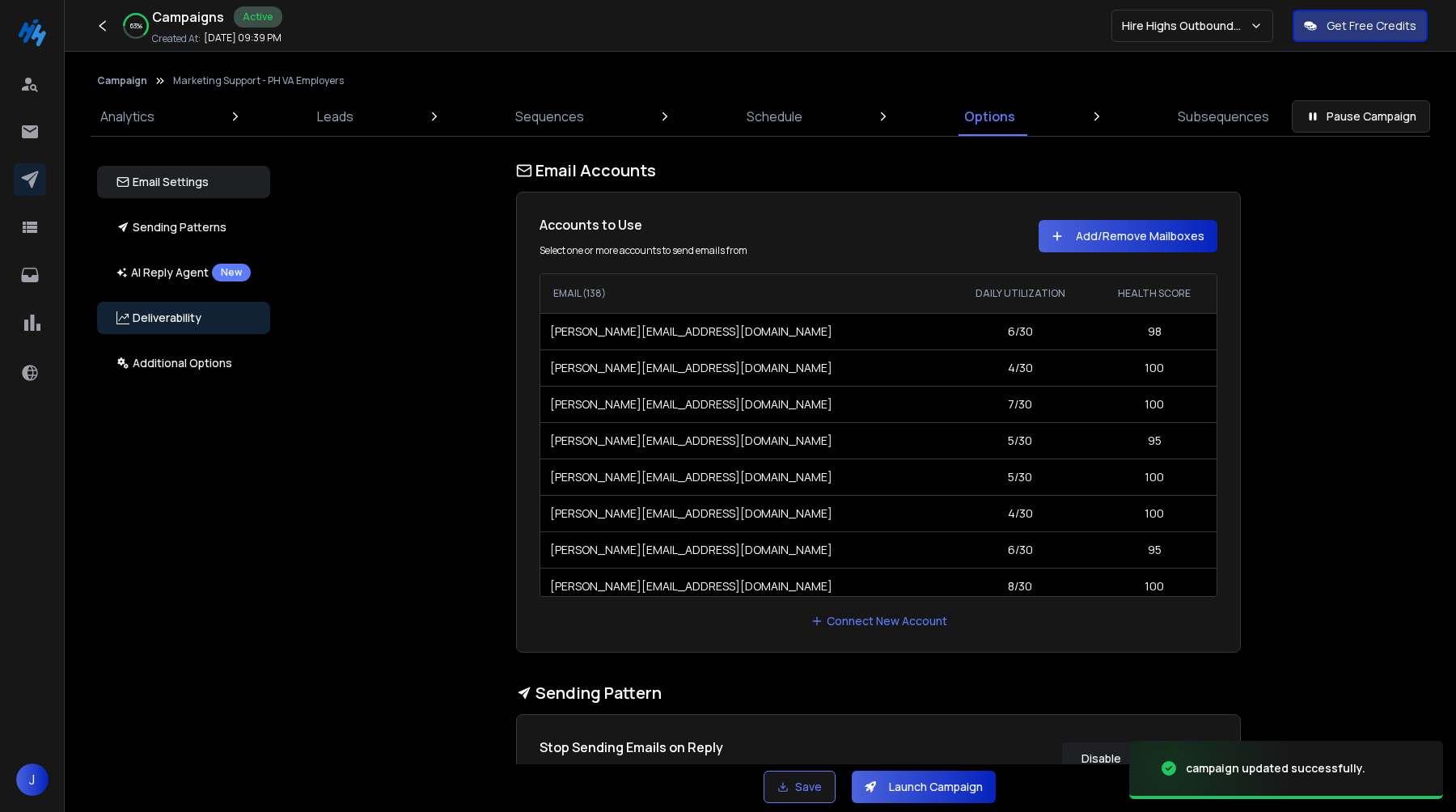
click at [188, 325] on p "Deliverability" at bounding box center [159, 317] width 85 height 16
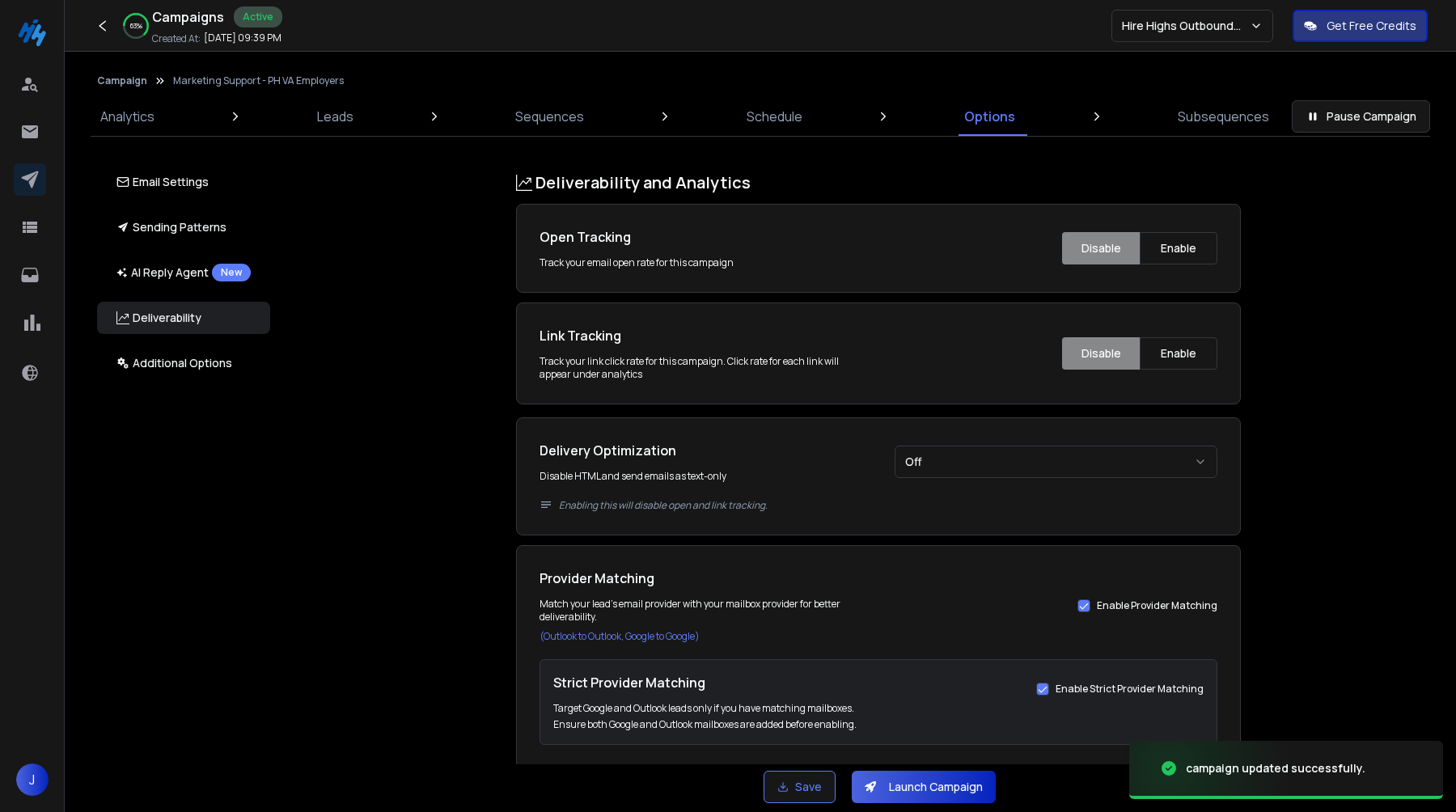
scroll to position [1936, 0]
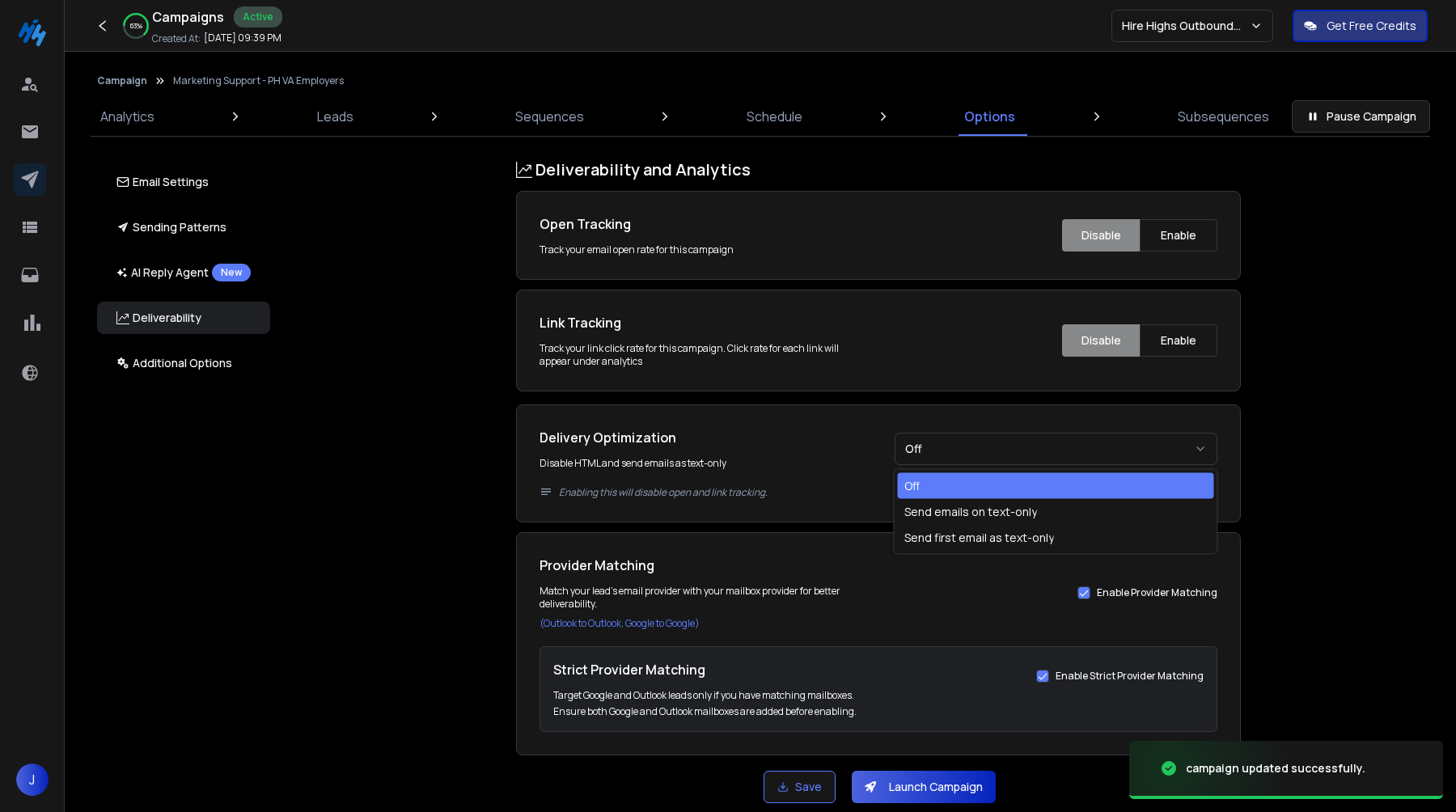
click at [963, 455] on button "Off" at bounding box center [1056, 449] width 323 height 32
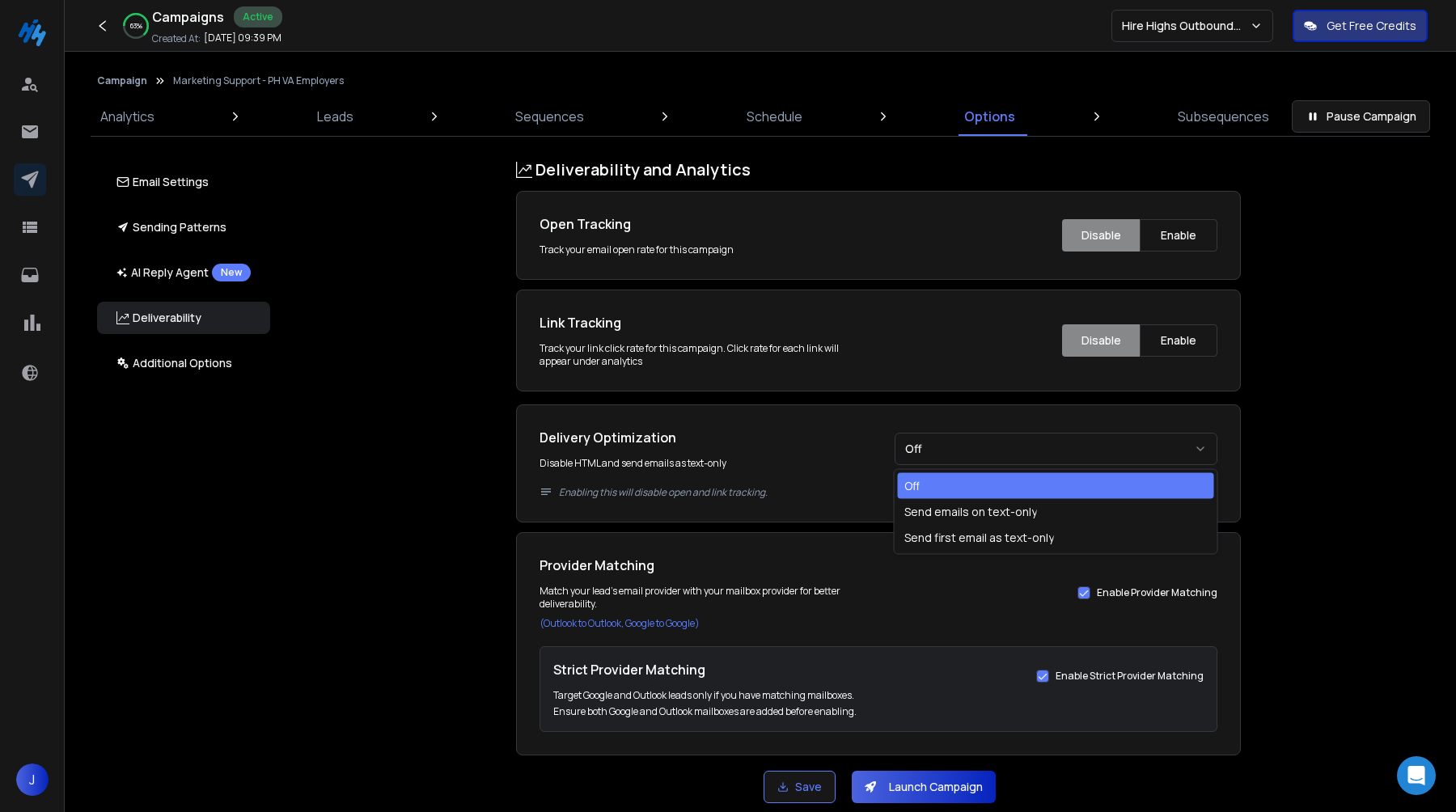
select select "*"
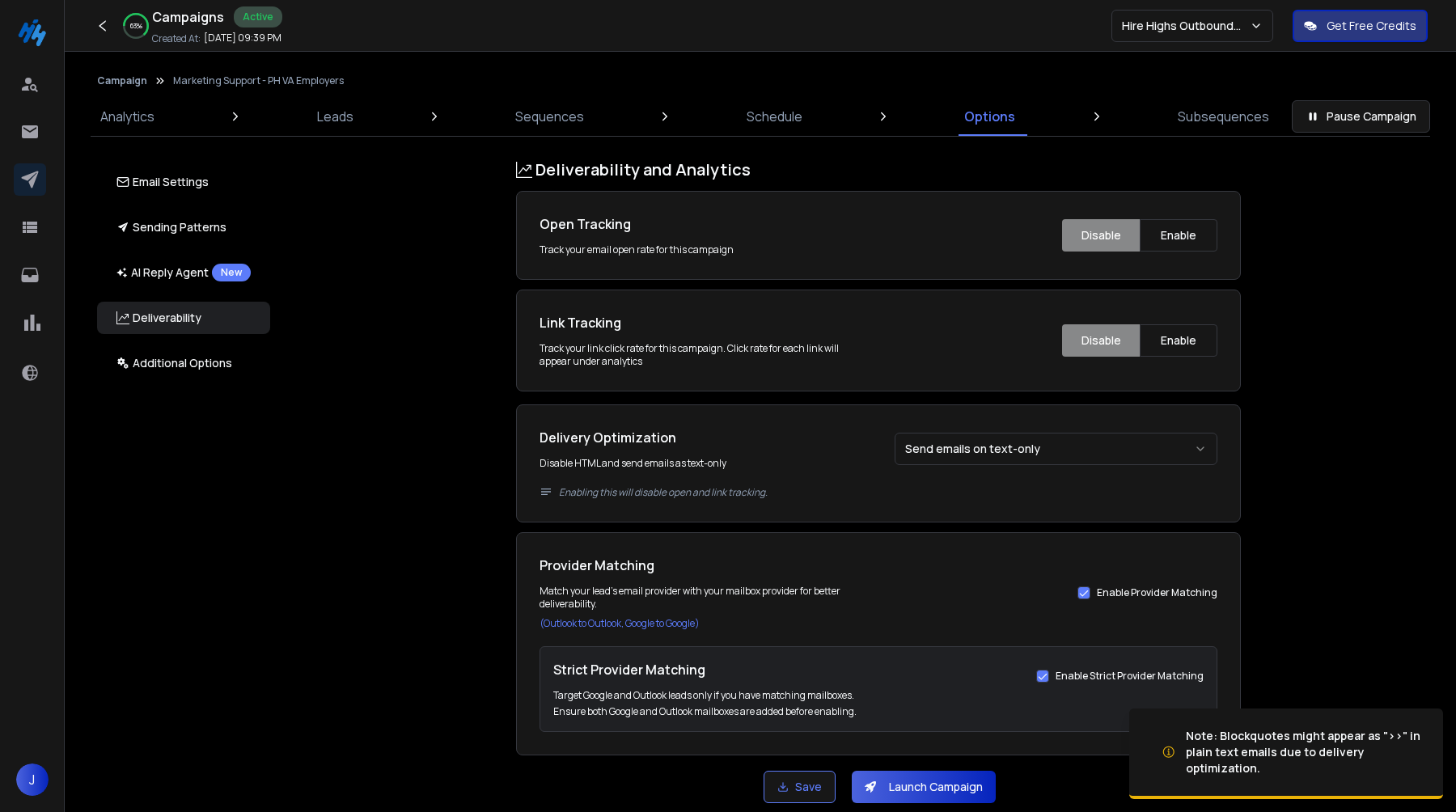
click at [905, 778] on button "Launch Campaign" at bounding box center [924, 787] width 144 height 32
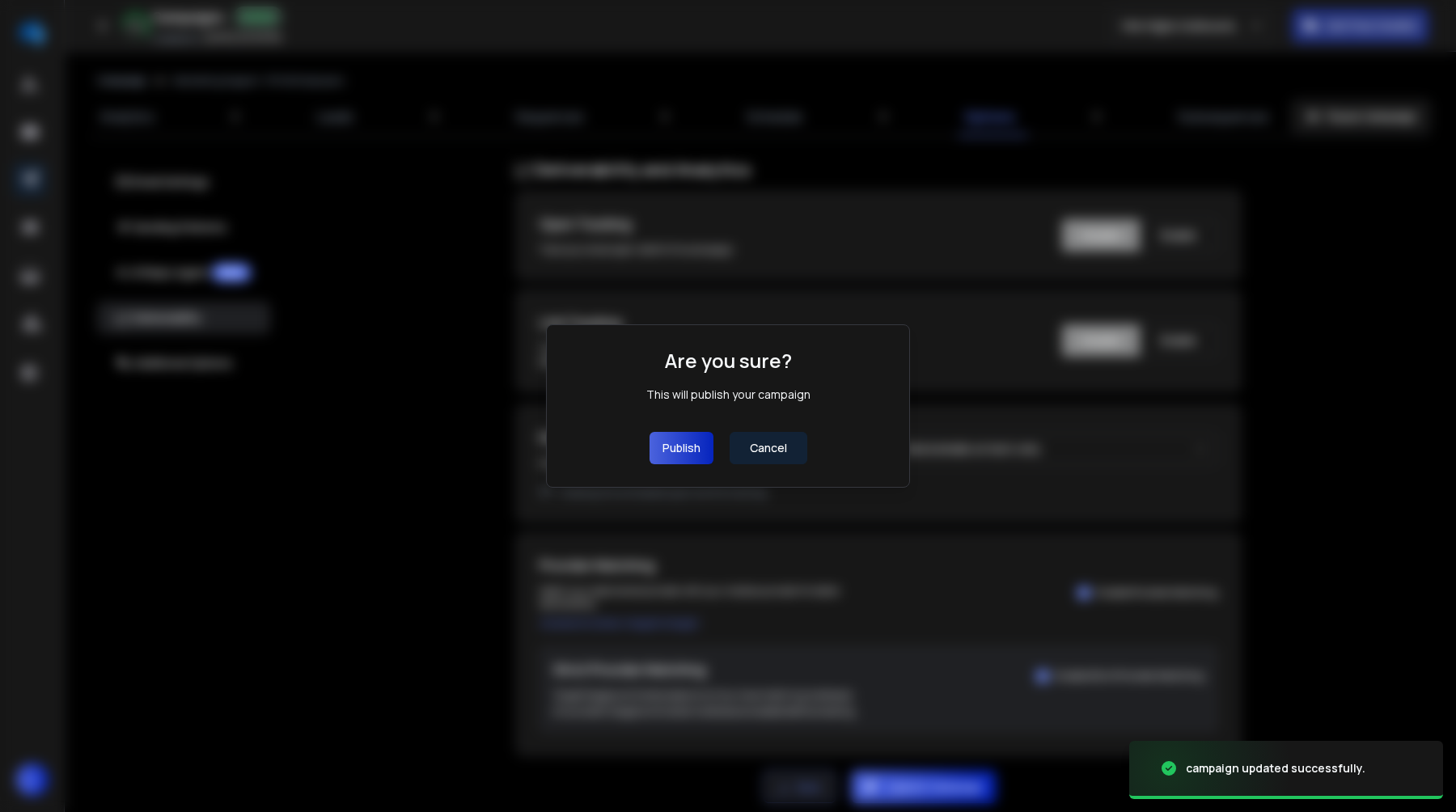
click at [667, 458] on button "Publish" at bounding box center [681, 448] width 64 height 32
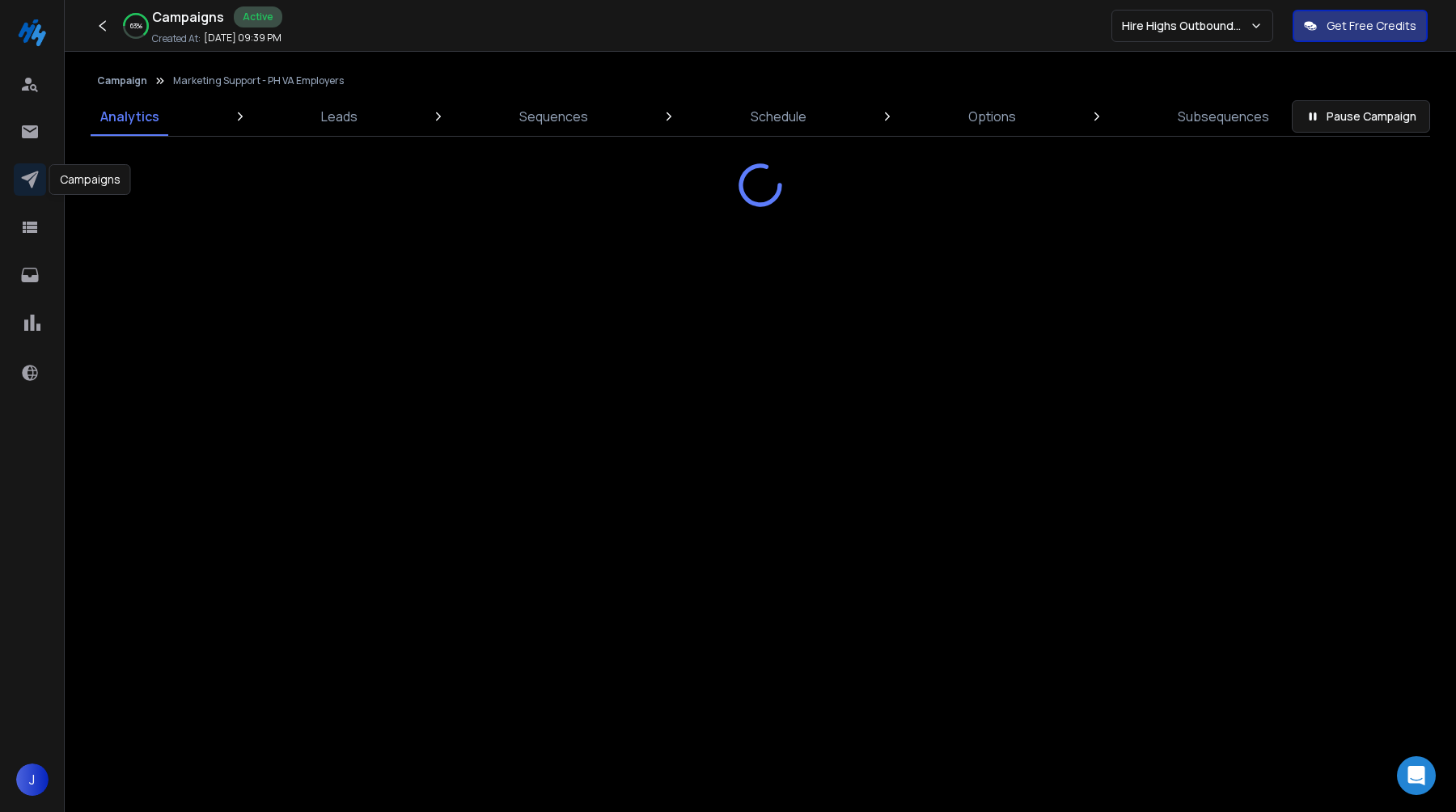
click at [37, 188] on icon at bounding box center [29, 179] width 19 height 19
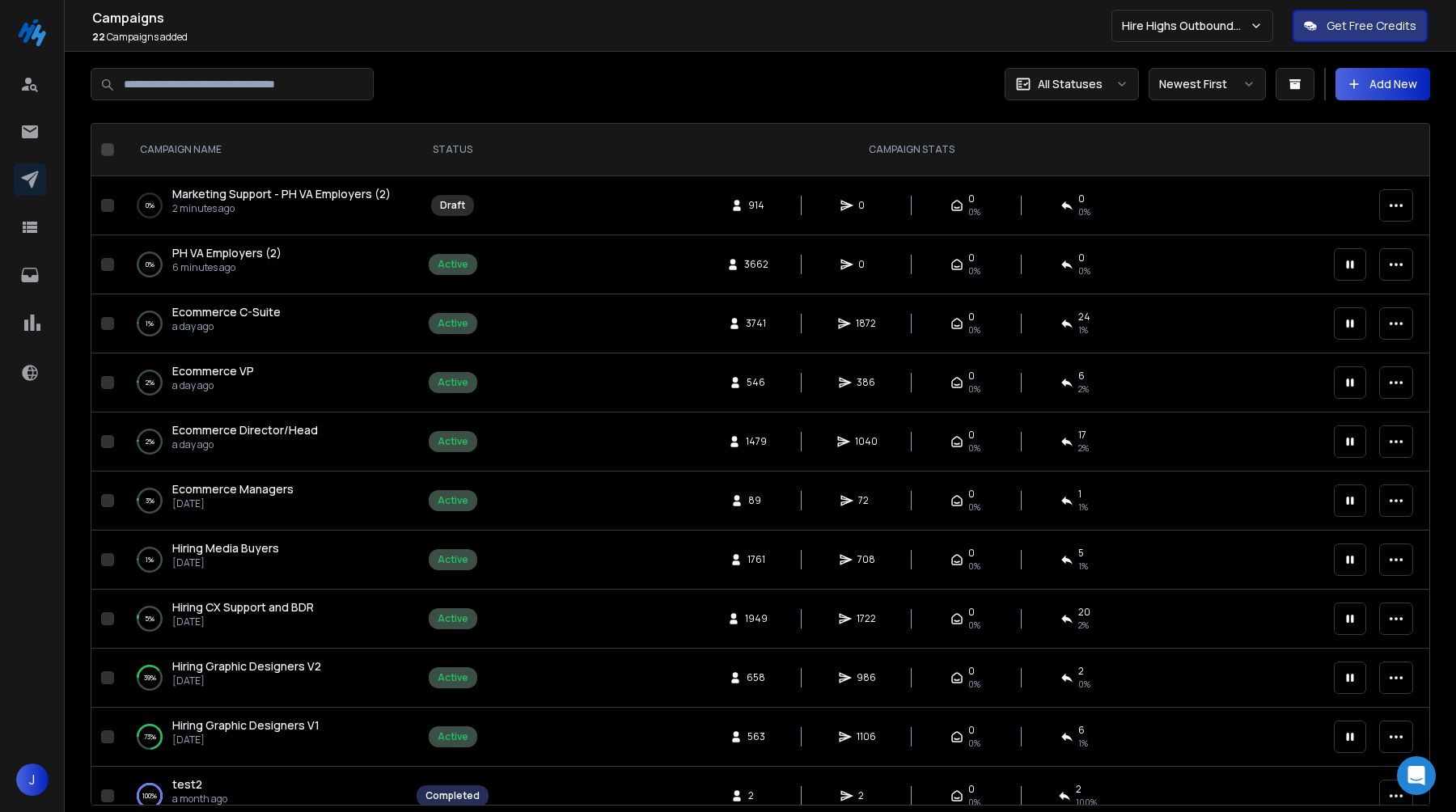
click at [227, 268] on p "6 minutes ago" at bounding box center [227, 268] width 109 height 13
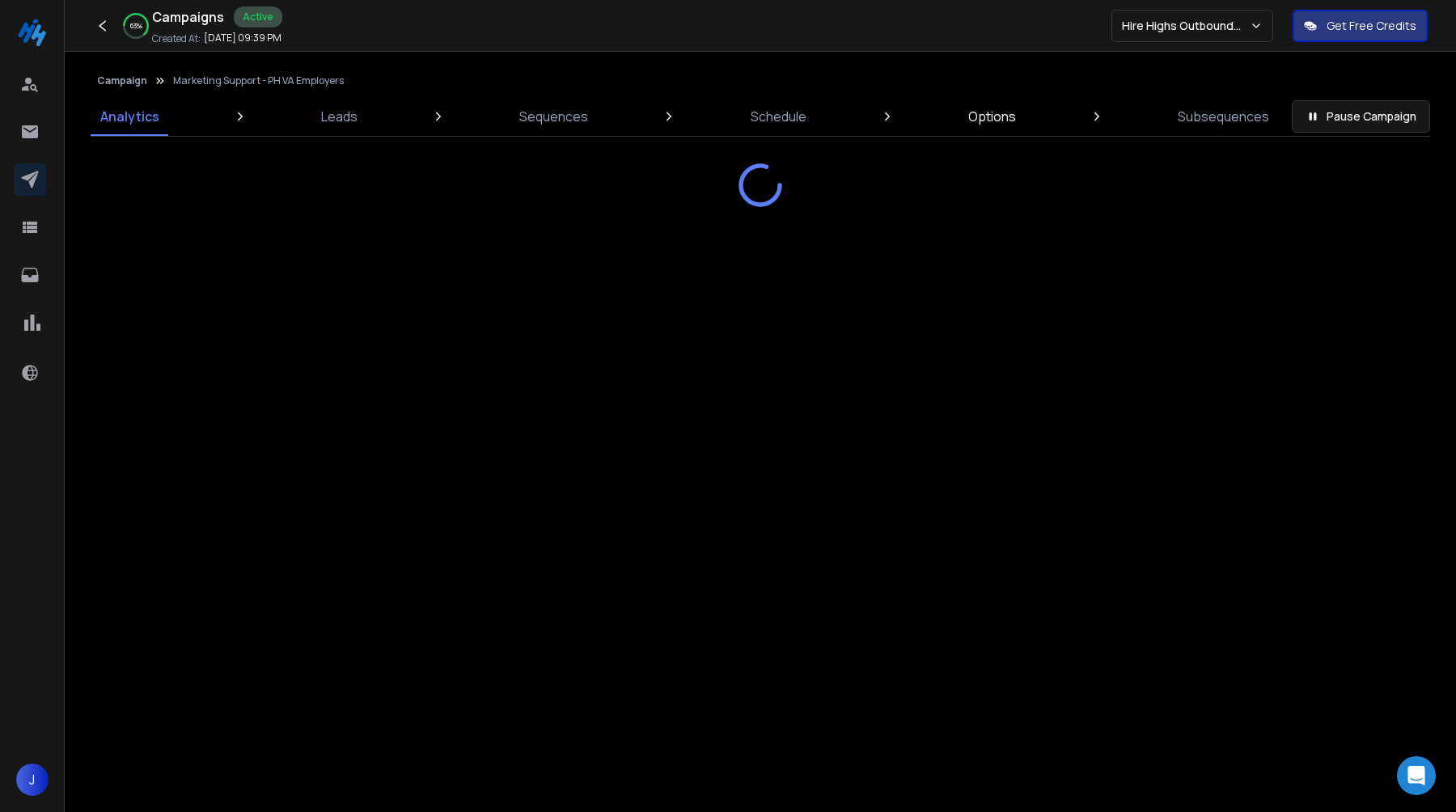
click at [1004, 114] on p "Options" at bounding box center [992, 116] width 47 height 19
select select "*"
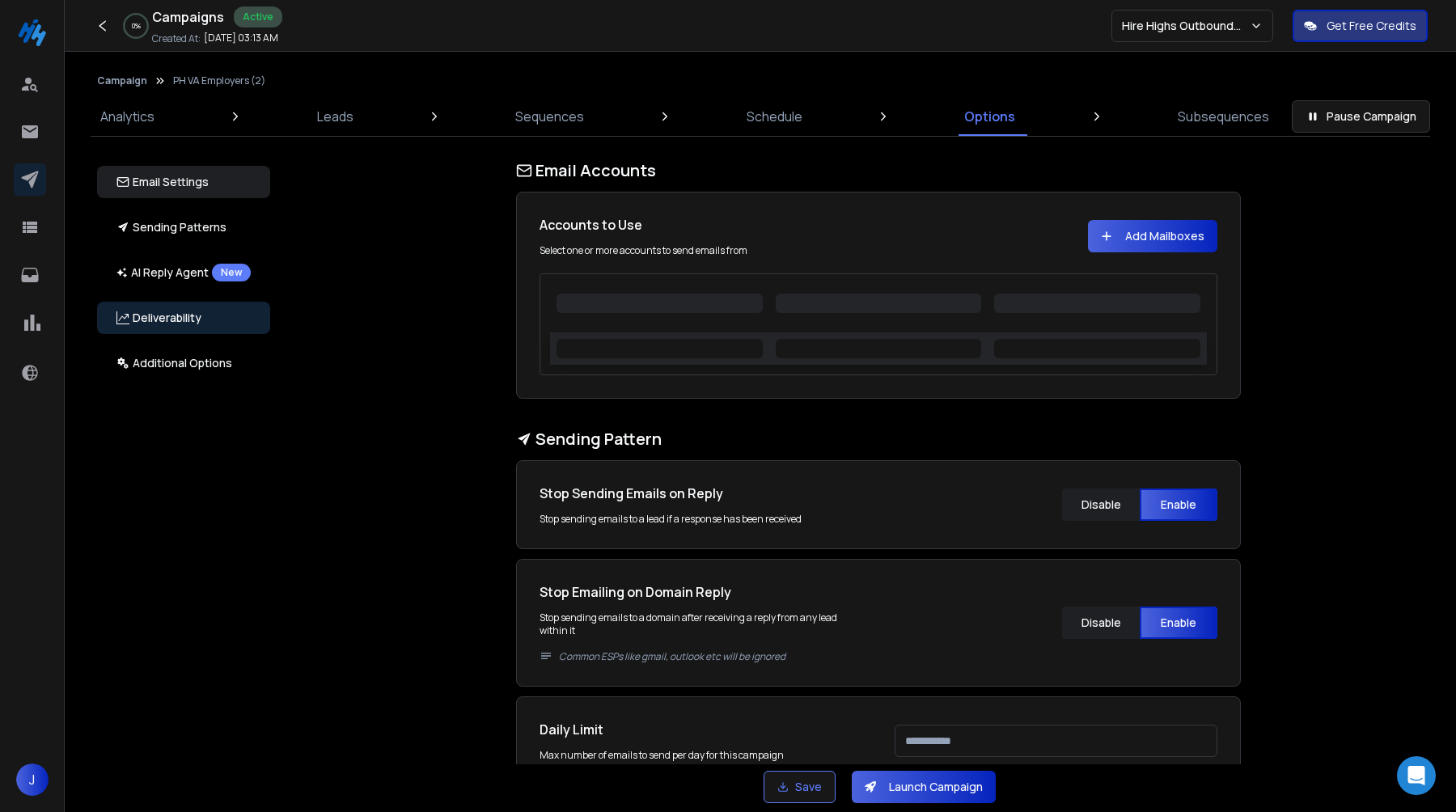
click at [192, 326] on button "Deliverability" at bounding box center [184, 317] width 173 height 32
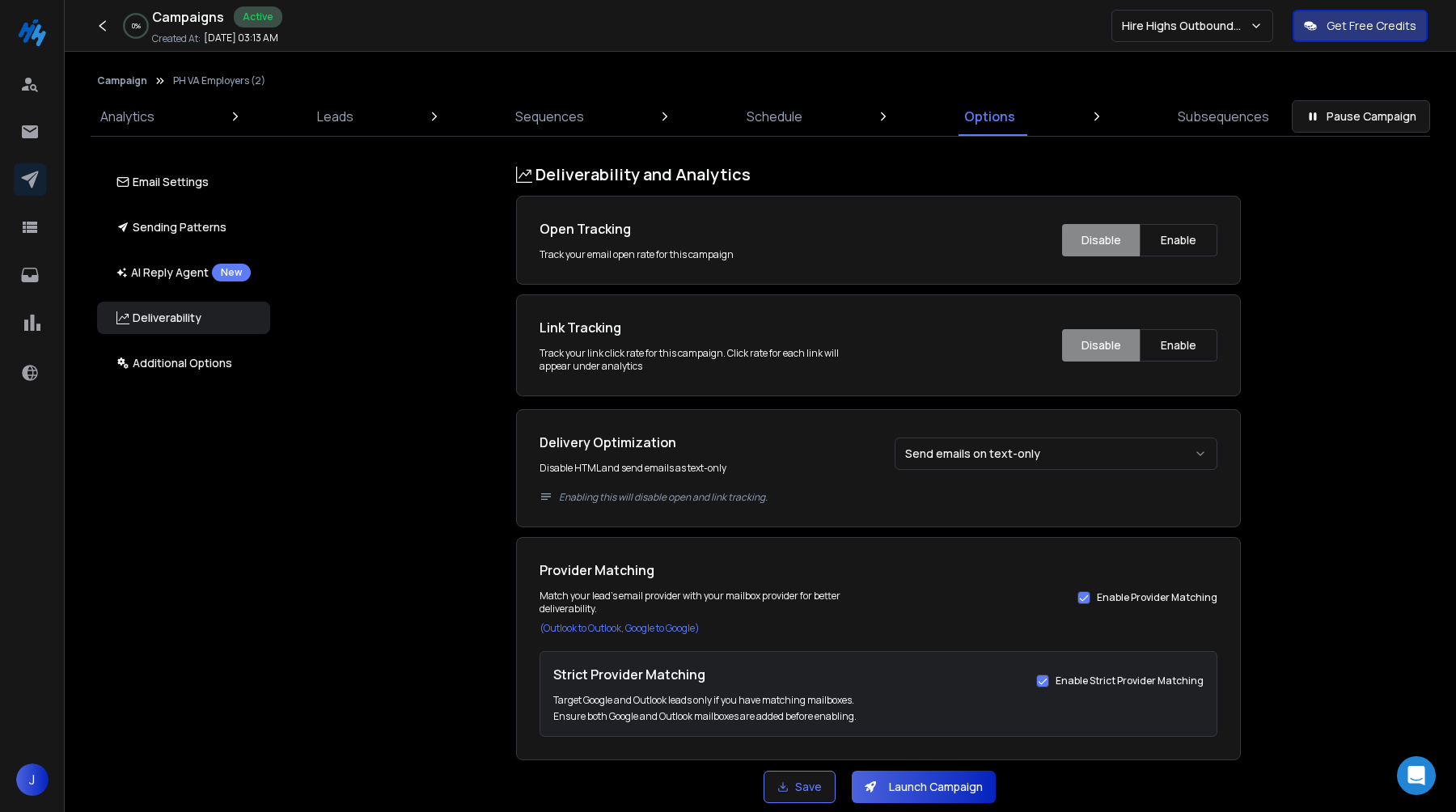
scroll to position [1682, 0]
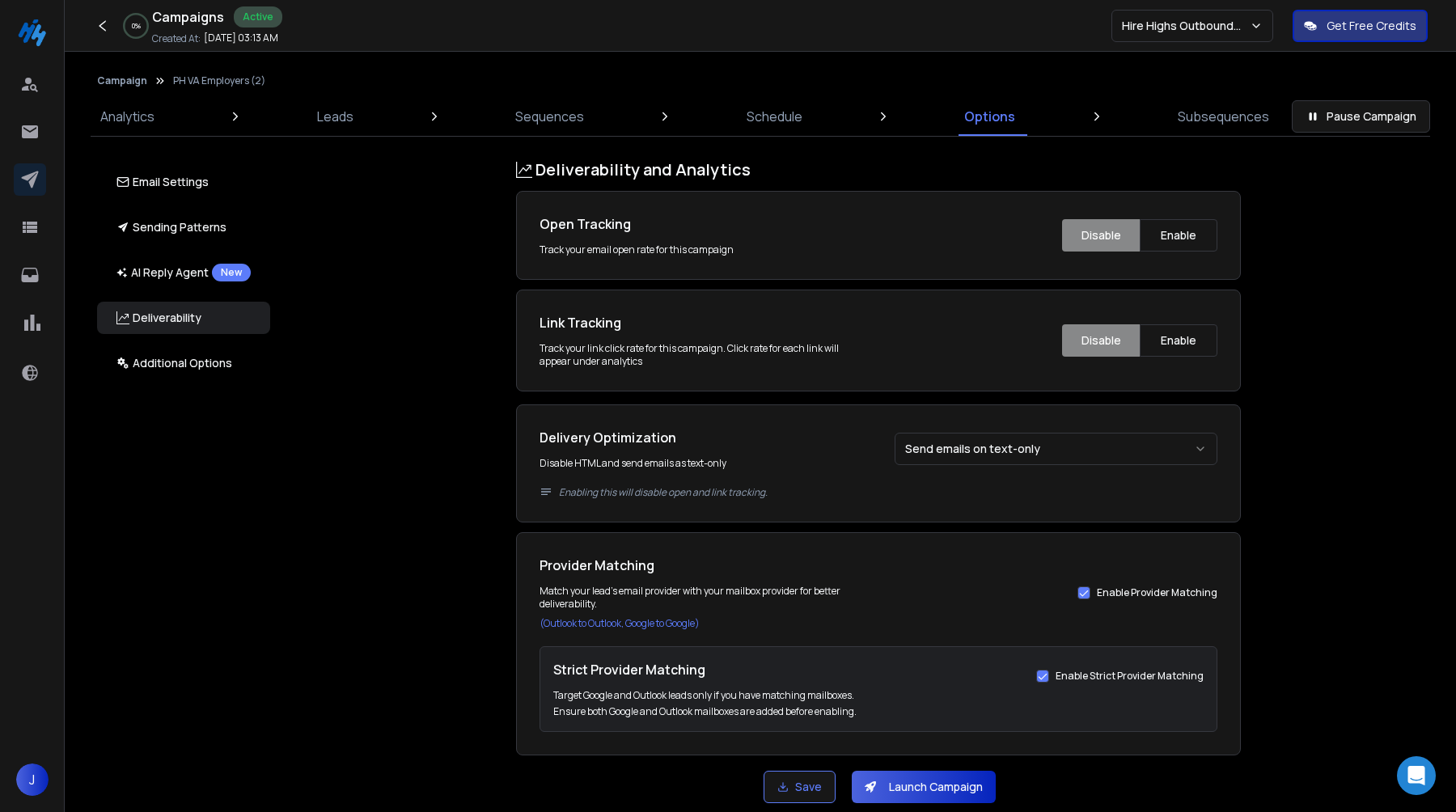
click at [911, 778] on button "Launch Campaign" at bounding box center [924, 787] width 144 height 32
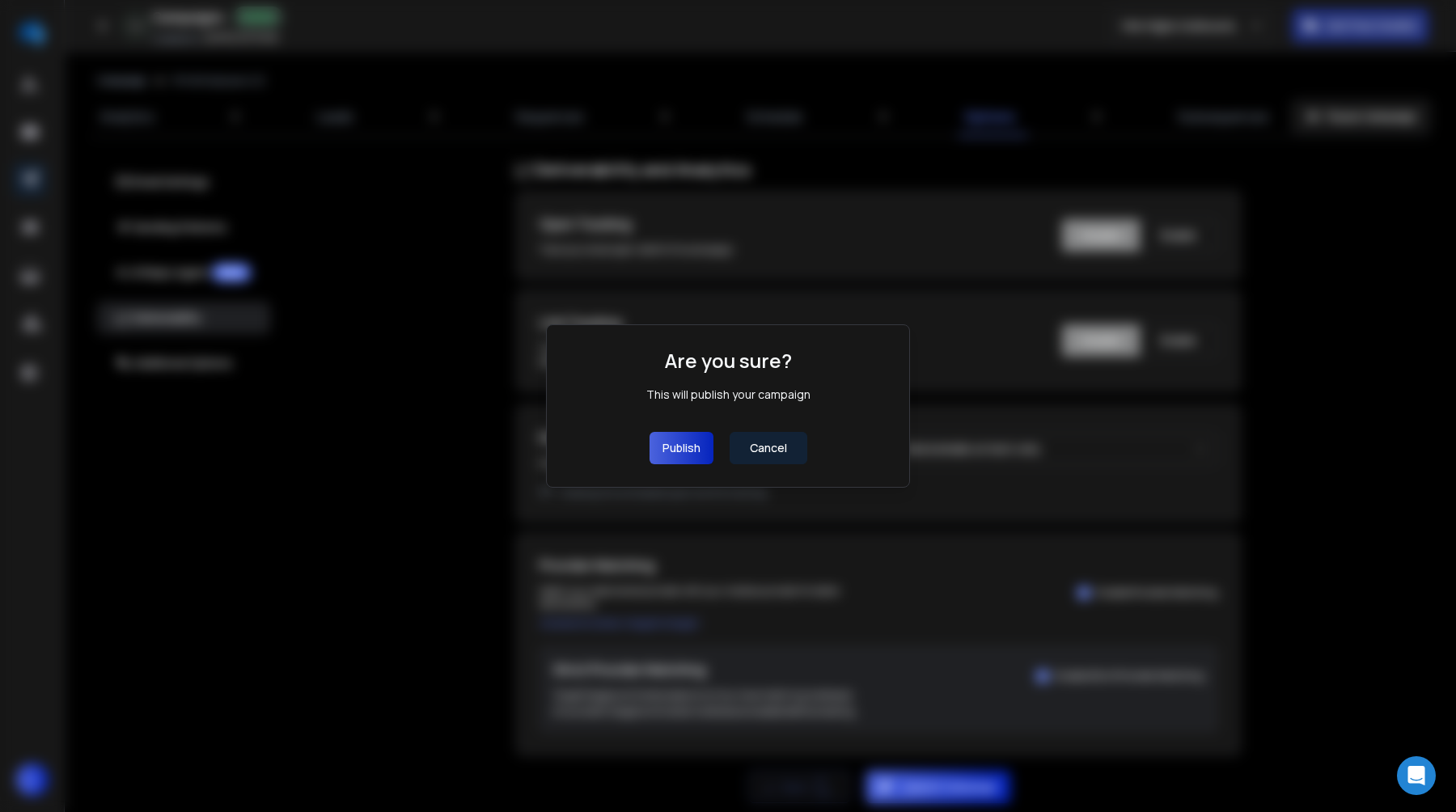
click at [703, 431] on div "Are you sure? This will publish your campaign Publish Cancel" at bounding box center [728, 406] width 317 height 117
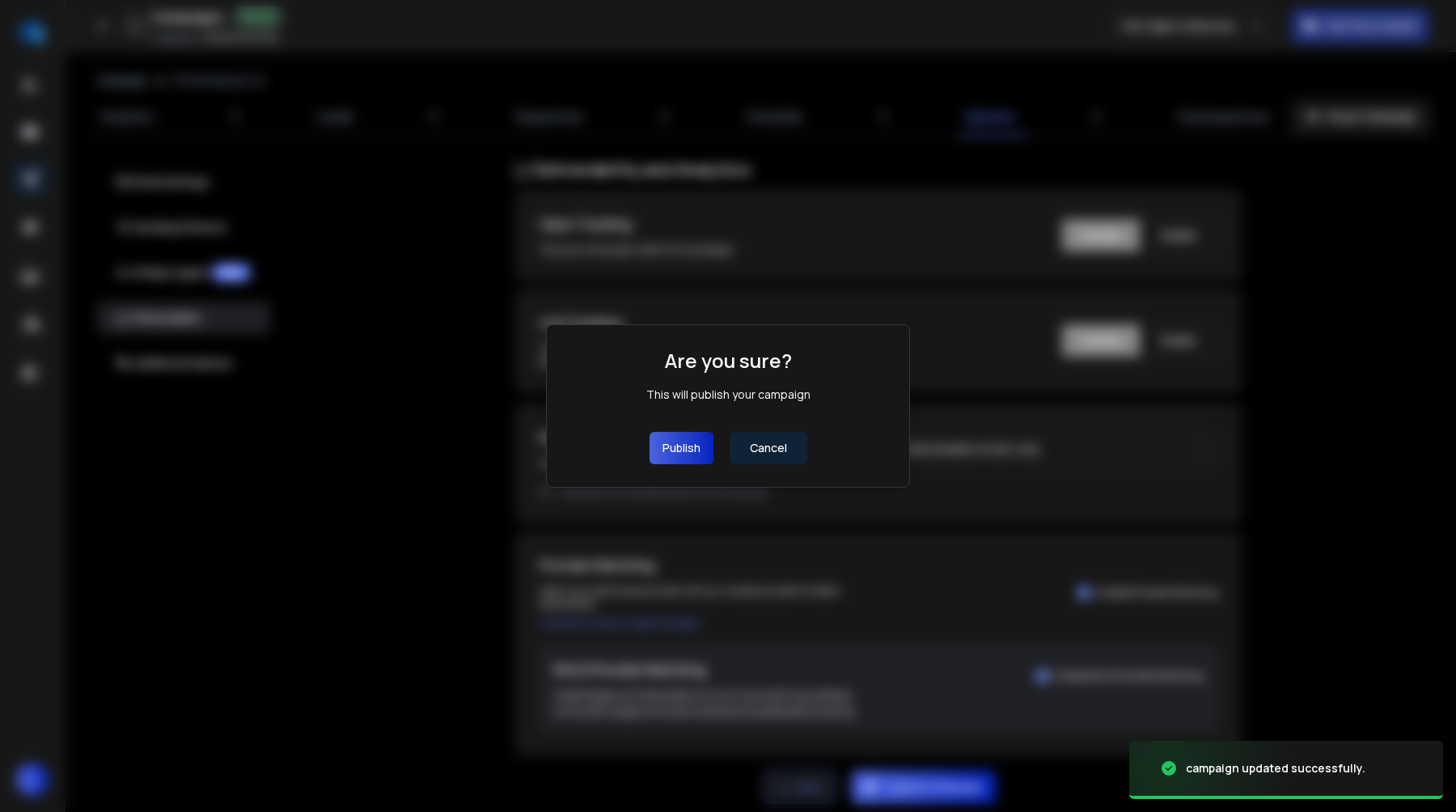
click at [696, 449] on button "Publish" at bounding box center [681, 448] width 64 height 32
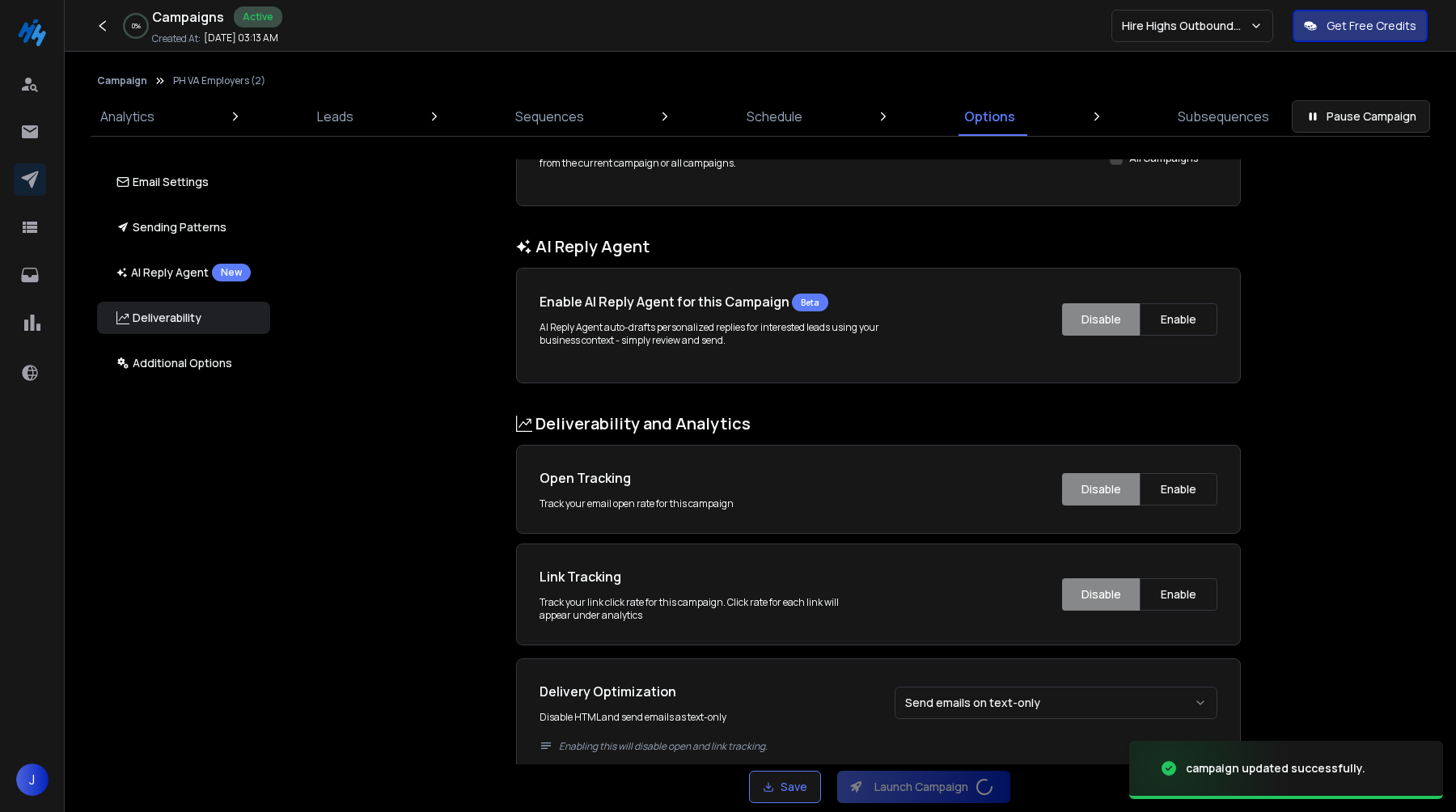
scroll to position [1936, 0]
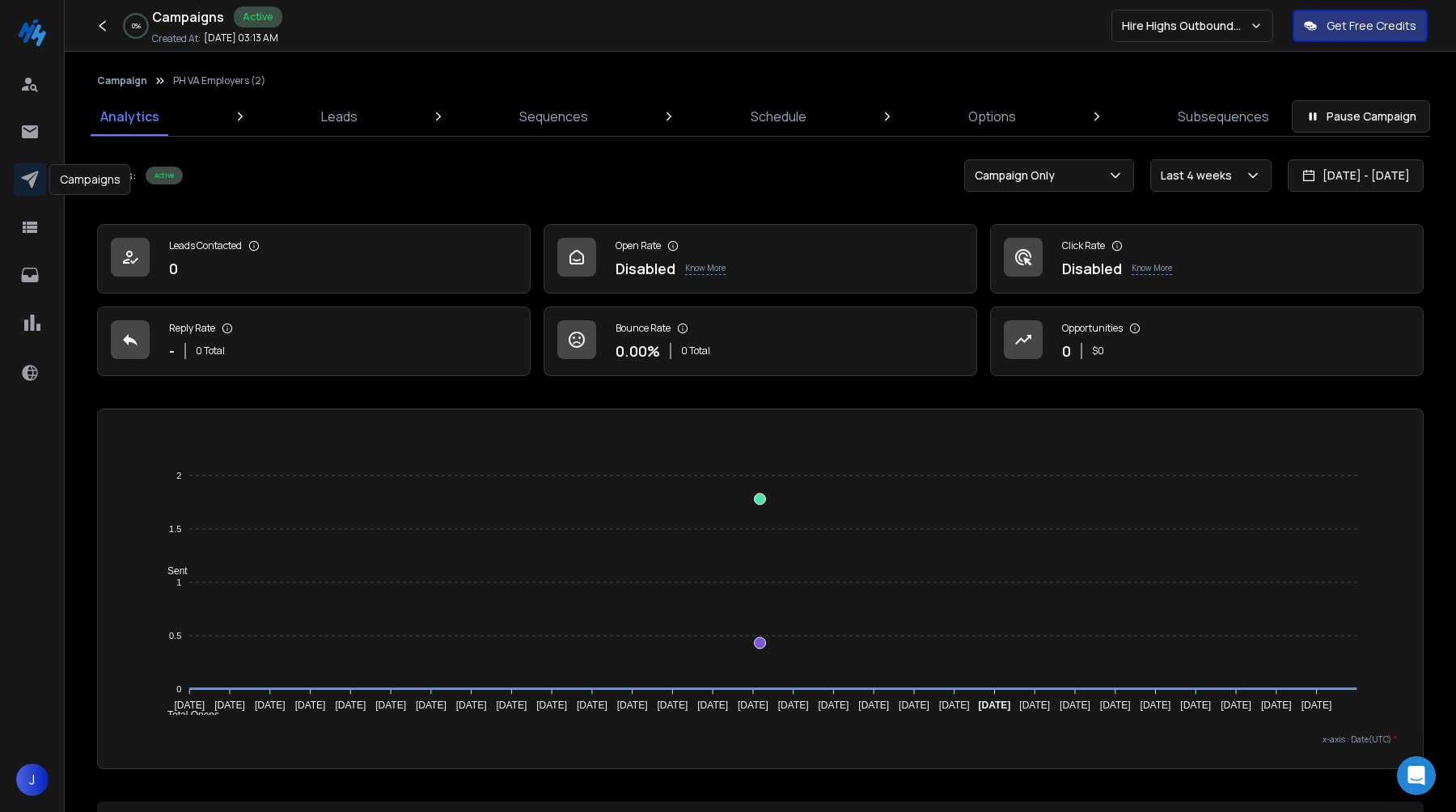
click at [32, 173] on icon at bounding box center [29, 180] width 17 height 17
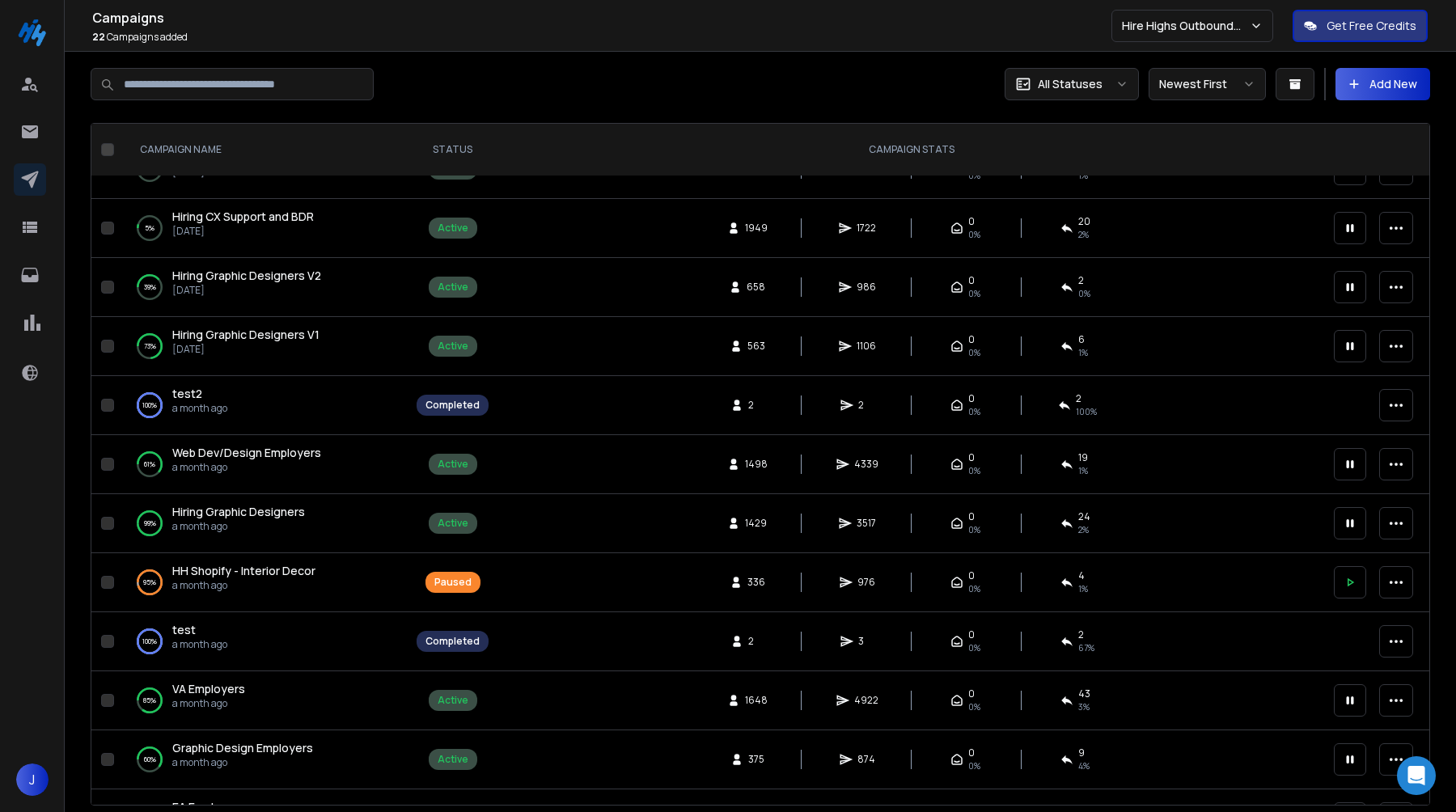
scroll to position [683, 0]
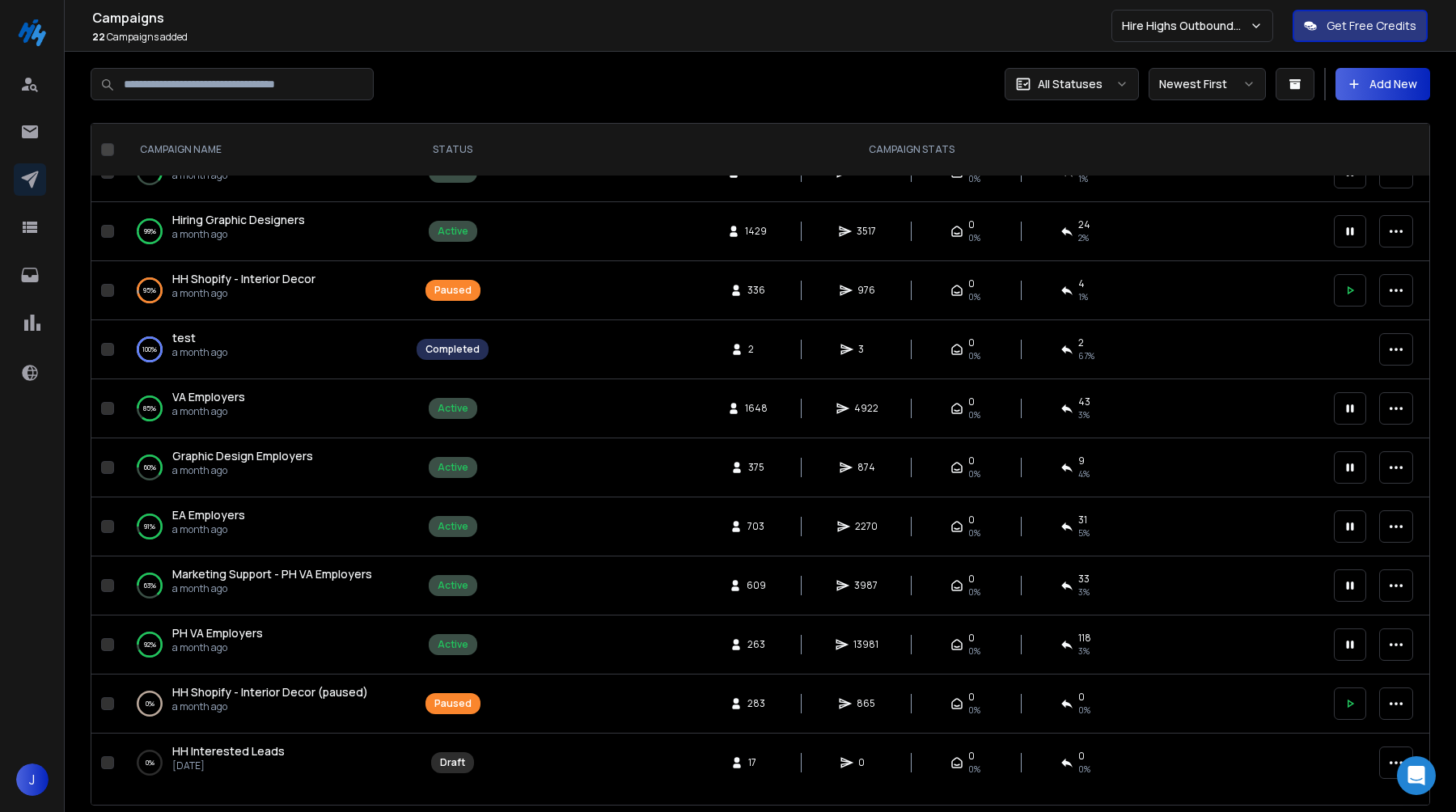
click at [244, 455] on span "Graphic Design Employers" at bounding box center [242, 456] width 141 height 15
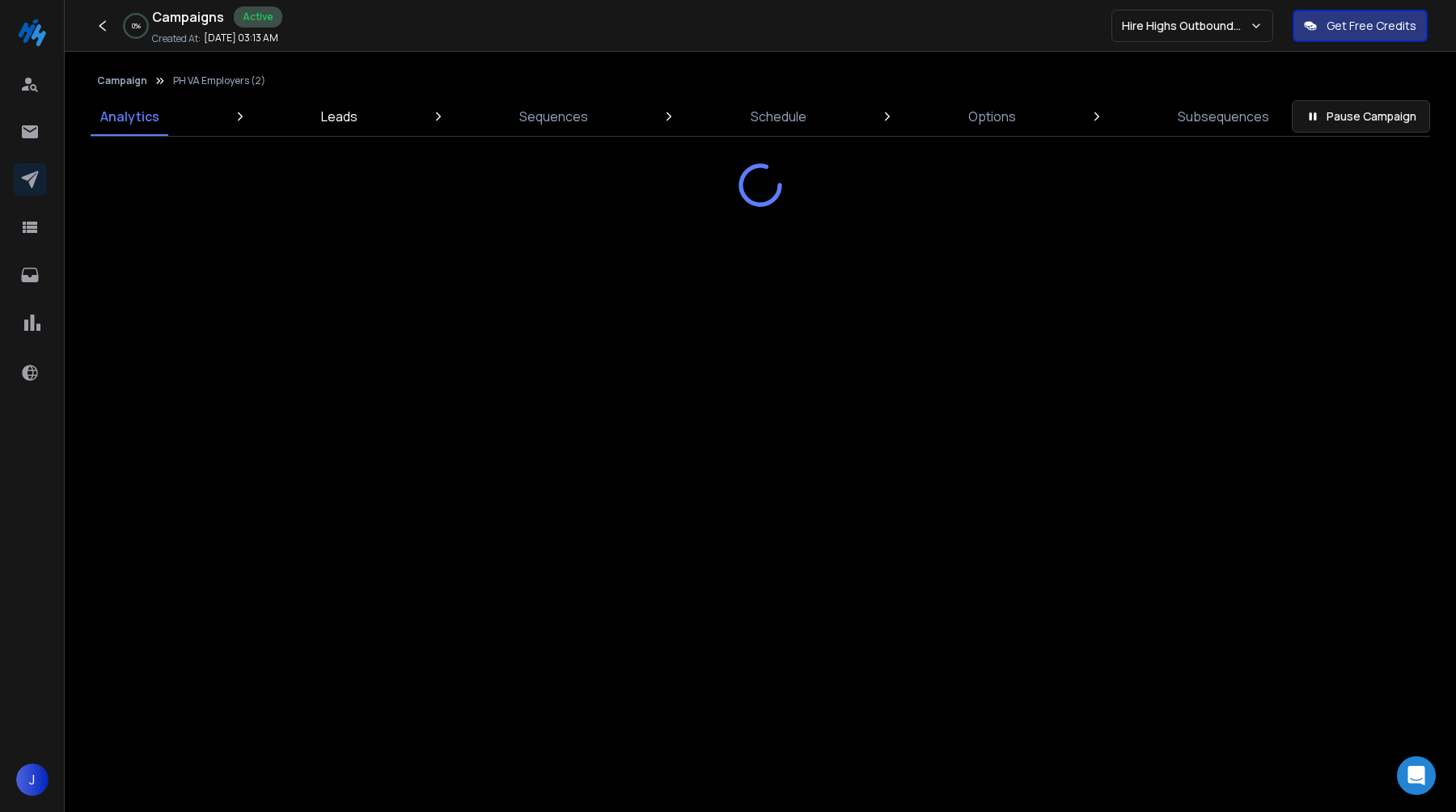
click at [342, 124] on p "Leads" at bounding box center [340, 116] width 37 height 19
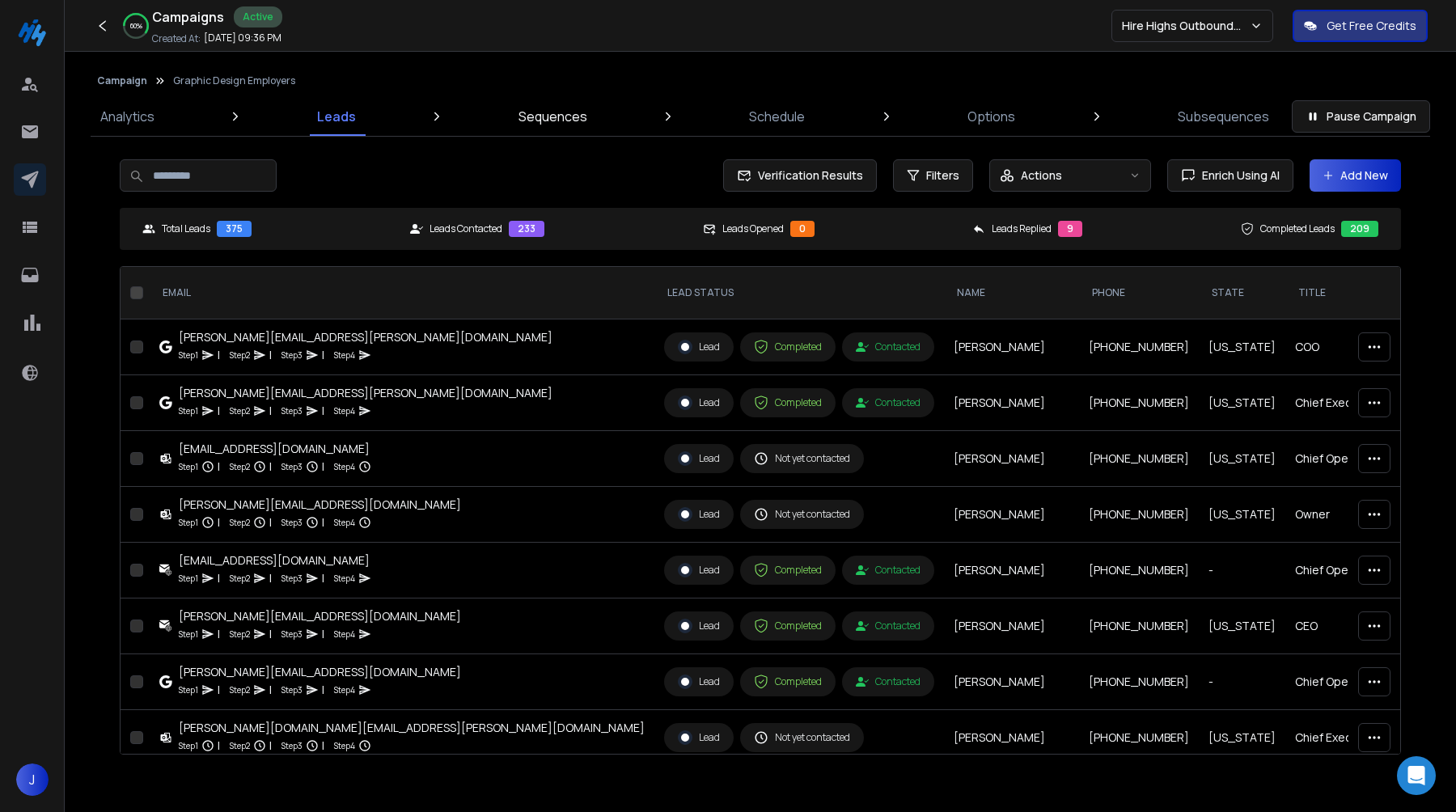
click at [558, 112] on p "Sequences" at bounding box center [553, 116] width 69 height 19
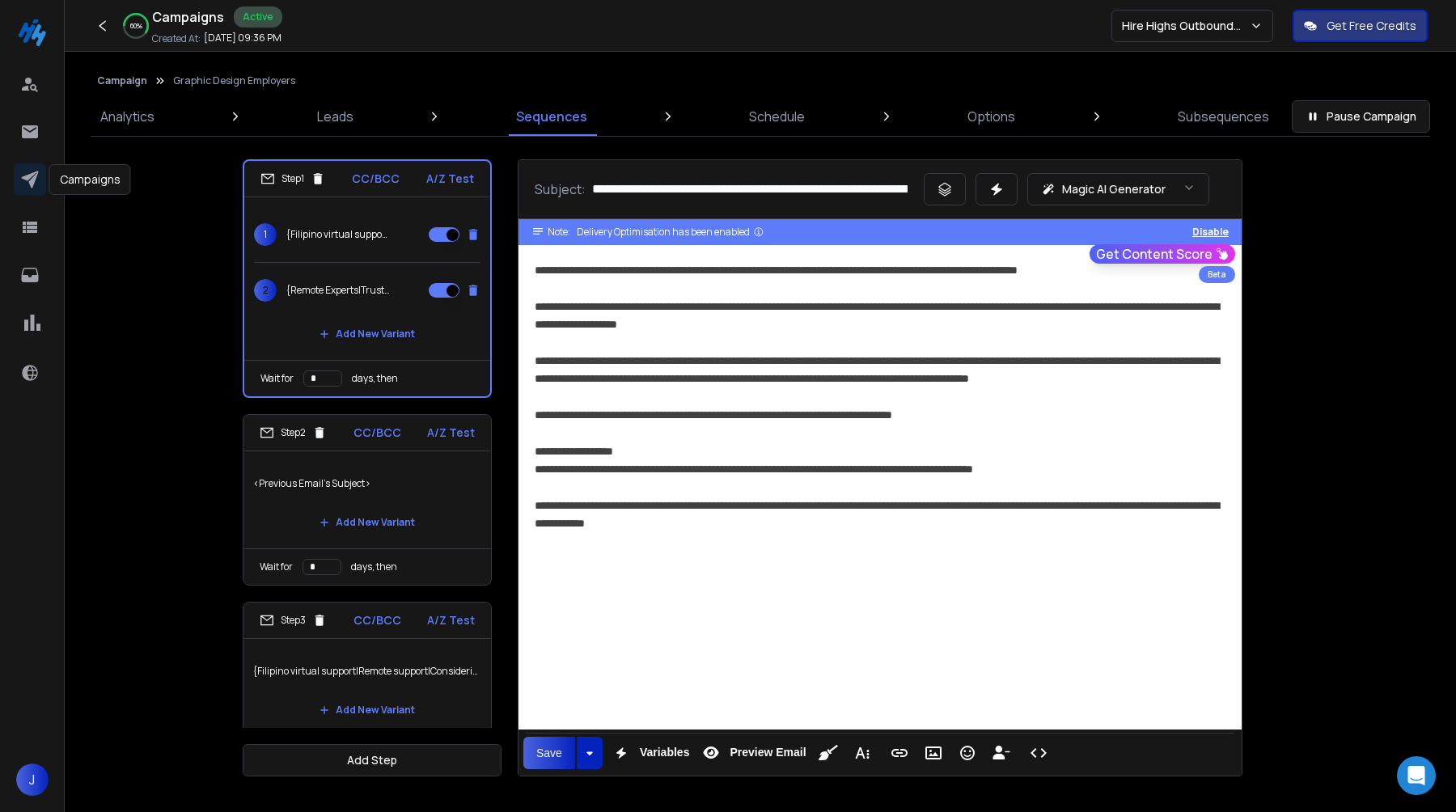
click at [38, 180] on icon at bounding box center [29, 179] width 19 height 19
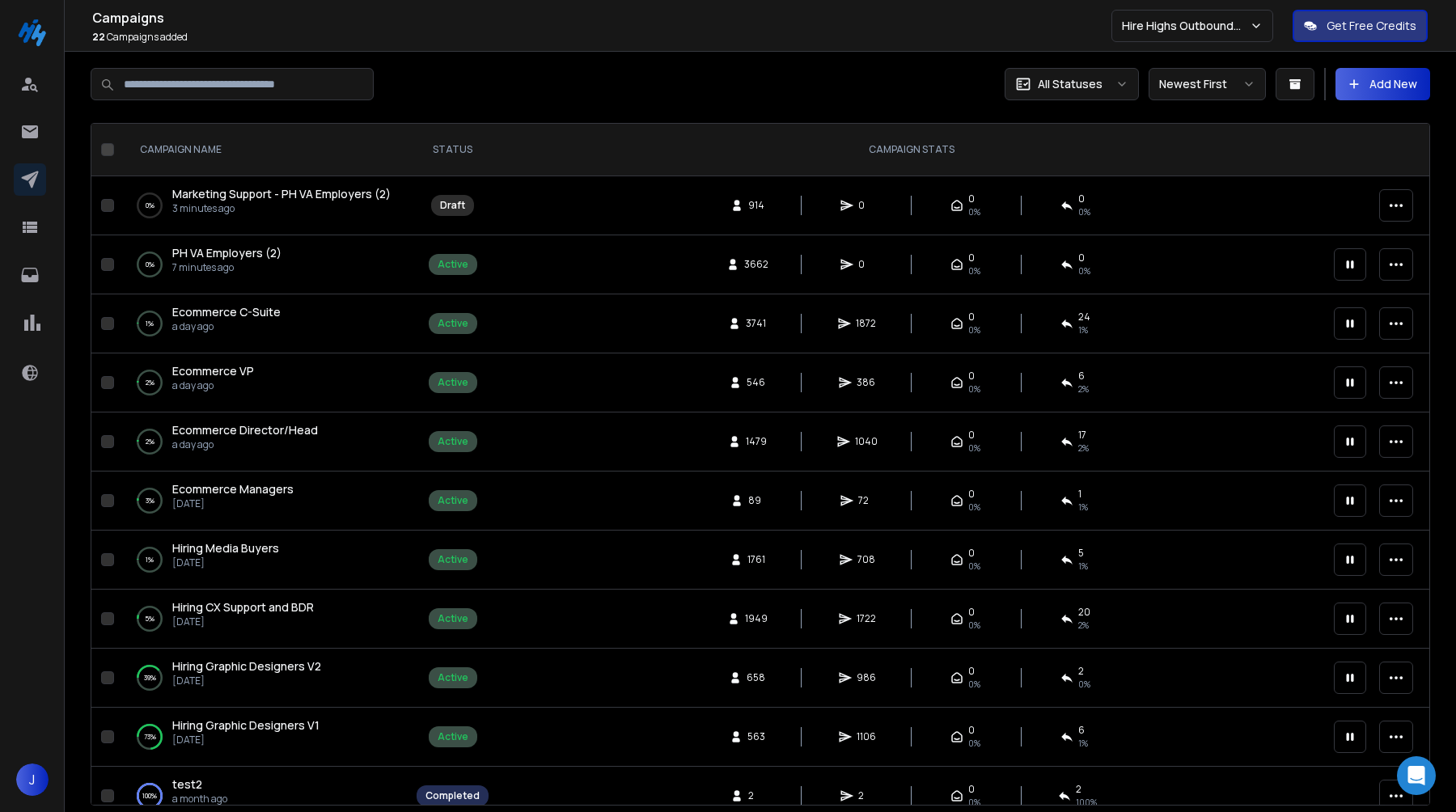
click at [556, 207] on div "914 0 0 0% 0 0%" at bounding box center [911, 205] width 806 height 26
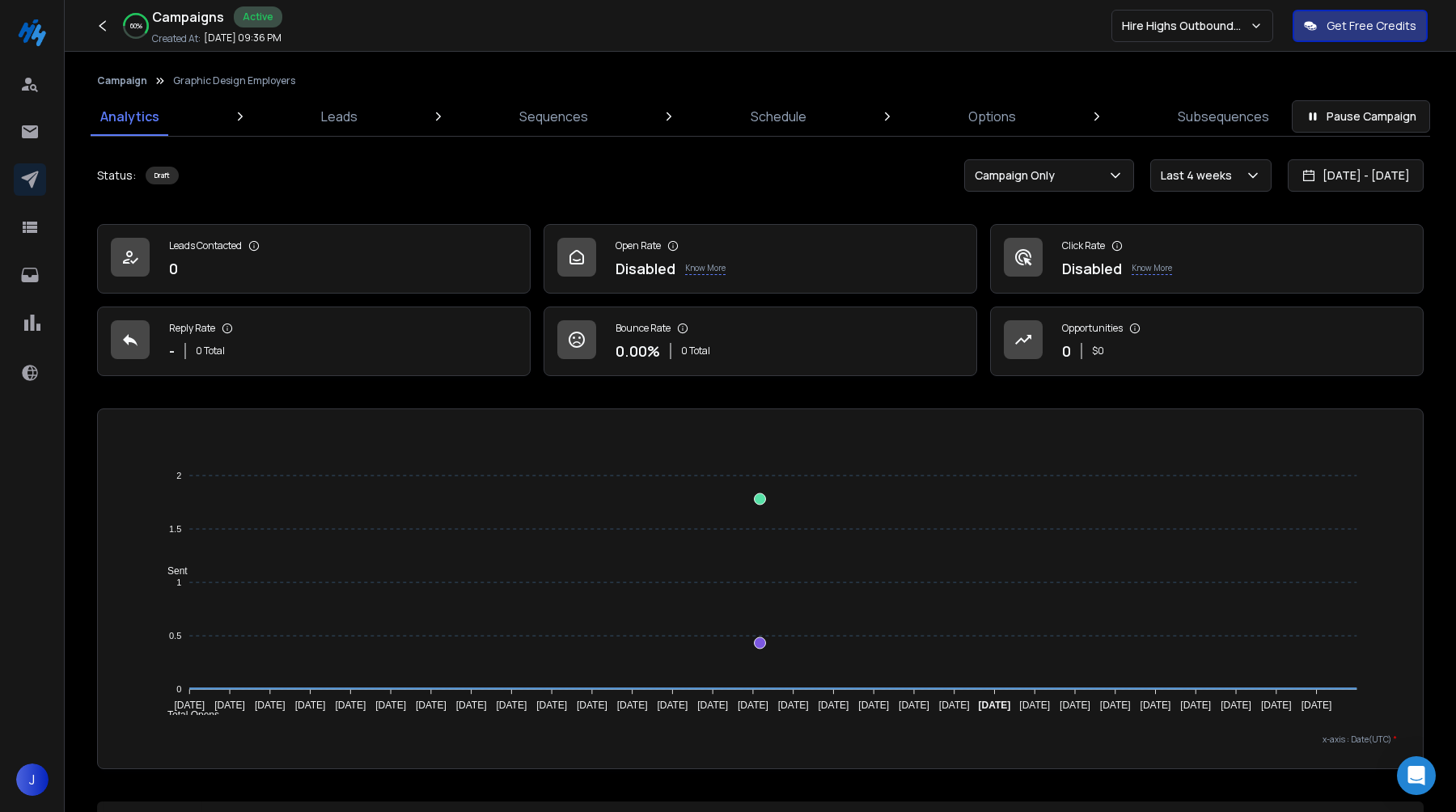
click at [47, 180] on div at bounding box center [32, 182] width 37 height 38
click at [9, 174] on div "J" at bounding box center [32, 406] width 65 height 812
click at [27, 180] on icon at bounding box center [29, 180] width 17 height 17
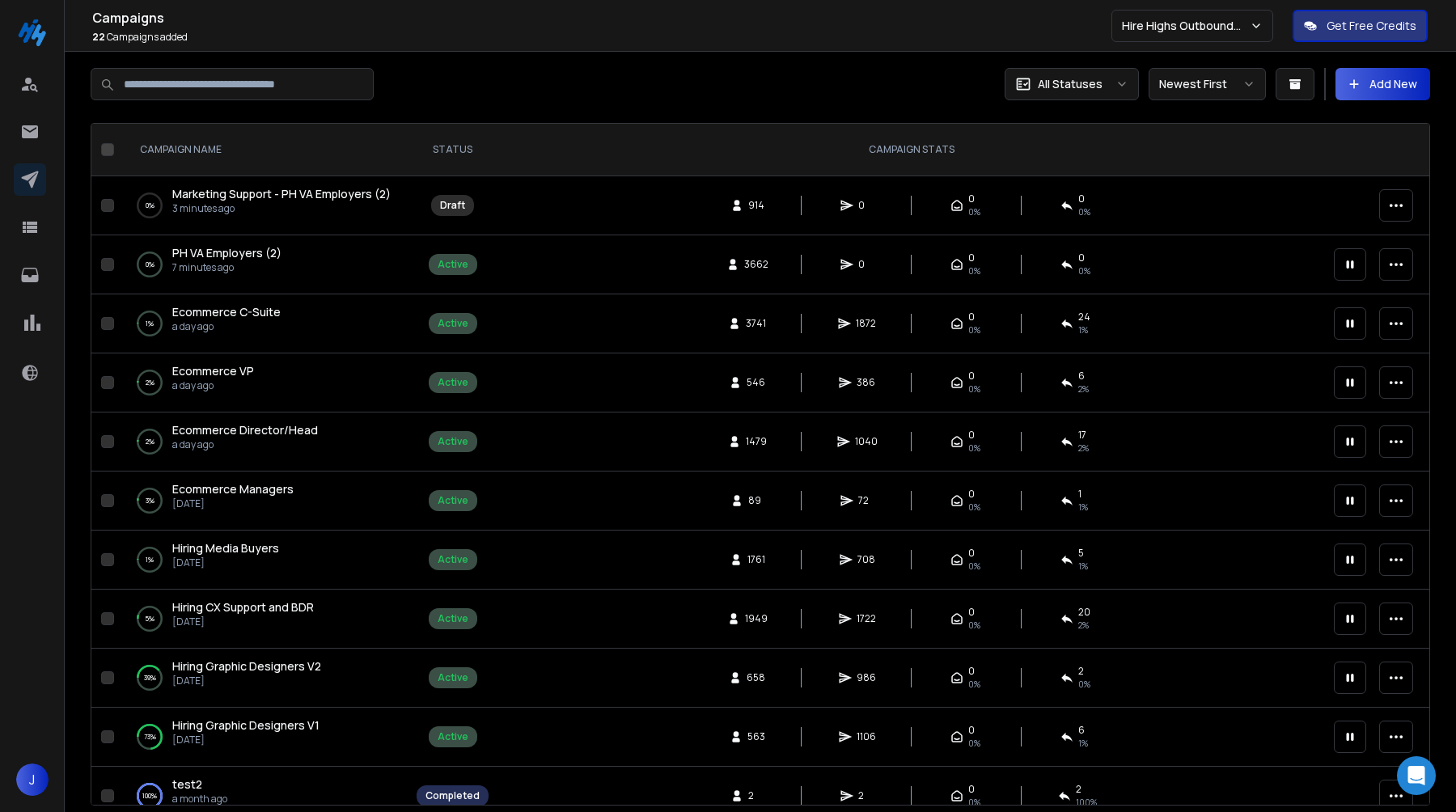
click at [212, 201] on span "Marketing Support - PH VA Employers (2)" at bounding box center [282, 193] width 218 height 15
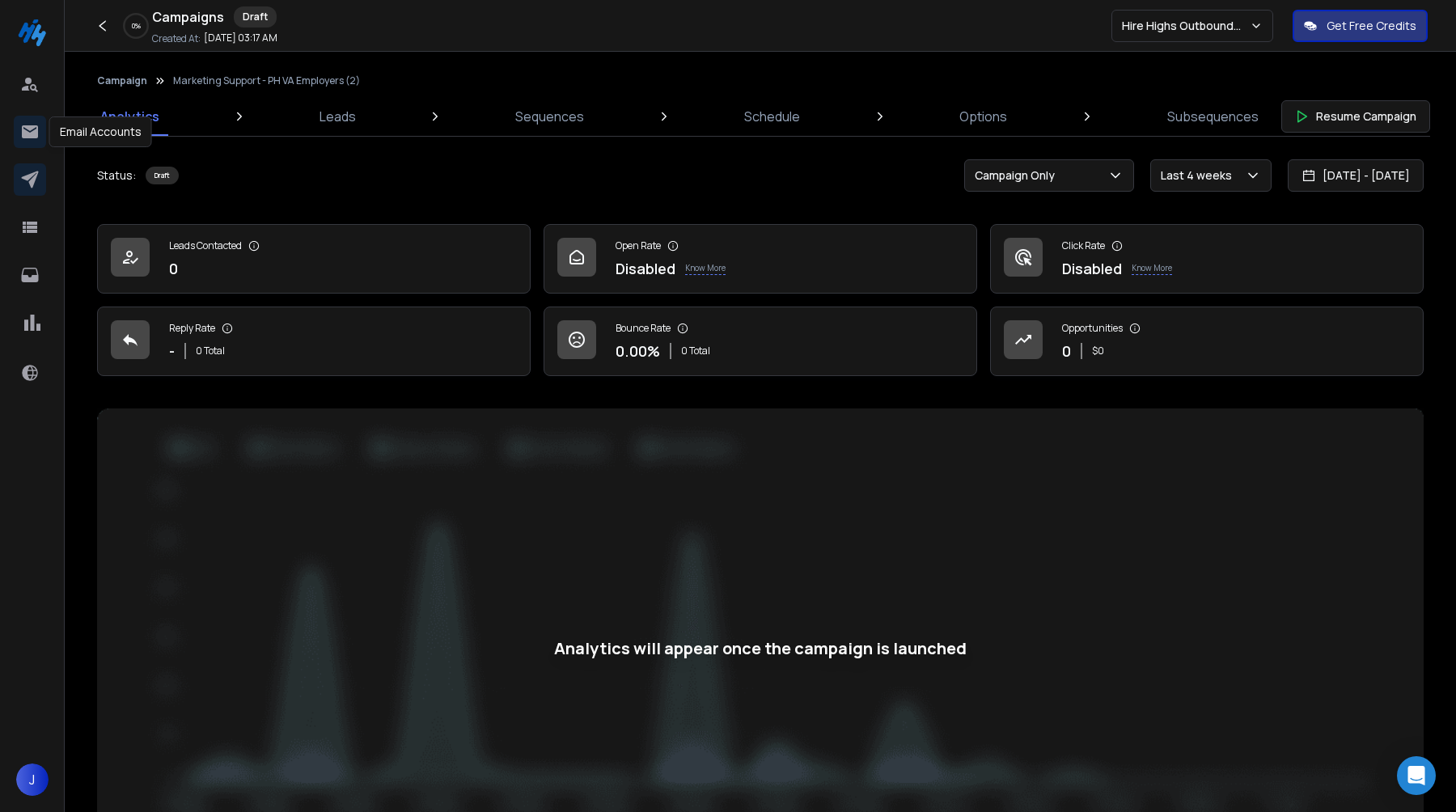
click at [23, 135] on icon at bounding box center [29, 132] width 16 height 13
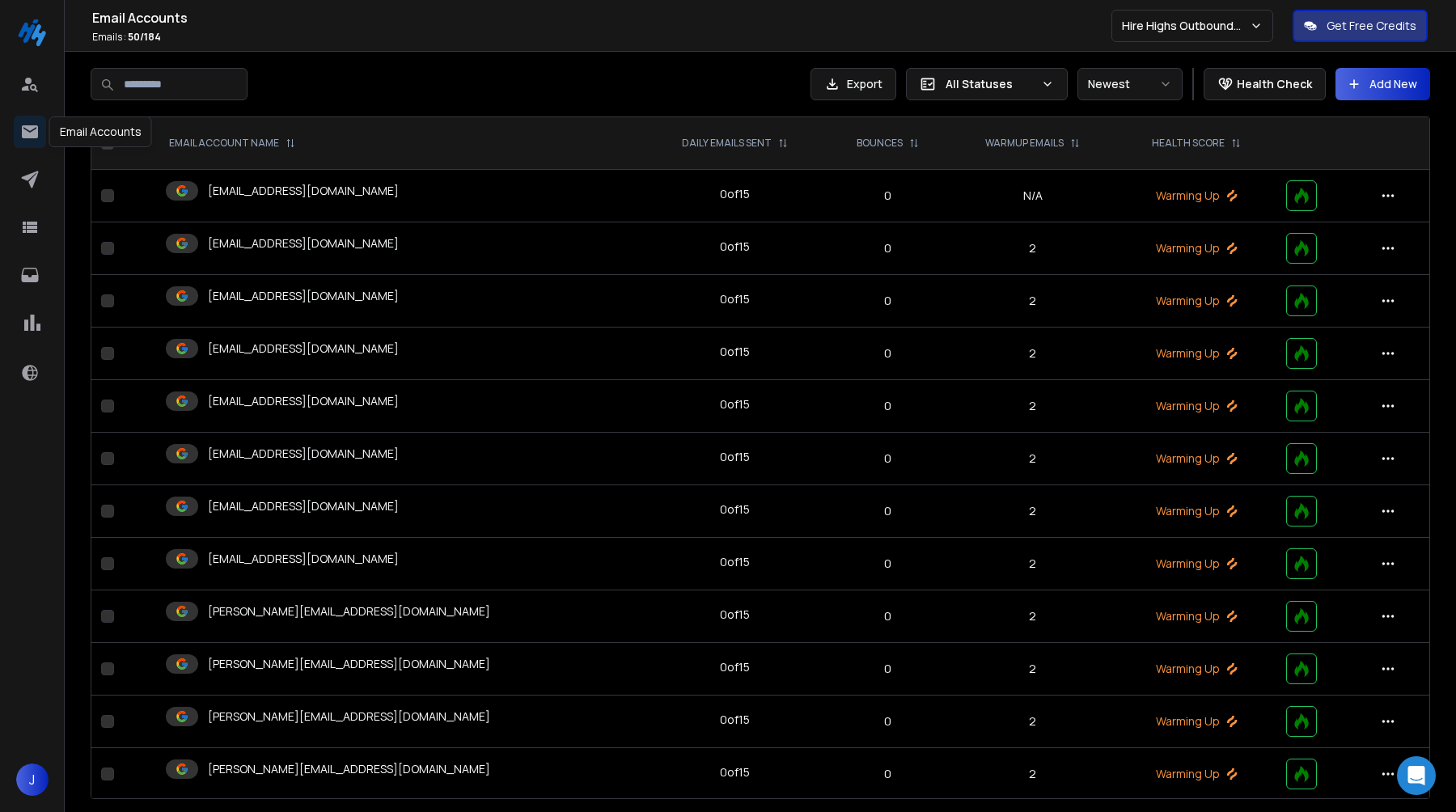
click at [36, 156] on div at bounding box center [32, 232] width 37 height 326
click at [37, 181] on icon at bounding box center [29, 179] width 19 height 19
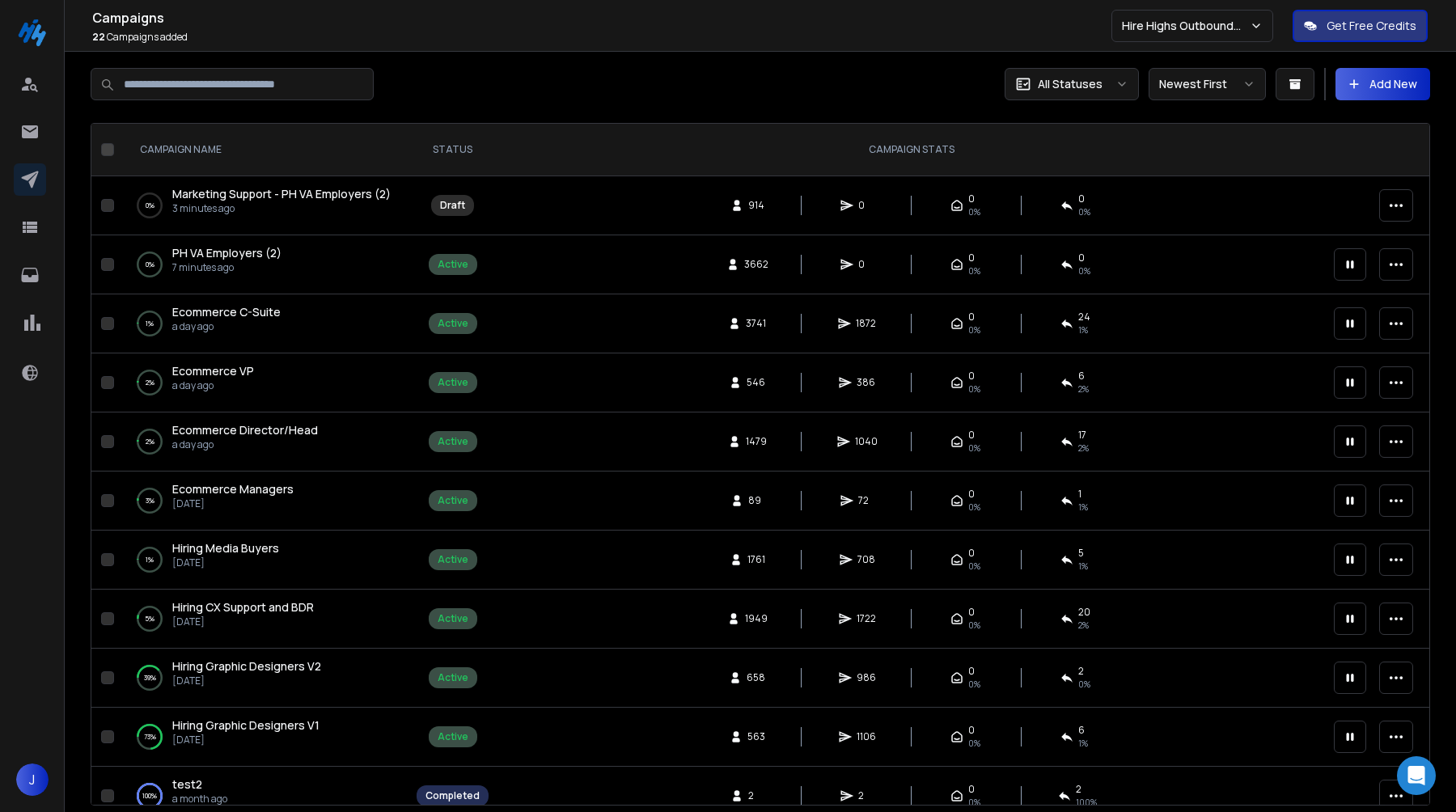
click at [225, 197] on span "Marketing Support - PH VA Employers (2)" at bounding box center [282, 193] width 218 height 15
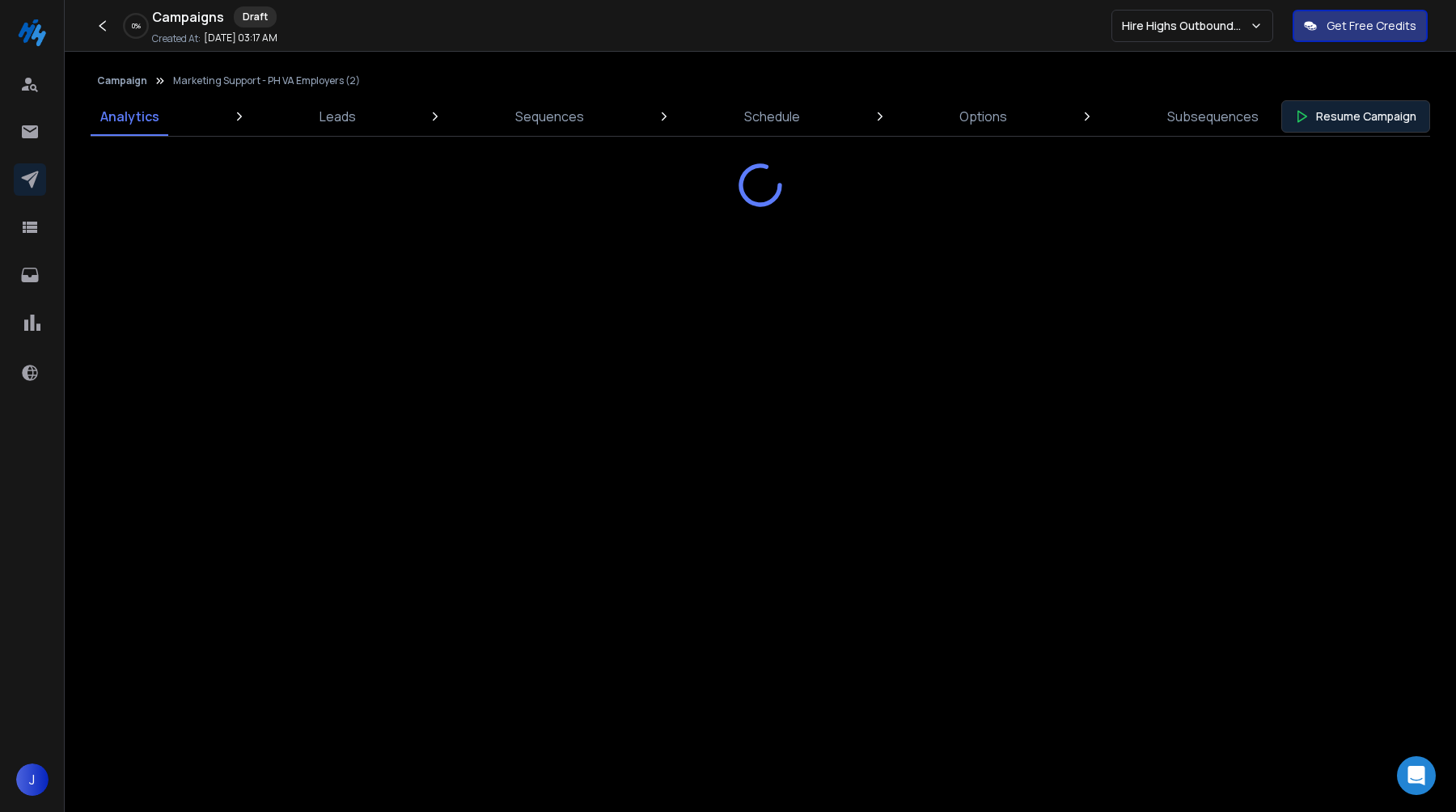
click at [1351, 118] on button "Resume Campaign" at bounding box center [1356, 116] width 149 height 32
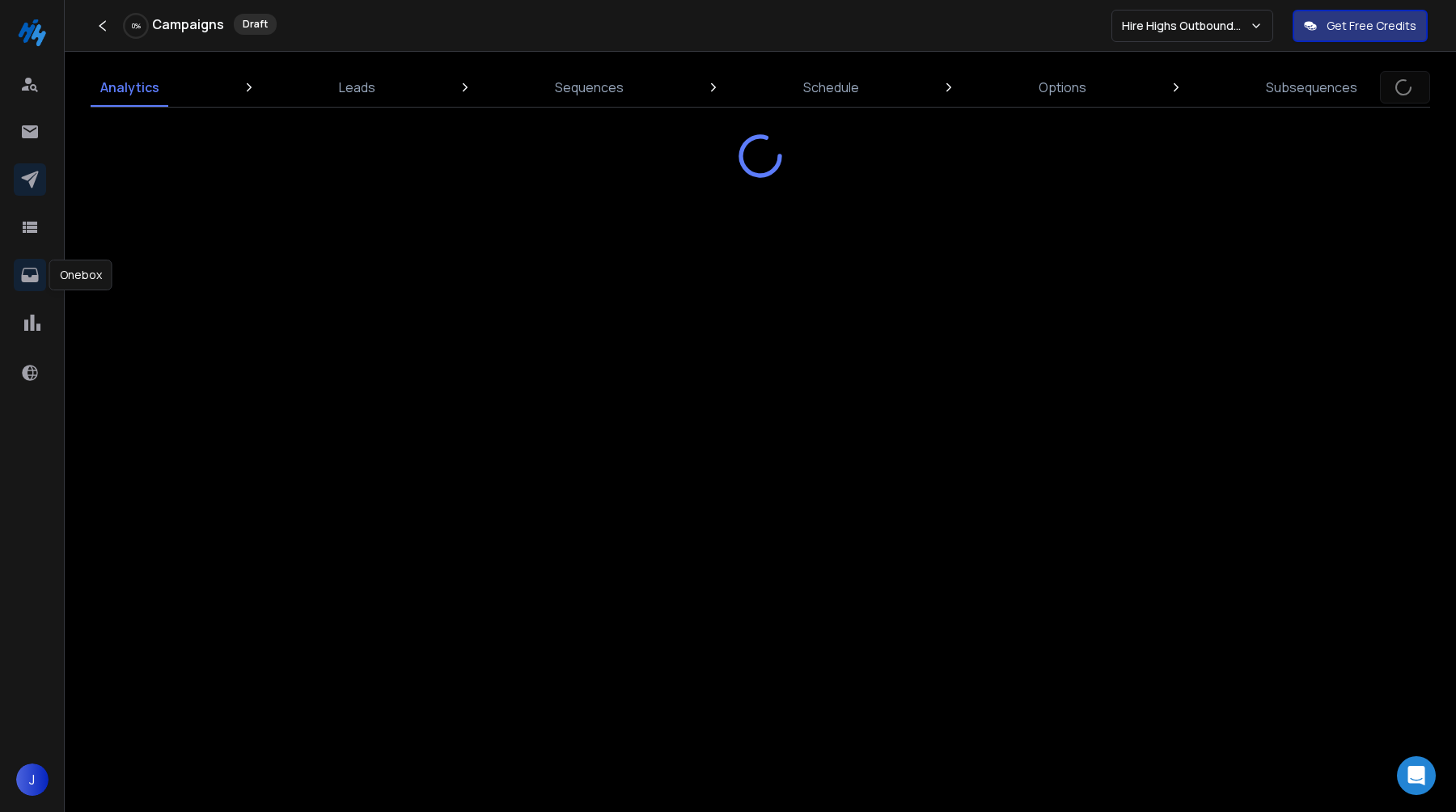
click at [37, 270] on icon at bounding box center [29, 275] width 19 height 19
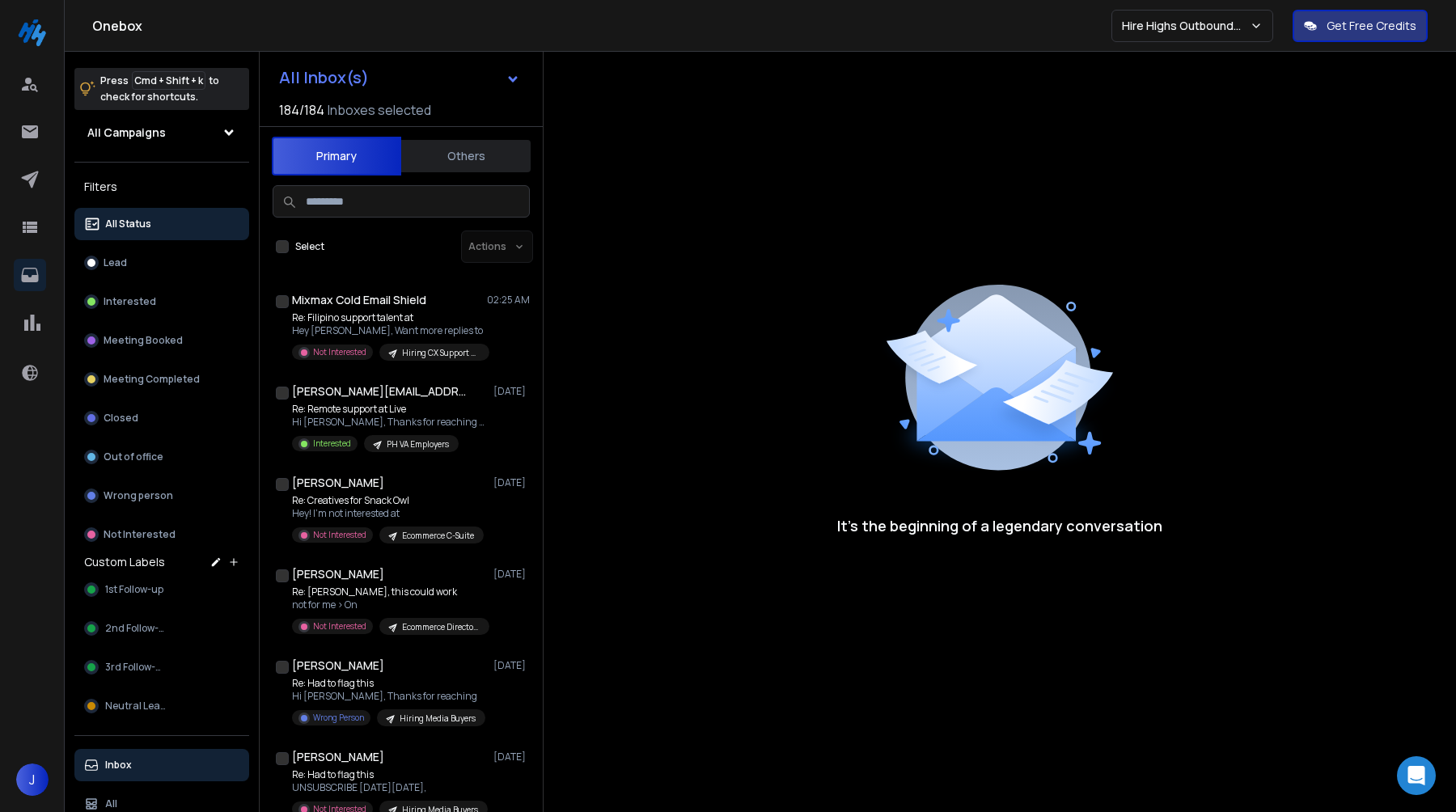
click at [466, 158] on button "Others" at bounding box center [466, 156] width 129 height 36
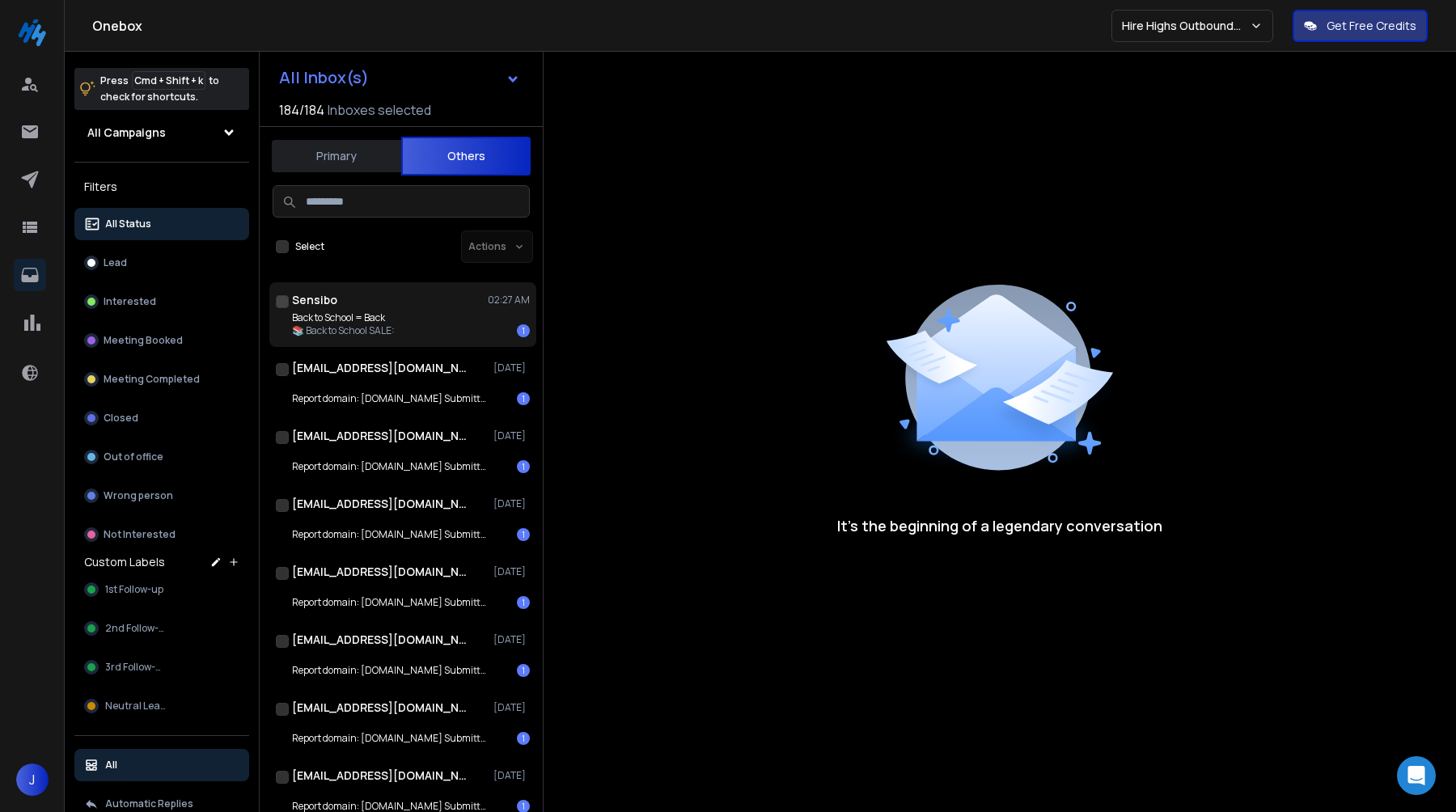
click at [431, 319] on div "Back to School = Back 📚 Back to School SALE: 1" at bounding box center [411, 324] width 238 height 26
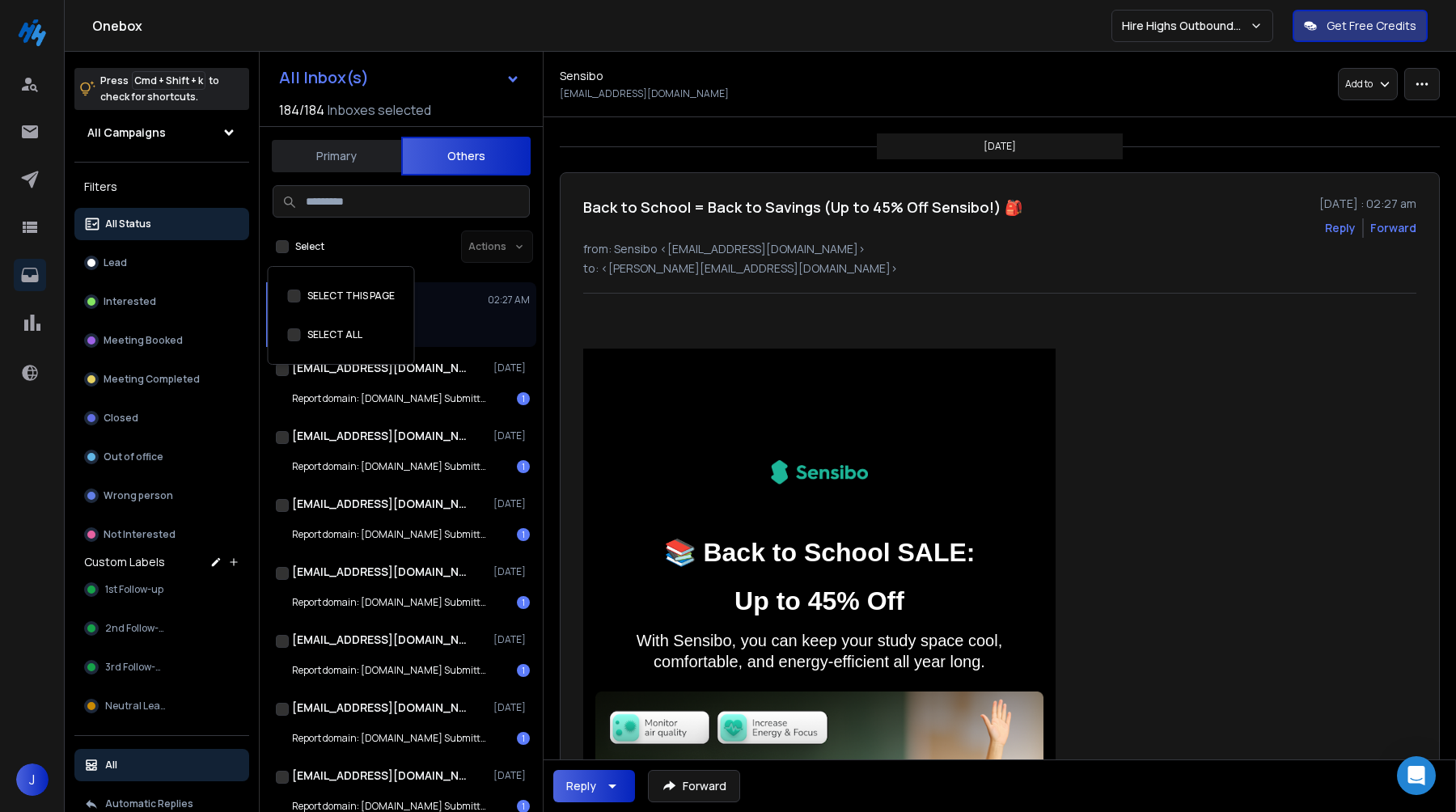
click at [288, 331] on button "SELECT THIS PAGE" at bounding box center [295, 335] width 13 height 13
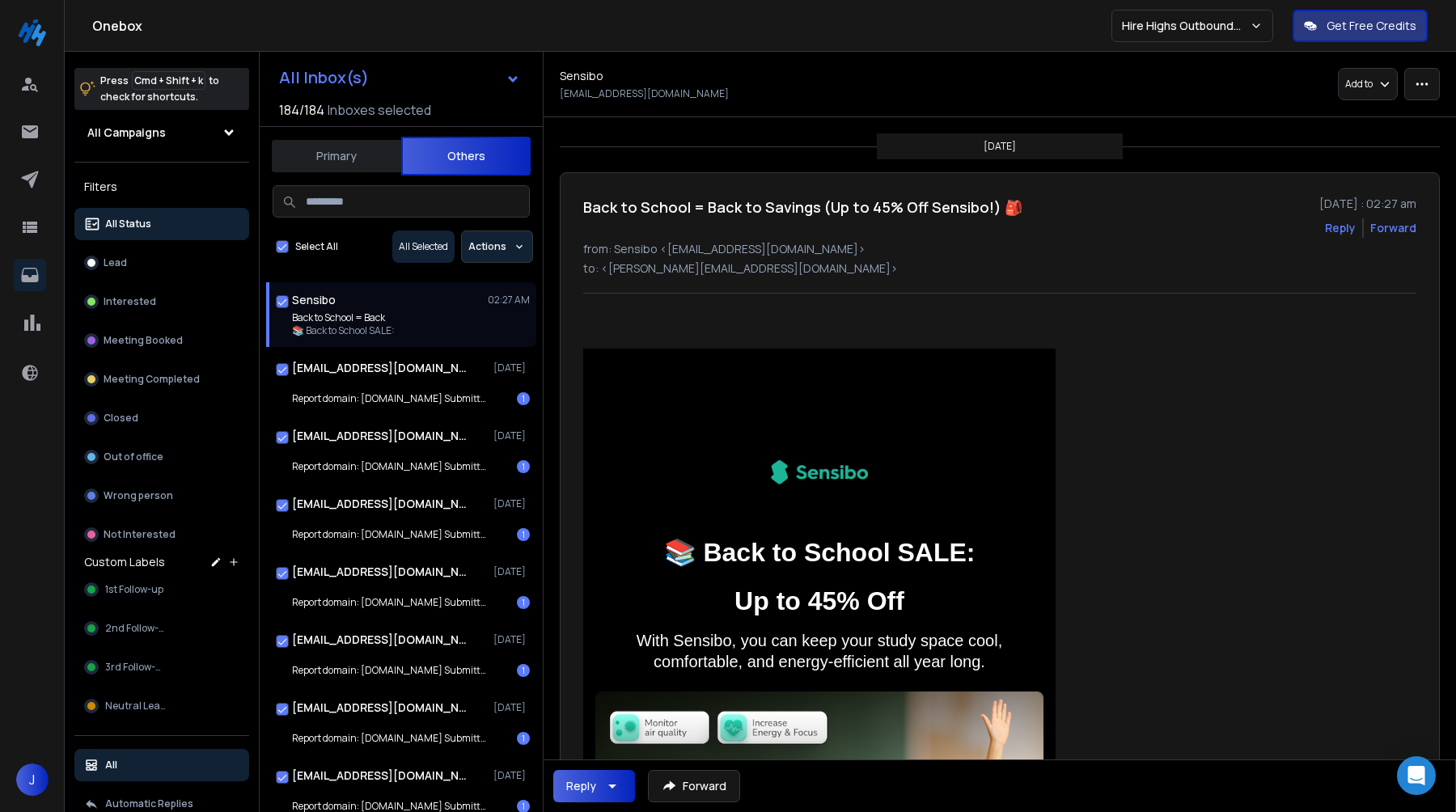
click at [493, 257] on button "Actions" at bounding box center [497, 247] width 72 height 32
click at [374, 233] on div "Select All All Selected Actions" at bounding box center [401, 243] width 283 height 39
click at [281, 242] on button "SELECT THIS PAGE" at bounding box center [282, 247] width 13 height 13
click at [298, 334] on button "SELECT THIS PAGE" at bounding box center [302, 335] width 13 height 13
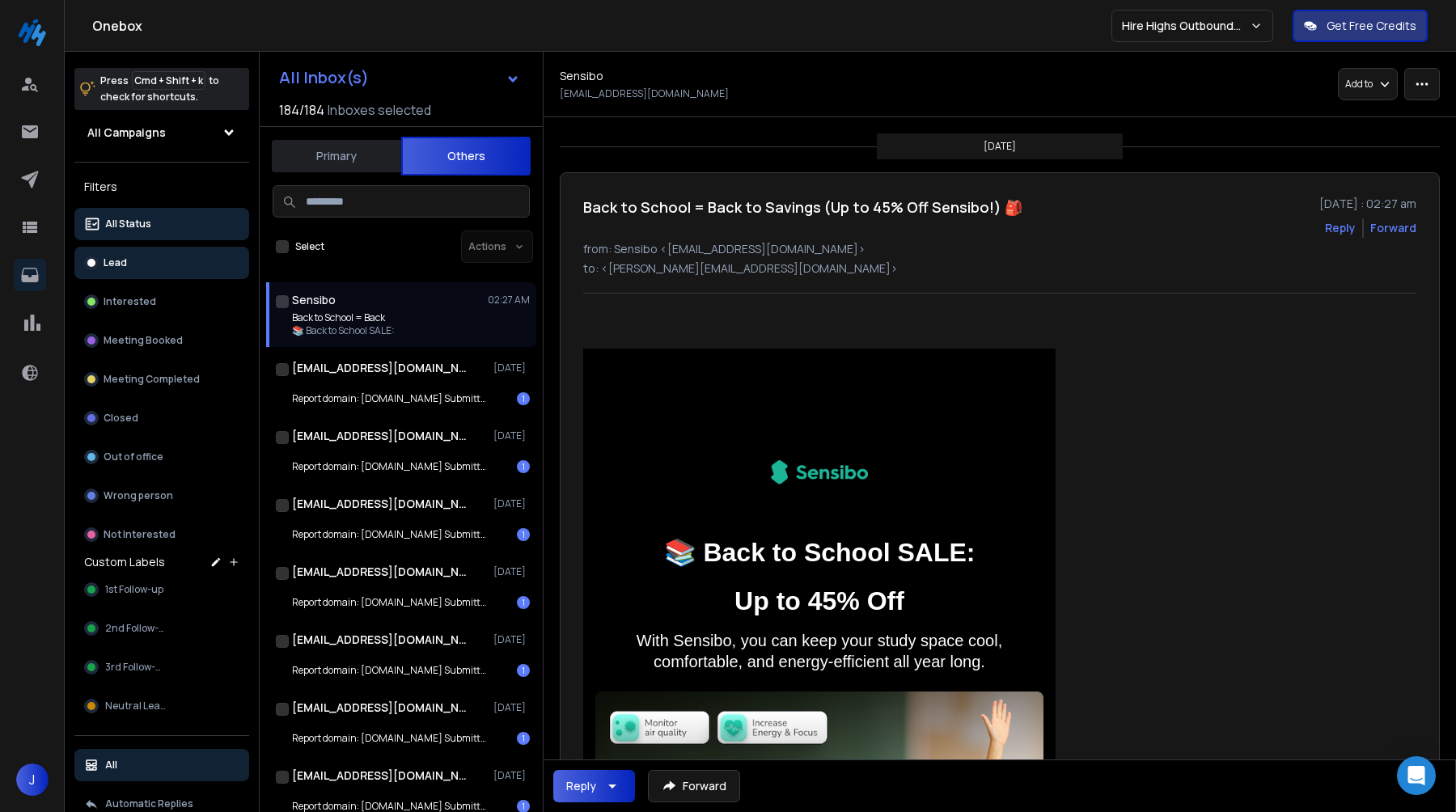
click at [151, 260] on button "Lead" at bounding box center [162, 262] width 175 height 32
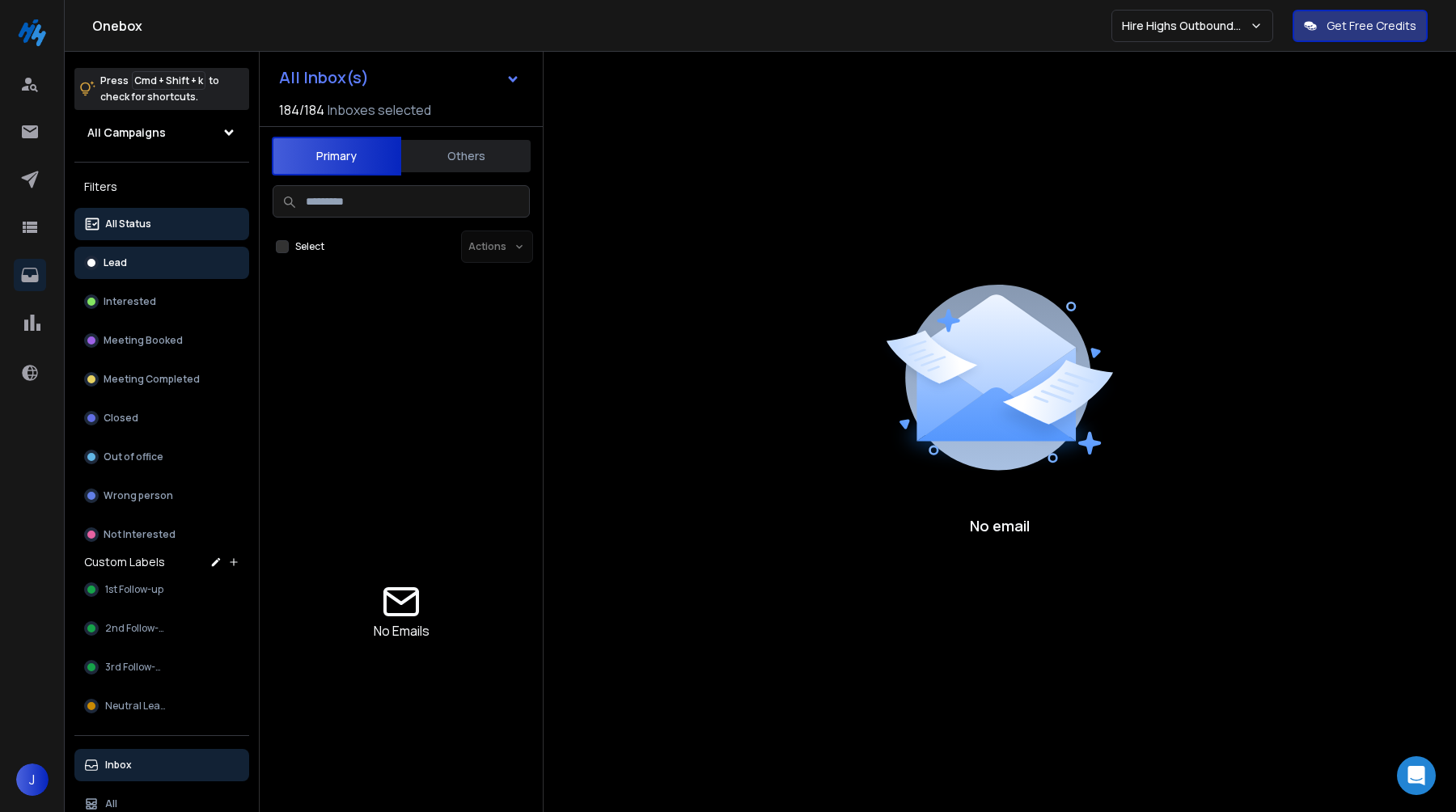
click at [151, 235] on button "All Status" at bounding box center [162, 224] width 175 height 32
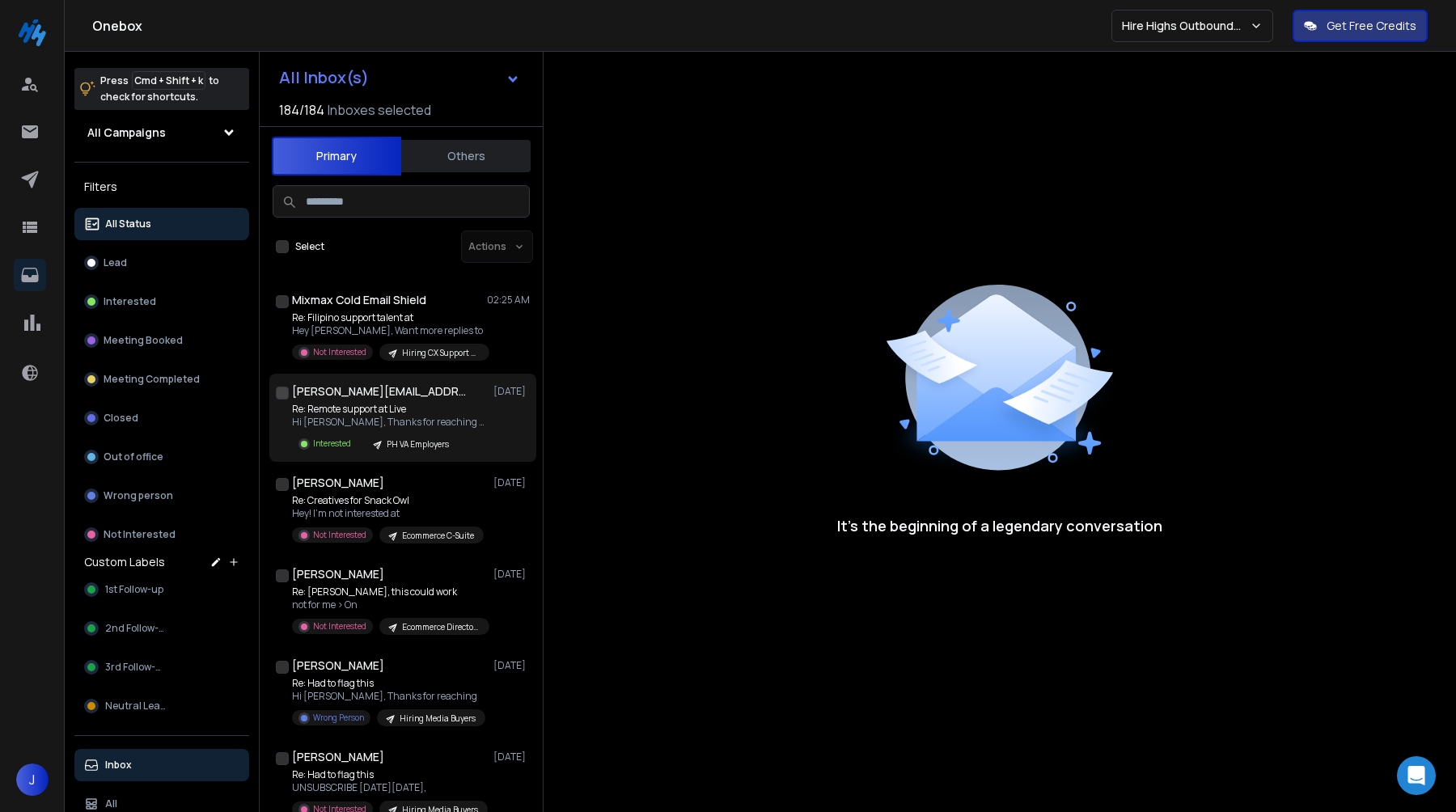
click at [471, 456] on div "[PERSON_NAME][EMAIL_ADDRESS][DOMAIN_NAME] [DATE] Re: Remote support at Live Hi …" at bounding box center [402, 418] width 267 height 88
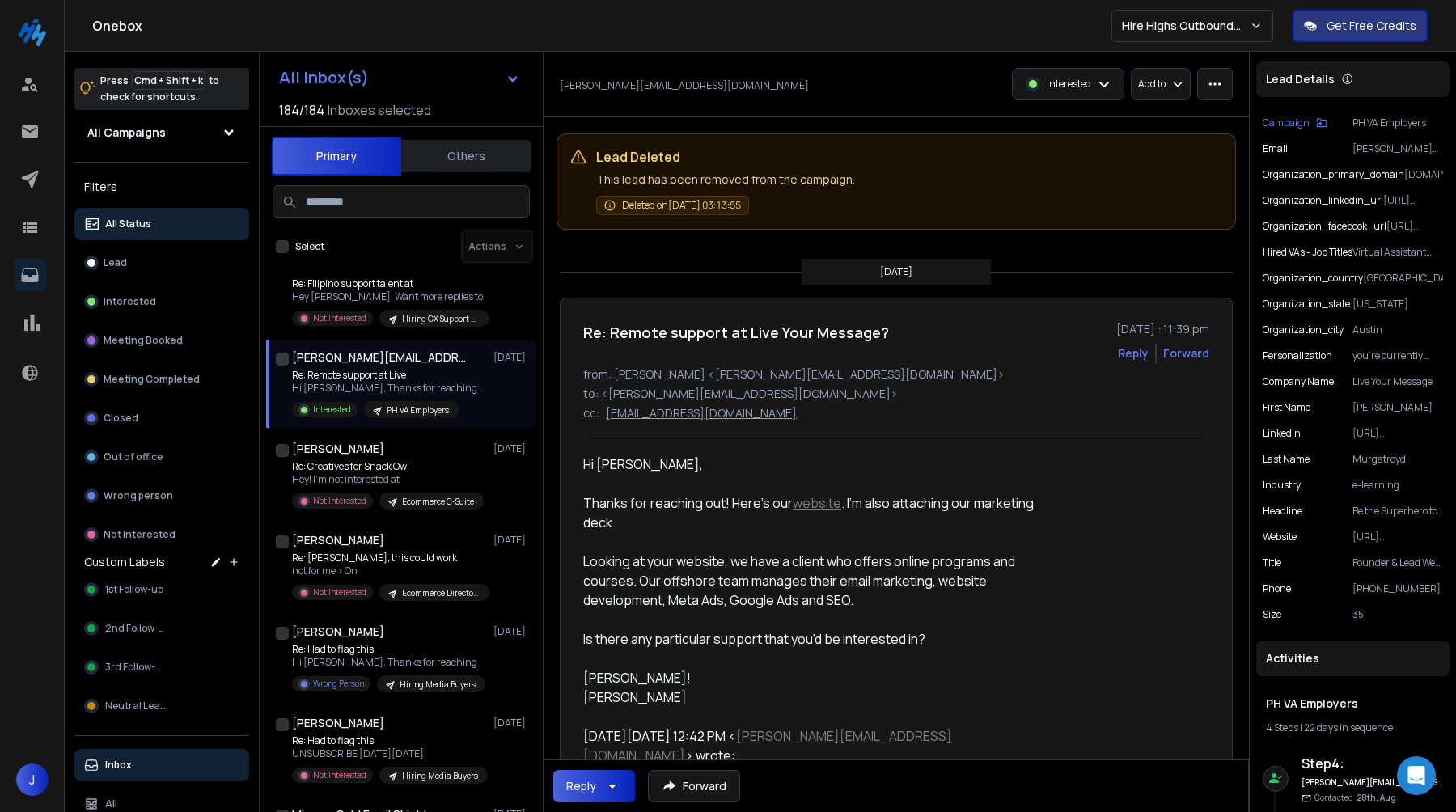
scroll to position [27, 0]
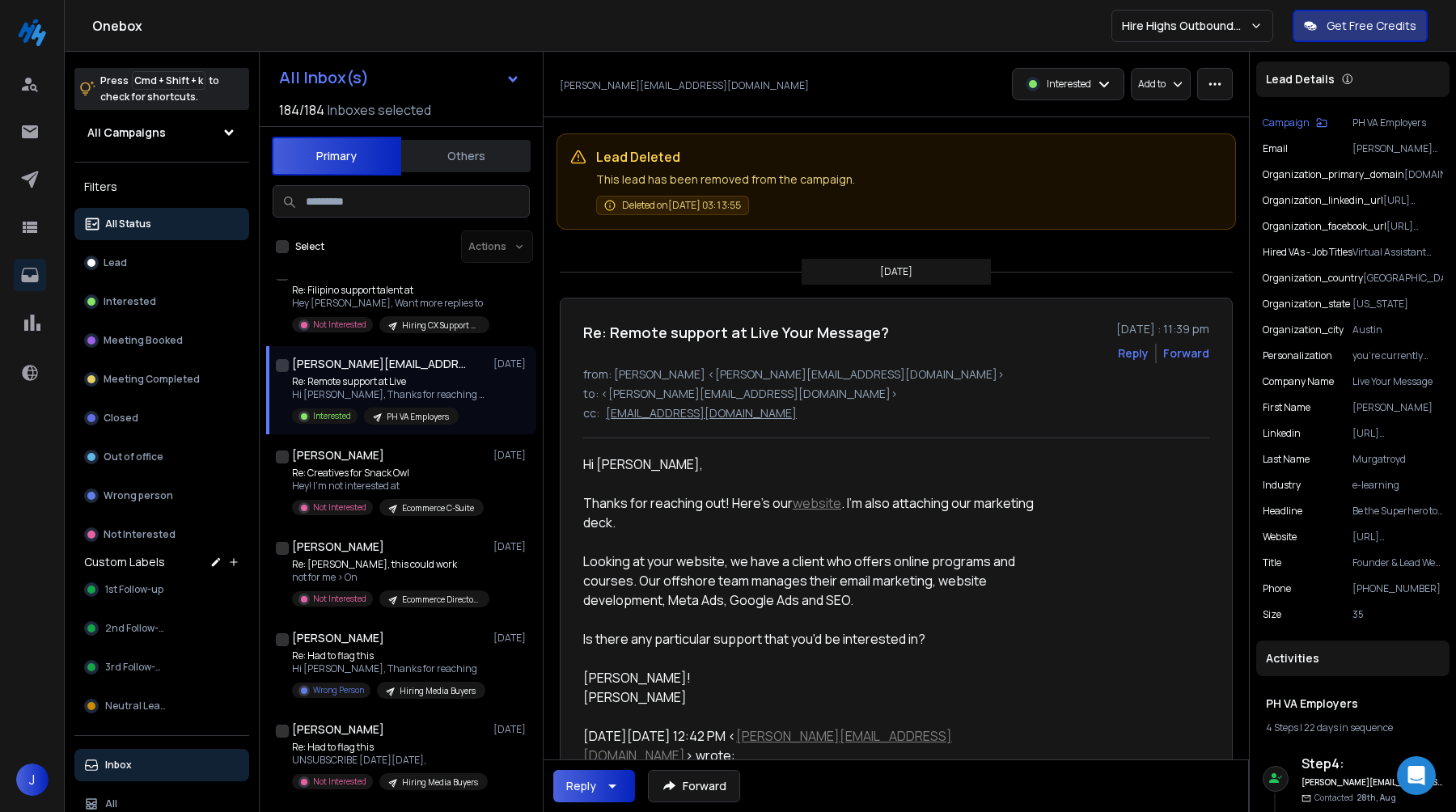
click at [701, 208] on span "Deleted on [DATE] 03:13:55" at bounding box center [681, 206] width 119 height 13
drag, startPoint x: 758, startPoint y: 395, endPoint x: 643, endPoint y: 386, distance: 115.4
click at [643, 386] on p "to: <[PERSON_NAME][EMAIL_ADDRESS][DOMAIN_NAME]>" at bounding box center [896, 393] width 626 height 16
copy p "[DOMAIN_NAME]"
click at [1214, 82] on icon "button" at bounding box center [1214, 83] width 14 height 14
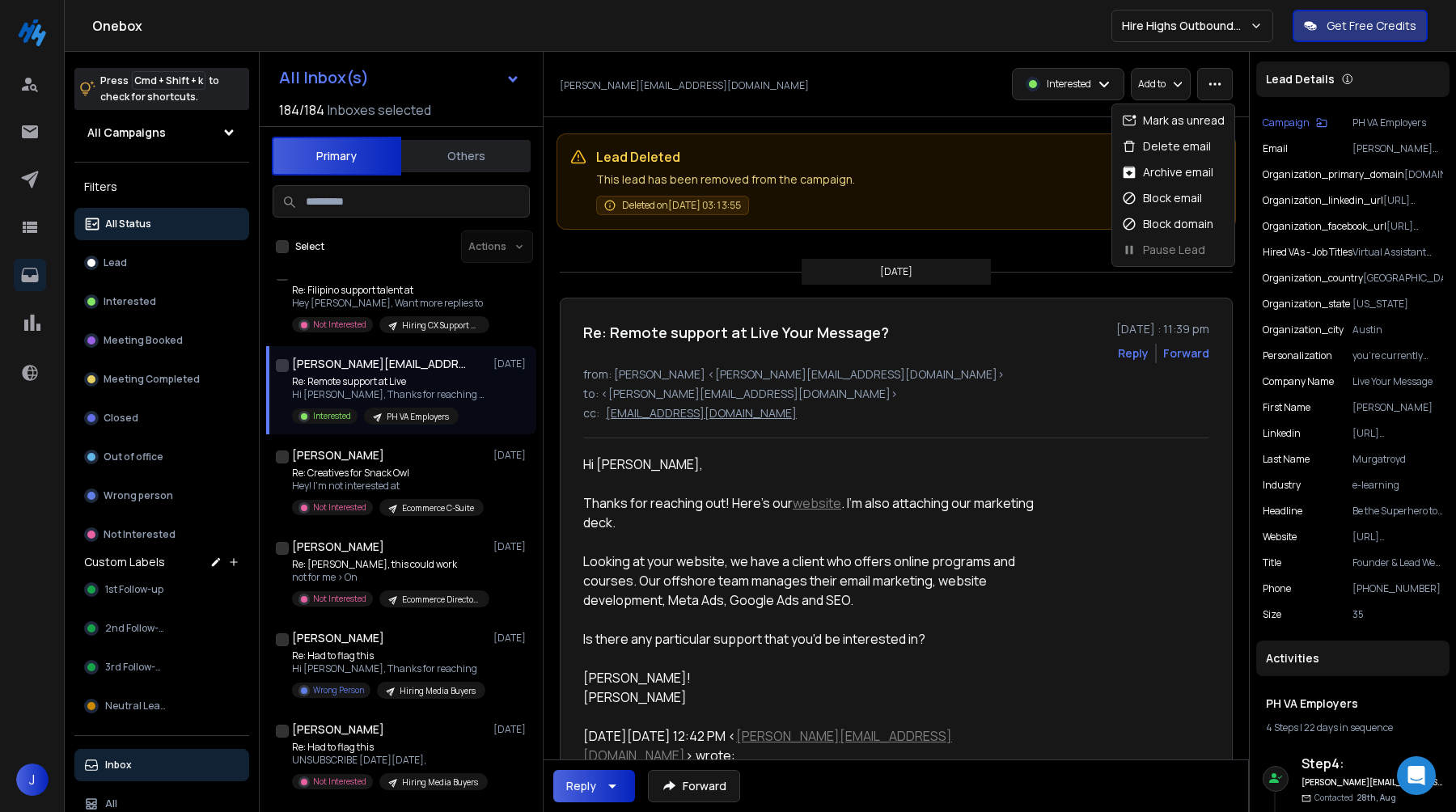
click at [964, 107] on div "[PERSON_NAME][EMAIL_ADDRESS][DOMAIN_NAME] Interested Add to Interested Add to" at bounding box center [896, 84] width 706 height 66
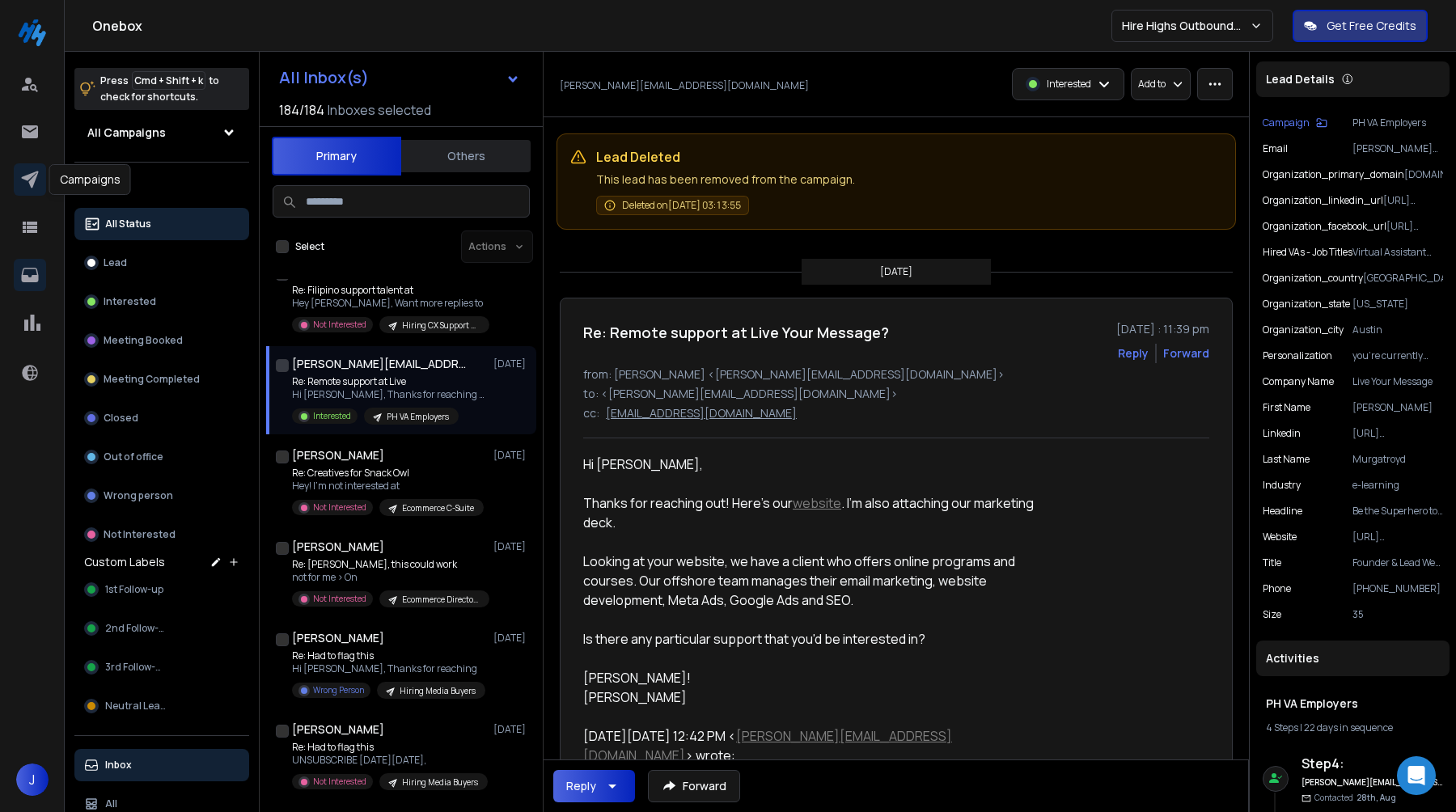
click at [33, 174] on icon at bounding box center [29, 180] width 17 height 17
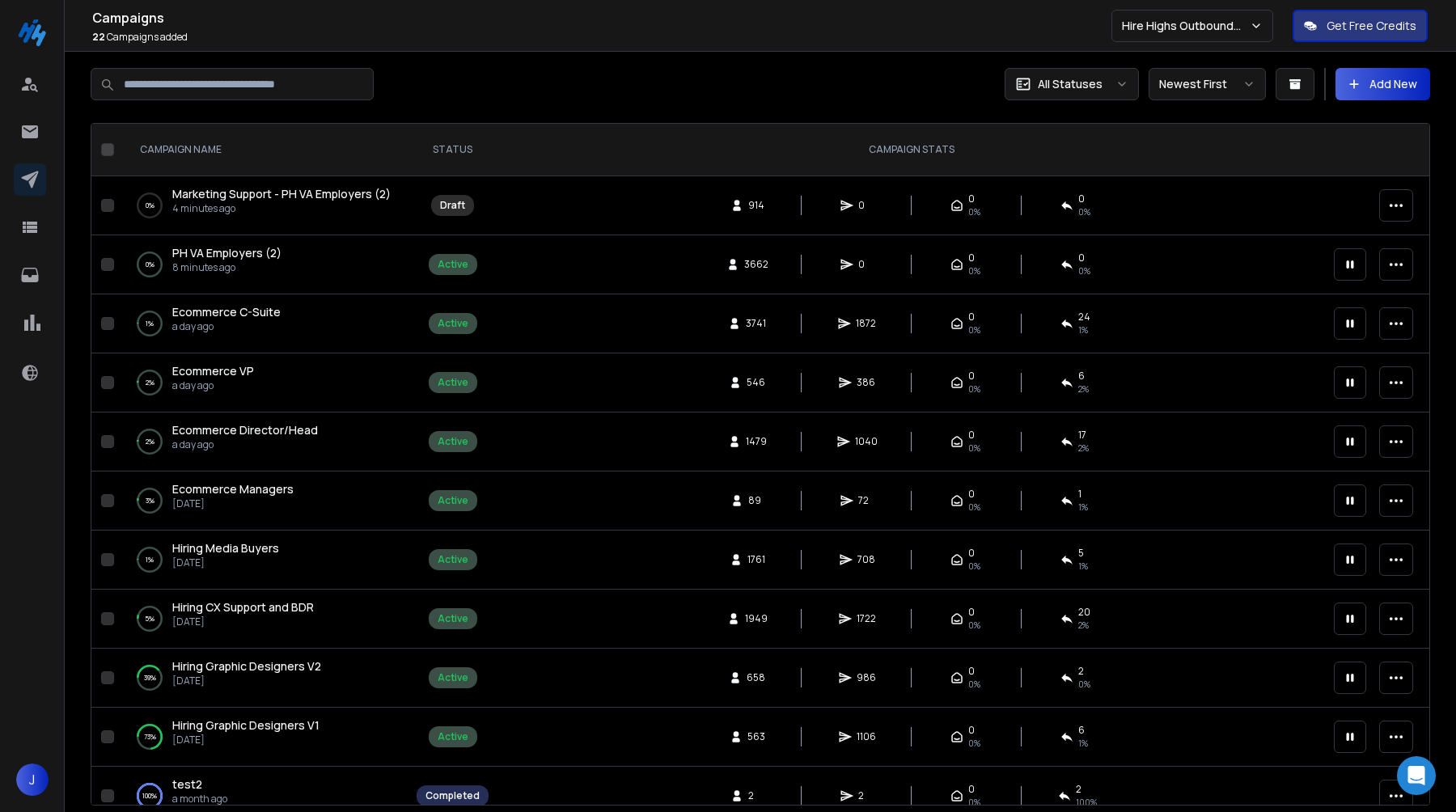
click at [278, 264] on div "0 % PH VA Employers (2) 8 minutes ago" at bounding box center [263, 264] width 254 height 39
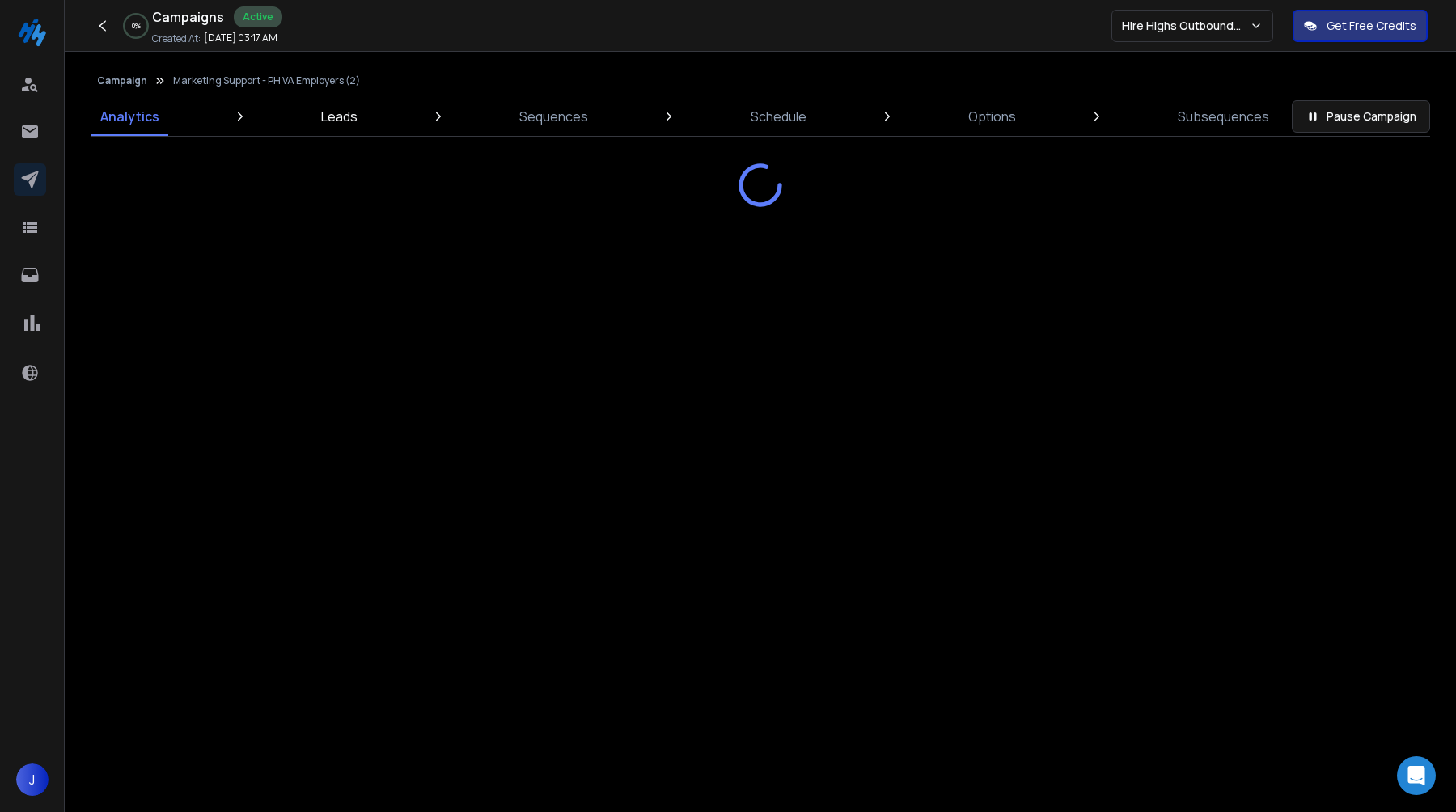
click at [345, 122] on p "Leads" at bounding box center [340, 116] width 37 height 19
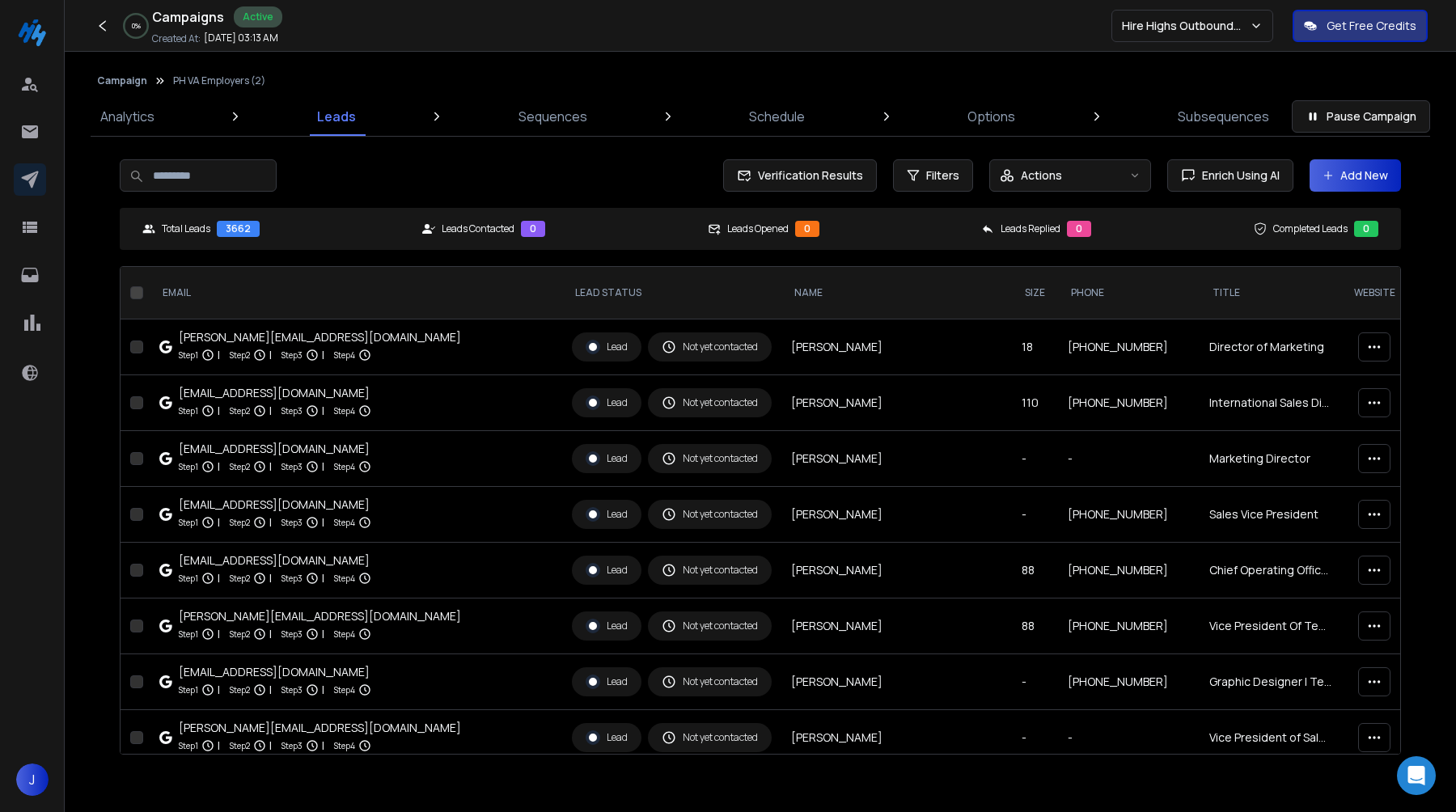
click at [242, 177] on input at bounding box center [198, 175] width 157 height 32
paste input "**********"
type input "**********"
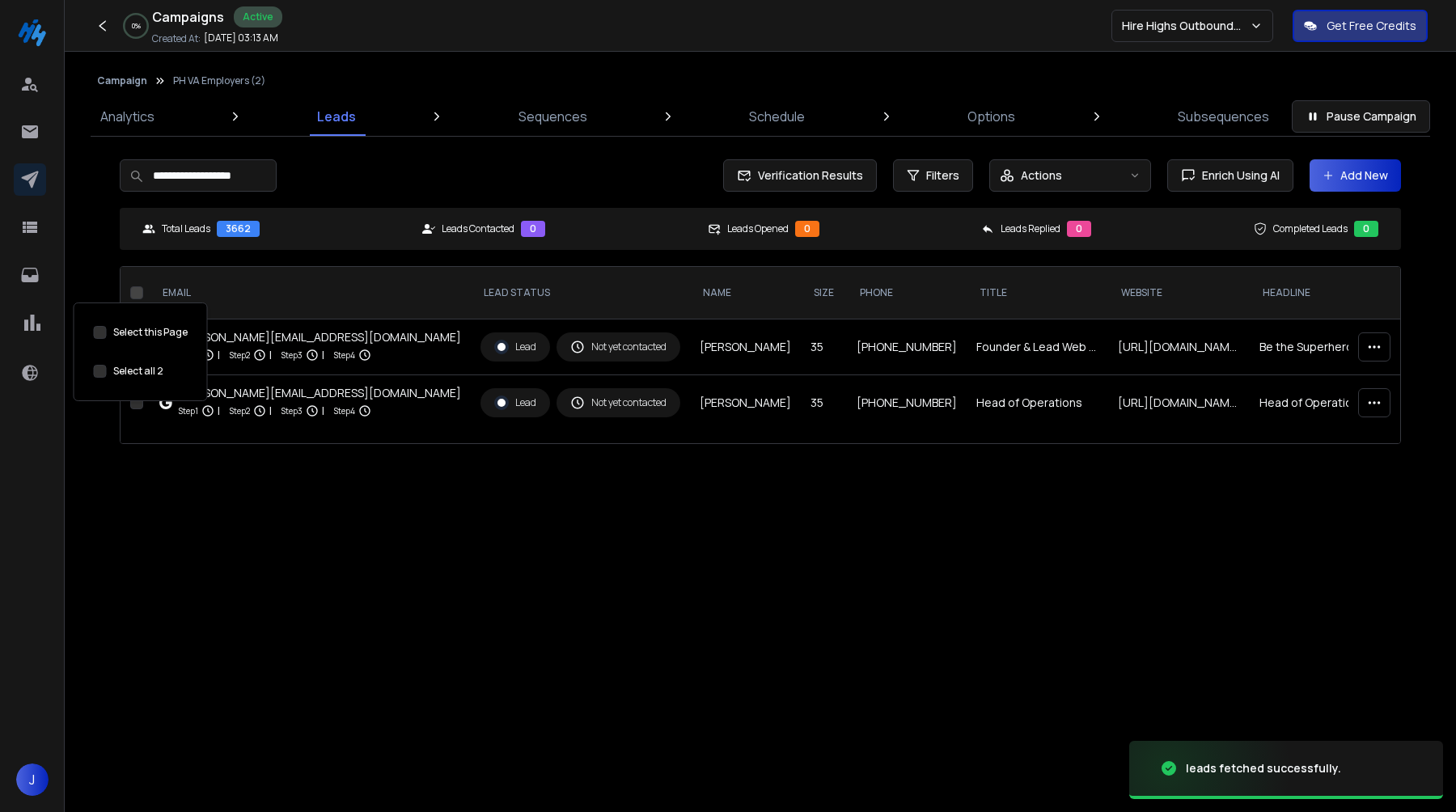
click at [137, 294] on button "Select this Page" at bounding box center [137, 293] width 13 height 13
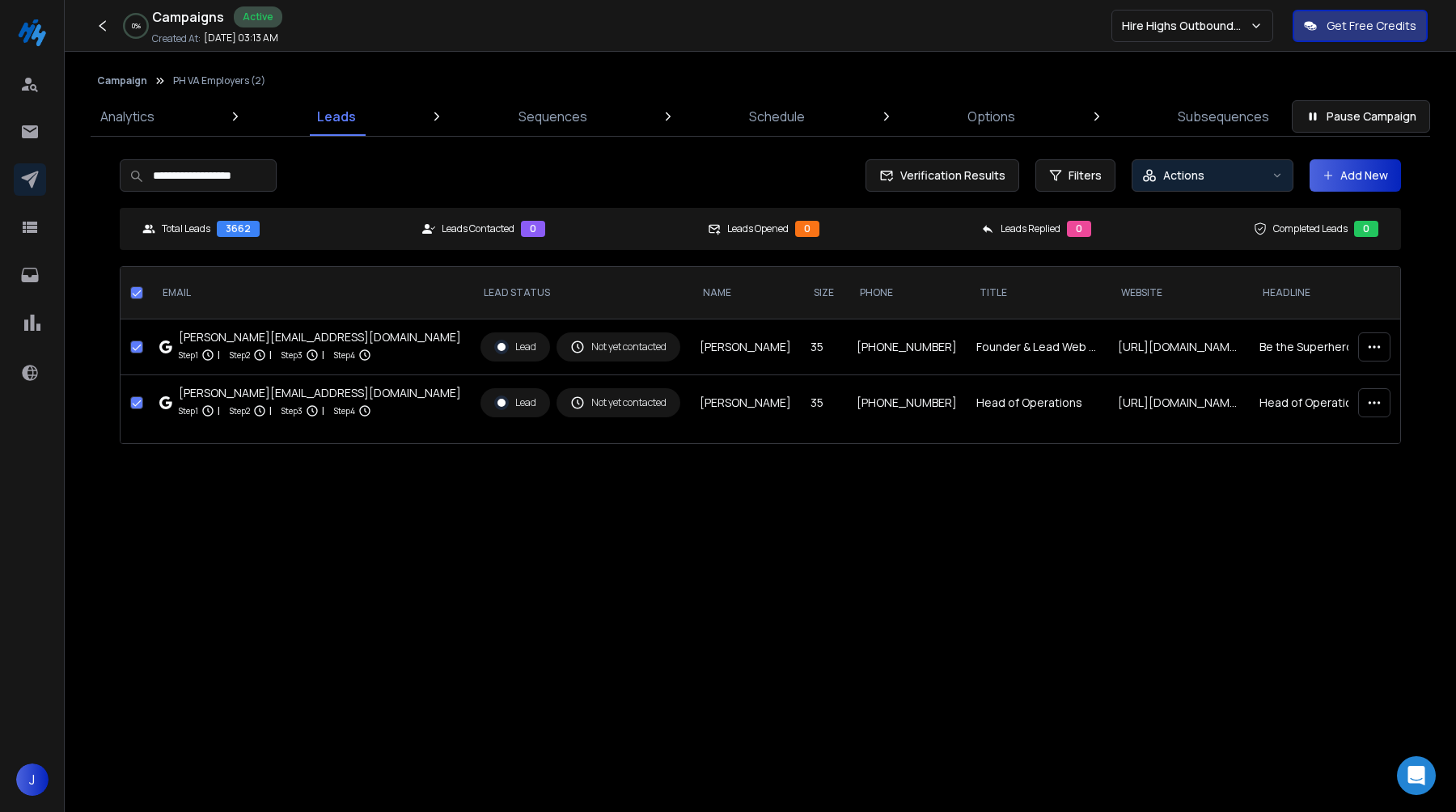
click at [1239, 165] on button "Actions" at bounding box center [1213, 175] width 162 height 32
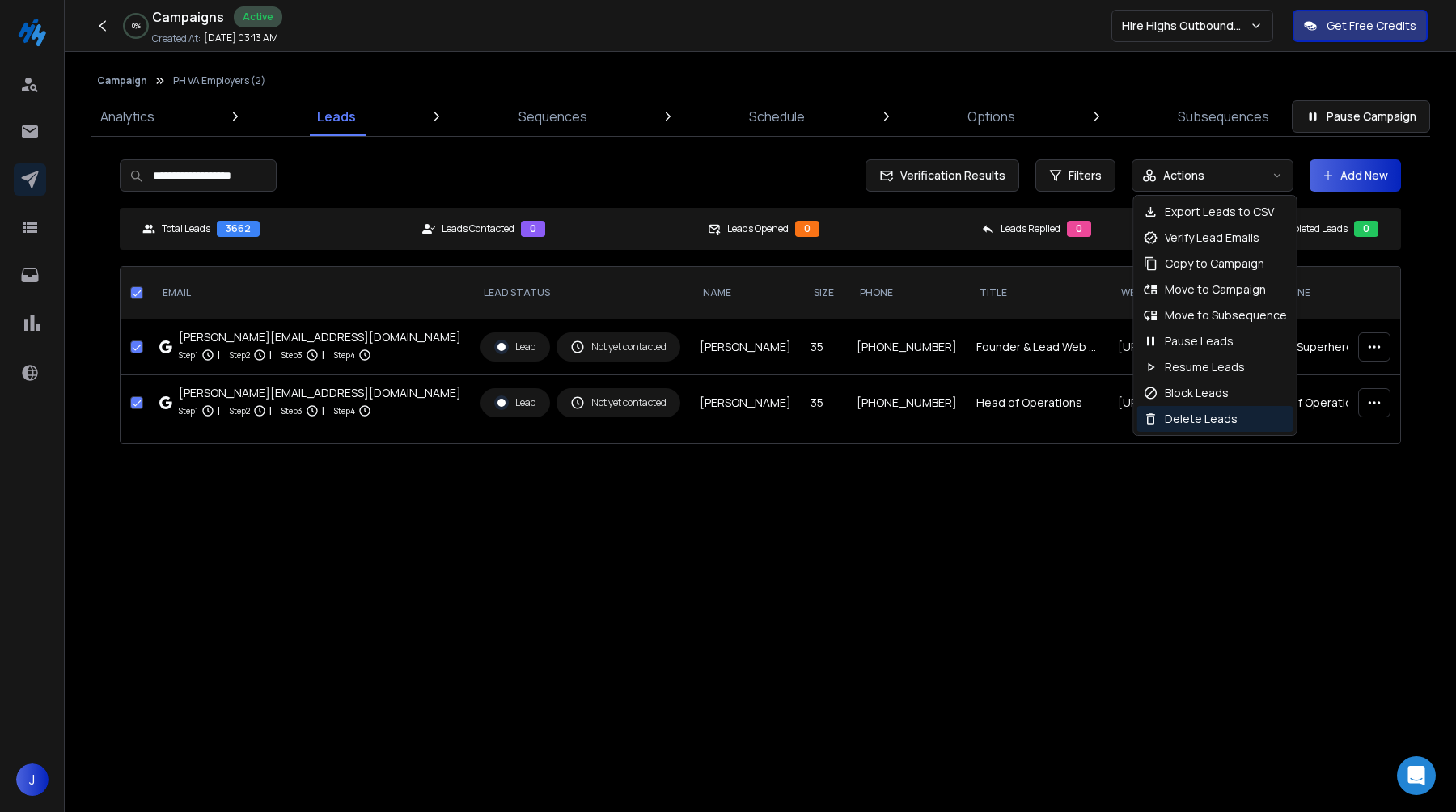
click at [1172, 411] on p "Delete Leads" at bounding box center [1201, 418] width 72 height 16
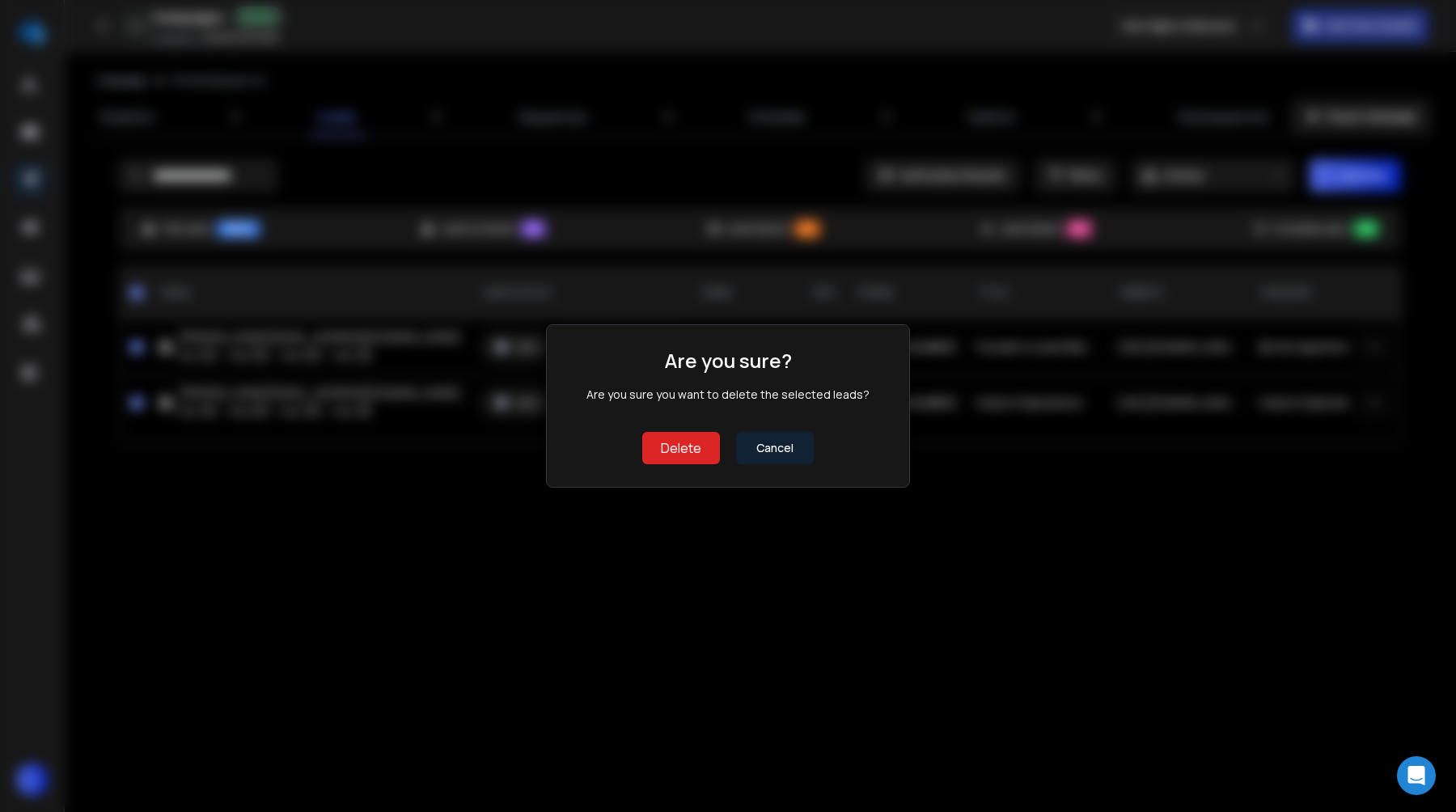
drag, startPoint x: 663, startPoint y: 453, endPoint x: 795, endPoint y: 503, distance: 141.2
click at [795, 503] on div "Are you sure? Are you sure you want to delete the selected leads? Delete Cancel" at bounding box center [728, 406] width 1456 height 196
click at [785, 456] on button "Cancel" at bounding box center [775, 448] width 77 height 32
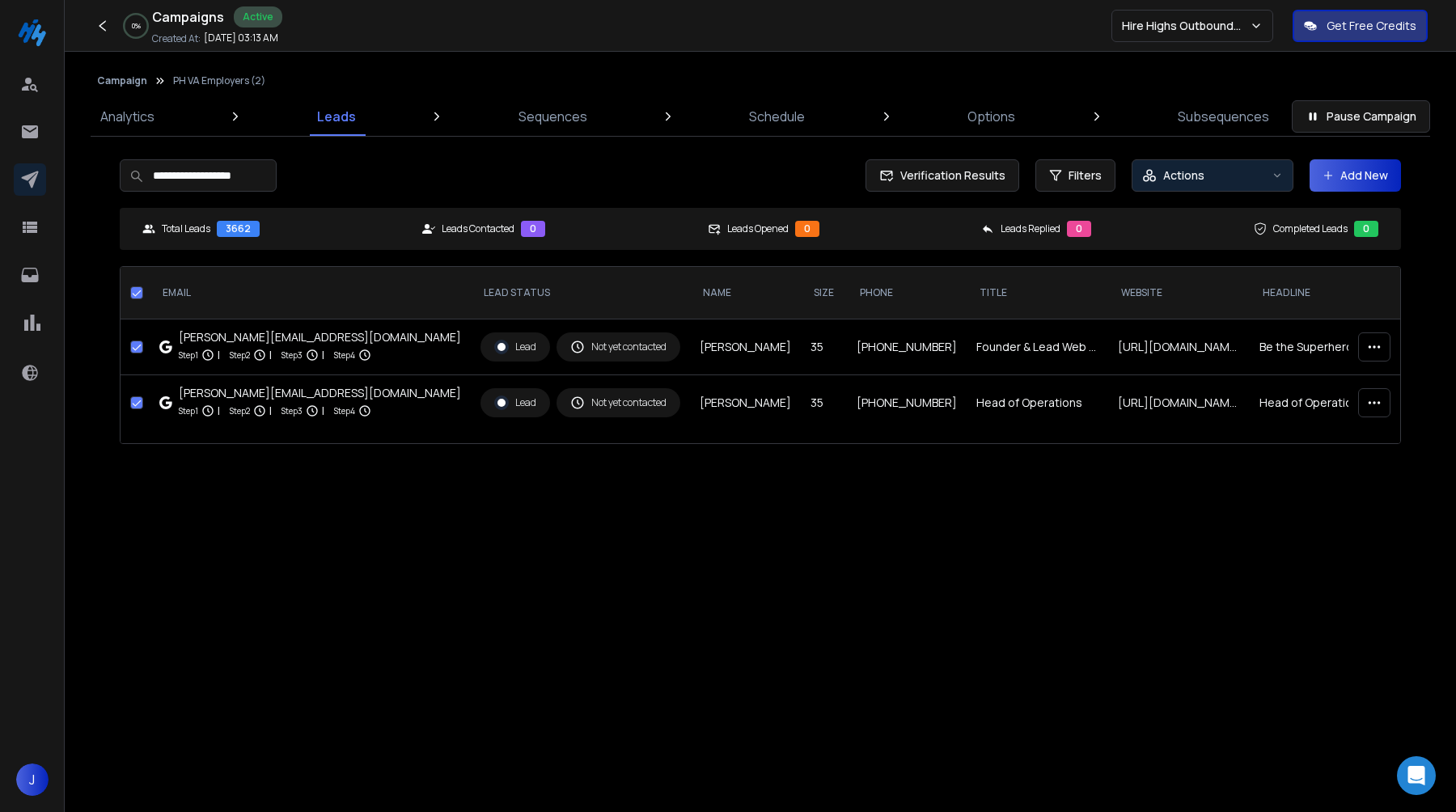
click at [1253, 187] on button "Actions" at bounding box center [1213, 175] width 162 height 32
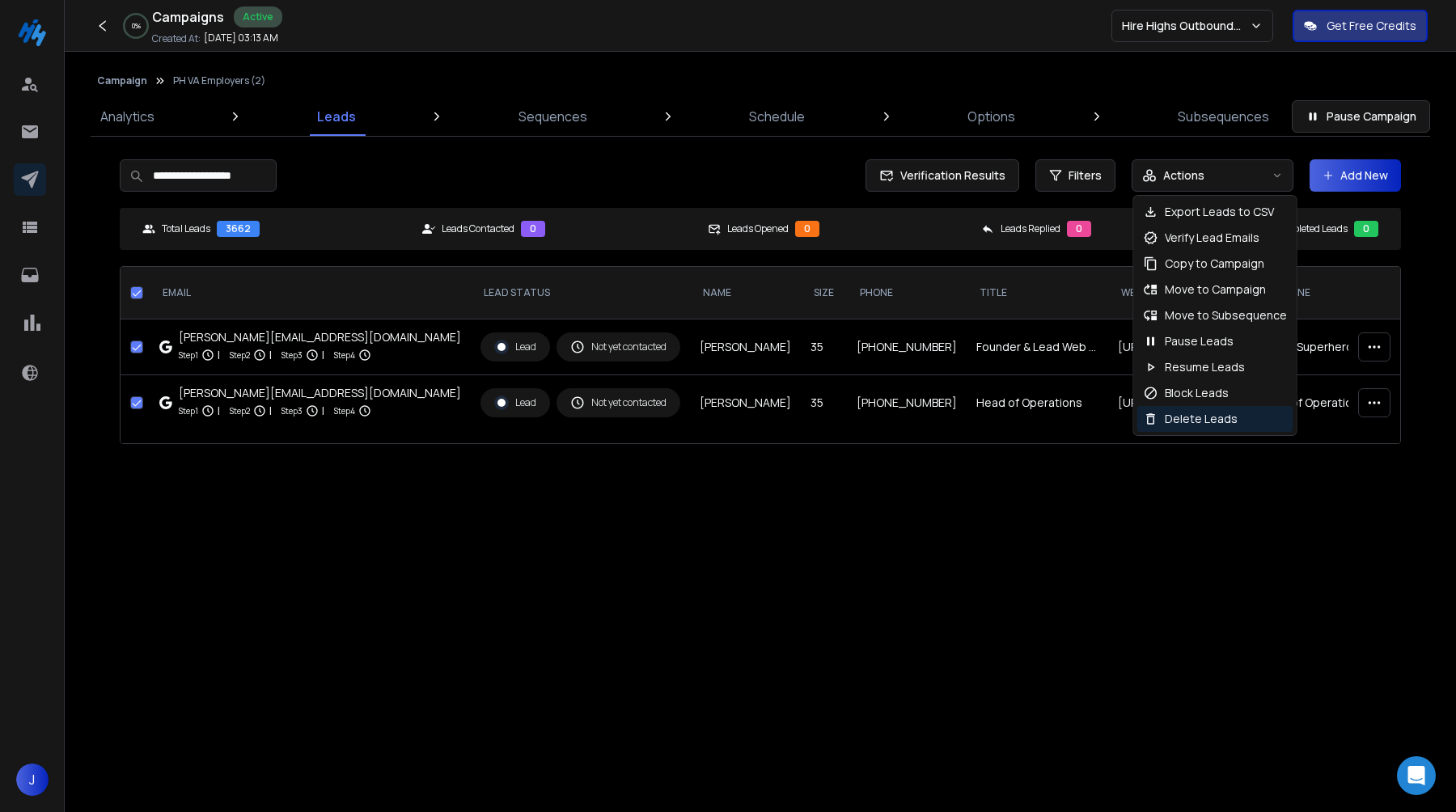
click at [1181, 427] on div "Delete Leads" at bounding box center [1215, 419] width 156 height 26
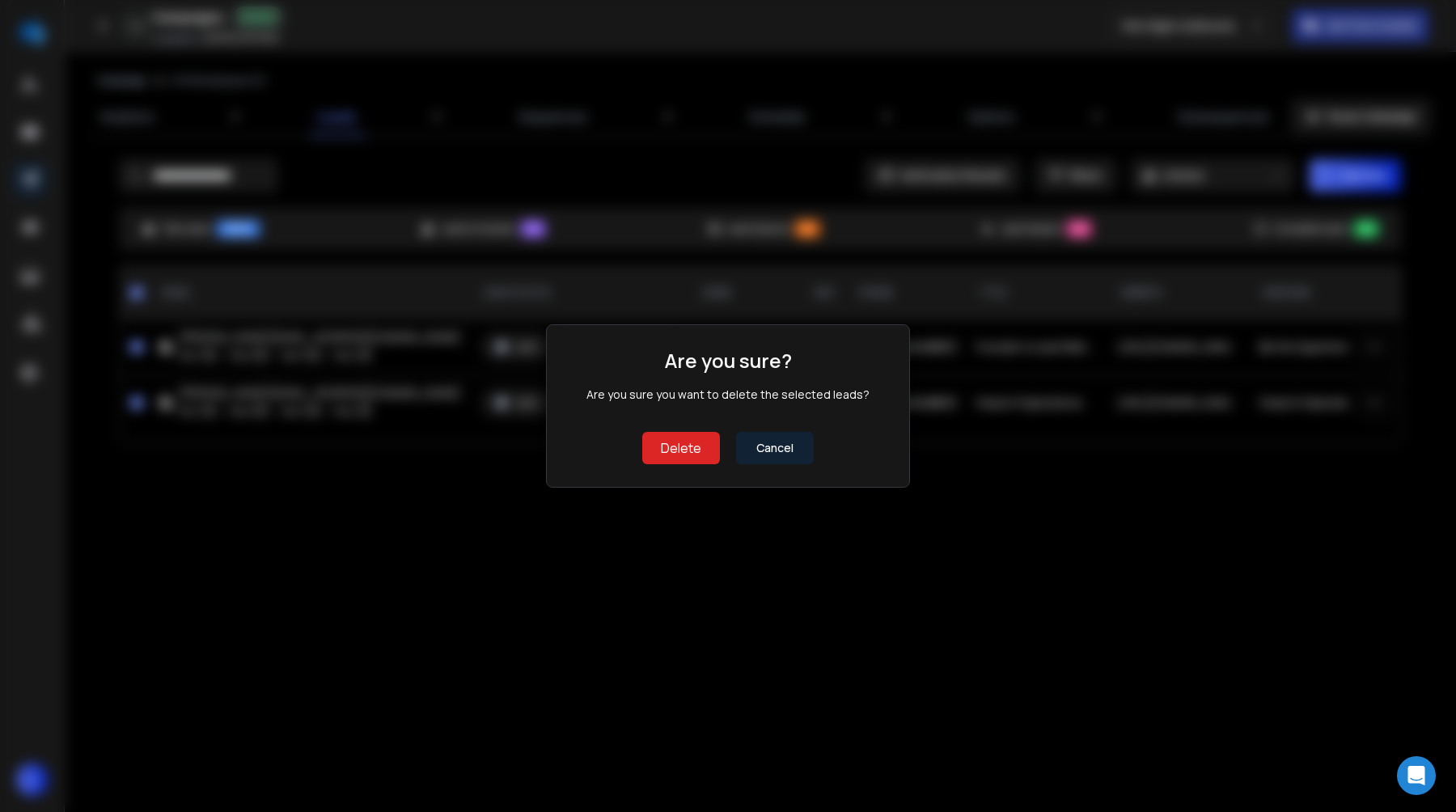
click at [786, 447] on button "Cancel" at bounding box center [775, 448] width 77 height 32
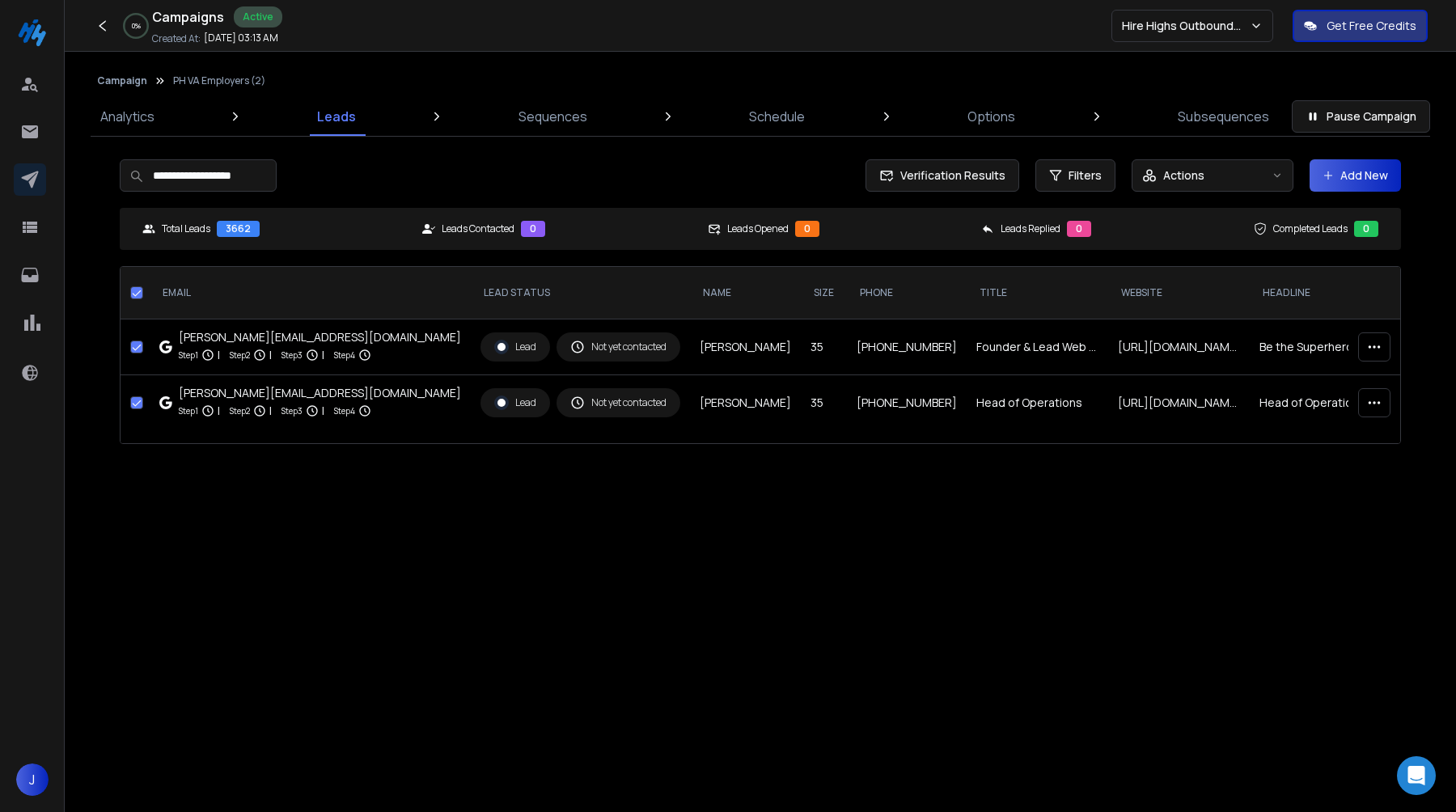
click at [571, 354] on div "Not yet contacted" at bounding box center [619, 346] width 97 height 14
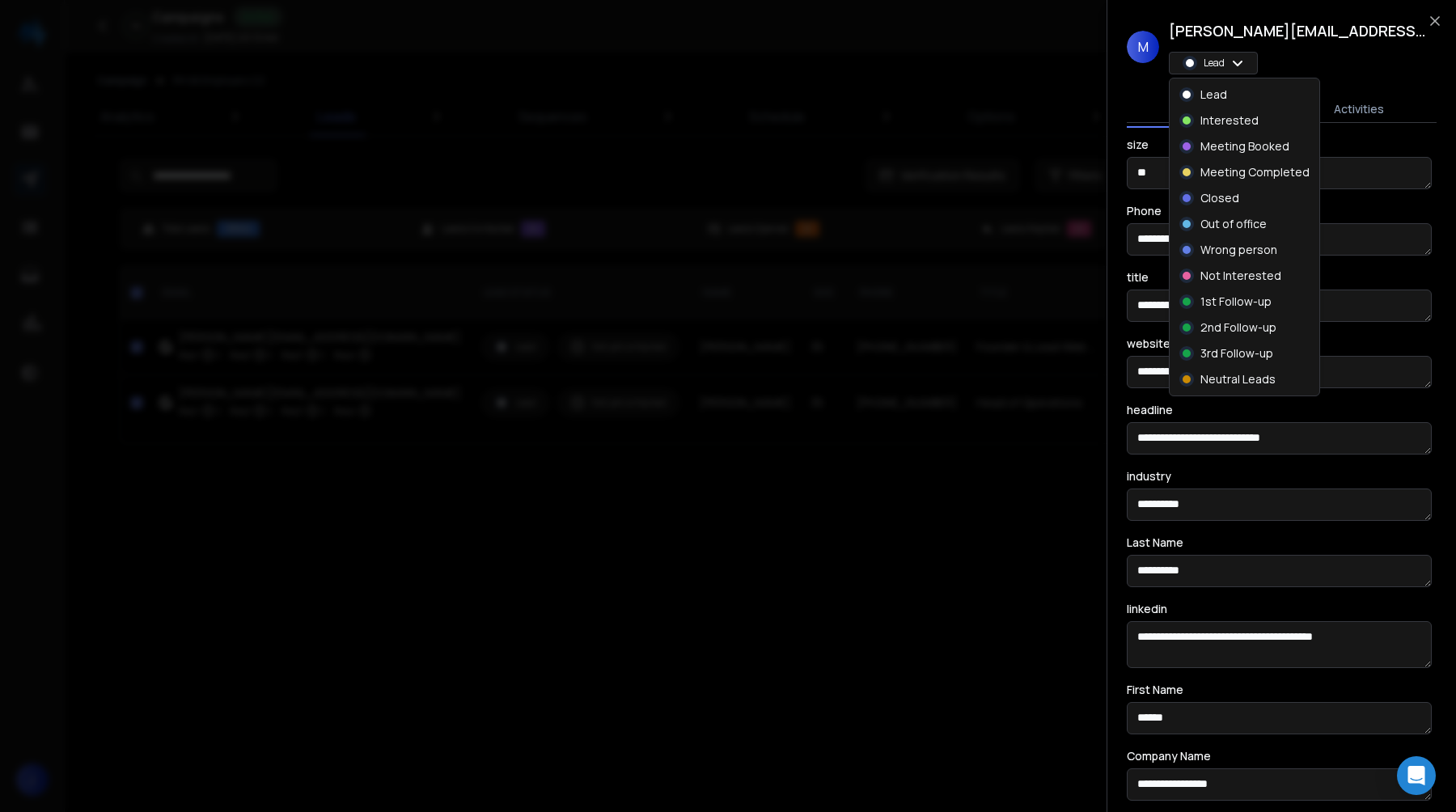
click at [1237, 57] on body "**********" at bounding box center [728, 483] width 1456 height 966
click at [1242, 122] on p "Interested" at bounding box center [1229, 120] width 58 height 16
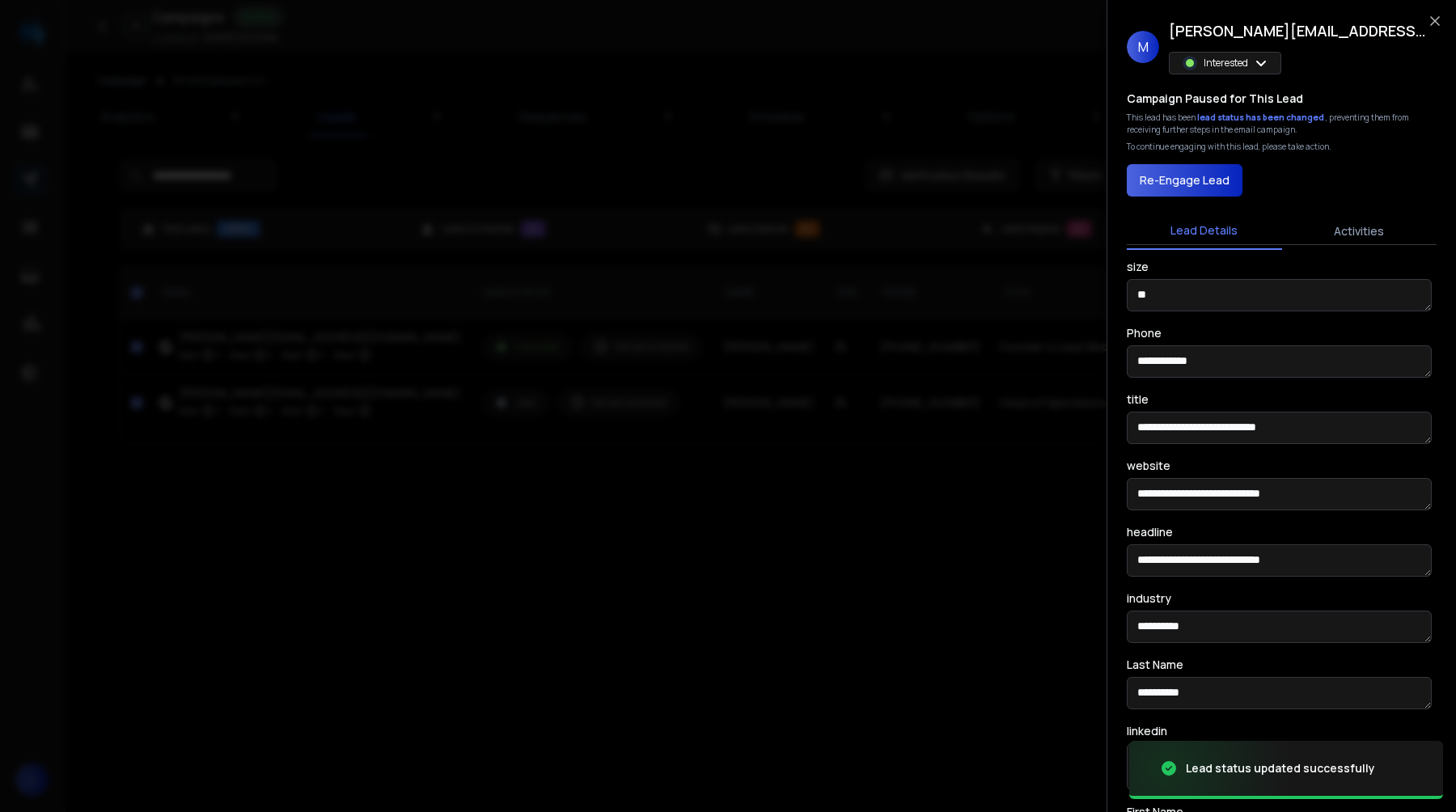
click at [490, 408] on div at bounding box center [728, 406] width 1456 height 812
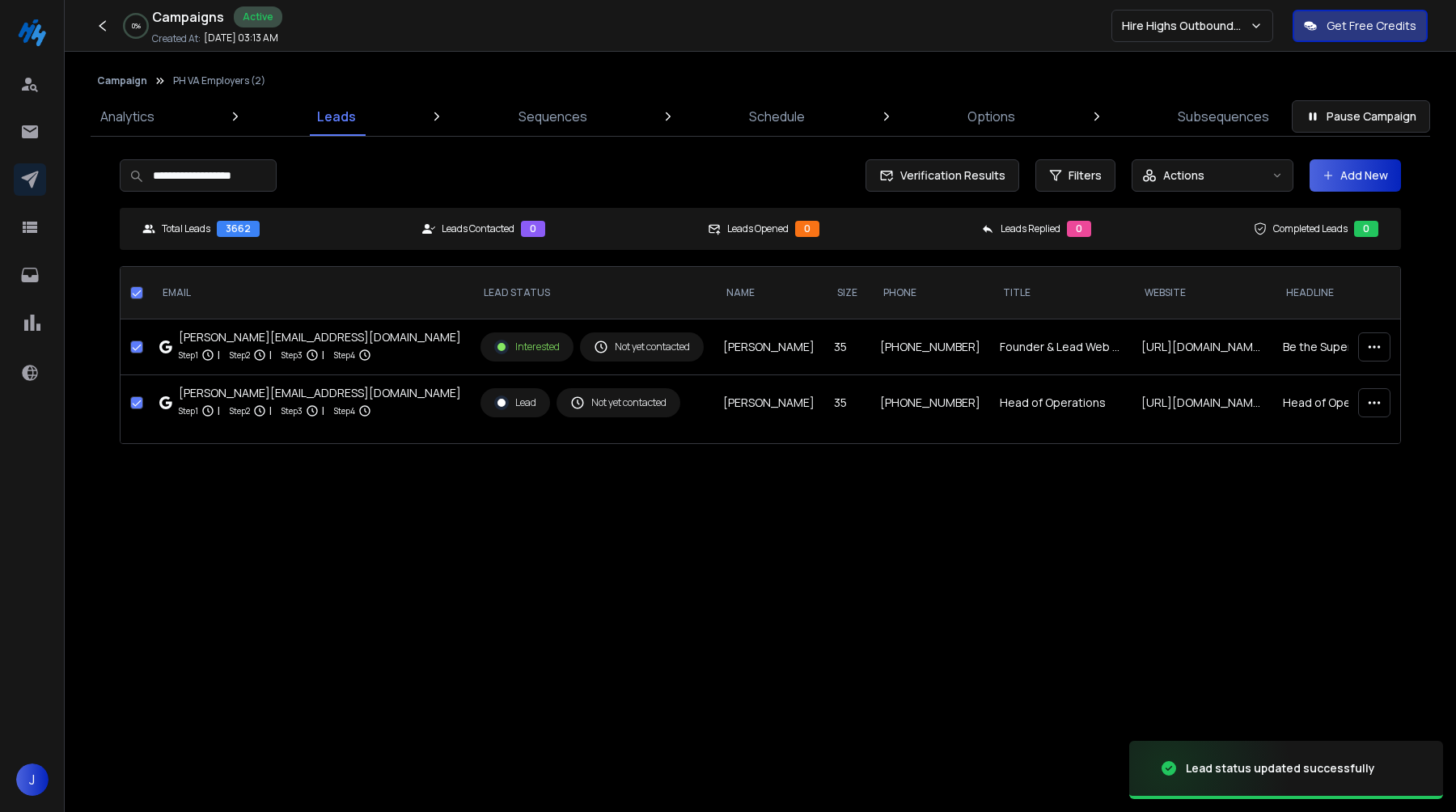
click at [494, 410] on div "Lead" at bounding box center [515, 402] width 42 height 14
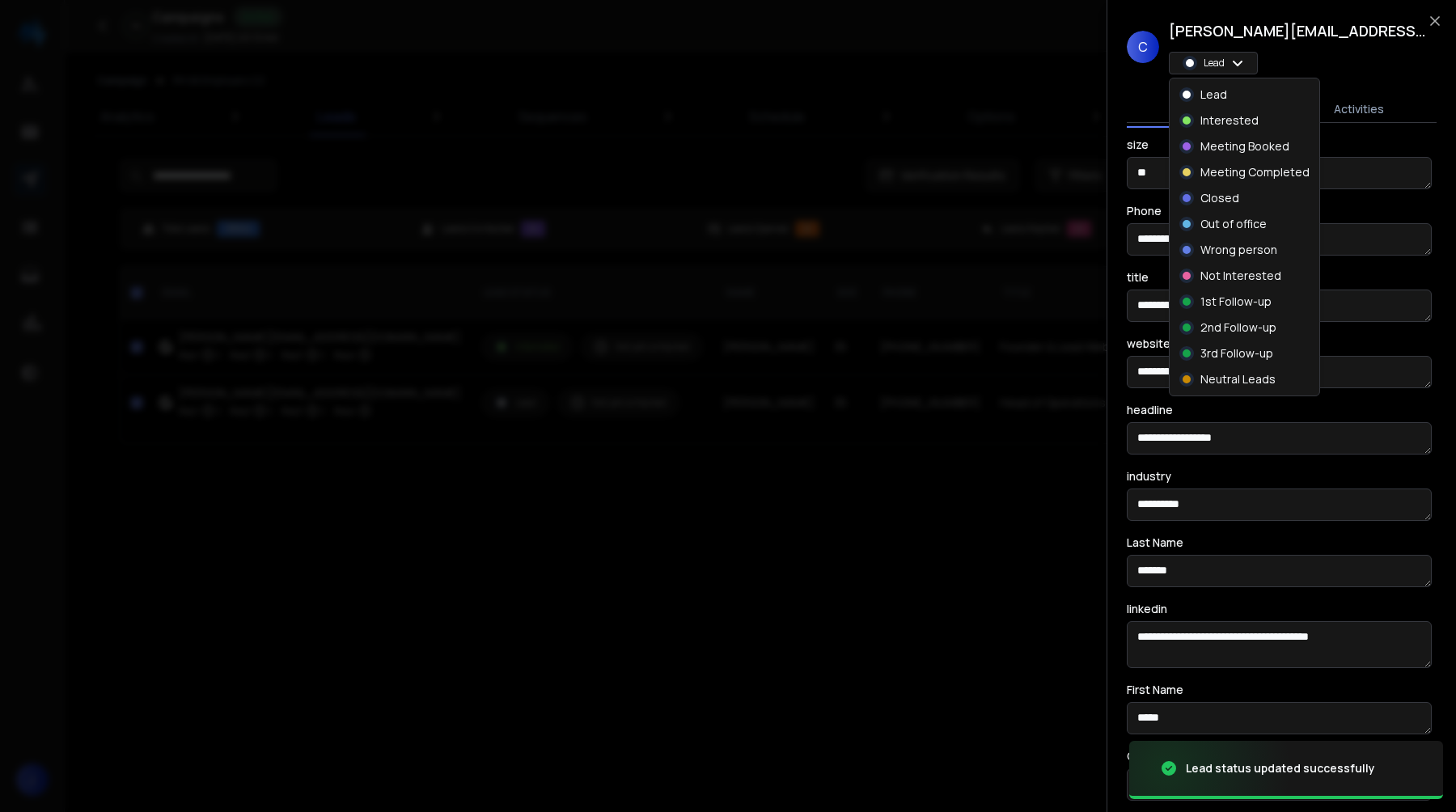
click at [1210, 68] on body "**********" at bounding box center [728, 483] width 1456 height 966
click at [1210, 127] on p "Interested" at bounding box center [1229, 120] width 58 height 16
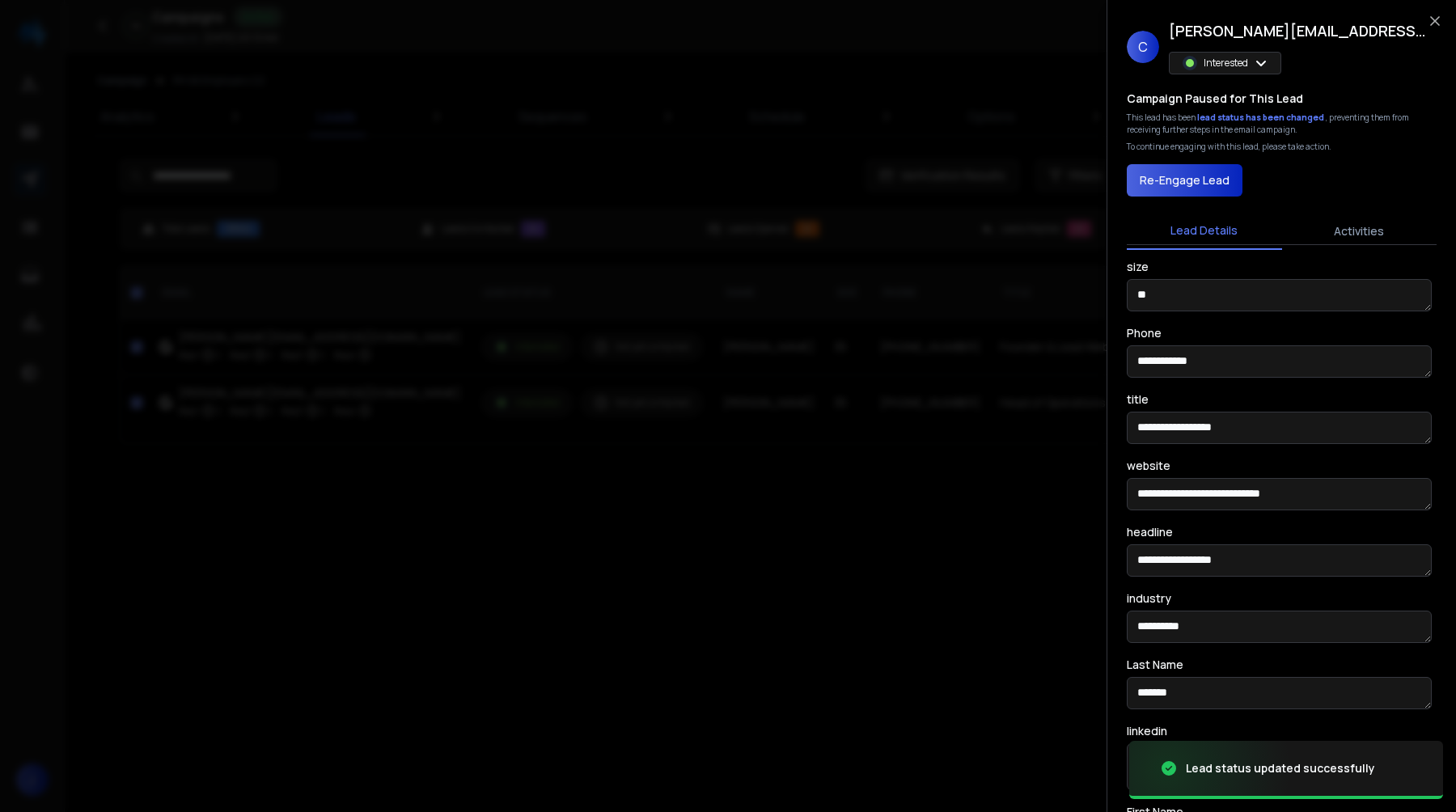
click at [581, 458] on div at bounding box center [728, 406] width 1456 height 812
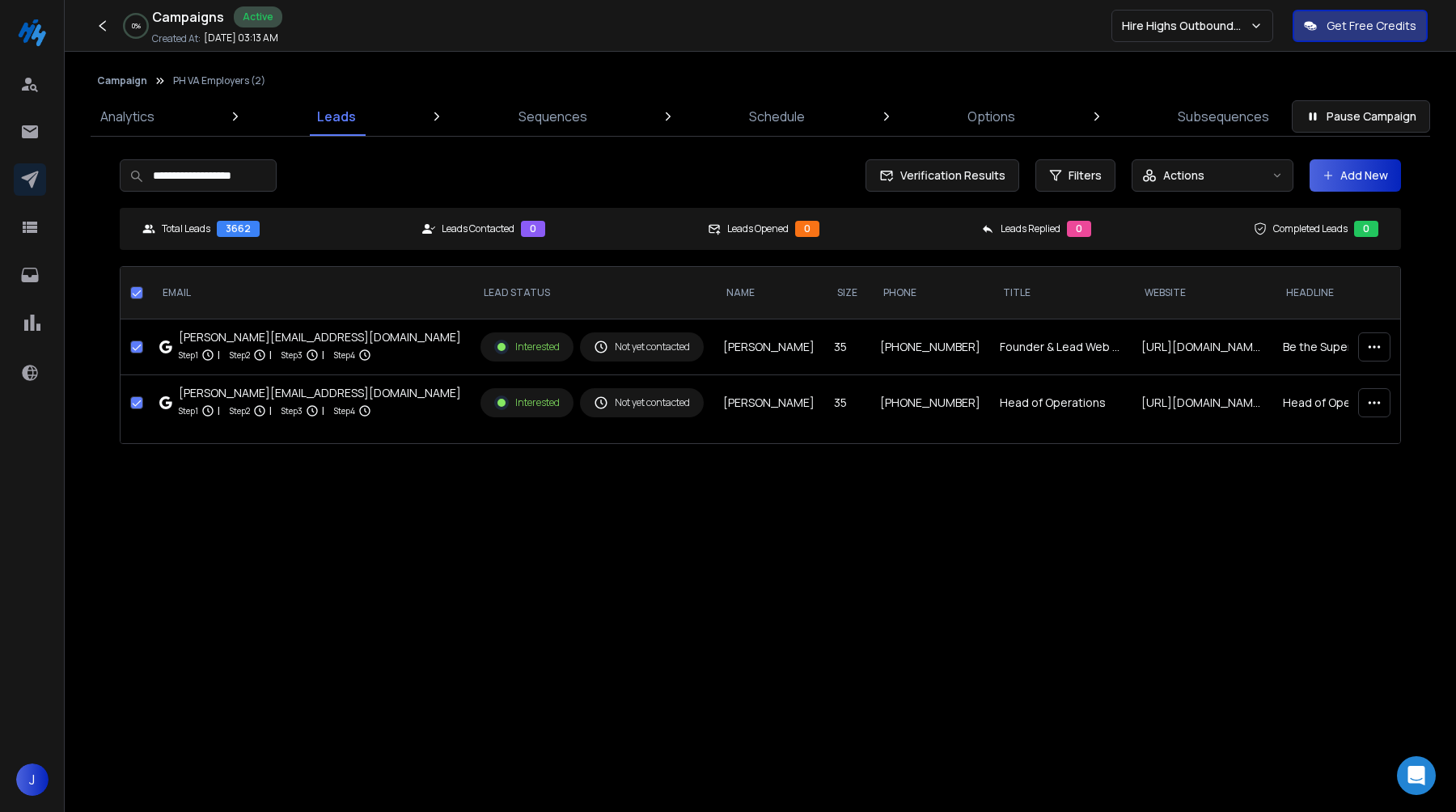
click at [240, 341] on div "[PERSON_NAME][EMAIL_ADDRESS][DOMAIN_NAME]" at bounding box center [320, 336] width 282 height 16
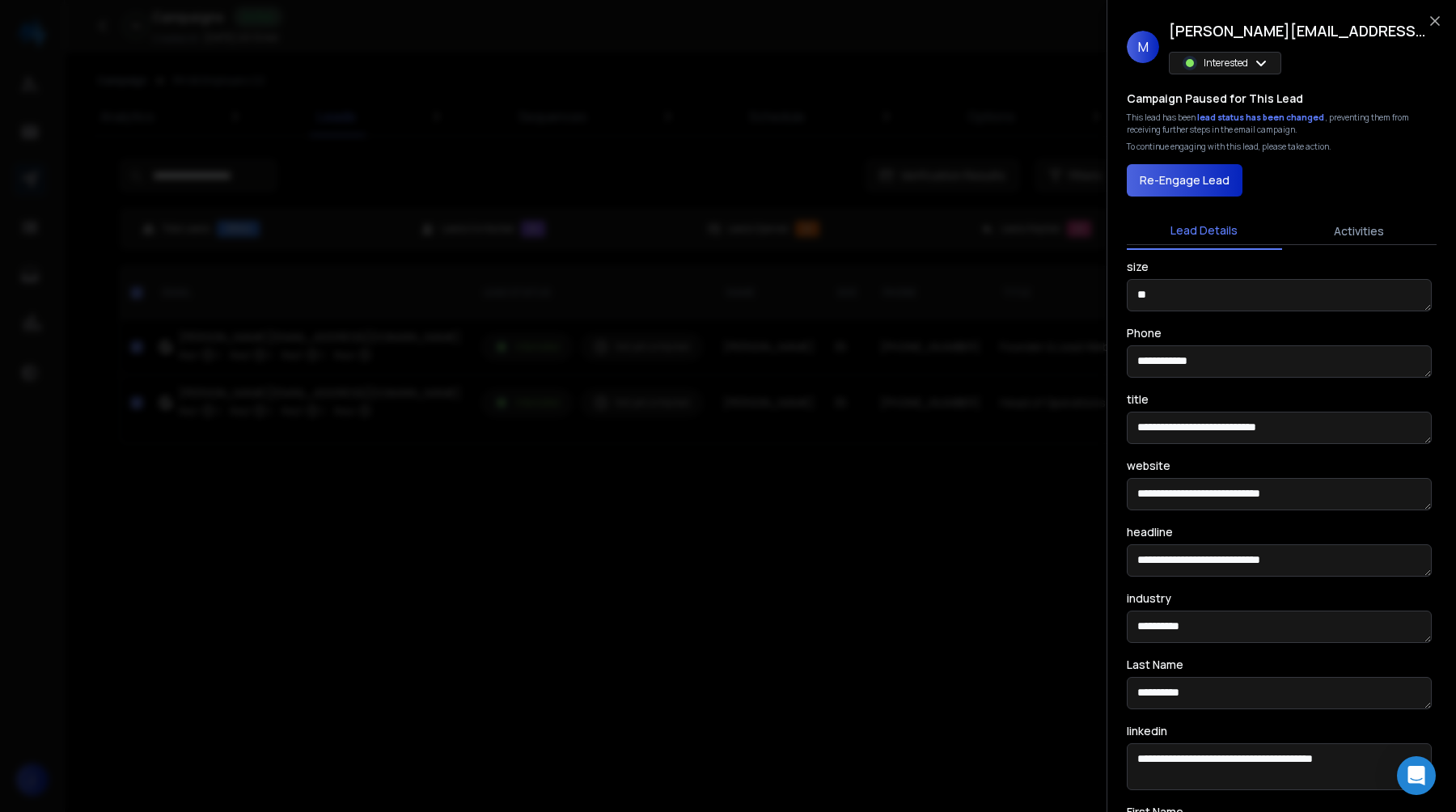
click at [1332, 229] on button "Activities" at bounding box center [1360, 231] width 155 height 36
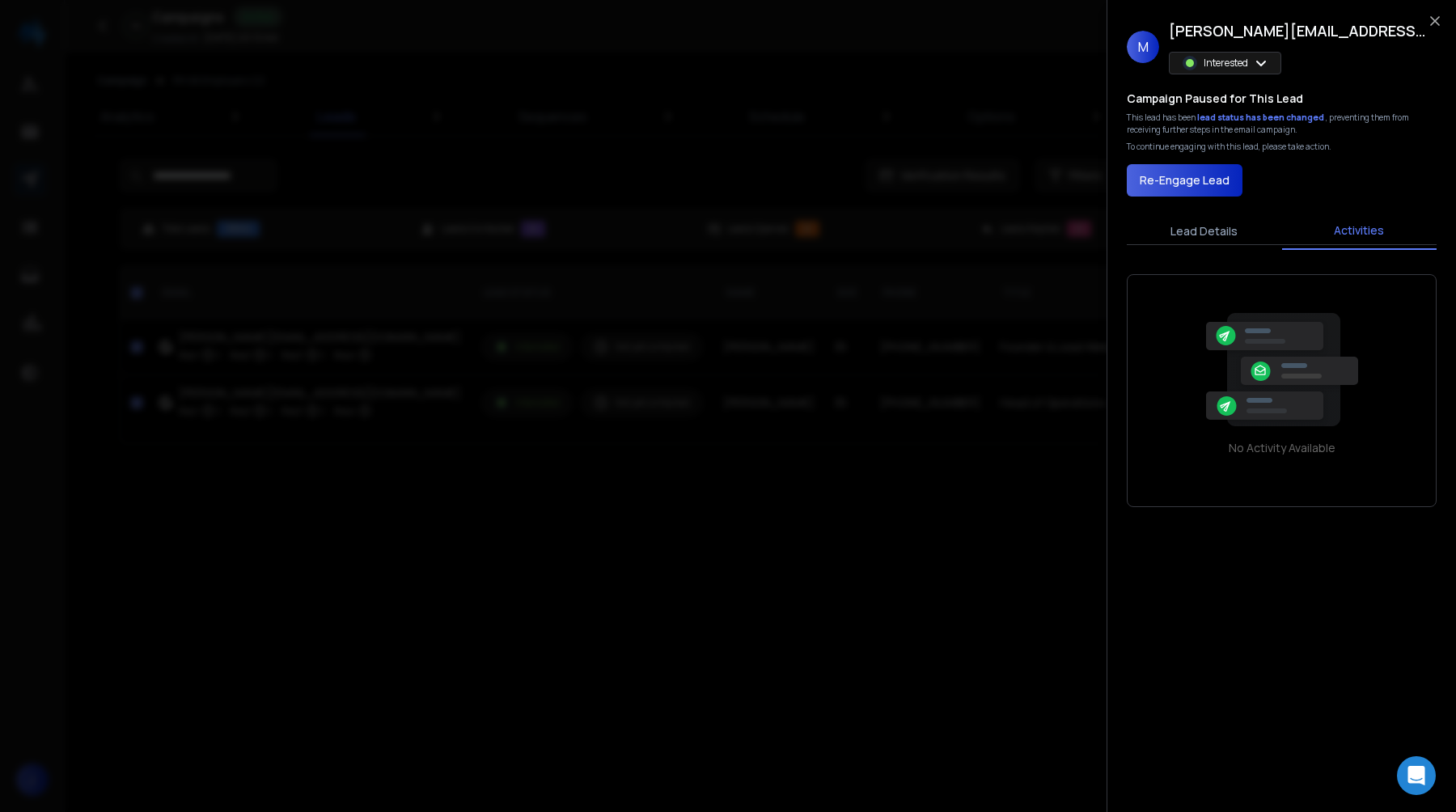
click at [1235, 229] on button "Lead Details" at bounding box center [1204, 231] width 155 height 36
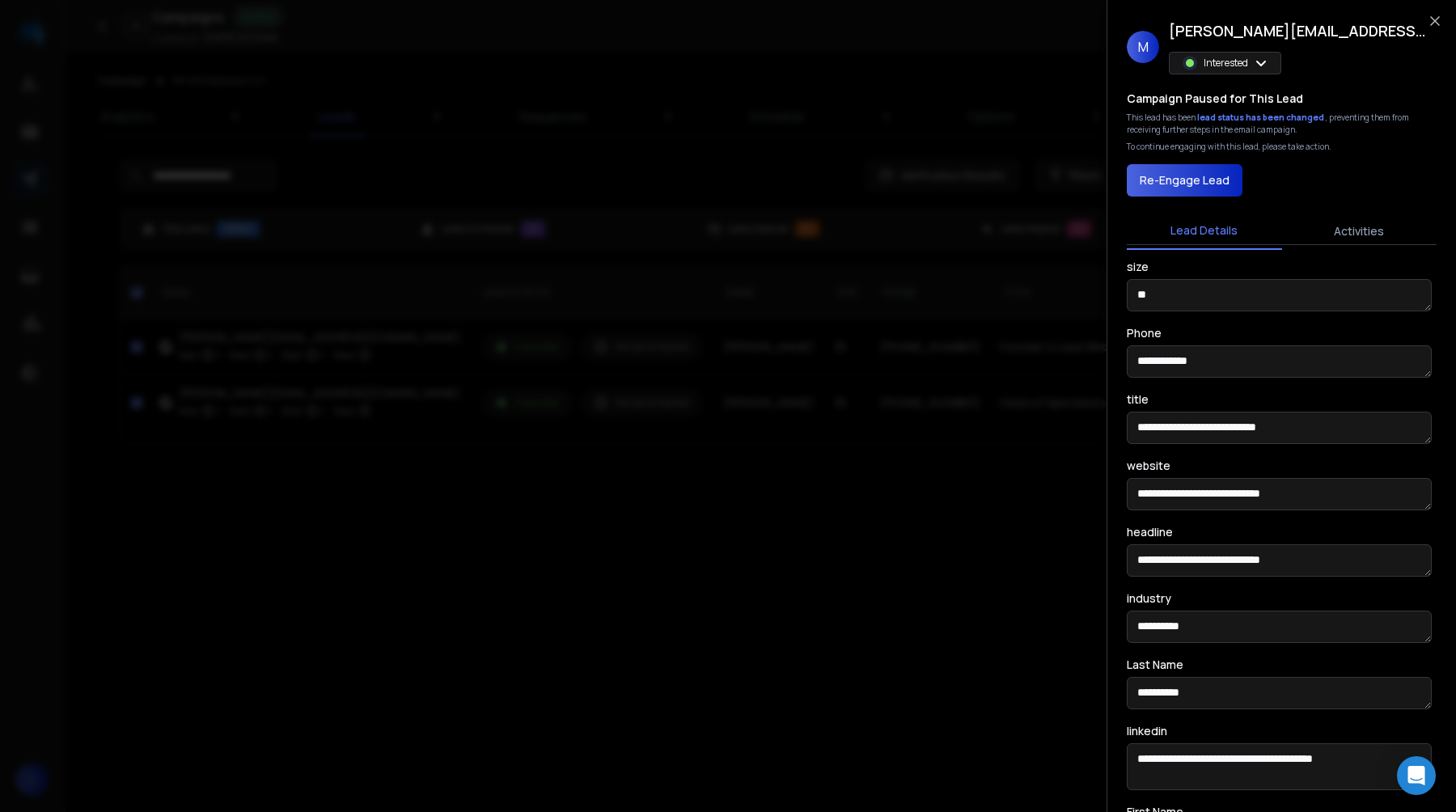
click at [1426, 30] on div "M marisa@liveyourmessage.com Interested" at bounding box center [1282, 47] width 310 height 55
click at [1429, 22] on icon "button" at bounding box center [1434, 21] width 16 height 16
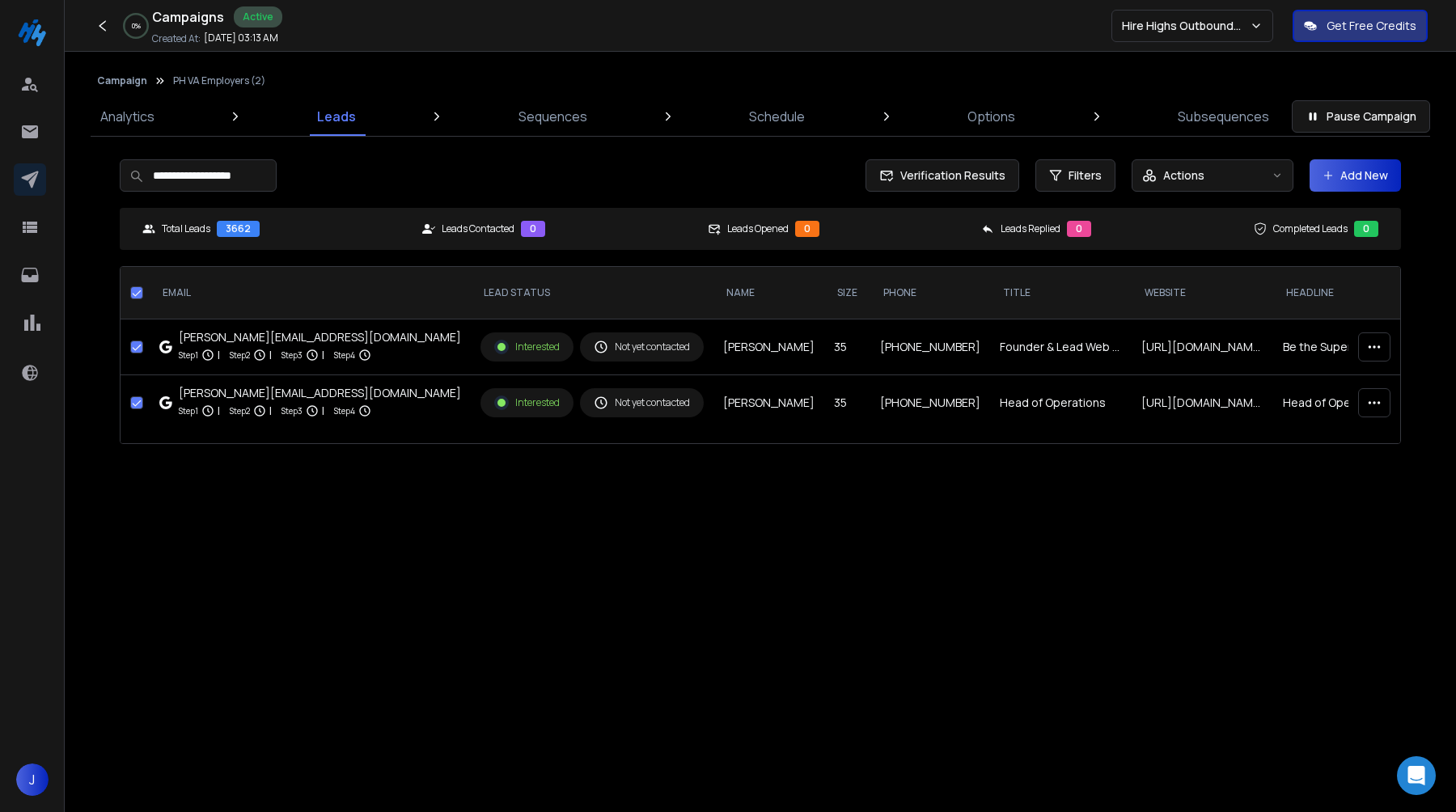
click at [12, 182] on div "J" at bounding box center [32, 406] width 65 height 812
click at [14, 152] on div at bounding box center [32, 135] width 37 height 38
click at [24, 137] on icon at bounding box center [29, 132] width 16 height 13
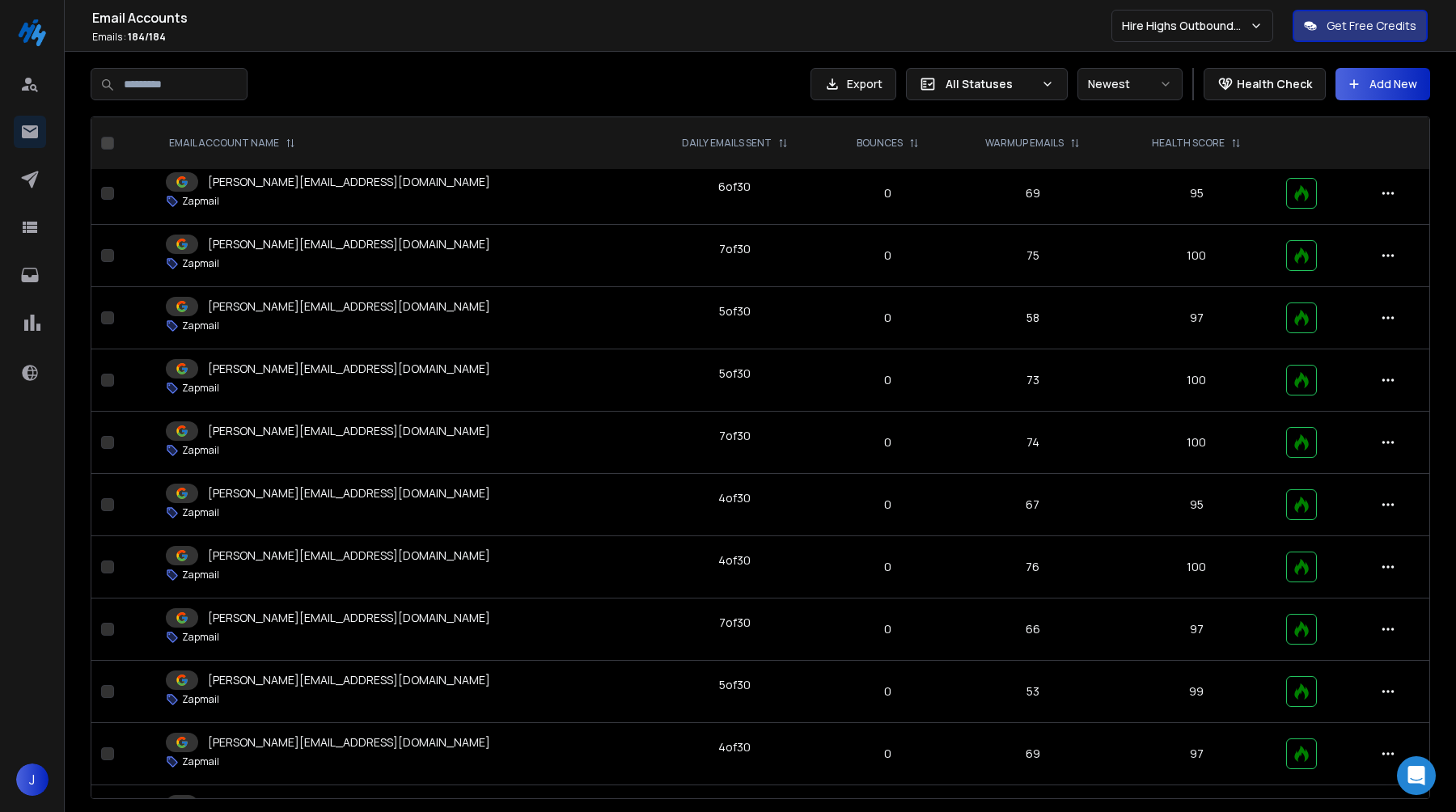
scroll to position [4969, 0]
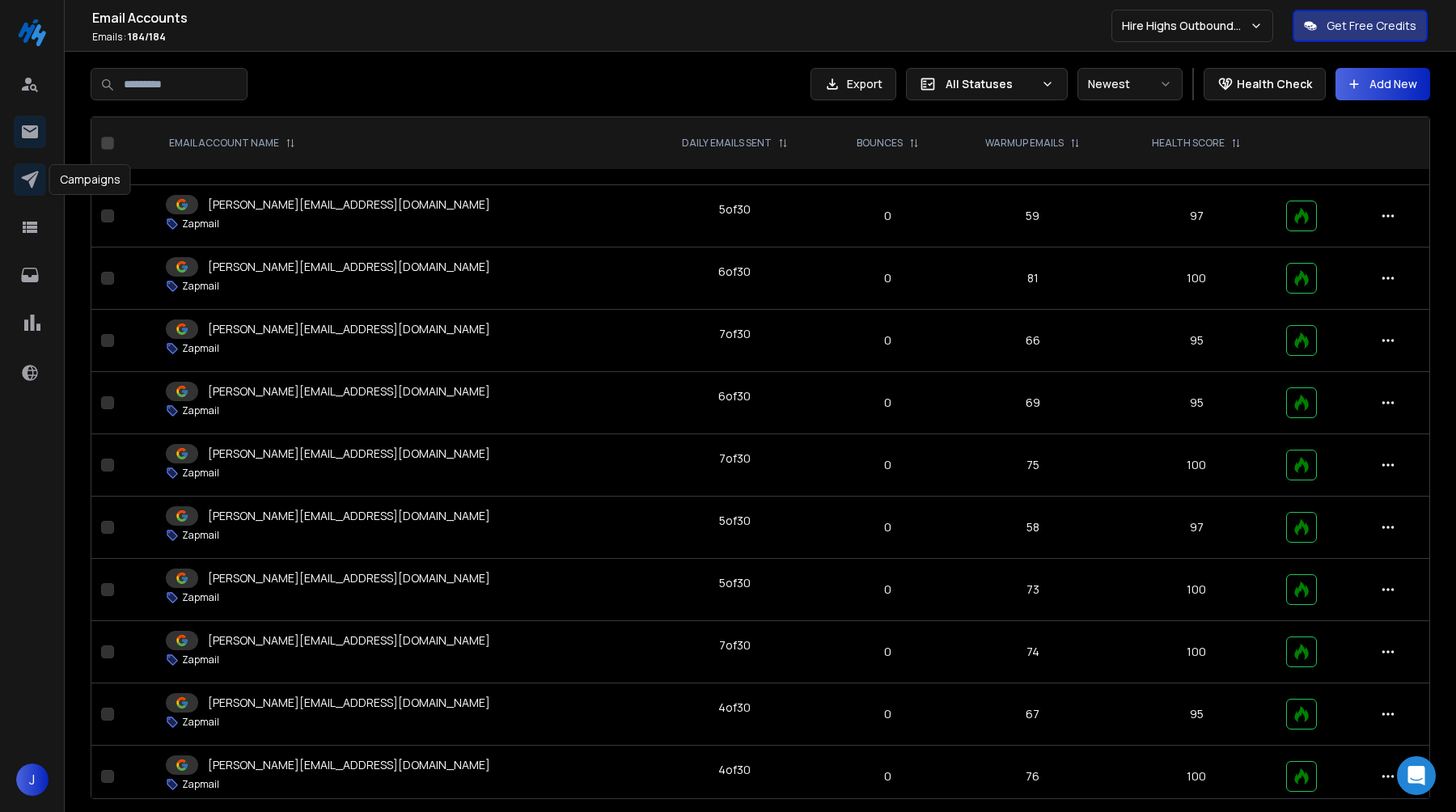
click at [35, 181] on icon at bounding box center [29, 179] width 19 height 19
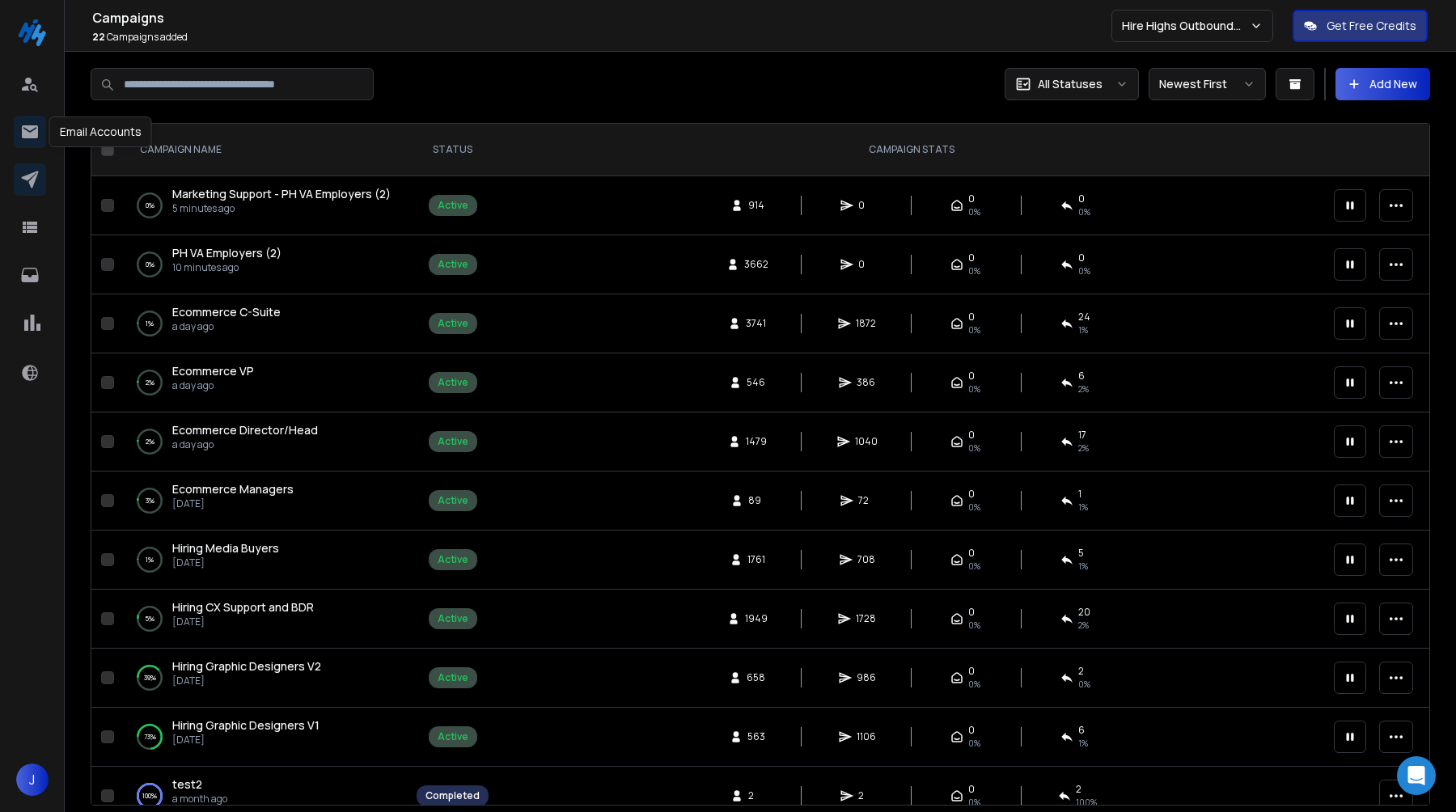
click at [35, 132] on icon at bounding box center [29, 132] width 16 height 13
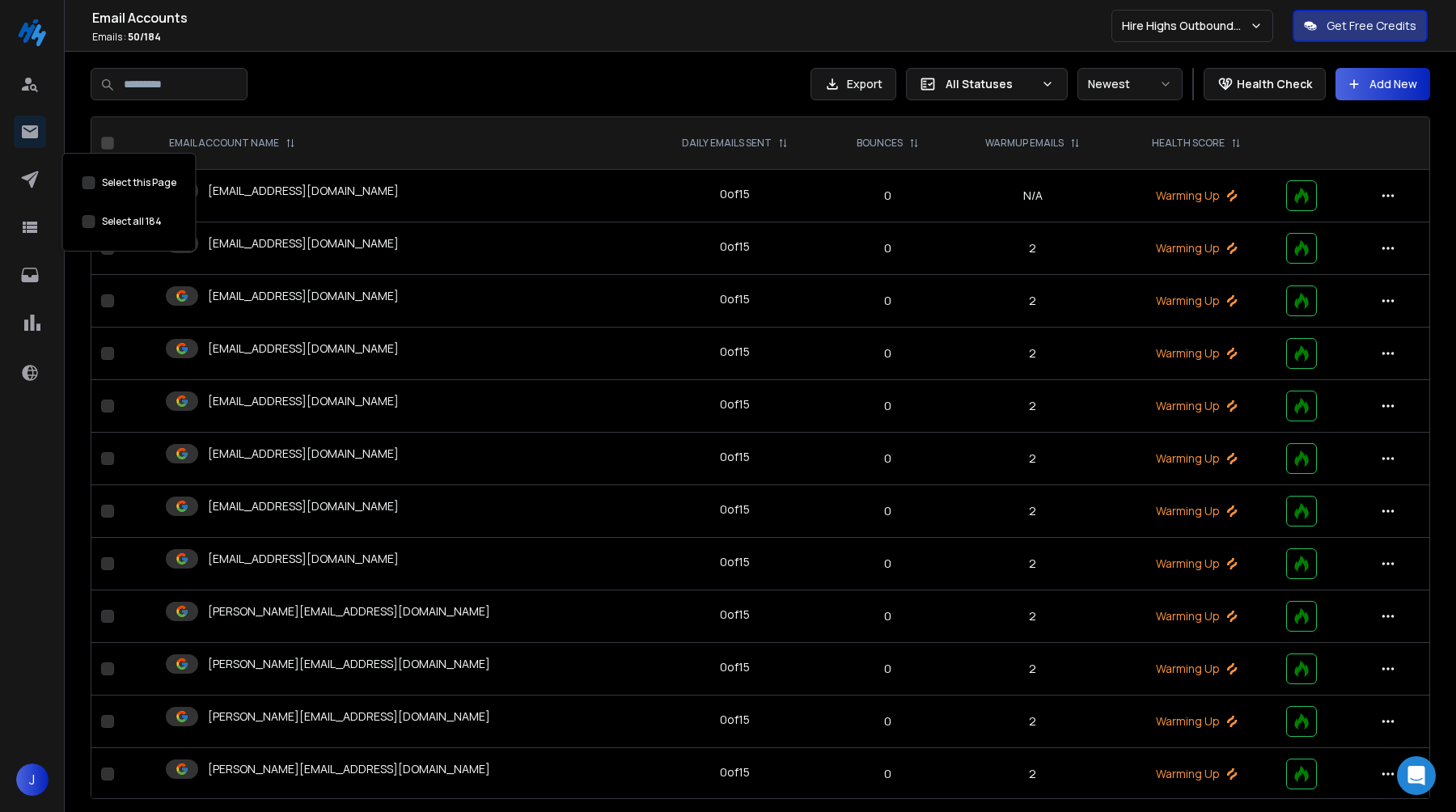
click at [89, 224] on button "Select this Page" at bounding box center [89, 222] width 13 height 13
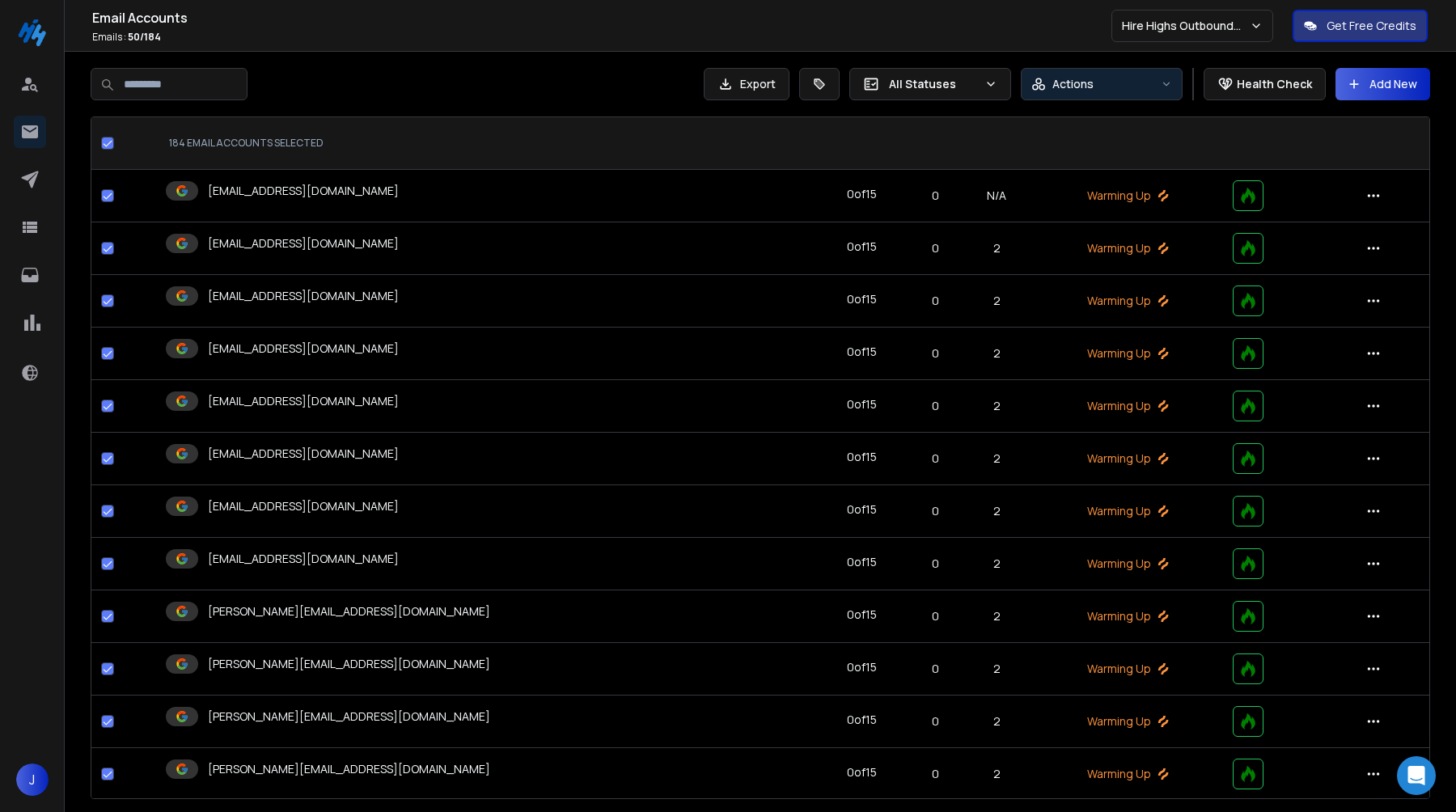
click at [1075, 77] on p "Actions" at bounding box center [1074, 83] width 42 height 16
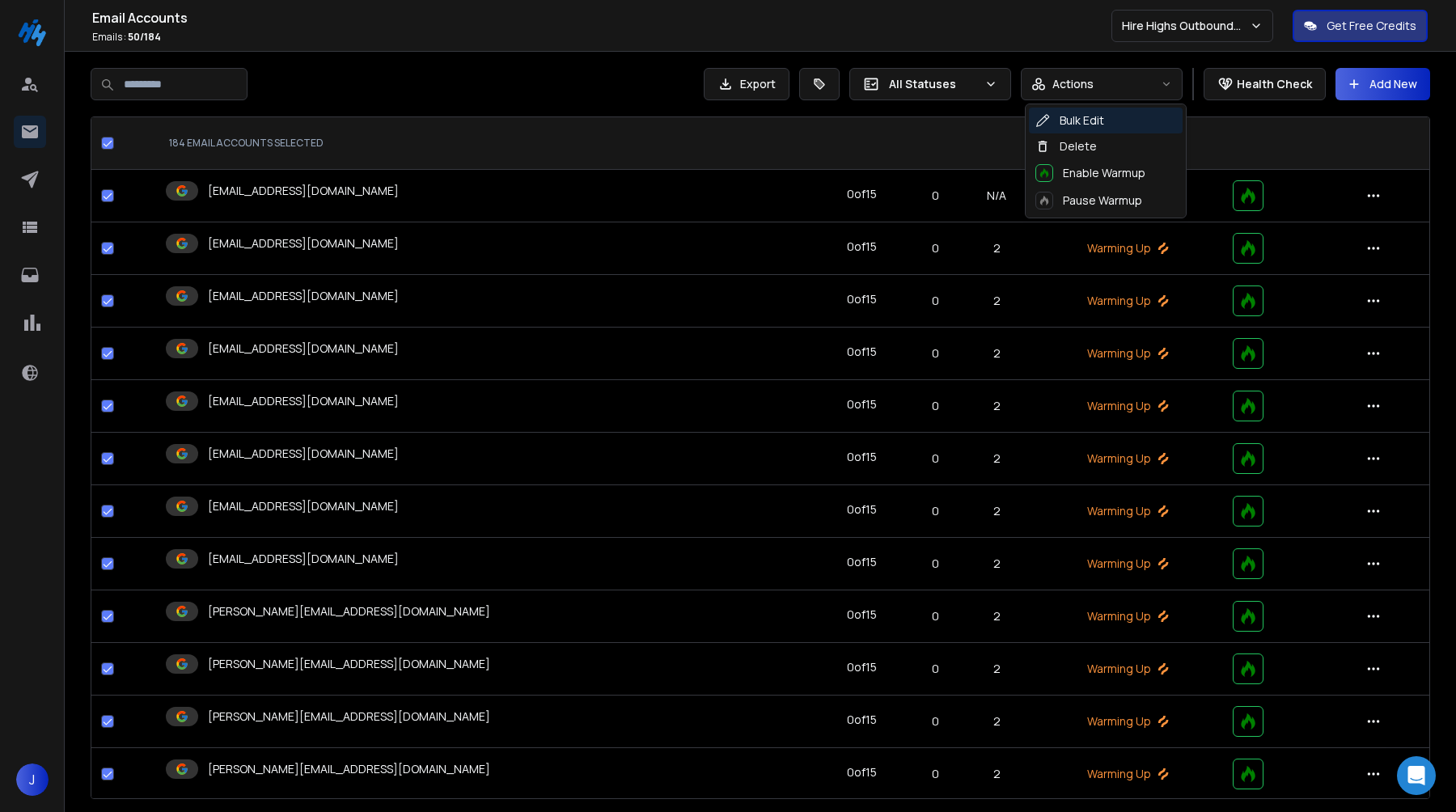
click at [1075, 116] on div "Bulk Edit" at bounding box center [1070, 120] width 69 height 16
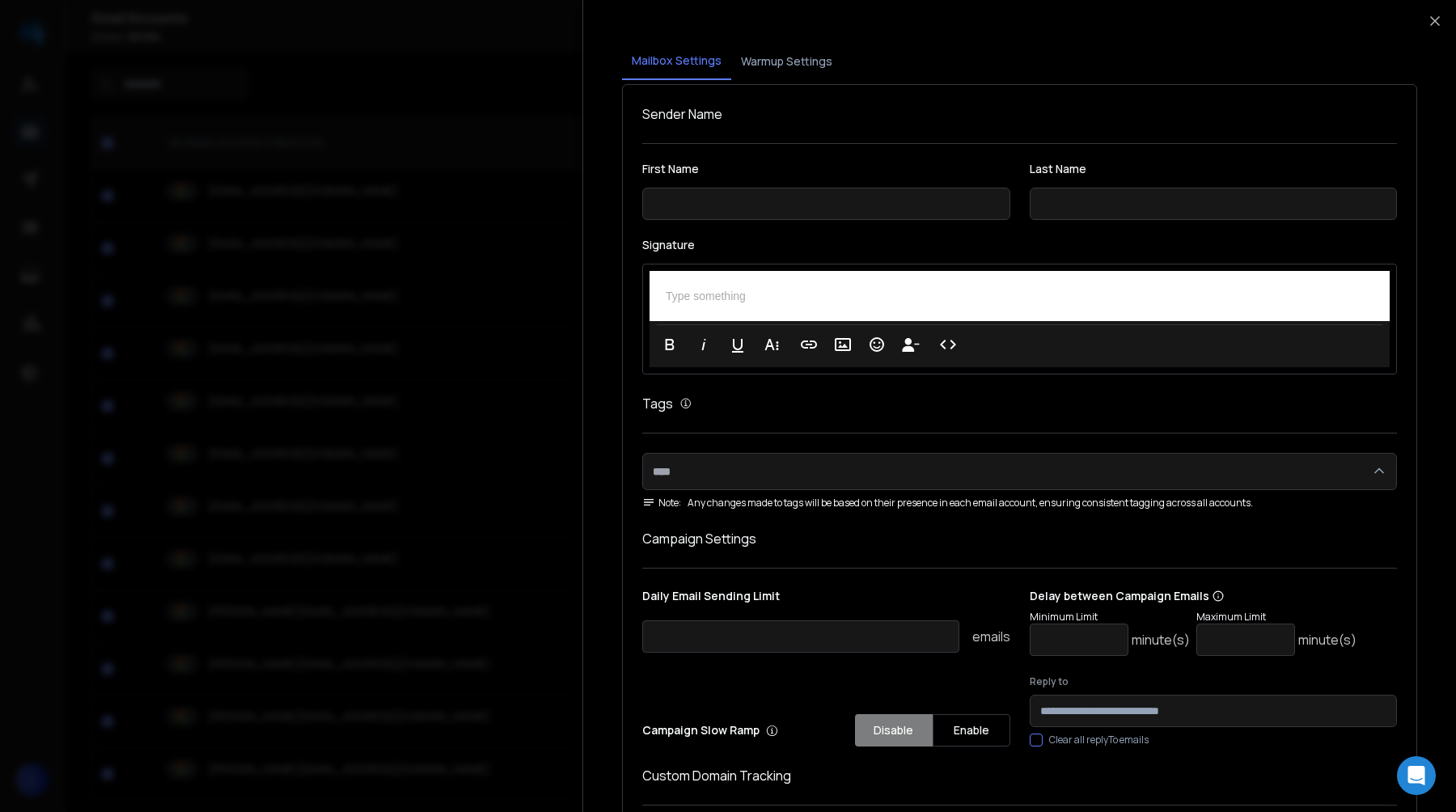
click at [1104, 636] on input "number" at bounding box center [1080, 640] width 99 height 32
click at [1239, 635] on input "number" at bounding box center [1246, 640] width 99 height 32
type input "*"
type input "**"
drag, startPoint x: 1077, startPoint y: 645, endPoint x: 1019, endPoint y: 645, distance: 58.0
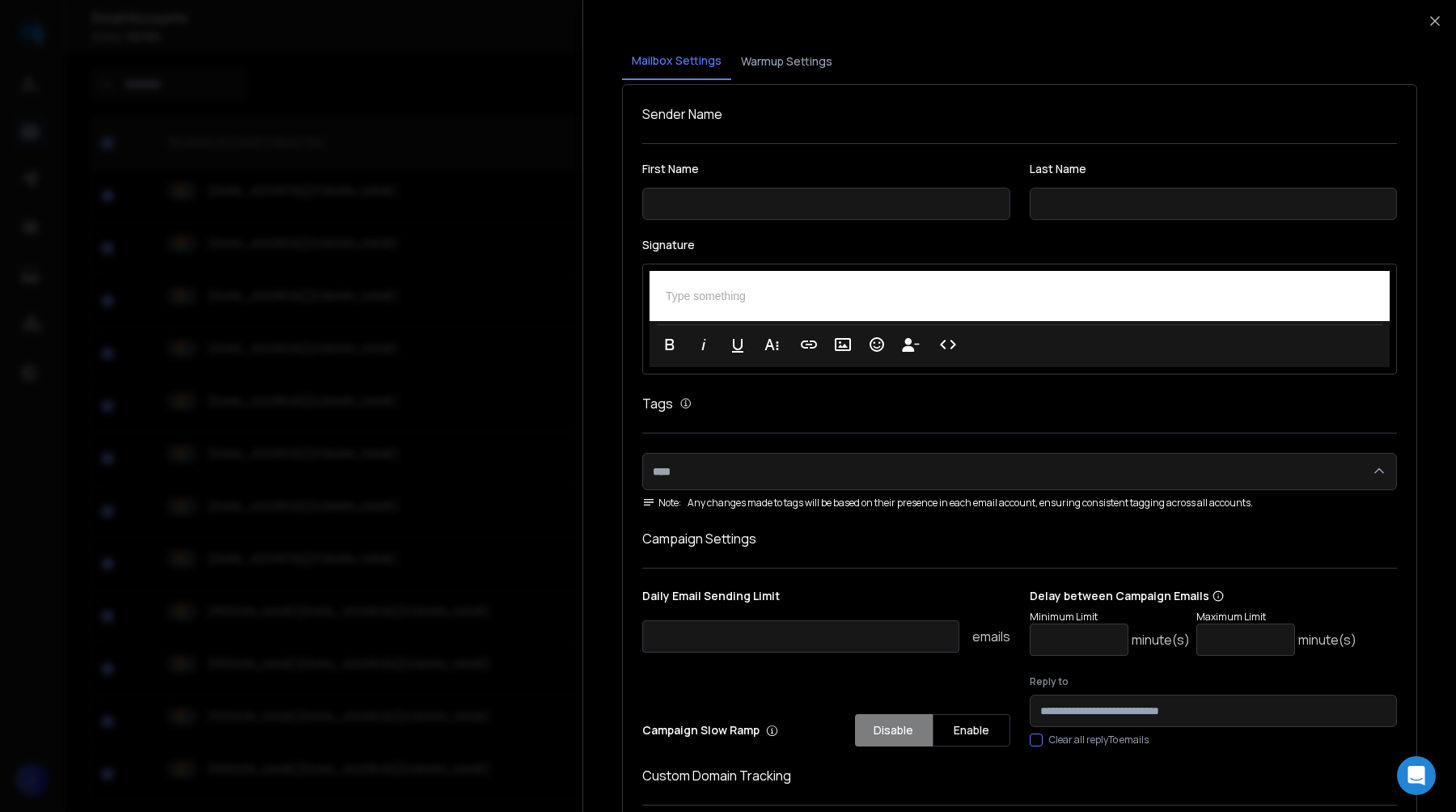
click at [1019, 645] on div "Daily Email Sending Limit emails Delay between Campaign Emails Minimum Limit * …" at bounding box center [1020, 667] width 755 height 158
type input "*"
click at [1085, 516] on form "First Name Last Name Signature Type something Clear Formatting Font Family Aria…" at bounding box center [1020, 536] width 755 height 746
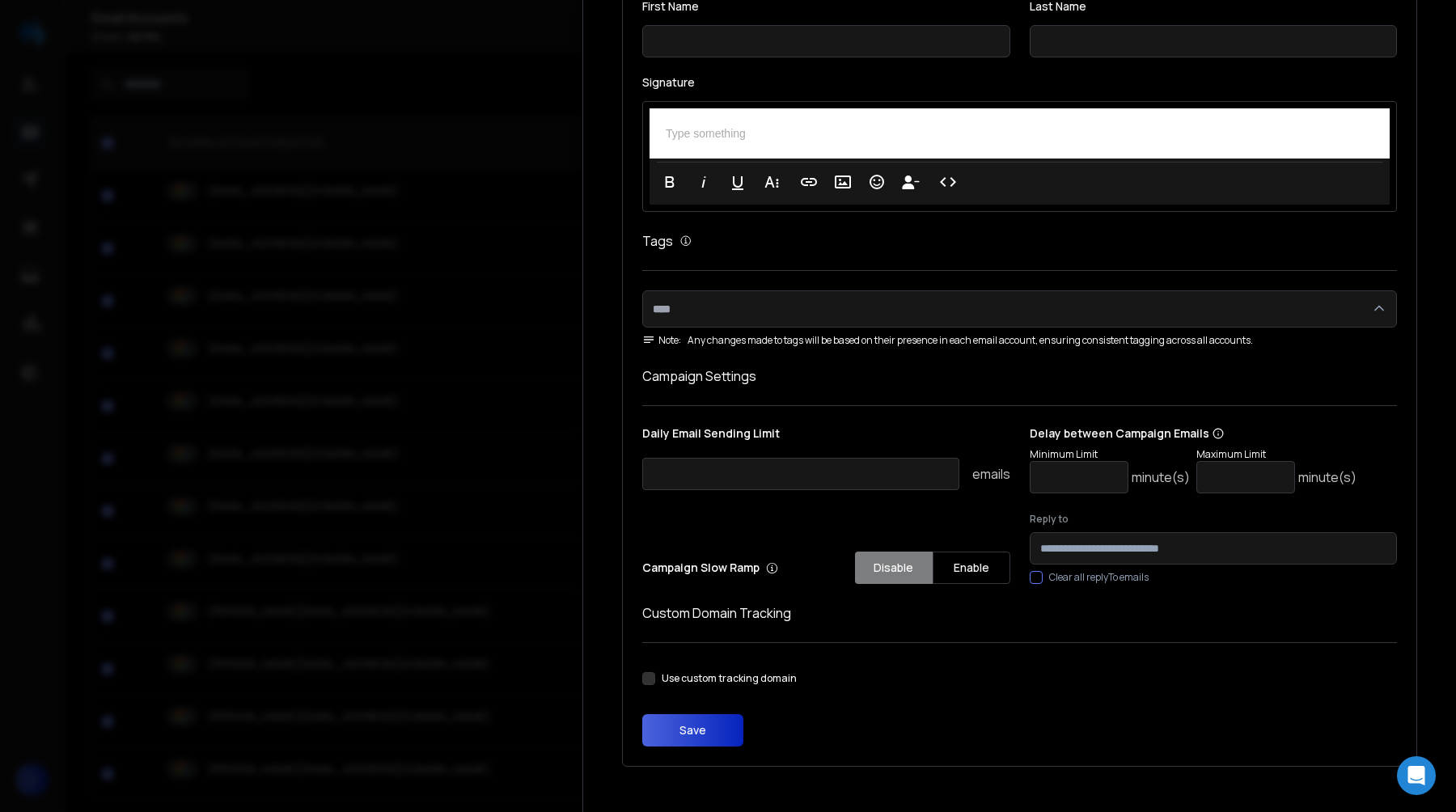
click at [720, 736] on button "Save" at bounding box center [692, 730] width 101 height 32
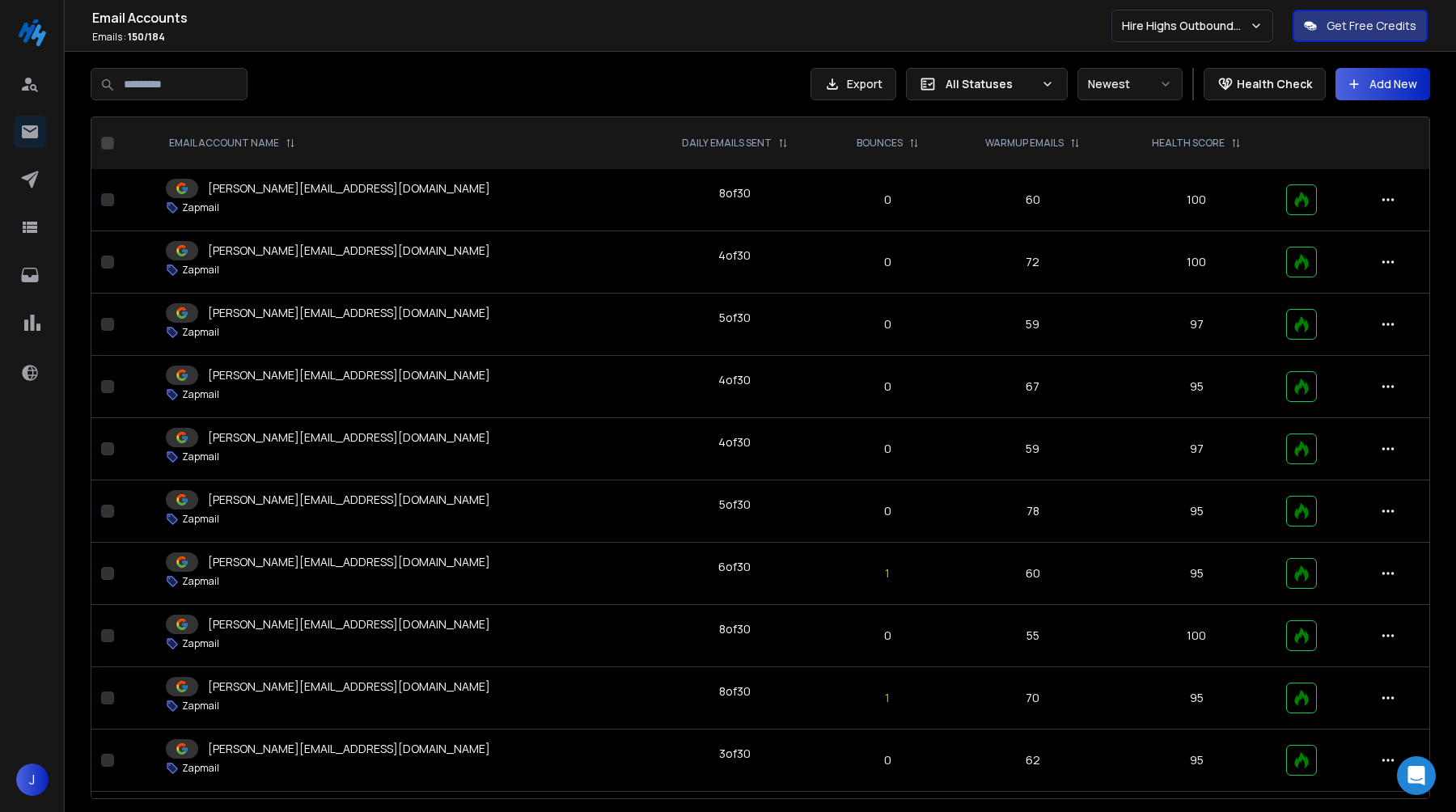
scroll to position [6420, 0]
click at [31, 177] on icon at bounding box center [29, 179] width 19 height 19
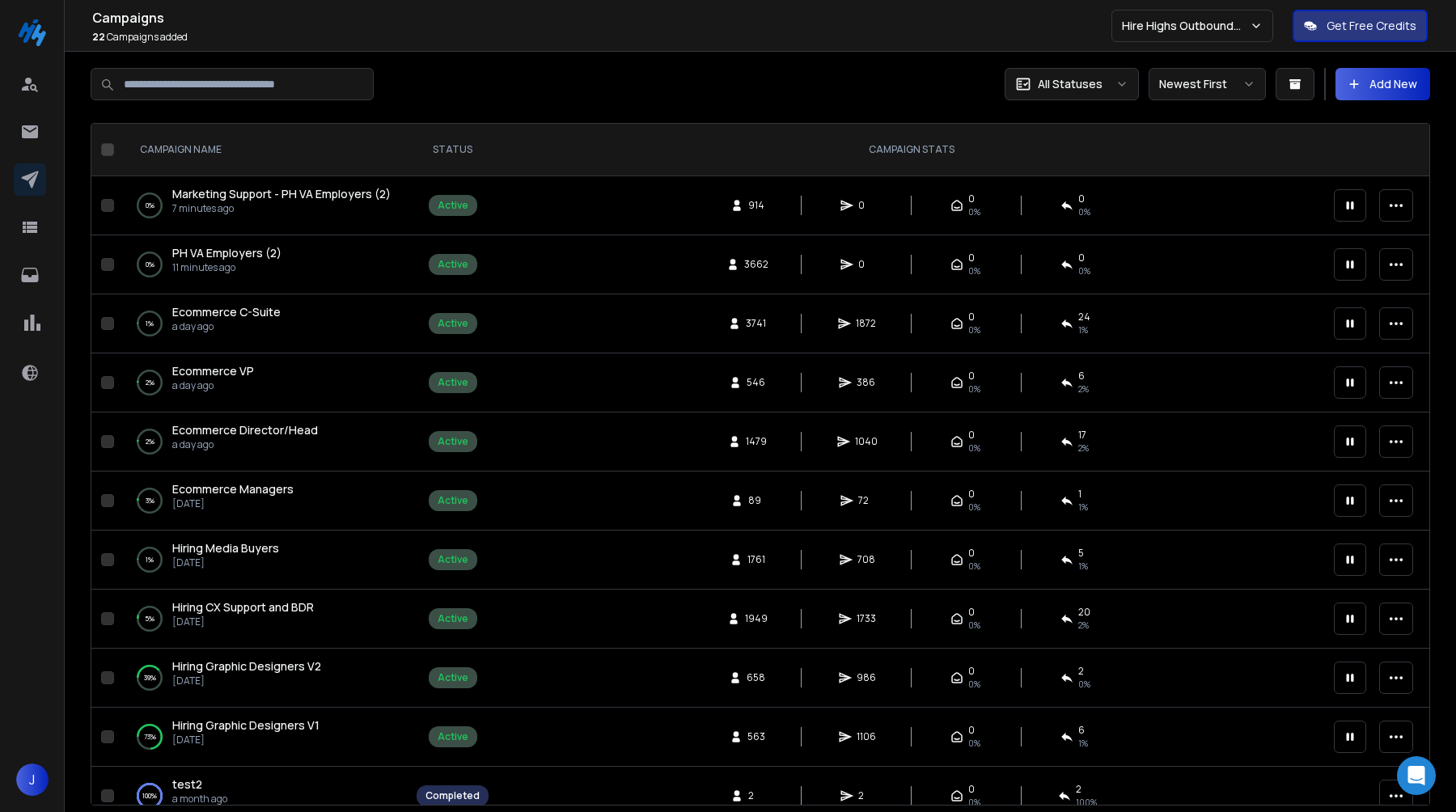
click at [263, 252] on span "PH VA Employers (2)" at bounding box center [227, 252] width 109 height 15
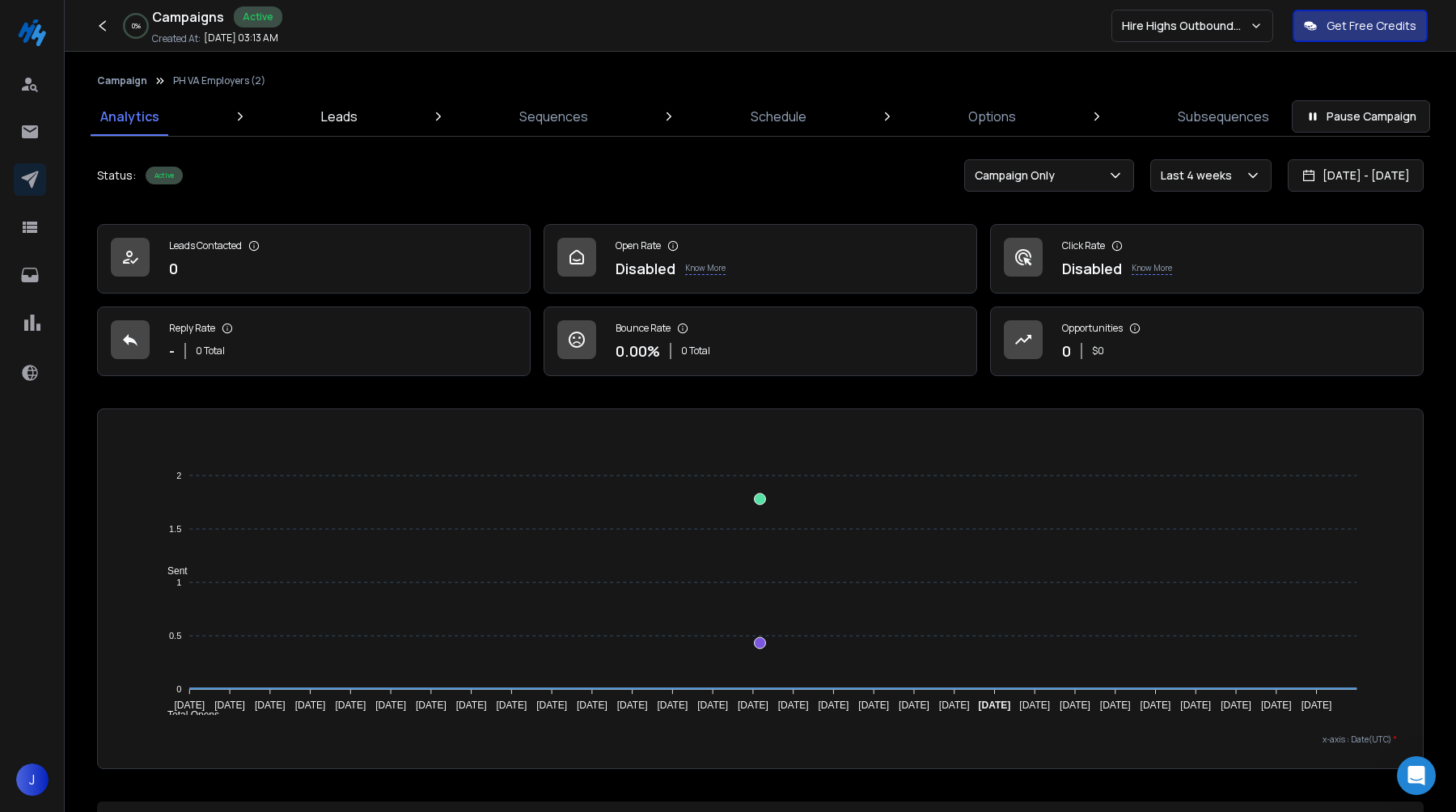
click at [334, 114] on p "Leads" at bounding box center [340, 116] width 37 height 19
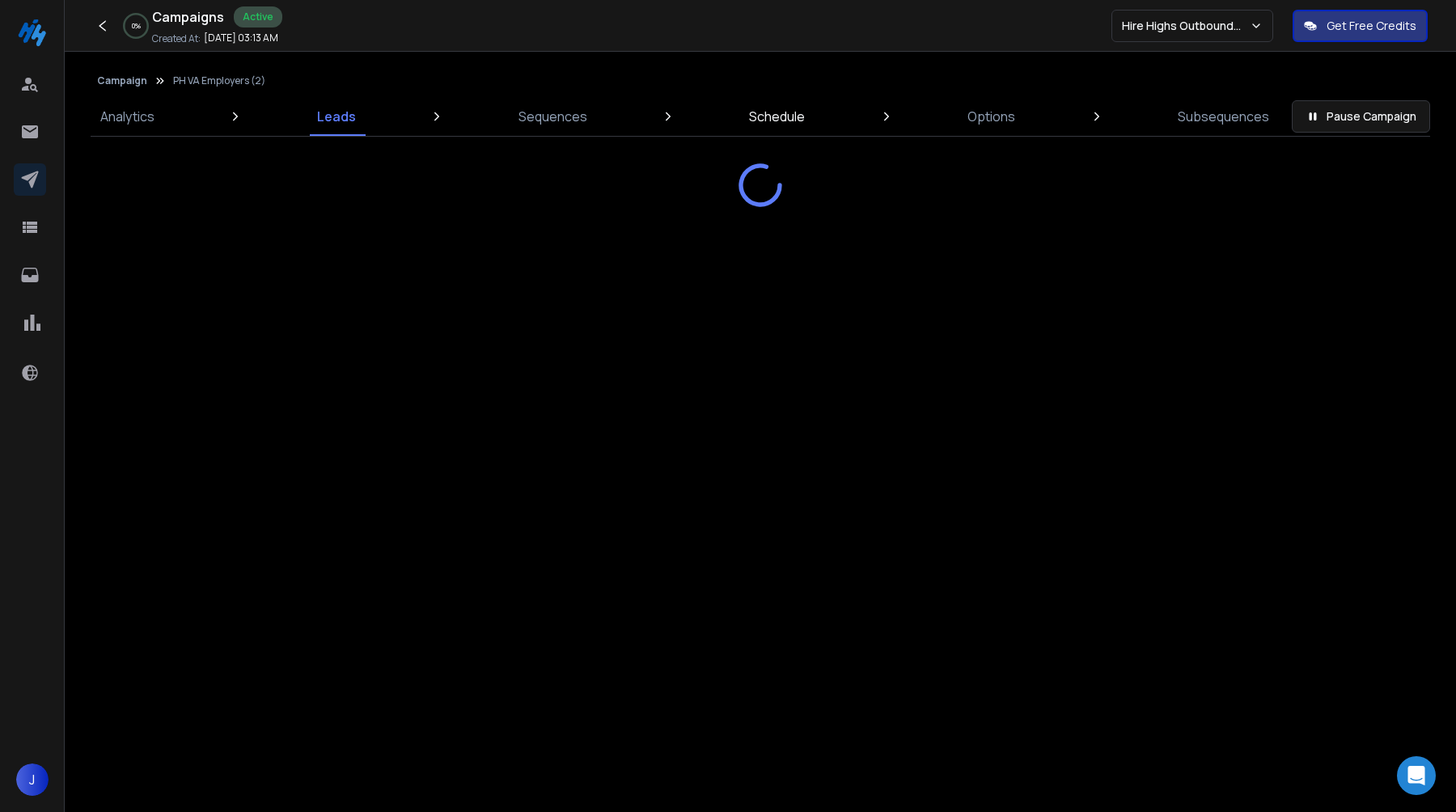
click at [790, 117] on p "Schedule" at bounding box center [776, 116] width 56 height 19
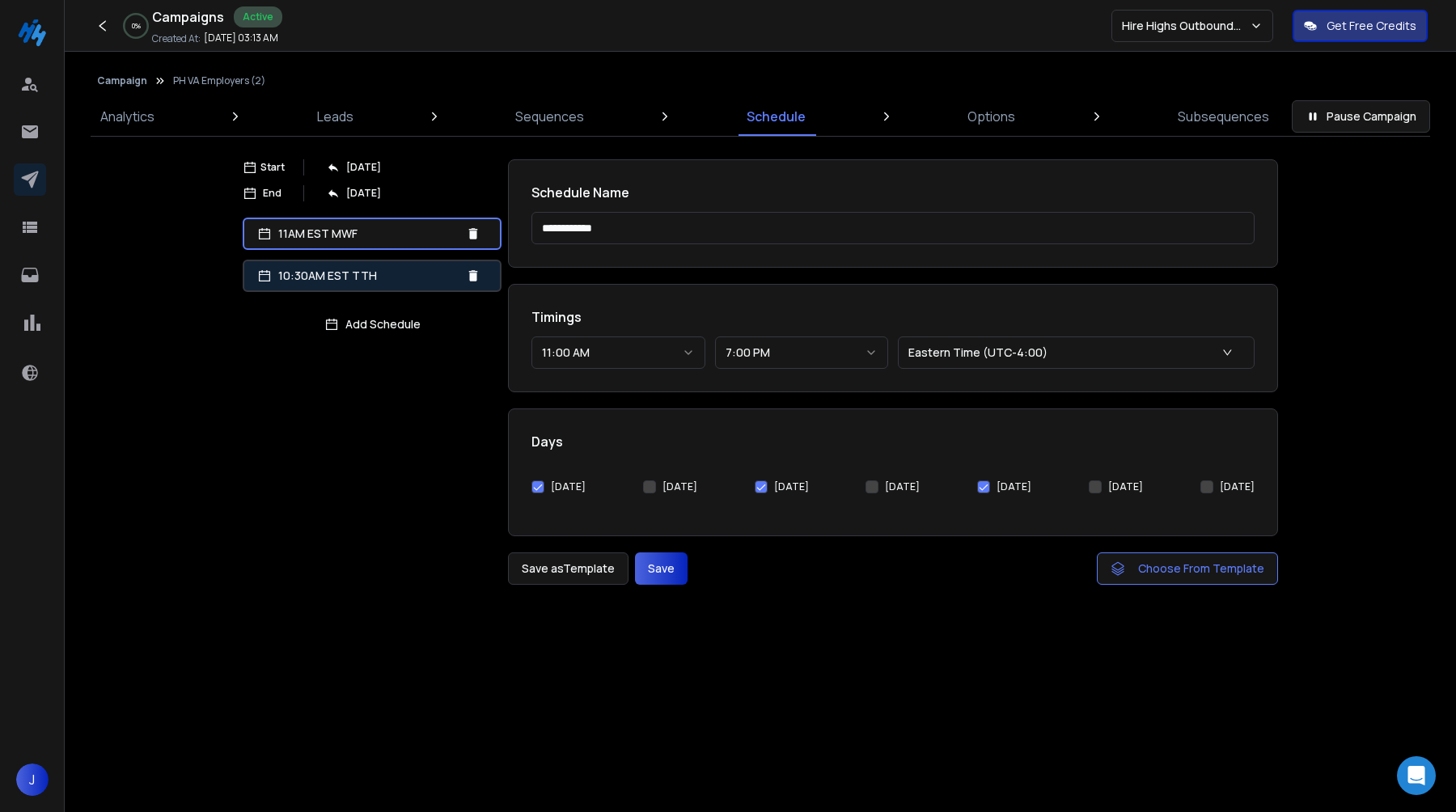
click at [373, 274] on p "10:30AM EST TTH" at bounding box center [369, 276] width 182 height 16
select select "********"
type input "**********"
click at [386, 326] on button "Add Schedule" at bounding box center [371, 324] width 259 height 32
select select "********"
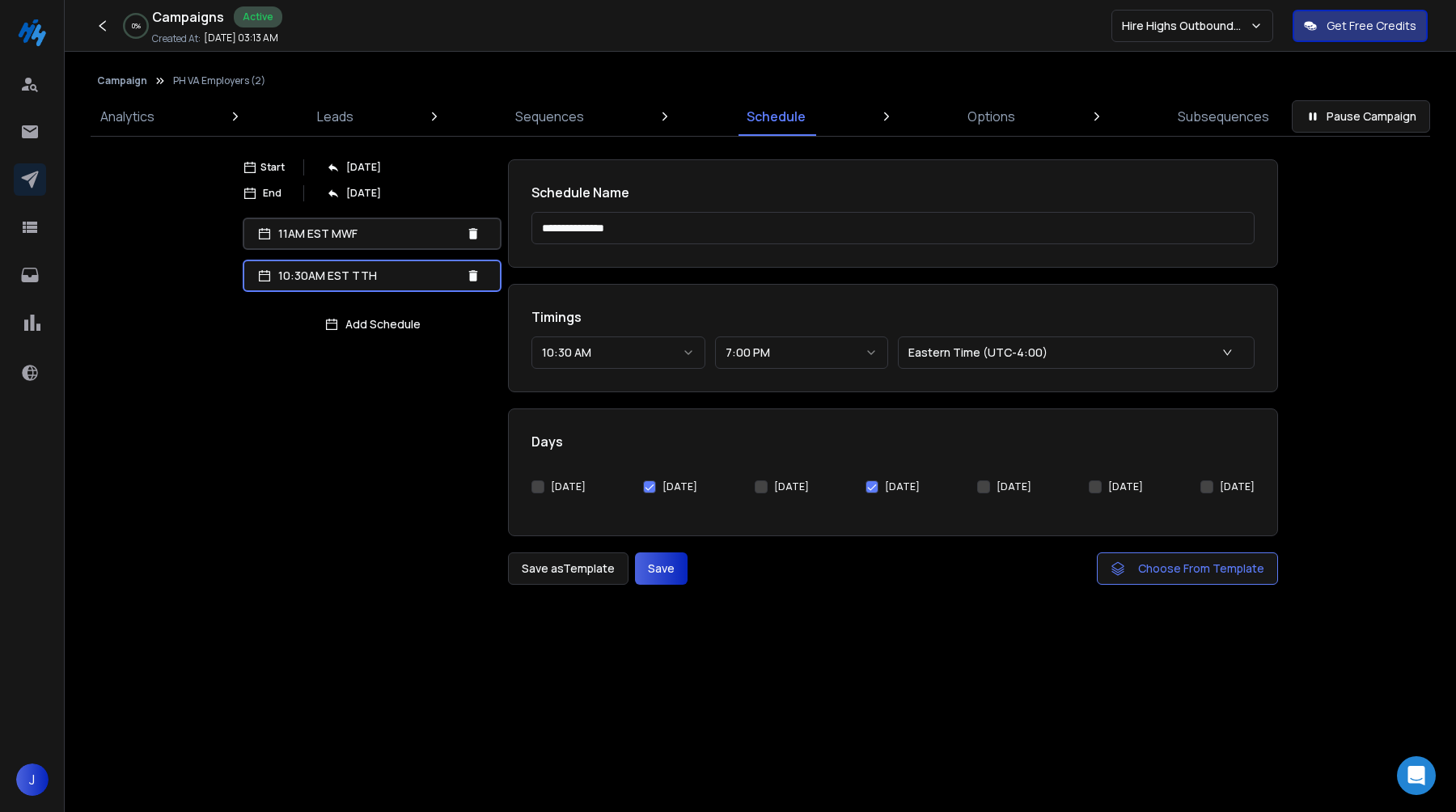
type input "**********"
select select "********"
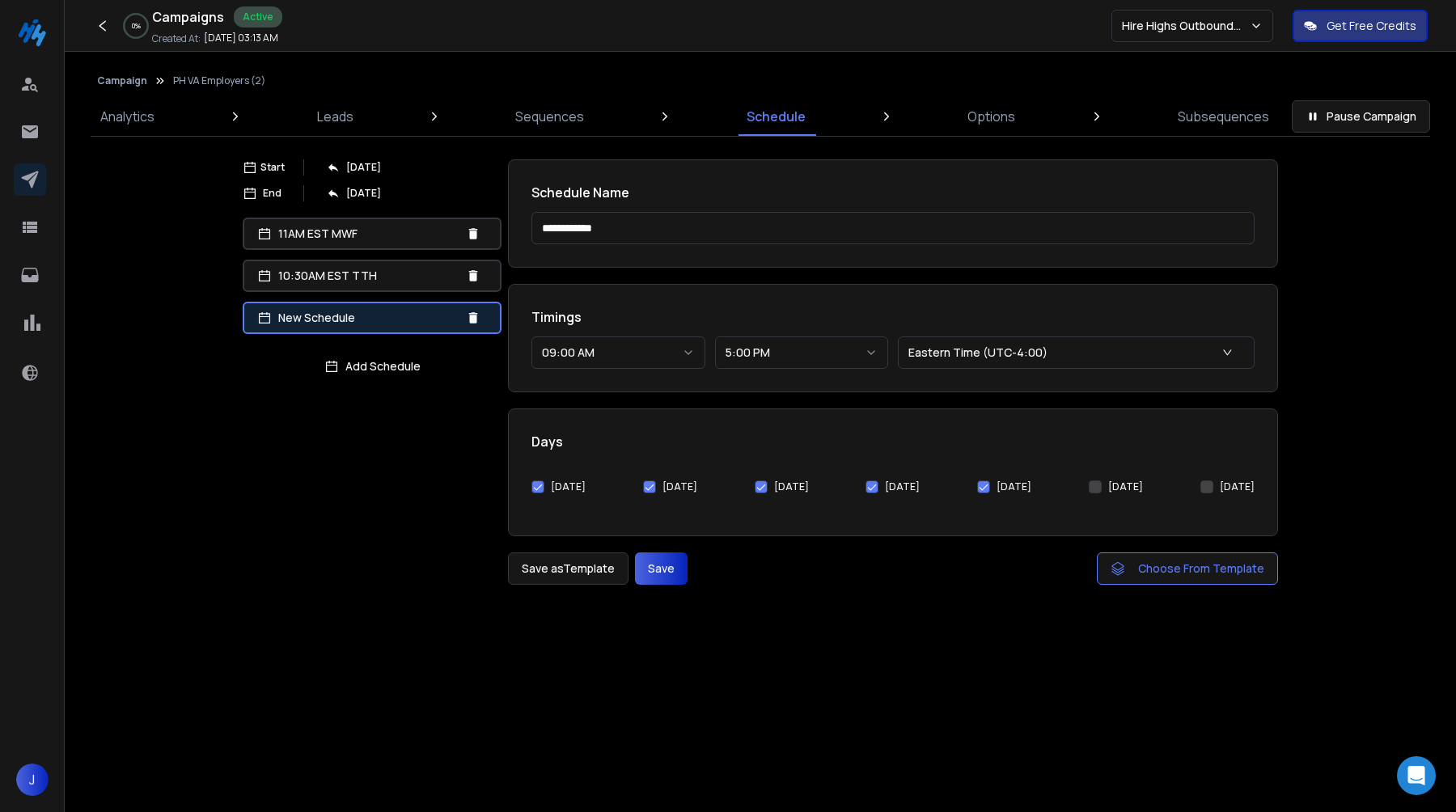
click at [490, 317] on div "New Schedule" at bounding box center [371, 317] width 259 height 32
click at [582, 228] on input "**********" at bounding box center [893, 227] width 723 height 32
drag, startPoint x: 636, startPoint y: 228, endPoint x: 493, endPoint y: 200, distance: 145.7
click at [493, 200] on div "**********" at bounding box center [760, 371] width 1035 height 426
click at [540, 494] on div "[DATE]" at bounding box center [558, 486] width 54 height 32
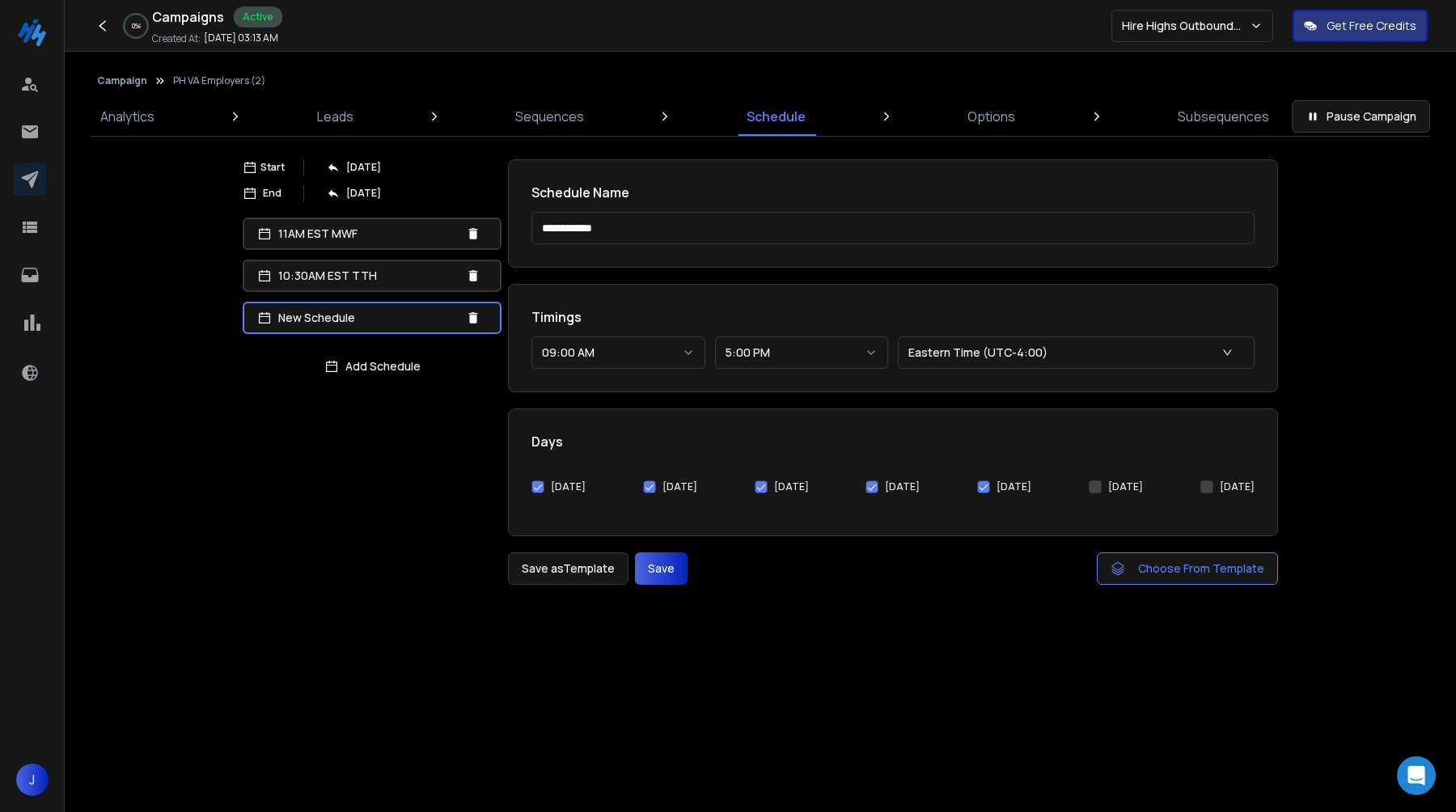
click at [547, 484] on div "[DATE]" at bounding box center [558, 487] width 54 height 13
click at [534, 482] on button "[DATE]" at bounding box center [538, 487] width 13 height 13
click at [638, 486] on div "[DATE] [DATE] [DATE] [DATE] [DATE] [DATE] [DATE]" at bounding box center [893, 487] width 723 height 52
click at [651, 486] on button "[DATE]" at bounding box center [650, 487] width 13 height 13
click at [755, 479] on div "[DATE]" at bounding box center [781, 486] width 54 height 32
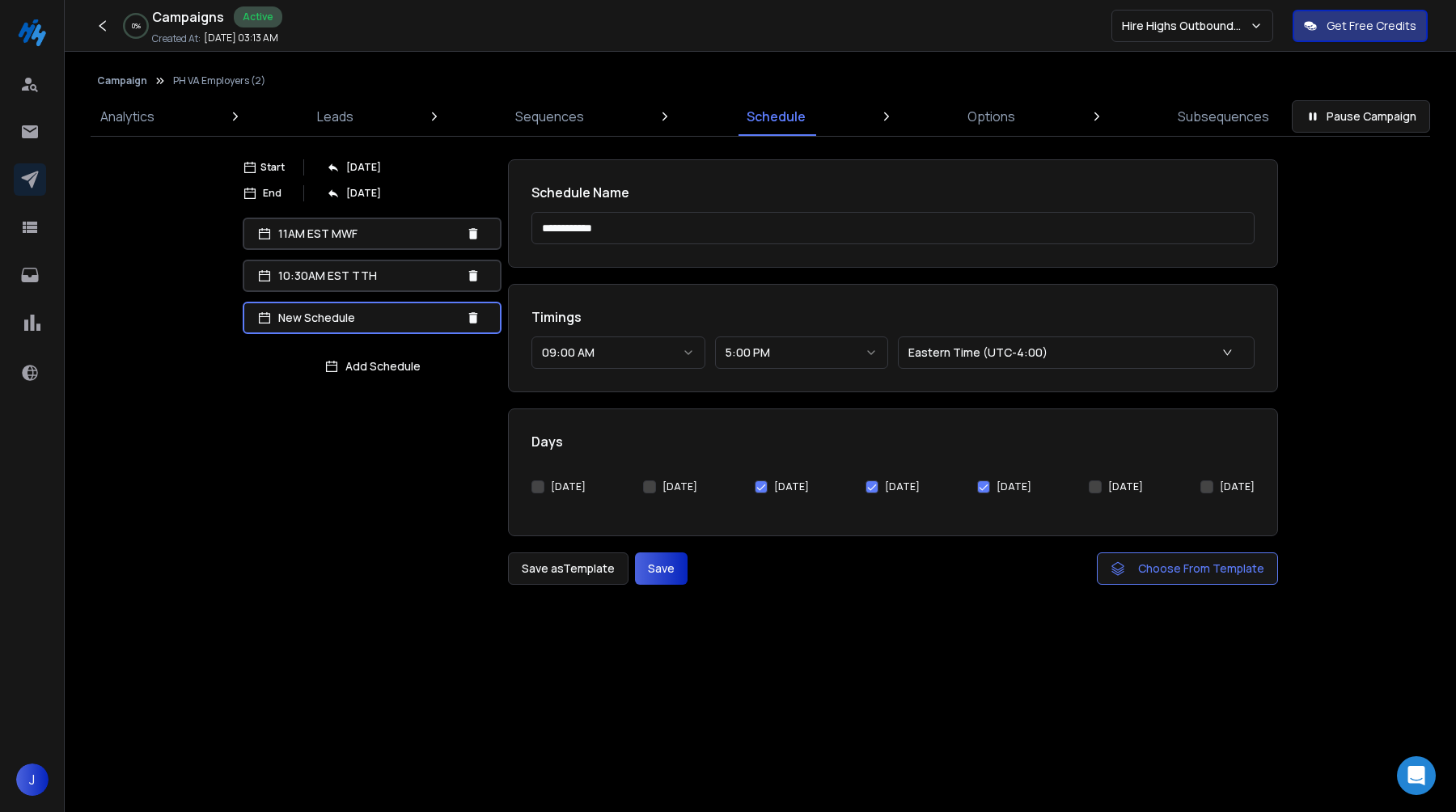
click at [755, 480] on div "[DATE]" at bounding box center [781, 486] width 54 height 32
click at [759, 489] on button "[DATE]" at bounding box center [761, 487] width 13 height 13
click at [879, 484] on button "[DATE]" at bounding box center [872, 487] width 13 height 13
click at [990, 489] on button "[DATE]" at bounding box center [984, 487] width 13 height 13
click at [1097, 491] on button "[DATE]" at bounding box center [1095, 487] width 13 height 13
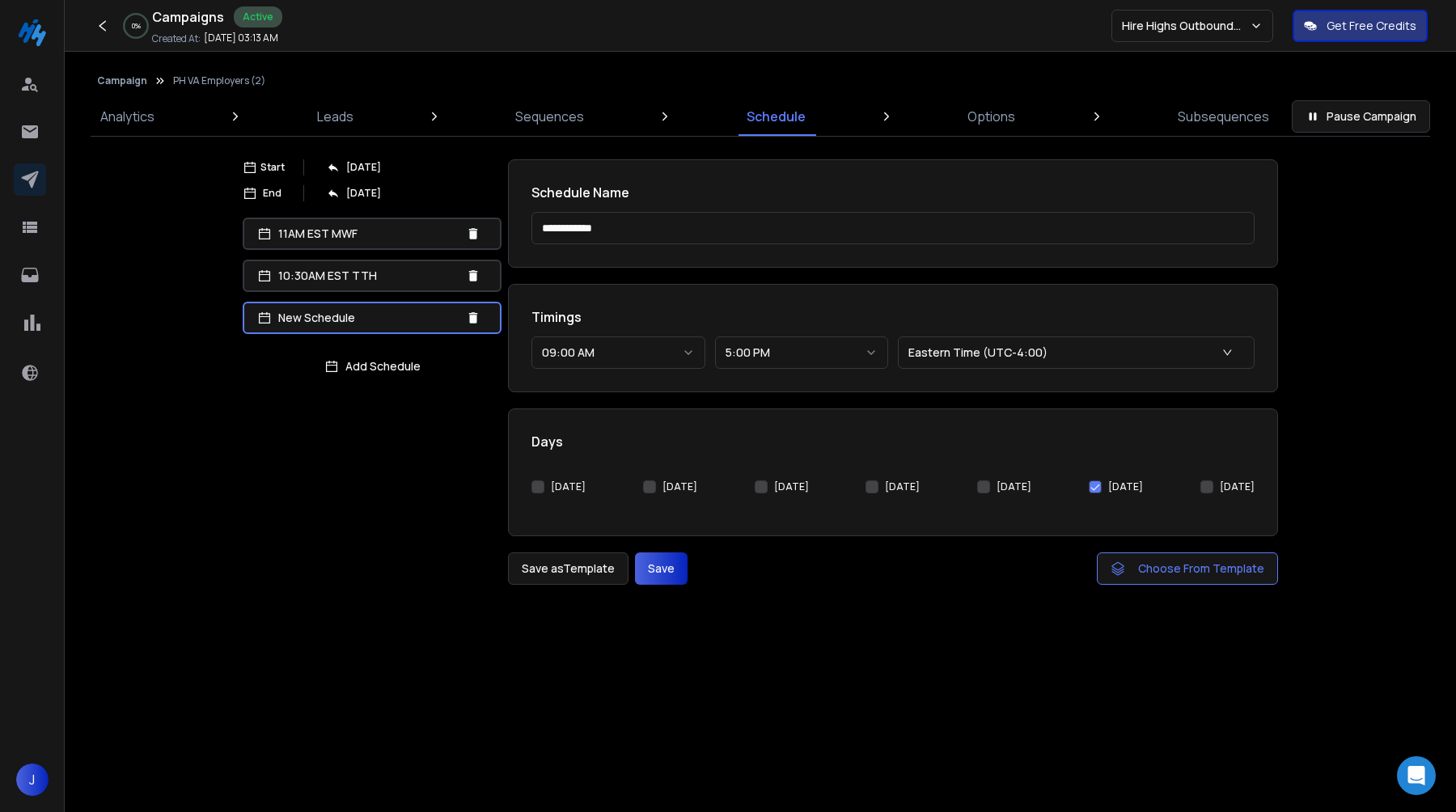
click at [1205, 489] on button "[DATE]" at bounding box center [1207, 487] width 13 height 13
click at [685, 347] on icon "button" at bounding box center [689, 353] width 13 height 13
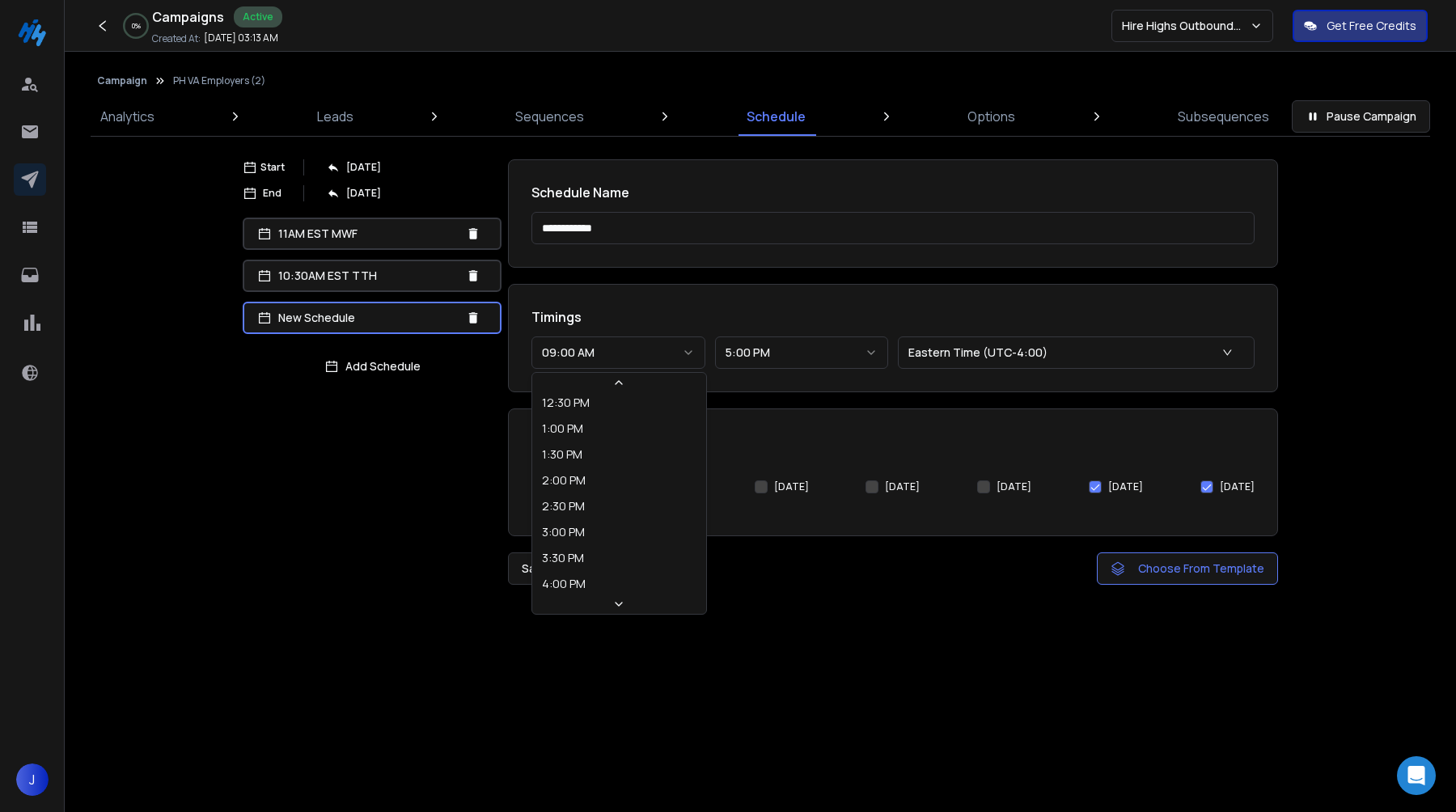
scroll to position [652, 0]
select select "********"
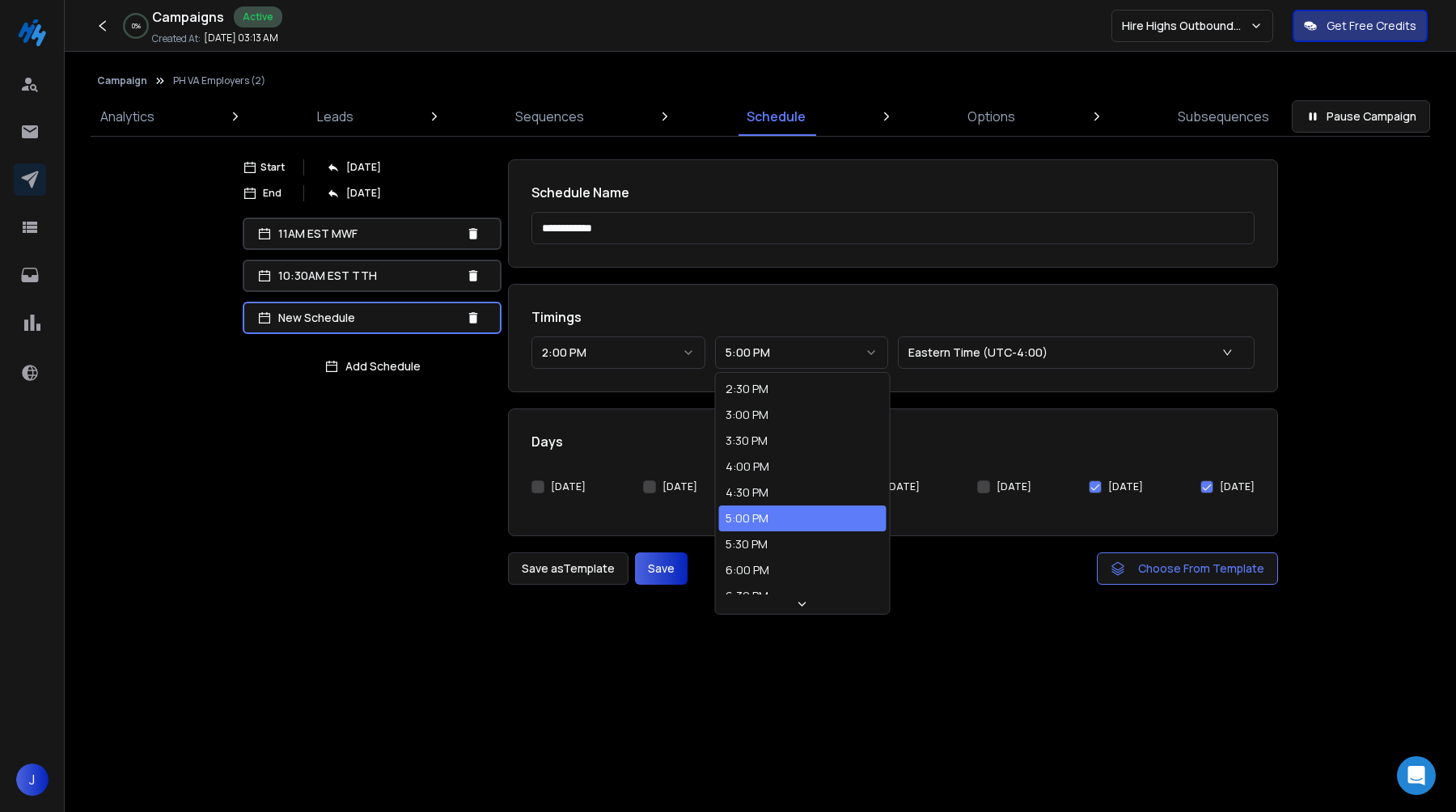
click at [822, 351] on button "5:00 PM" at bounding box center [802, 352] width 174 height 32
select select "********"
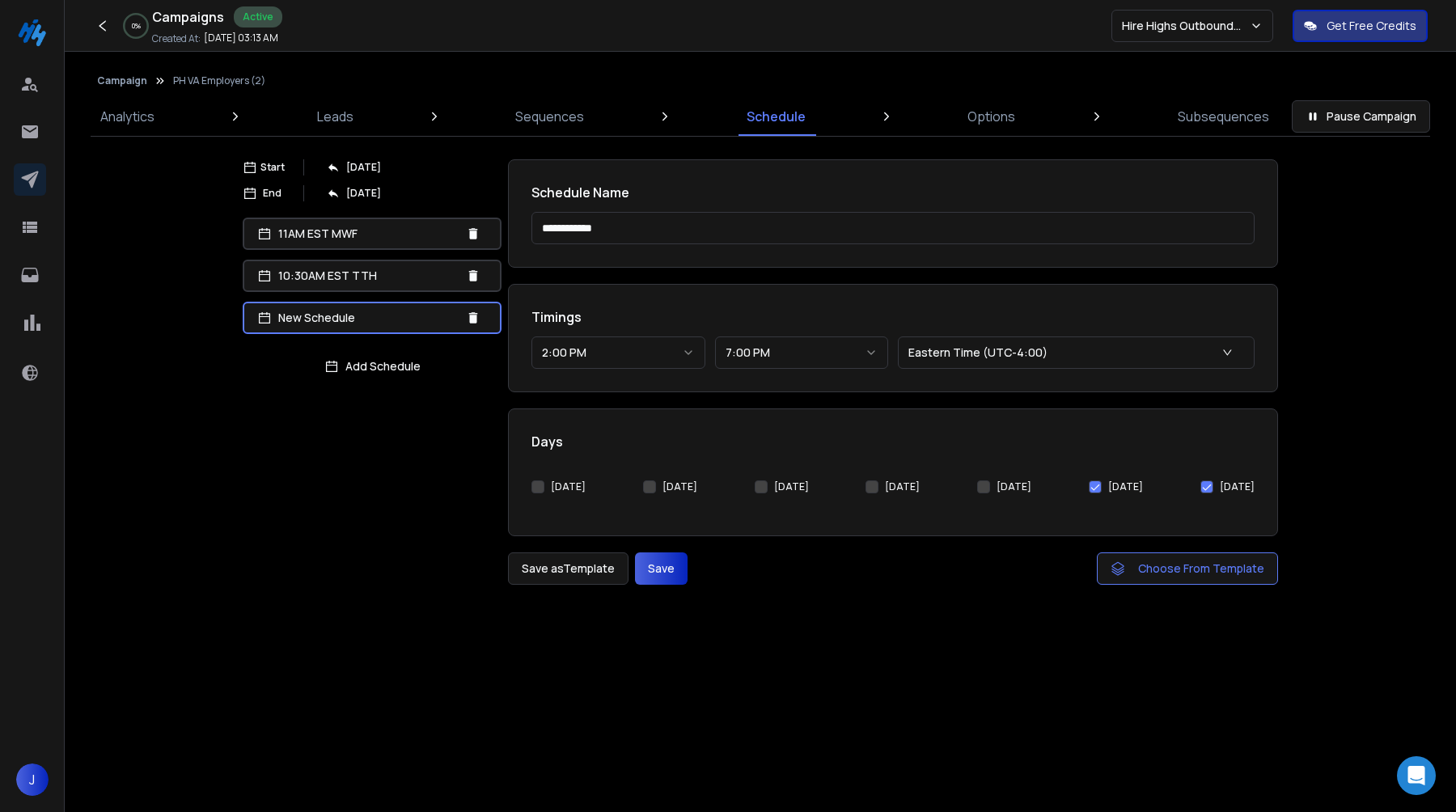
click at [845, 343] on button "7:00 PM" at bounding box center [802, 352] width 174 height 32
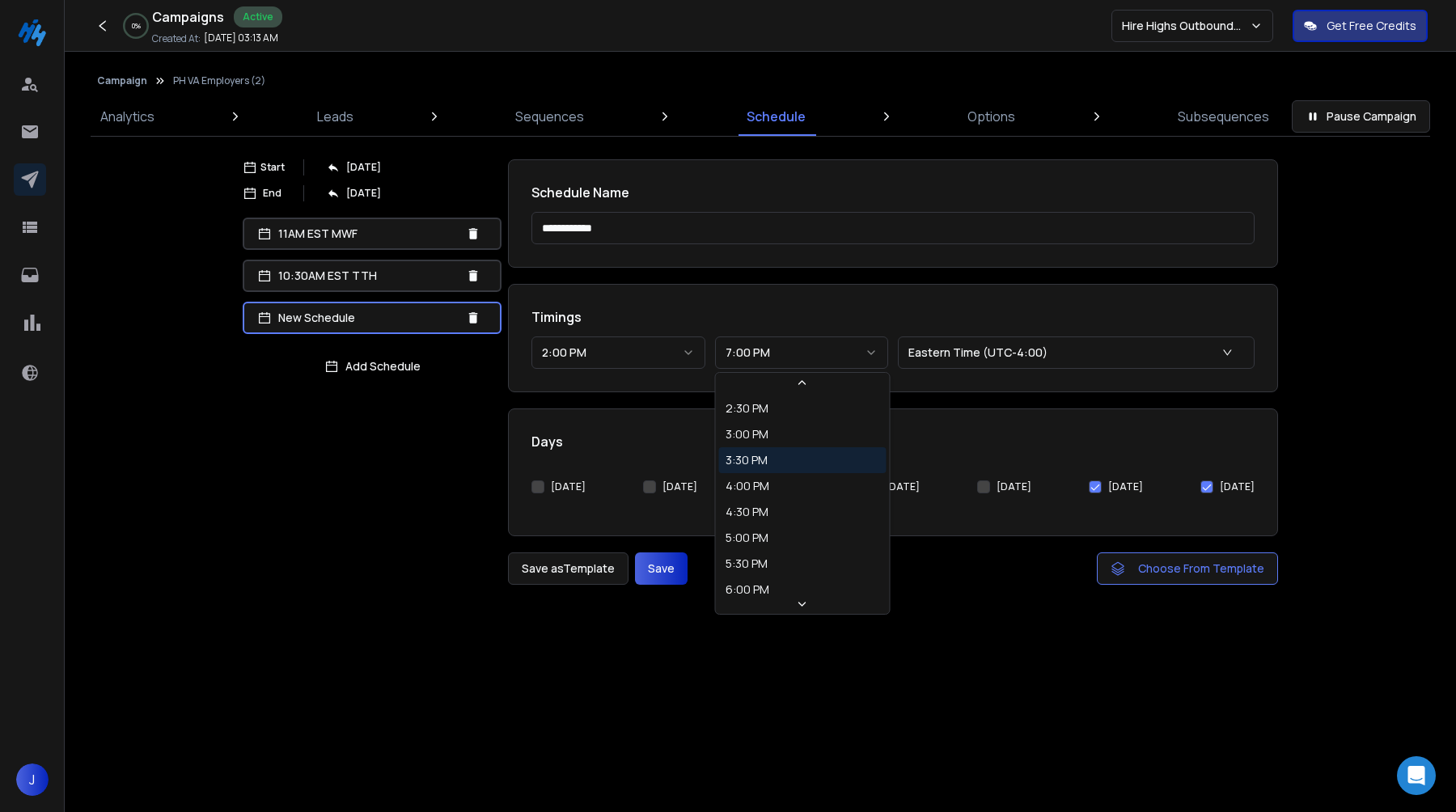
scroll to position [60, 0]
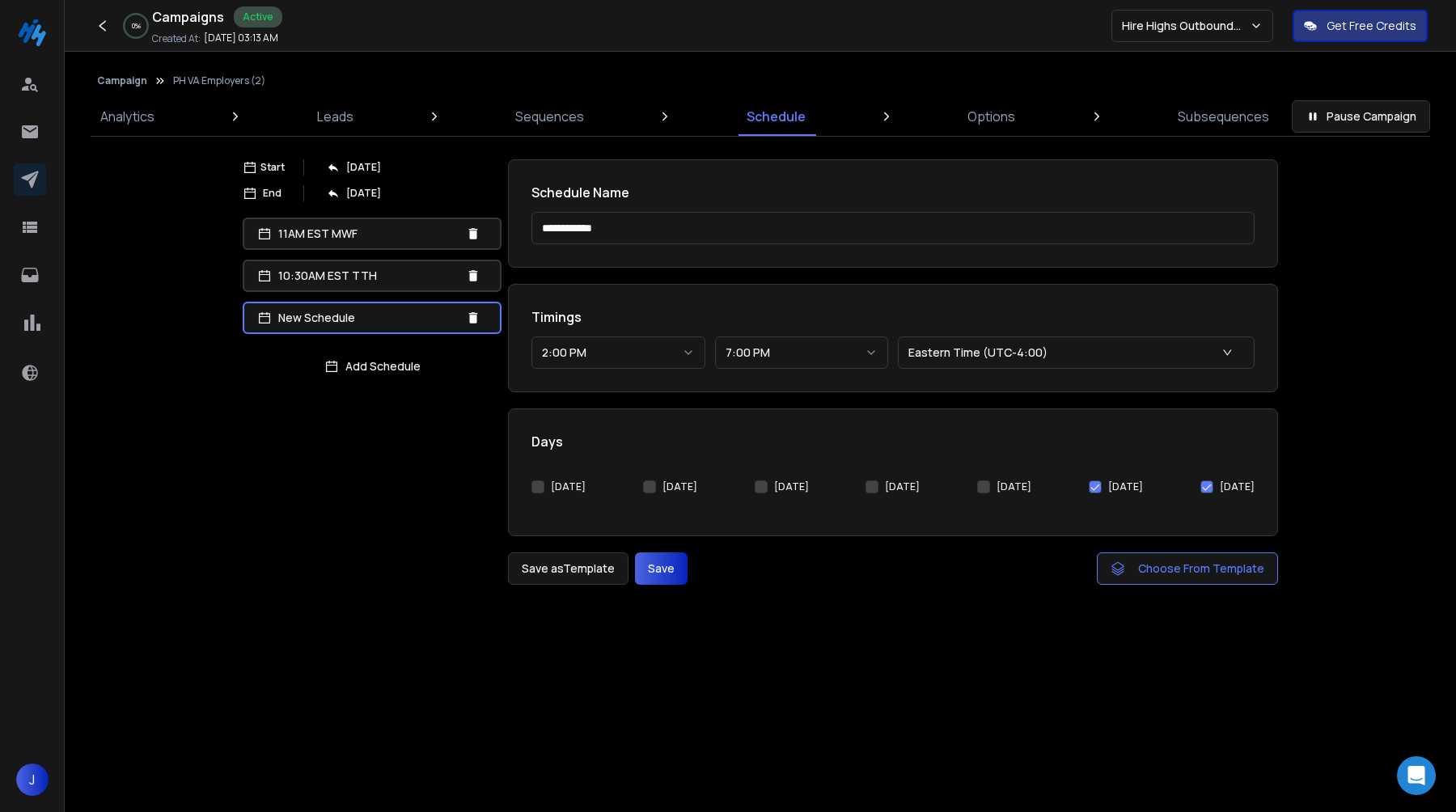
click at [1025, 303] on div "Timings 2:00 PM ******** ******** ******** ******** ******** ******** ******** …" at bounding box center [893, 338] width 770 height 108
click at [669, 562] on button "Save" at bounding box center [661, 568] width 52 height 32
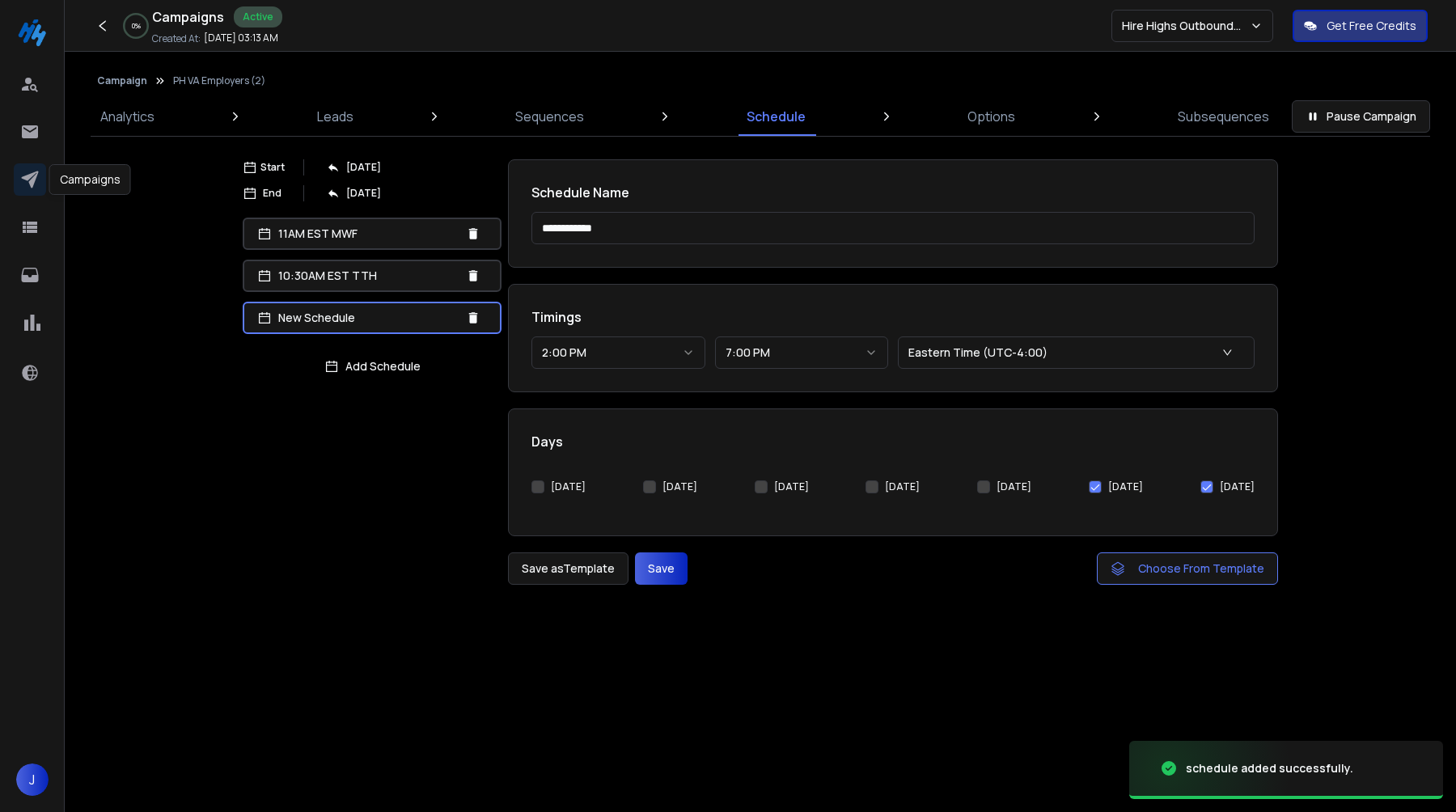
click at [32, 175] on icon at bounding box center [29, 180] width 17 height 17
